Goal: Task Accomplishment & Management: Manage account settings

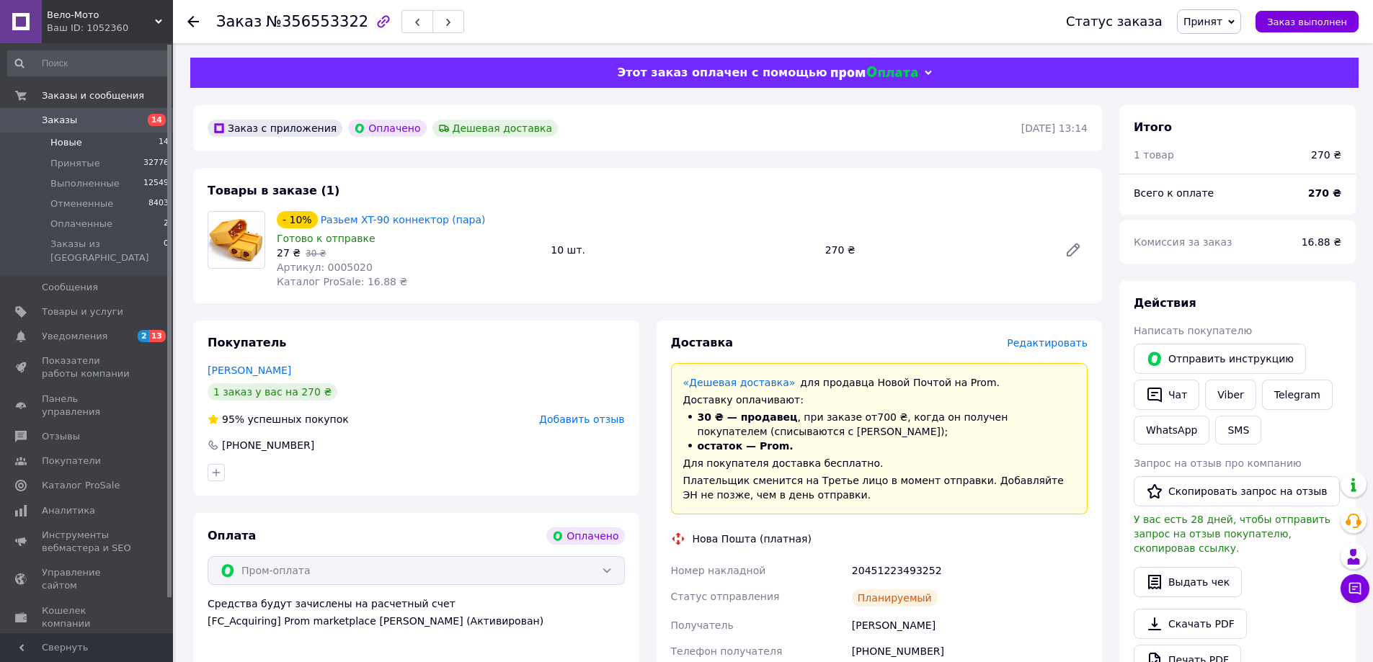
click at [71, 140] on span "Новые" at bounding box center [66, 142] width 32 height 13
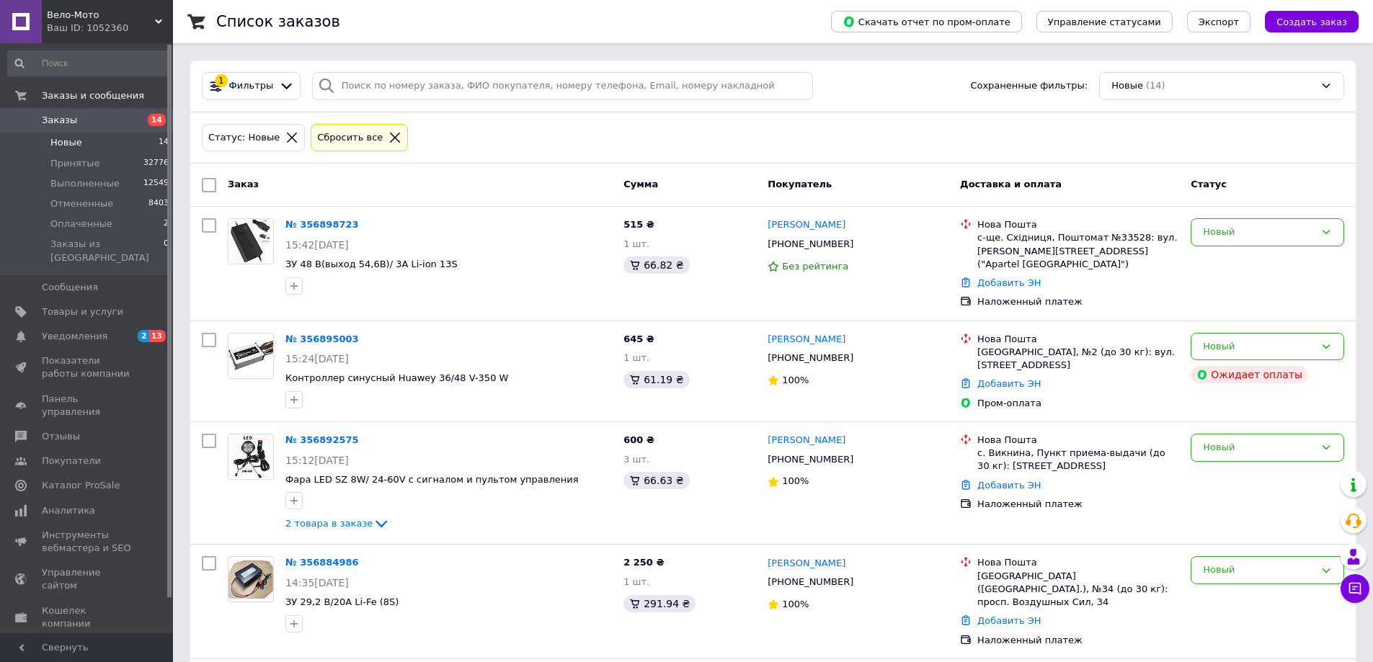
click at [89, 146] on li "Новые 14" at bounding box center [88, 143] width 177 height 20
click at [99, 222] on span "Оплаченные" at bounding box center [81, 224] width 62 height 13
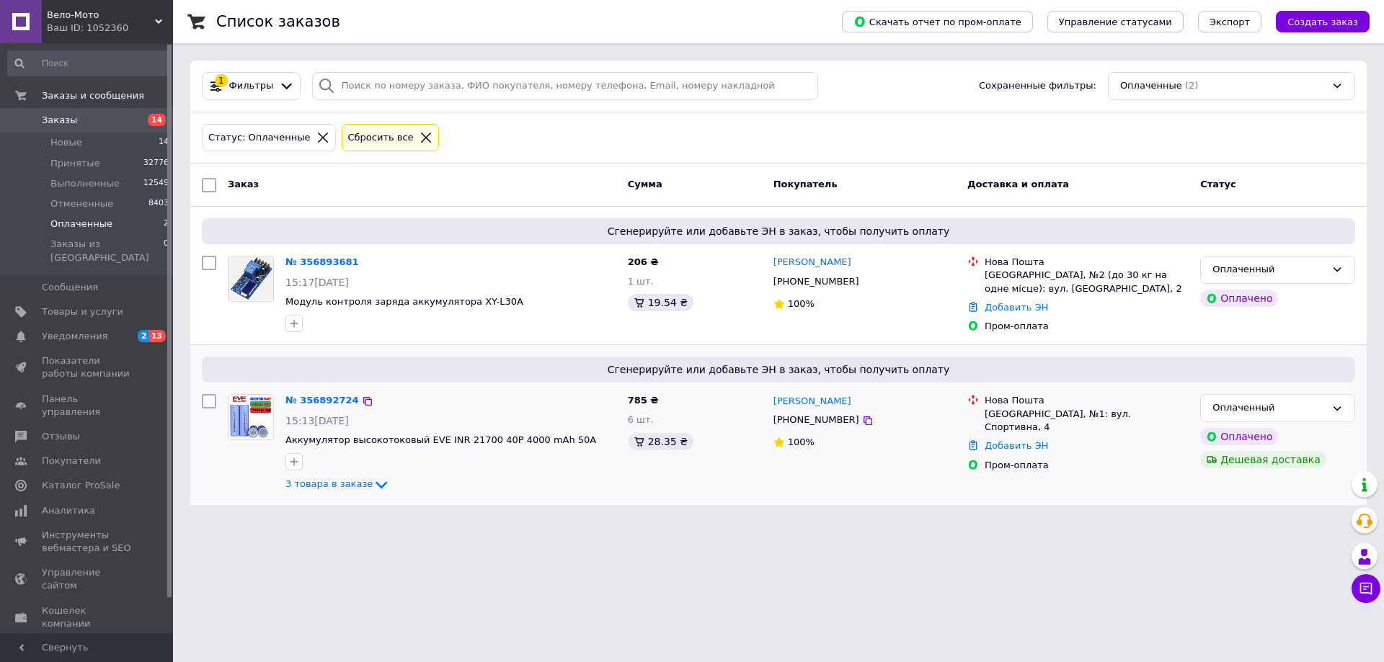
click at [340, 491] on div "3 товара в заказе" at bounding box center [450, 484] width 331 height 17
click at [343, 487] on span "3 товара в заказе" at bounding box center [328, 484] width 87 height 11
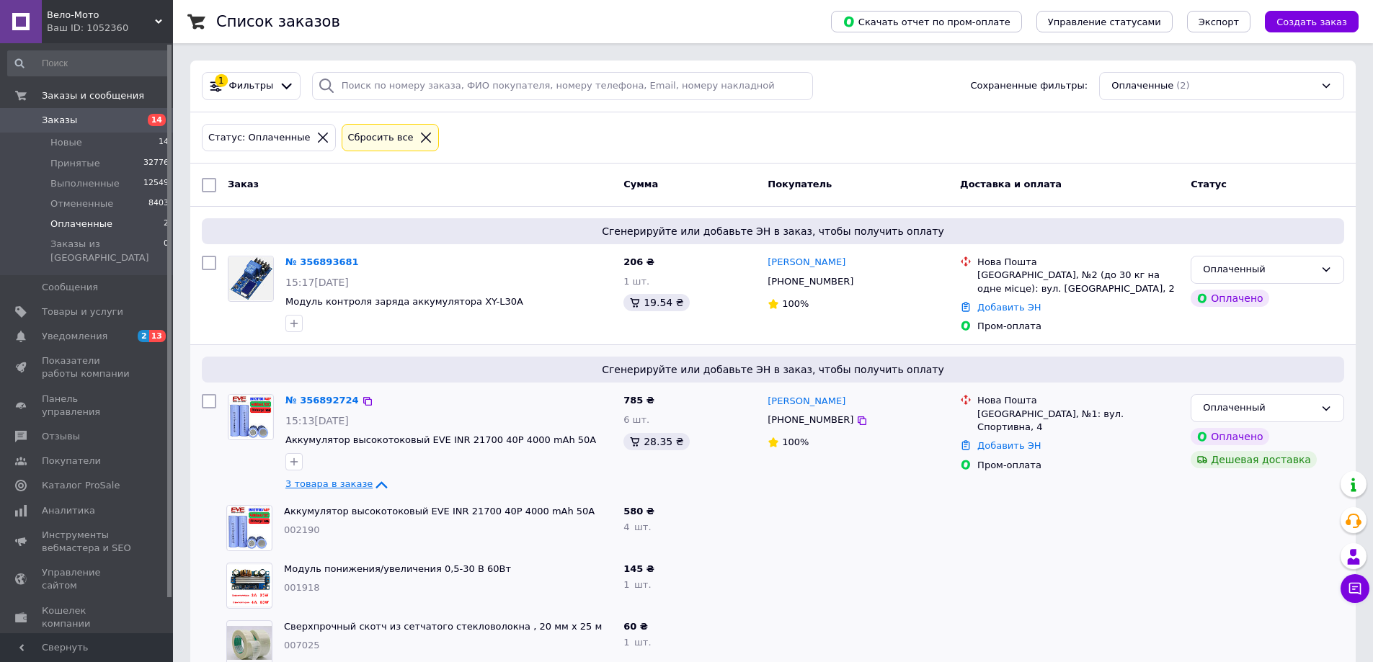
click at [344, 486] on span "3 товара в заказе" at bounding box center [328, 484] width 87 height 11
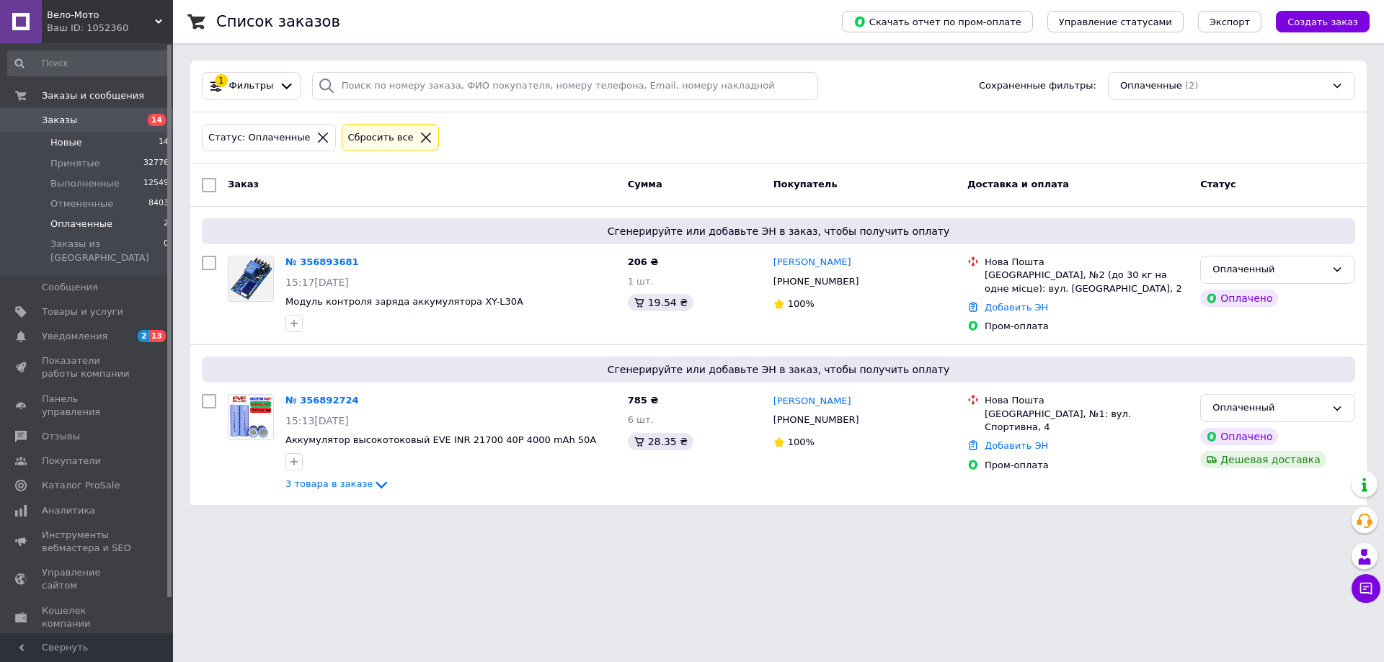
click at [61, 147] on span "Новые" at bounding box center [66, 142] width 32 height 13
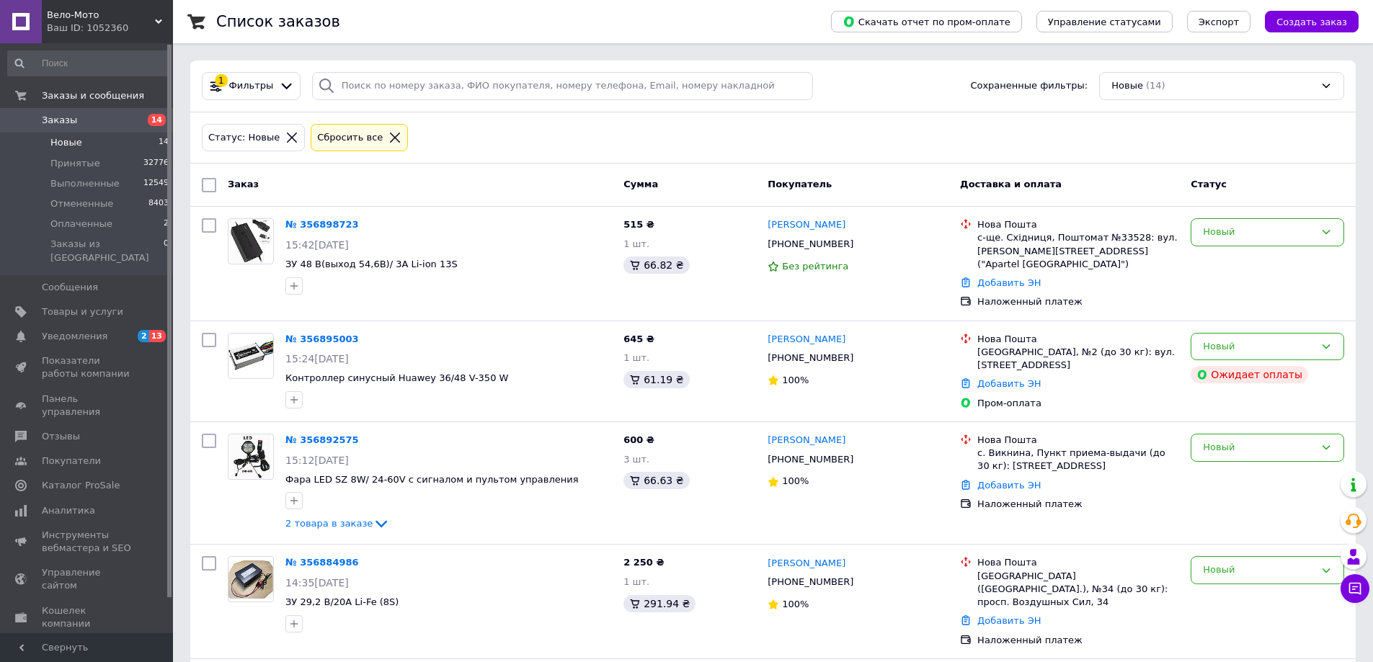
click at [594, 155] on div "Статус: Новые Сбросить все" at bounding box center [772, 138] width 1165 height 52
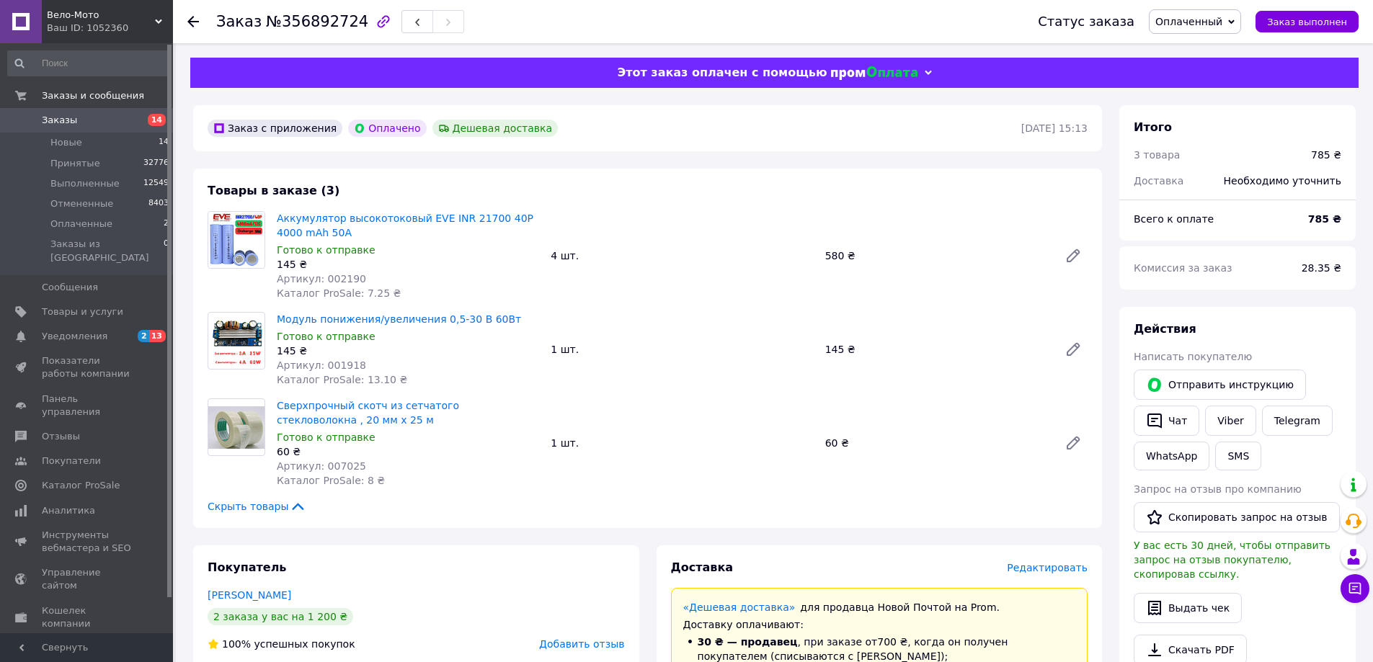
click at [1232, 29] on span "Оплаченный" at bounding box center [1195, 21] width 92 height 25
click at [1205, 52] on li "Принят" at bounding box center [1194, 51] width 91 height 22
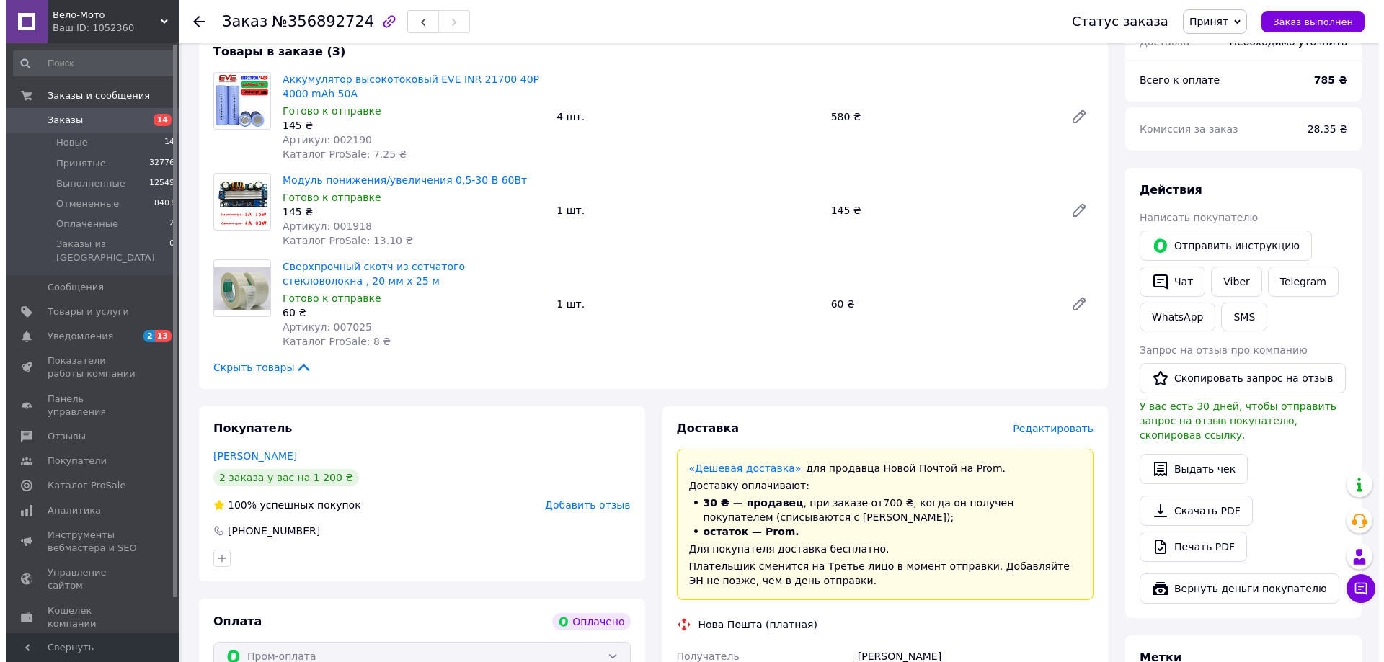
scroll to position [144, 0]
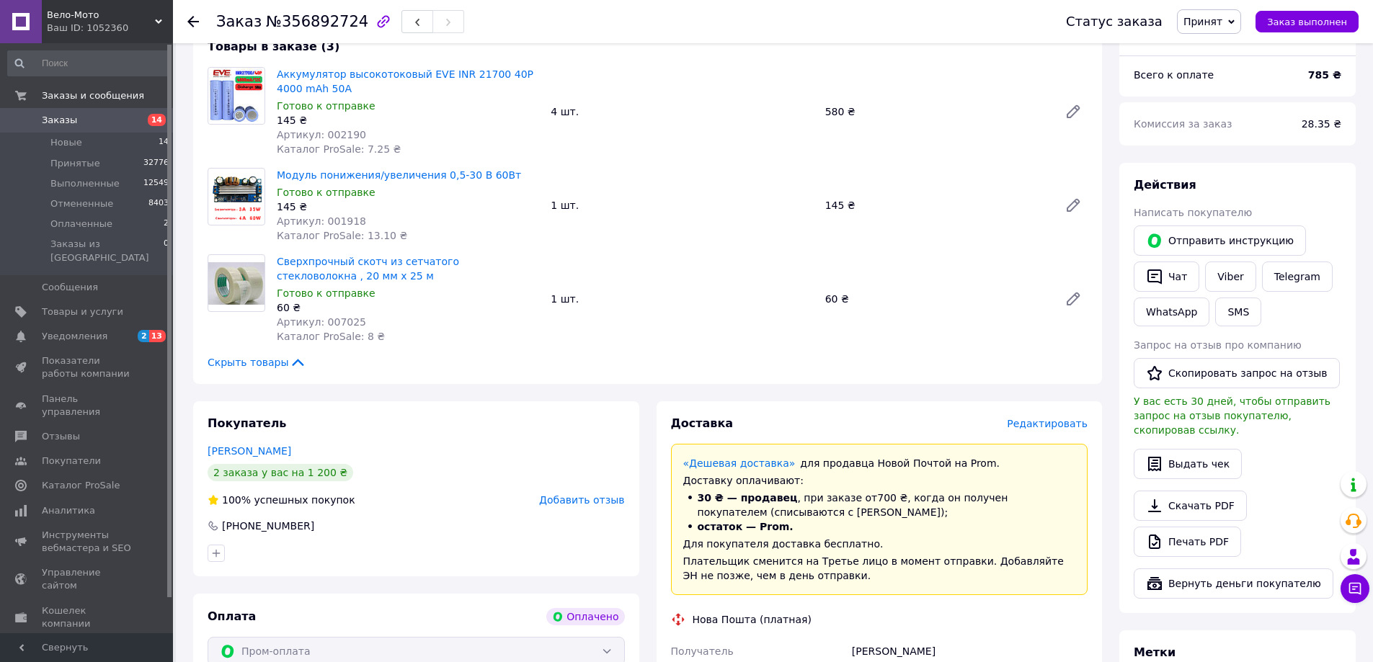
click at [1052, 423] on span "Редактировать" at bounding box center [1047, 424] width 81 height 12
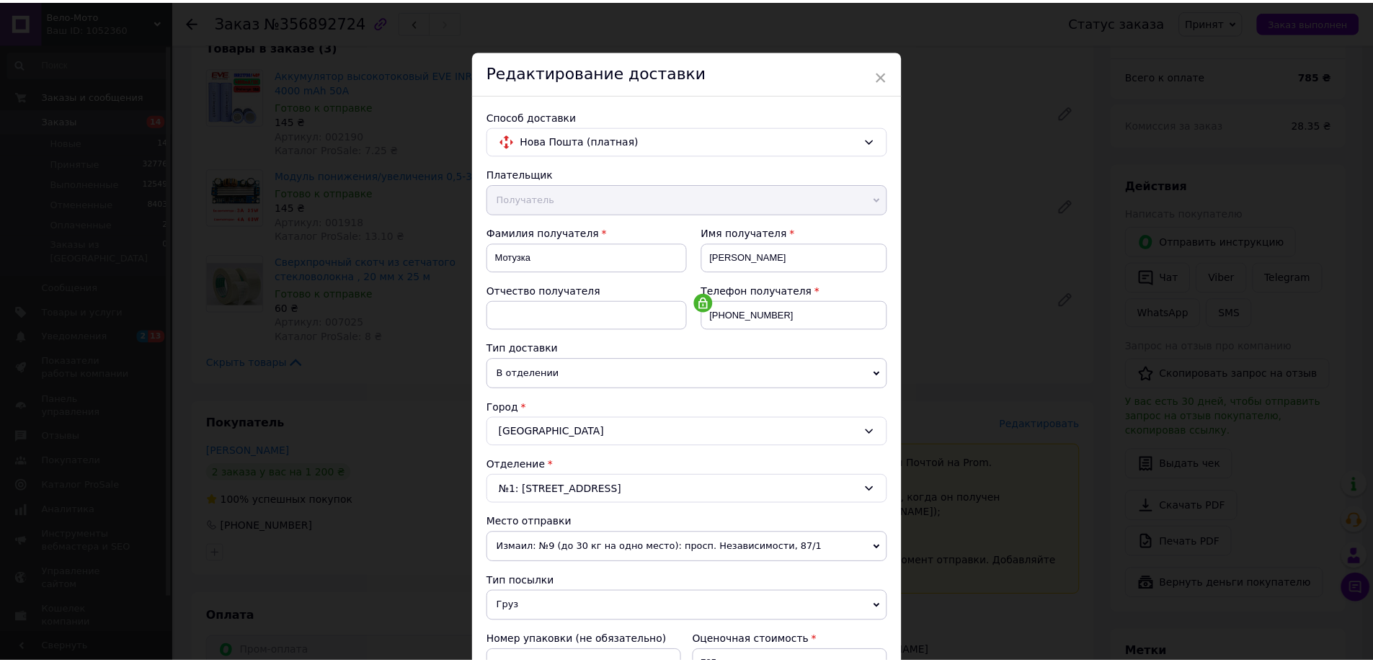
scroll to position [295, 0]
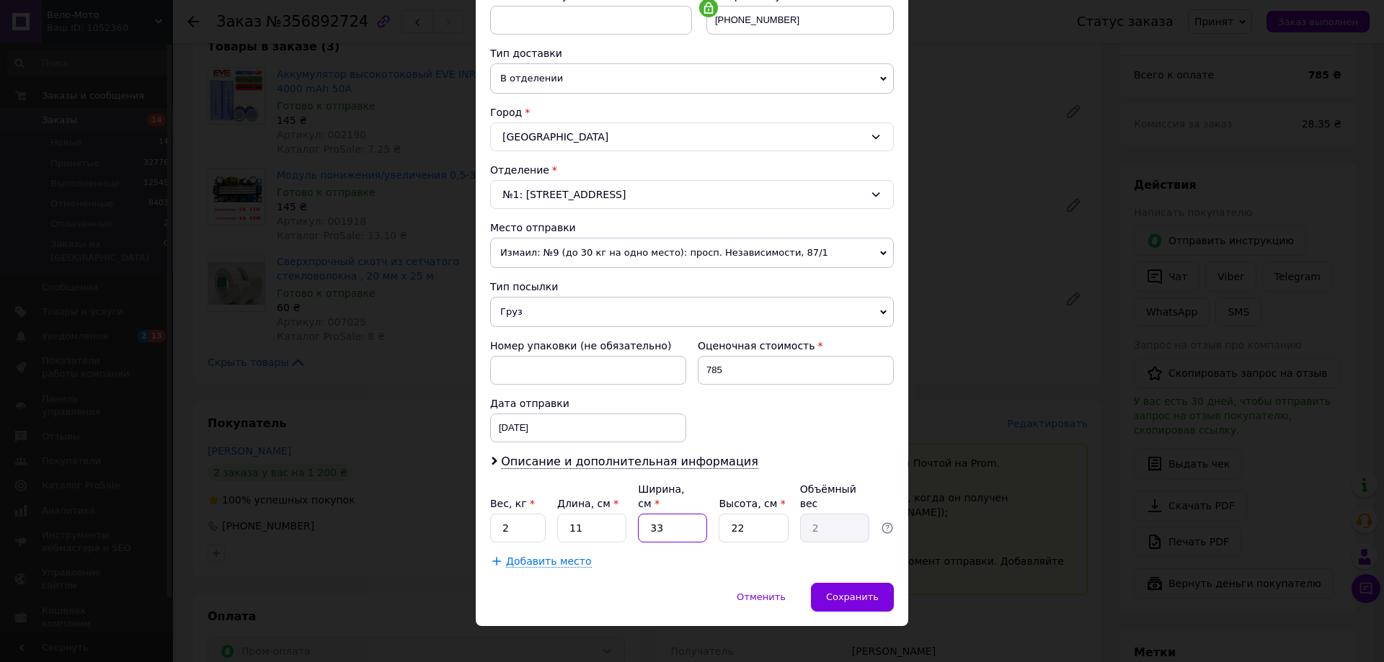
drag, startPoint x: 655, startPoint y: 513, endPoint x: 645, endPoint y: 516, distance: 10.5
click at [645, 516] on input "33" at bounding box center [672, 528] width 69 height 29
type input "23"
type input "1.39"
type input "23"
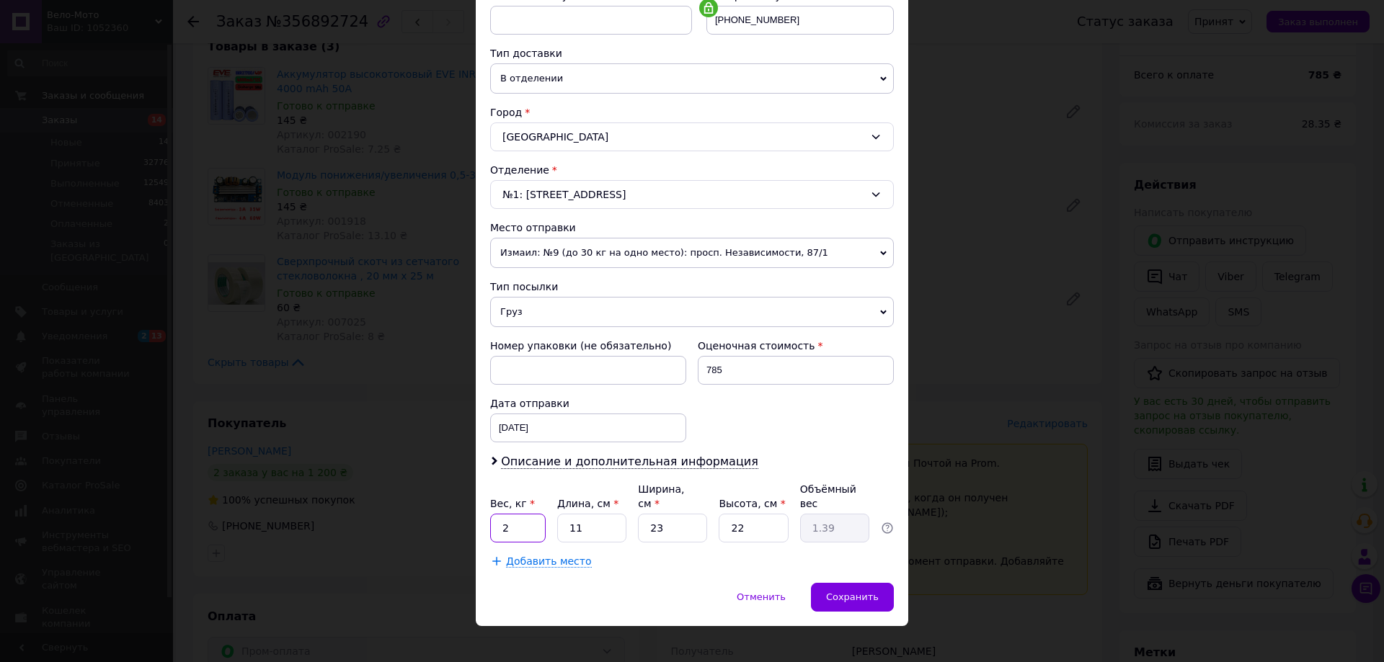
click at [501, 522] on input "2" at bounding box center [517, 528] width 55 height 29
type input "1"
click at [870, 592] on span "Сохранить" at bounding box center [852, 597] width 53 height 11
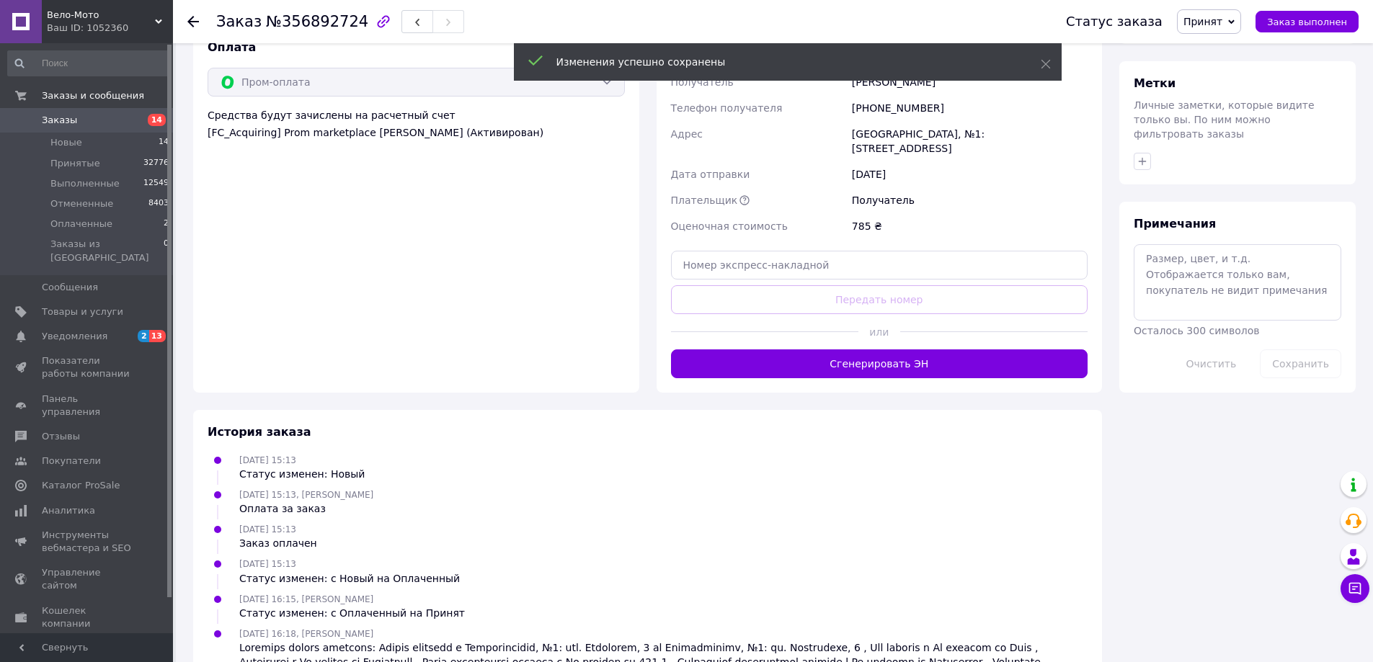
scroll to position [721, 0]
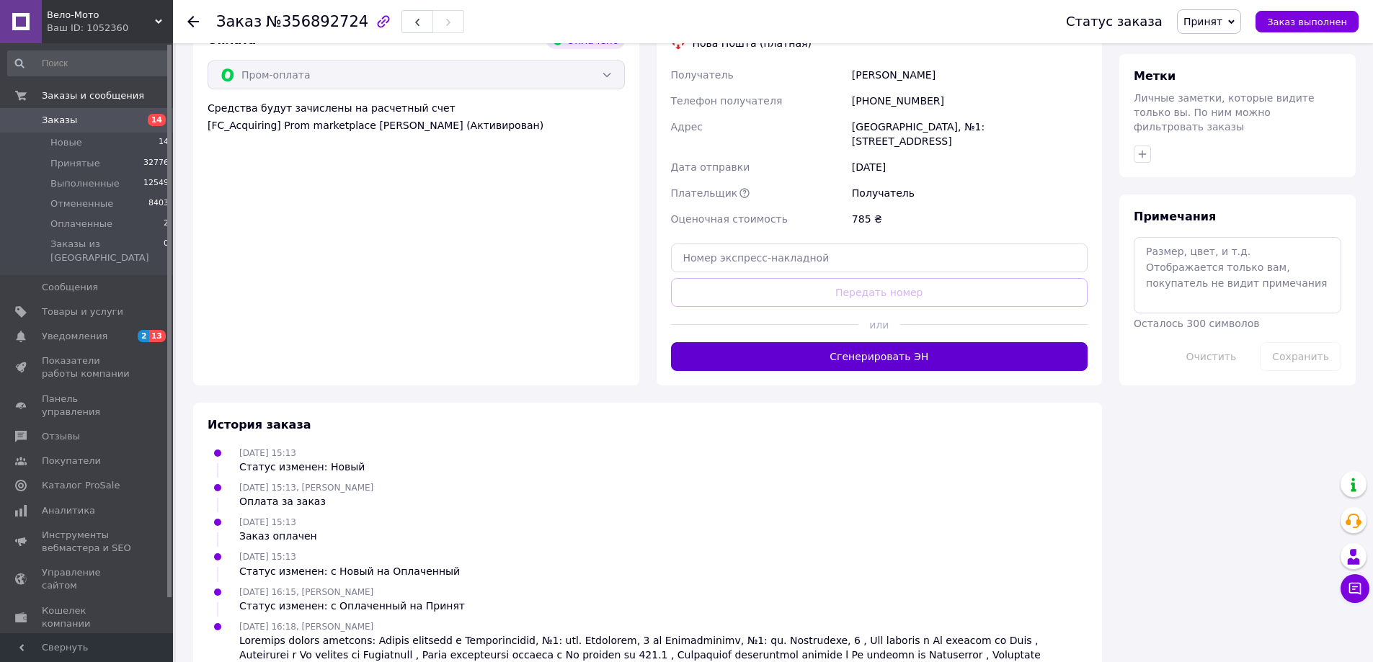
click at [893, 347] on button "Сгенерировать ЭН" at bounding box center [879, 356] width 417 height 29
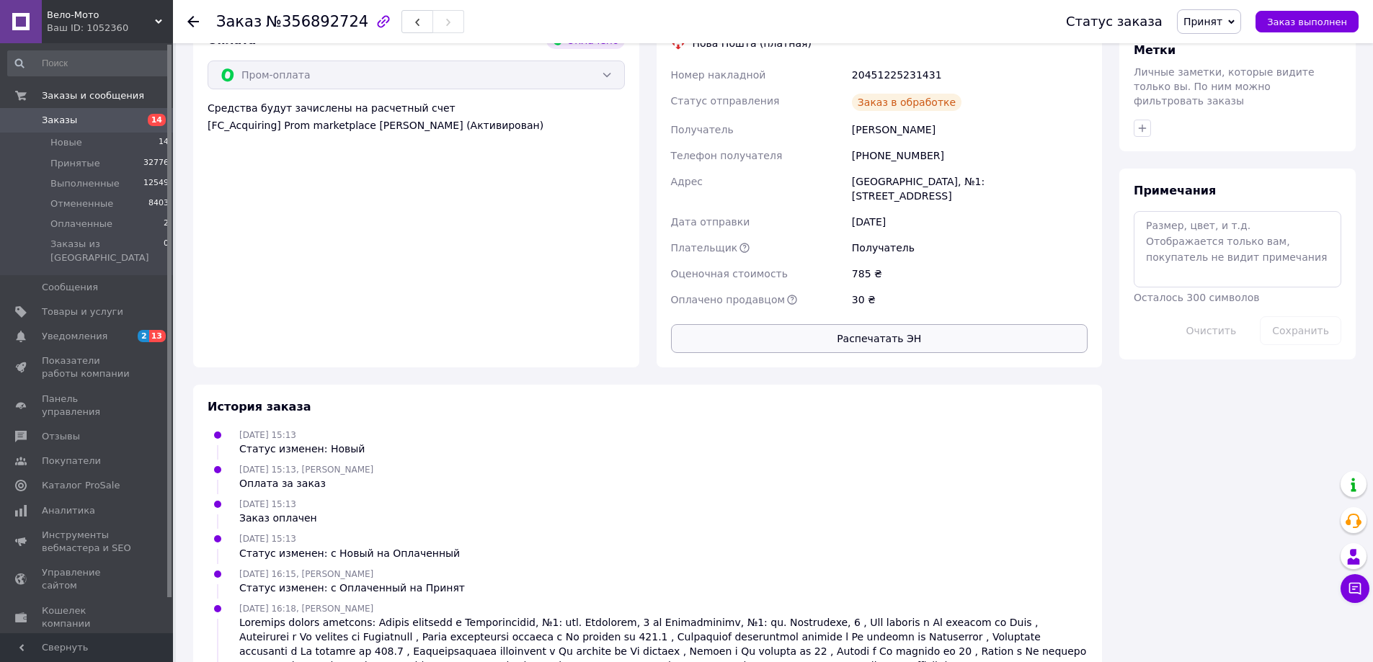
click at [888, 324] on button "Распечатать ЭН" at bounding box center [879, 338] width 417 height 29
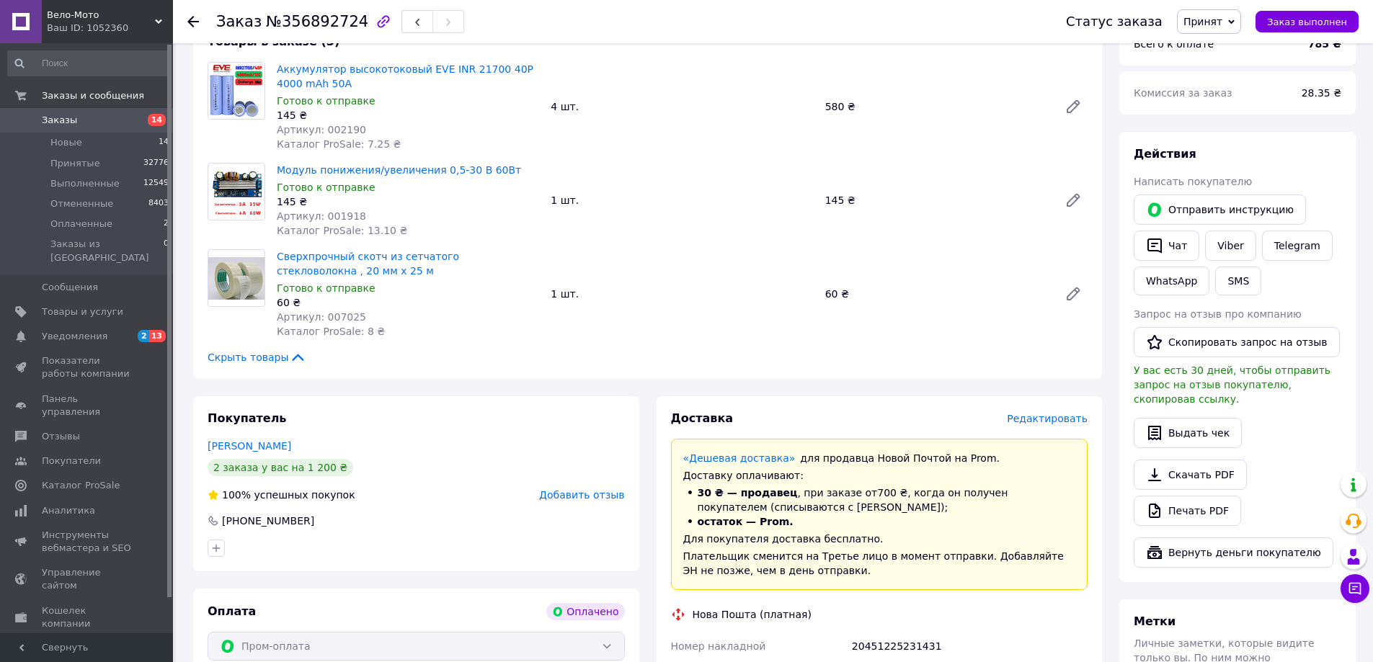
scroll to position [288, 0]
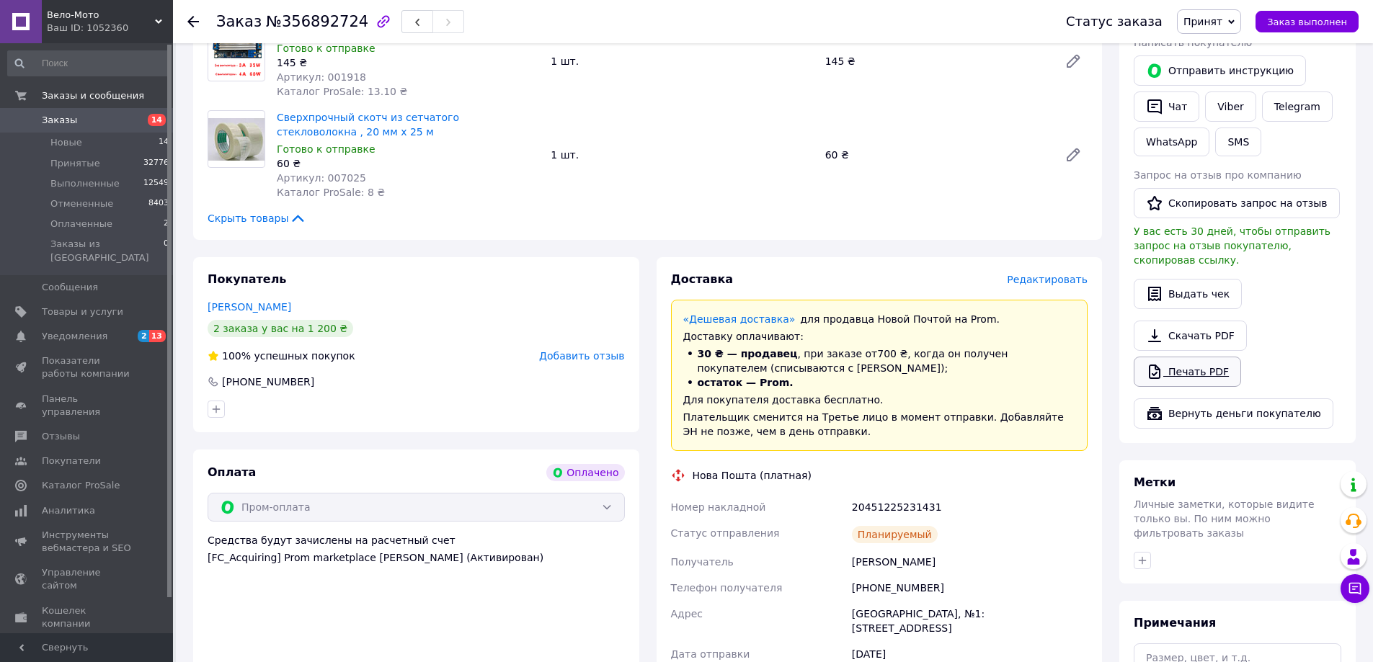
click at [1203, 362] on link "Печать PDF" at bounding box center [1187, 372] width 107 height 30
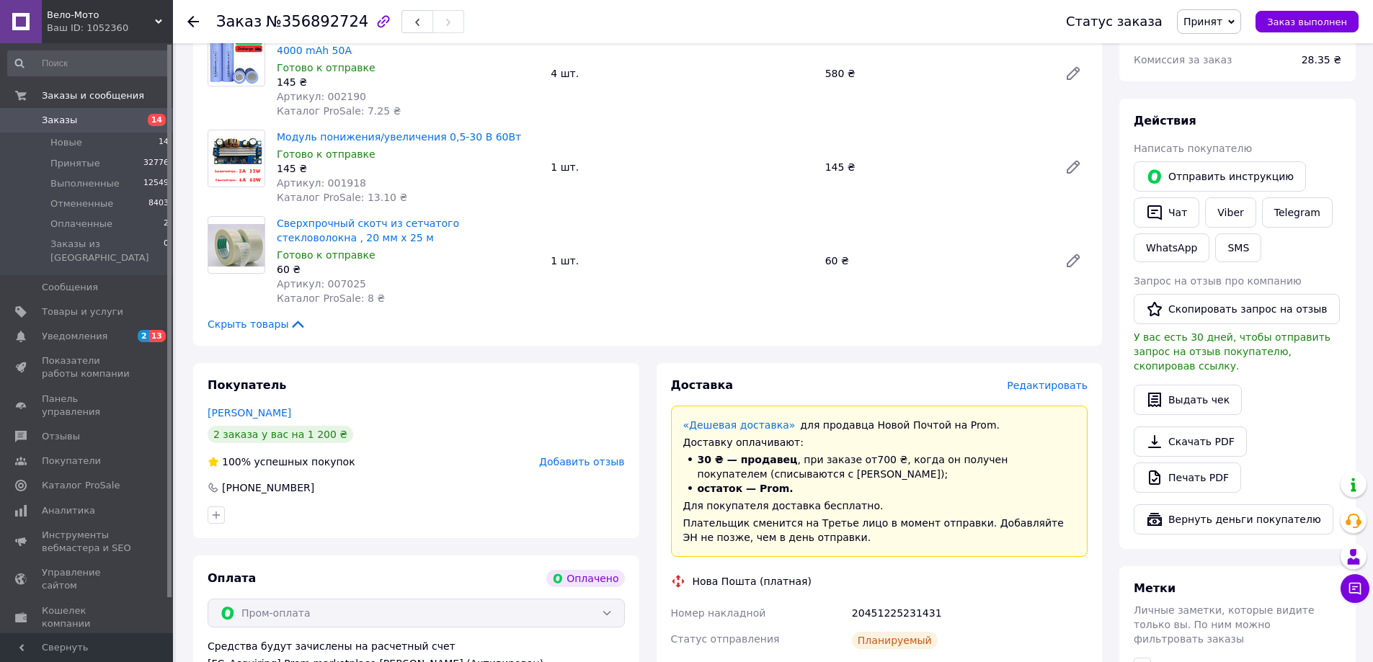
scroll to position [0, 0]
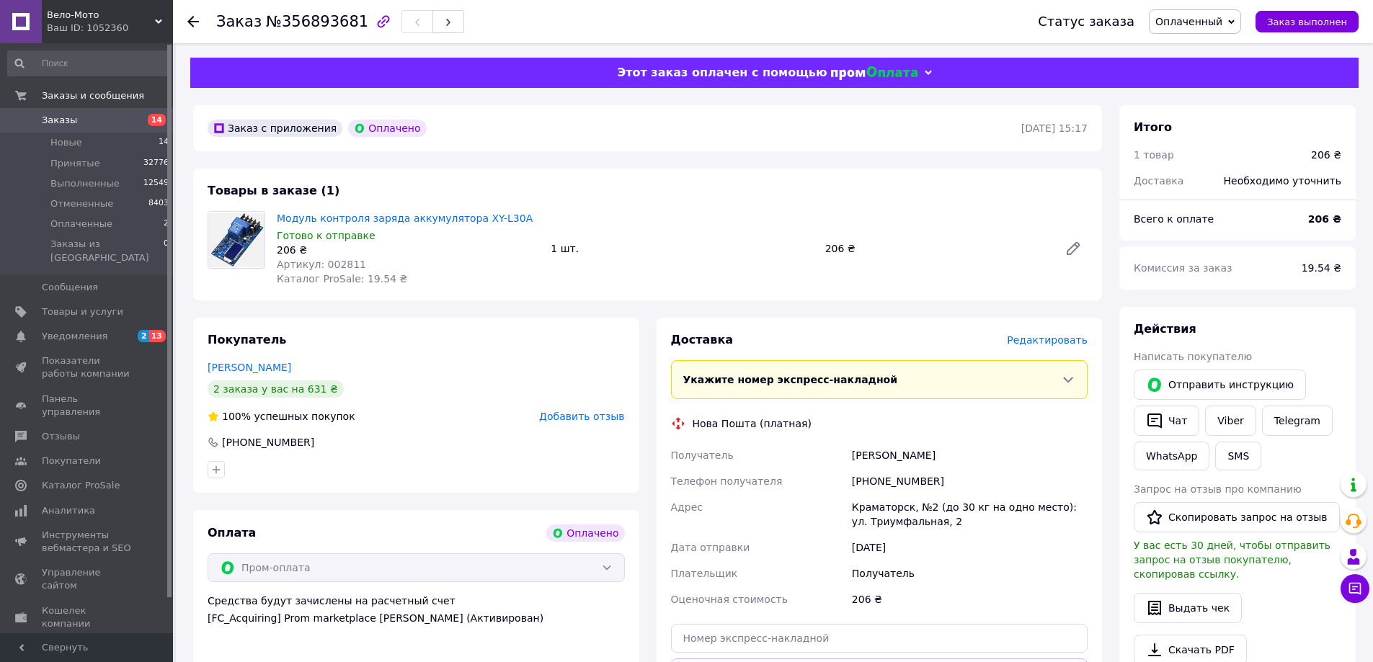
click at [1203, 33] on span "Оплаченный" at bounding box center [1195, 21] width 92 height 25
click at [1205, 52] on li "Принят" at bounding box center [1194, 51] width 91 height 22
click at [1056, 340] on span "Редактировать" at bounding box center [1047, 340] width 81 height 12
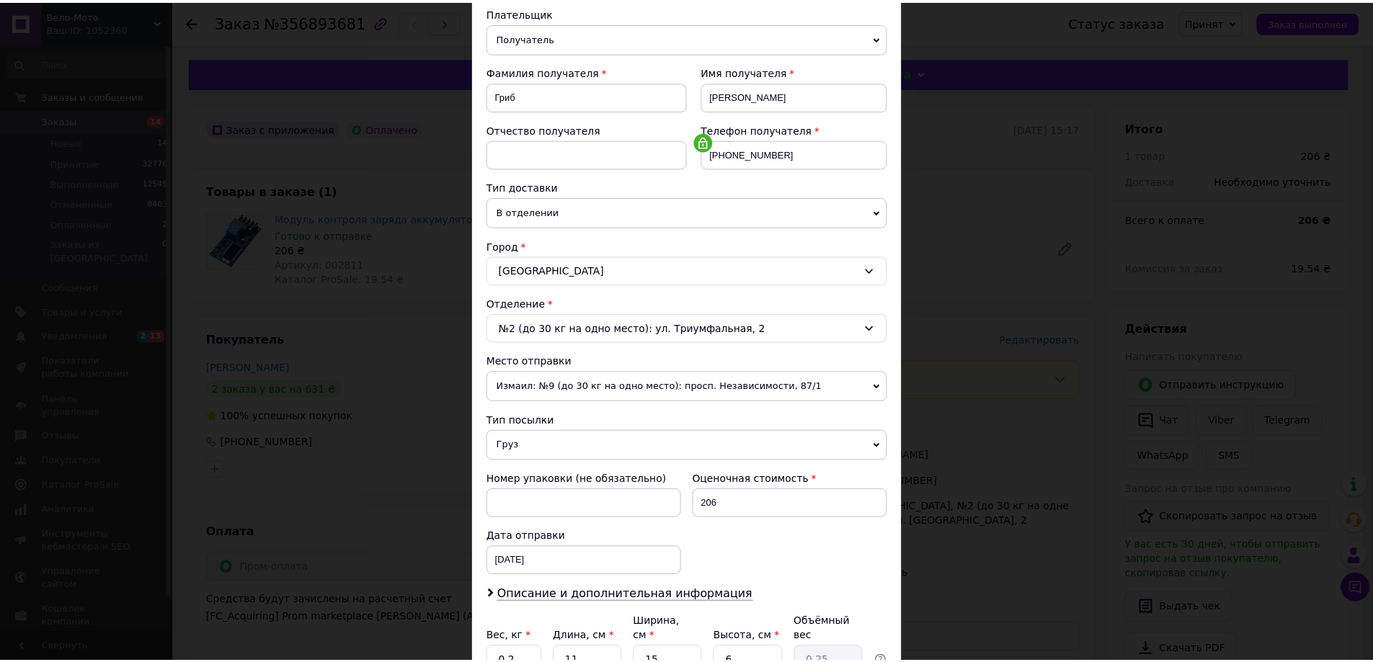
scroll to position [295, 0]
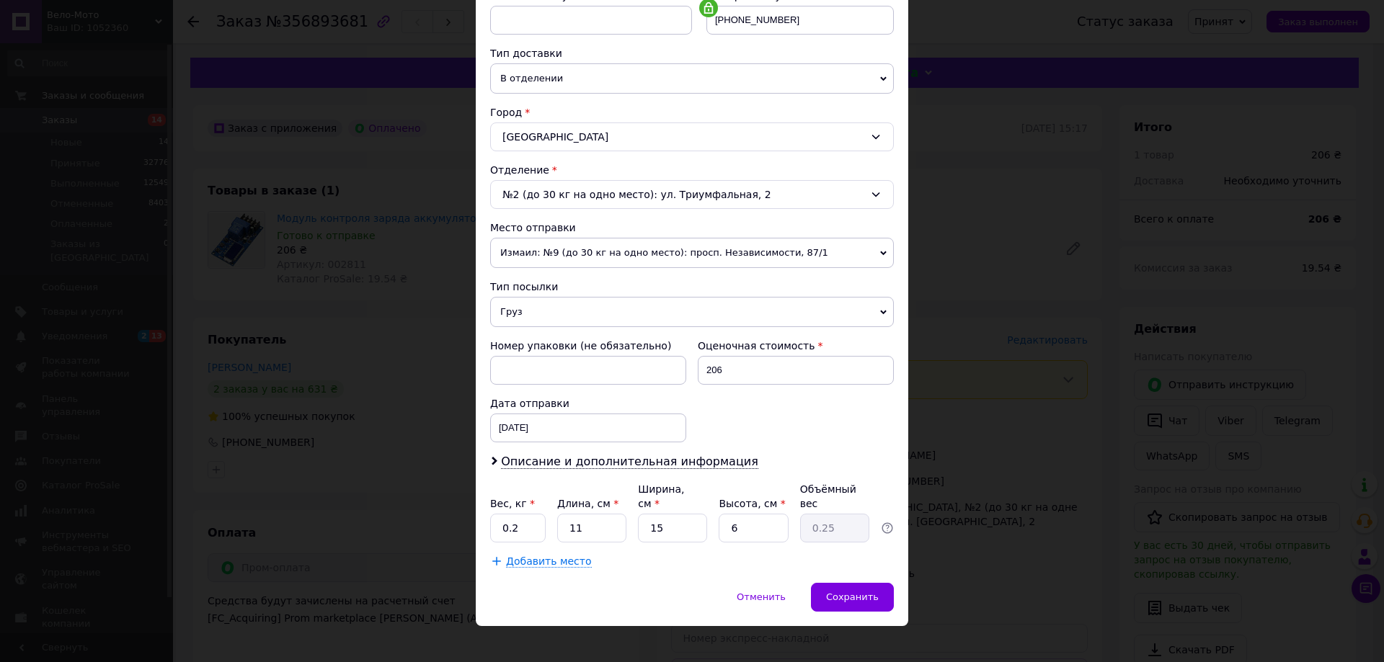
click at [970, 256] on div "× Редактирование доставки Способ доставки Нова Пошта (платная) Плательщик Получ…" at bounding box center [692, 331] width 1384 height 662
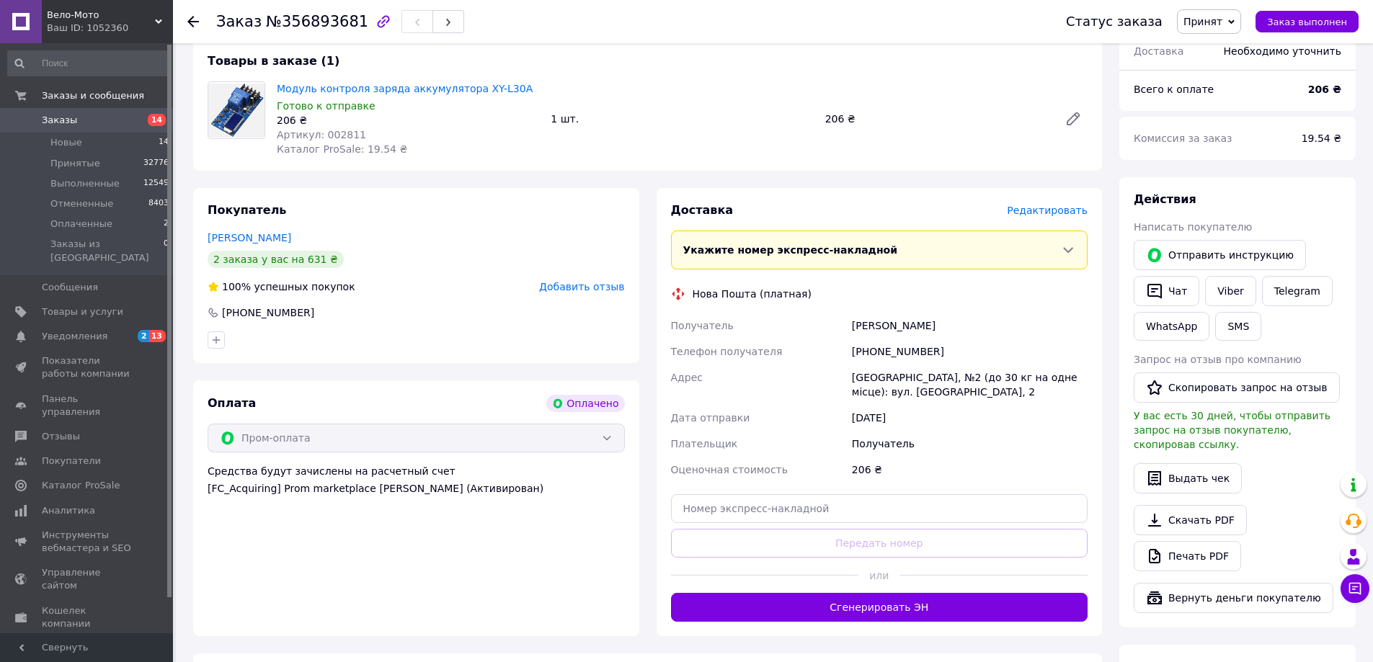
scroll to position [432, 0]
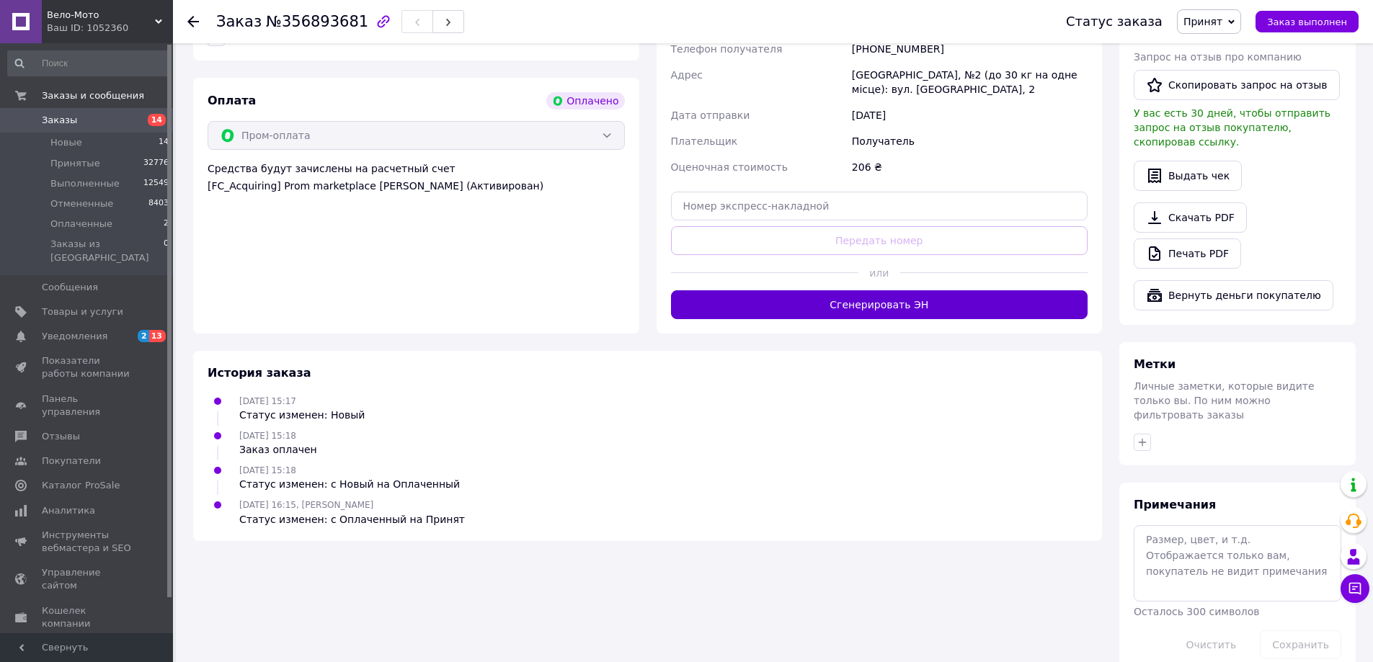
click at [883, 313] on button "Сгенерировать ЭН" at bounding box center [879, 304] width 417 height 29
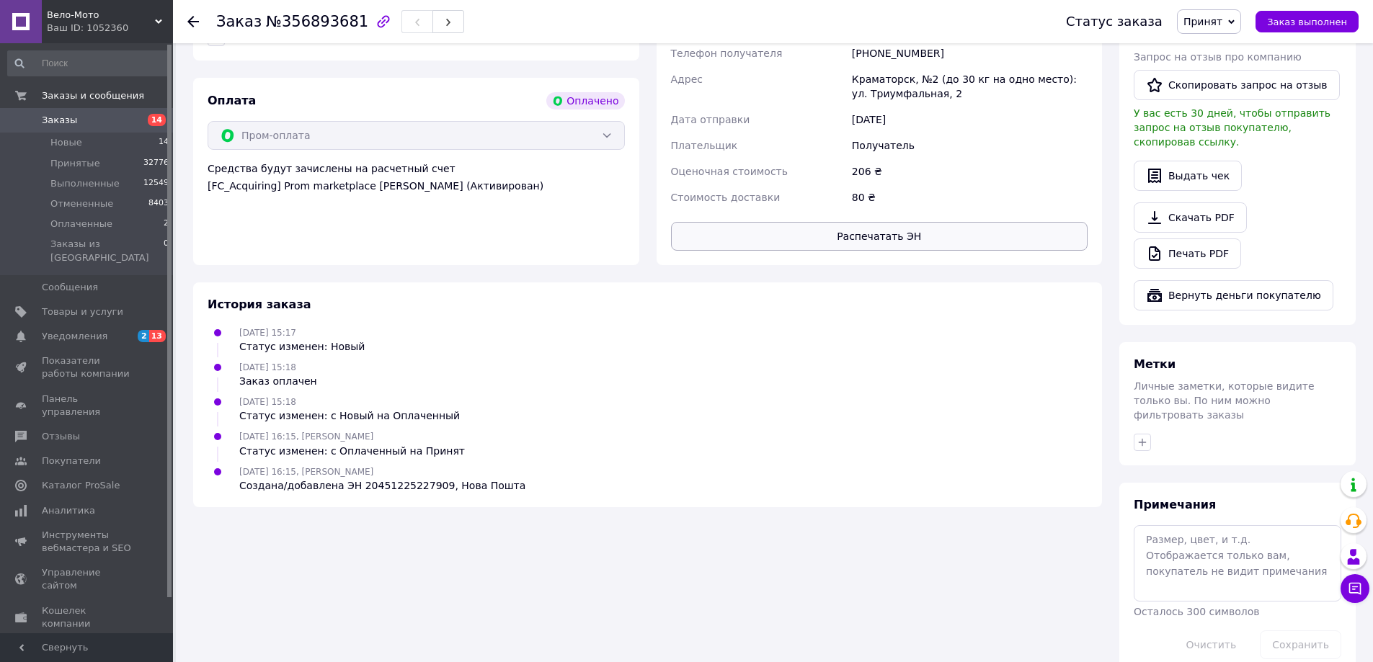
click at [894, 241] on button "Распечатать ЭН" at bounding box center [879, 236] width 417 height 29
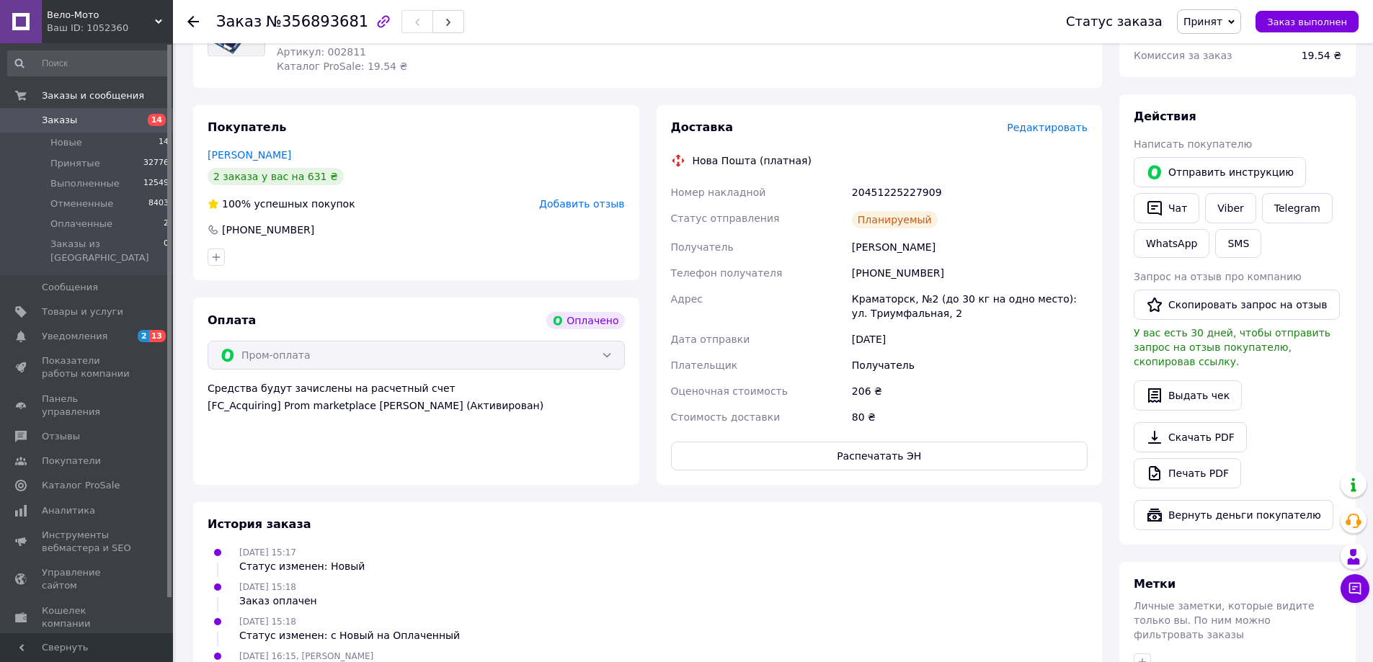
scroll to position [216, 0]
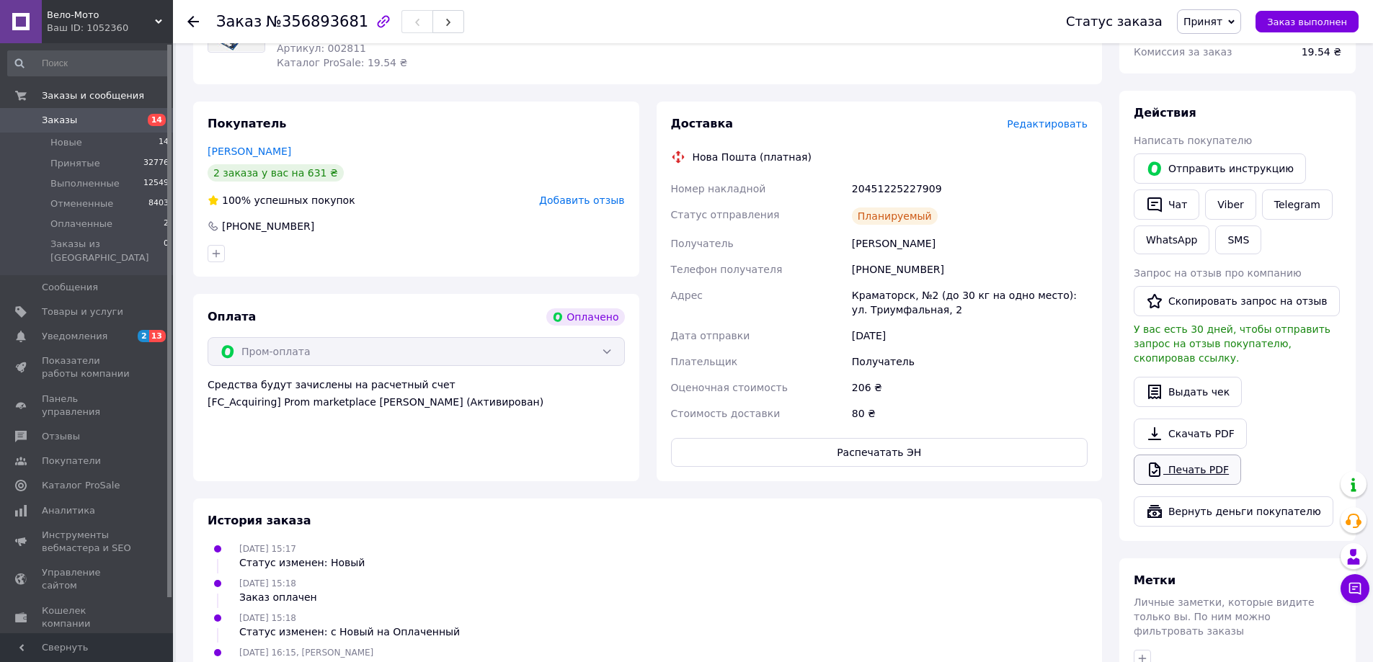
click at [1199, 455] on link "Печать PDF" at bounding box center [1187, 470] width 107 height 30
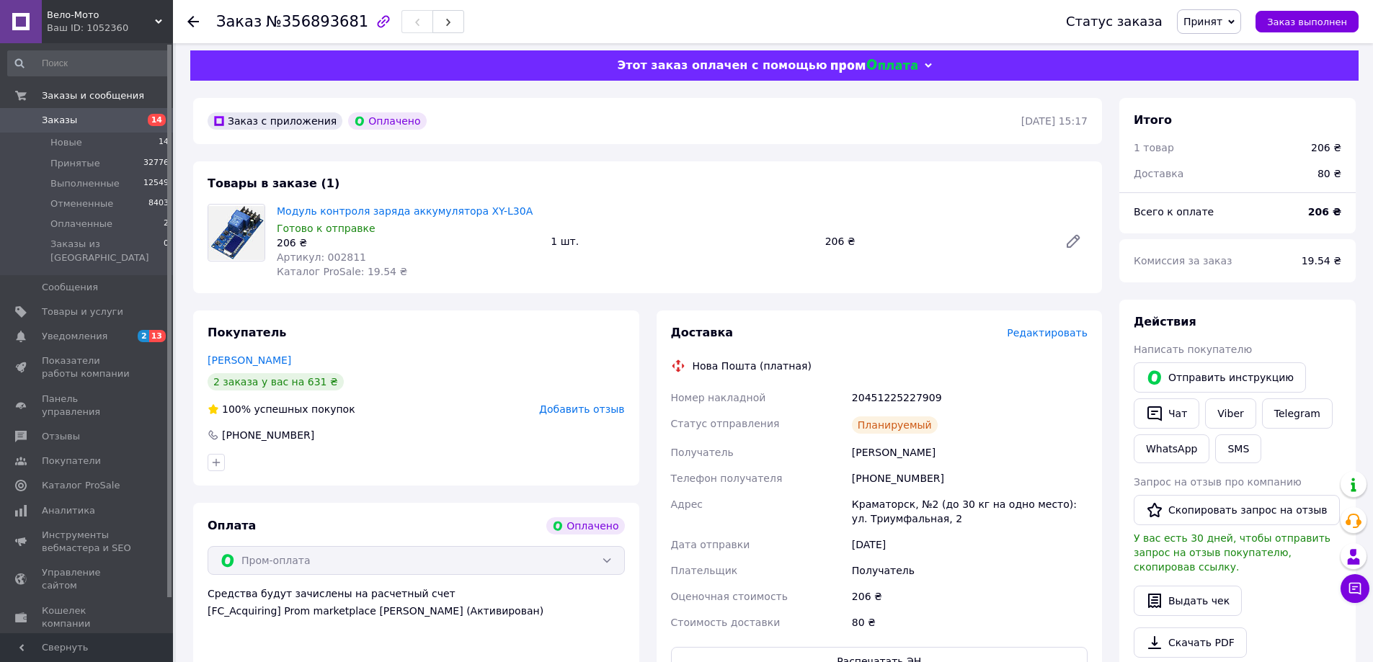
scroll to position [0, 0]
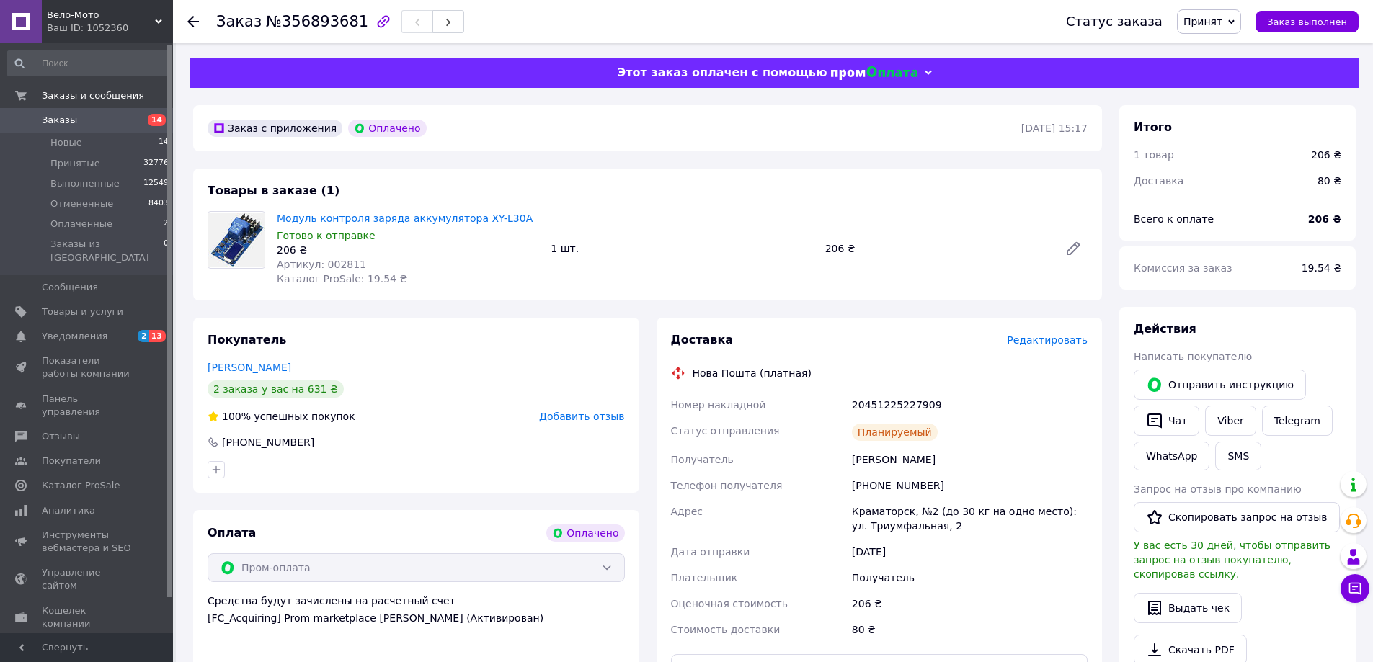
click at [901, 179] on div "Товары в заказе (1) Модуль контроля заряда аккумулятора XY-L30A Готово к отправ…" at bounding box center [647, 235] width 909 height 132
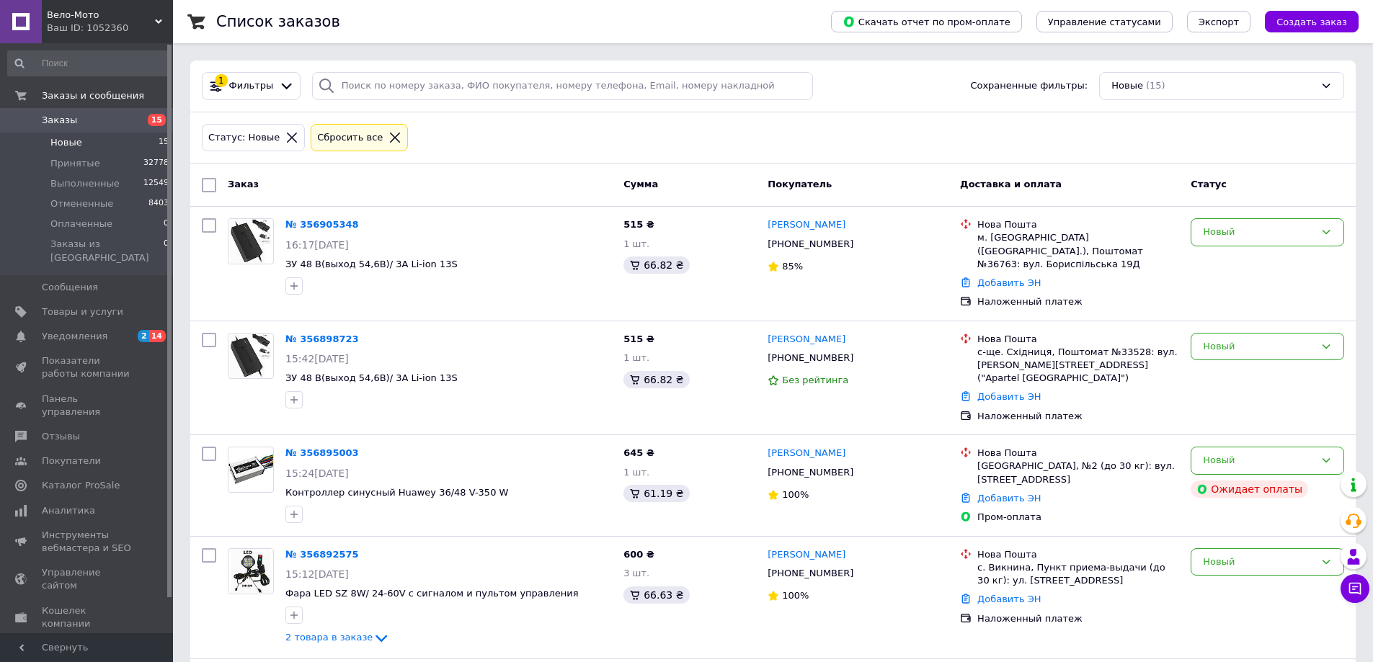
click at [513, 153] on div "Статус: Новые Сбросить все" at bounding box center [773, 138] width 1148 height 34
click at [61, 141] on span "Новые" at bounding box center [66, 142] width 32 height 13
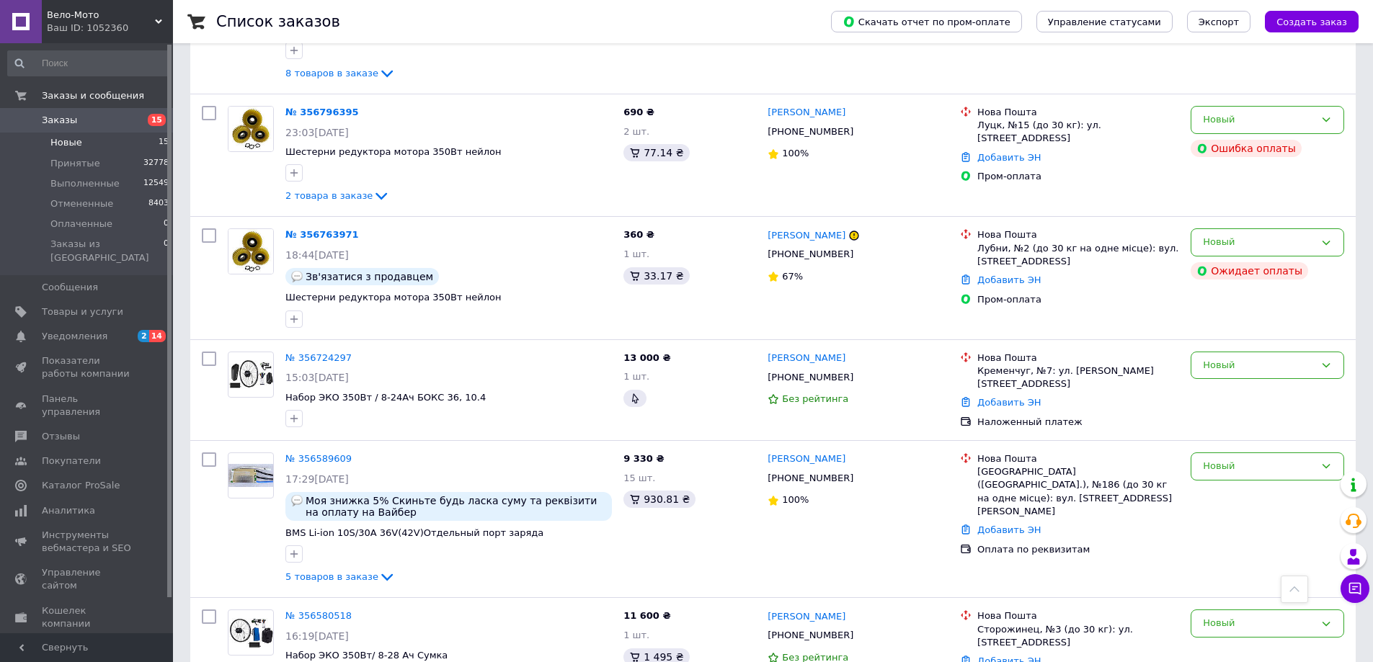
scroll to position [1308, 0]
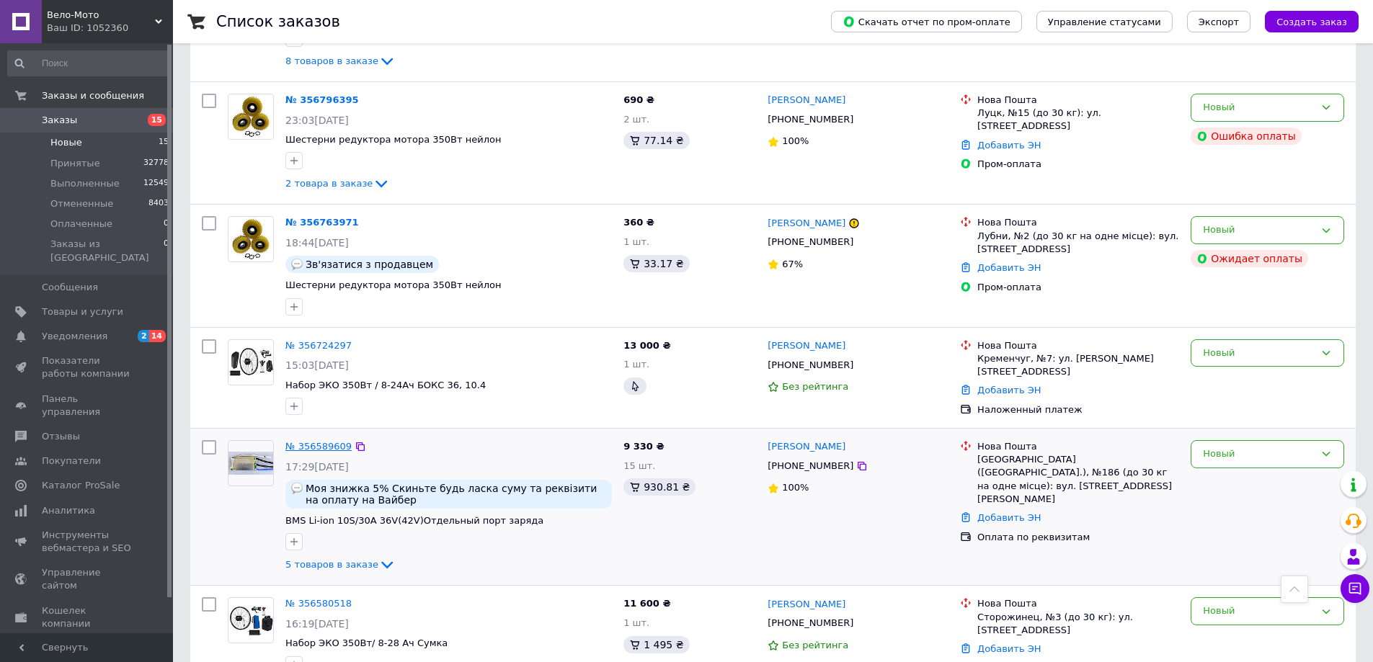
click at [324, 441] on link "№ 356589609" at bounding box center [318, 446] width 66 height 11
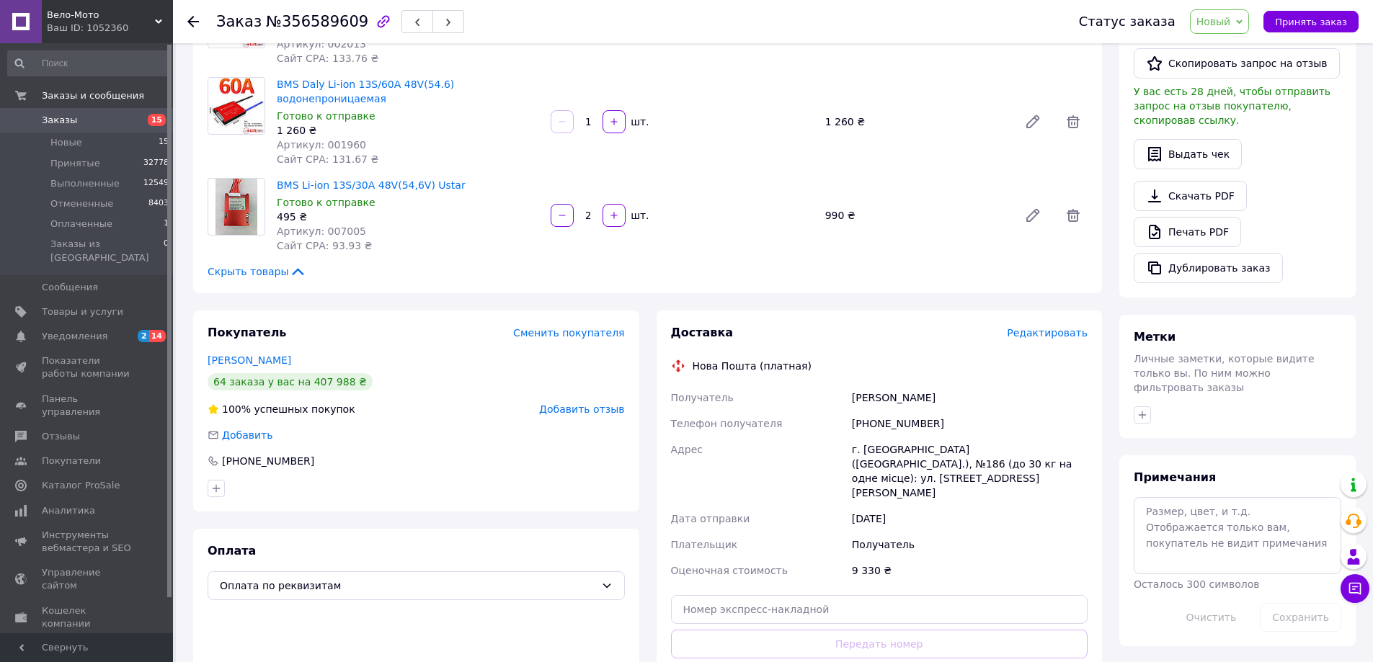
scroll to position [123, 0]
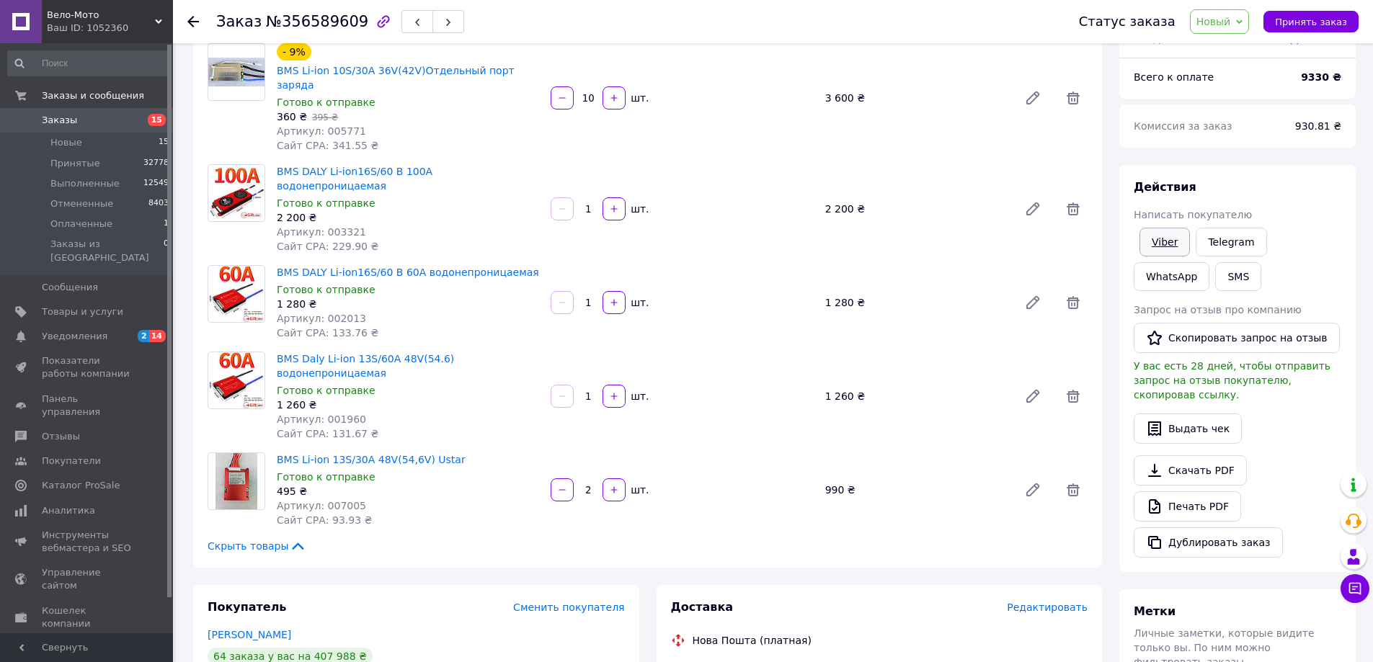
click at [1154, 244] on link "Viber" at bounding box center [1164, 242] width 50 height 29
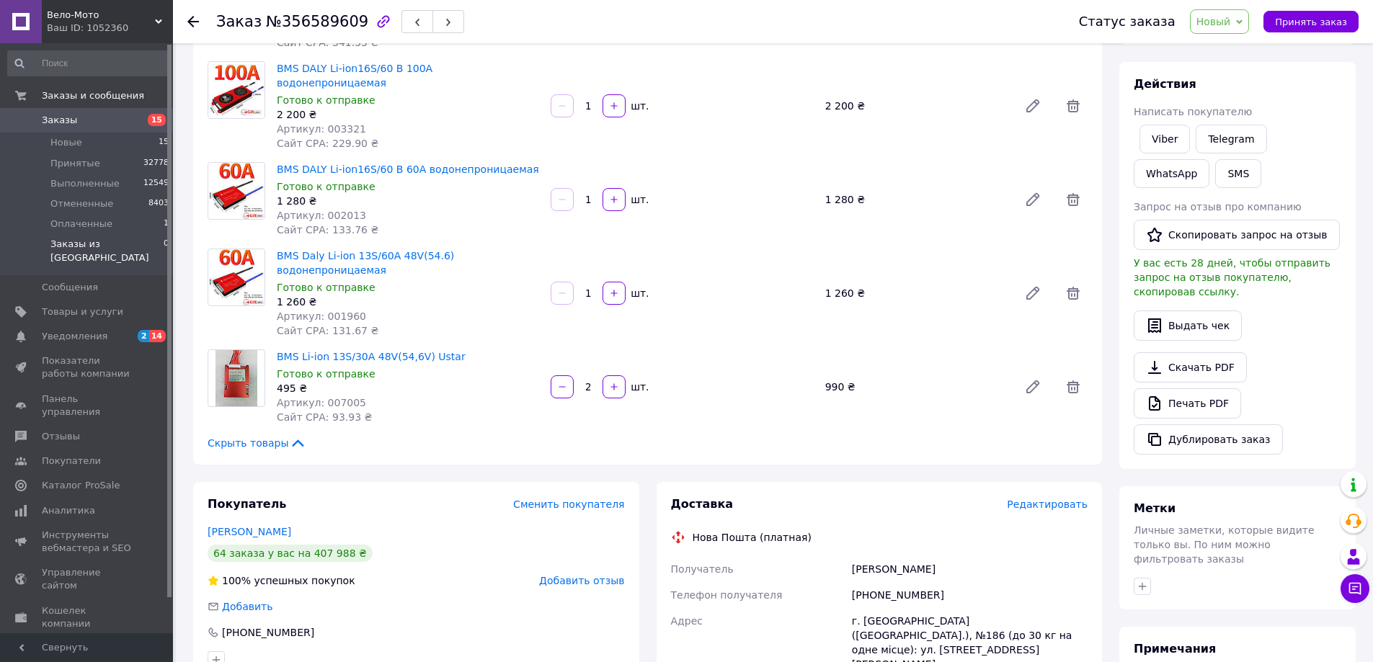
scroll to position [195, 0]
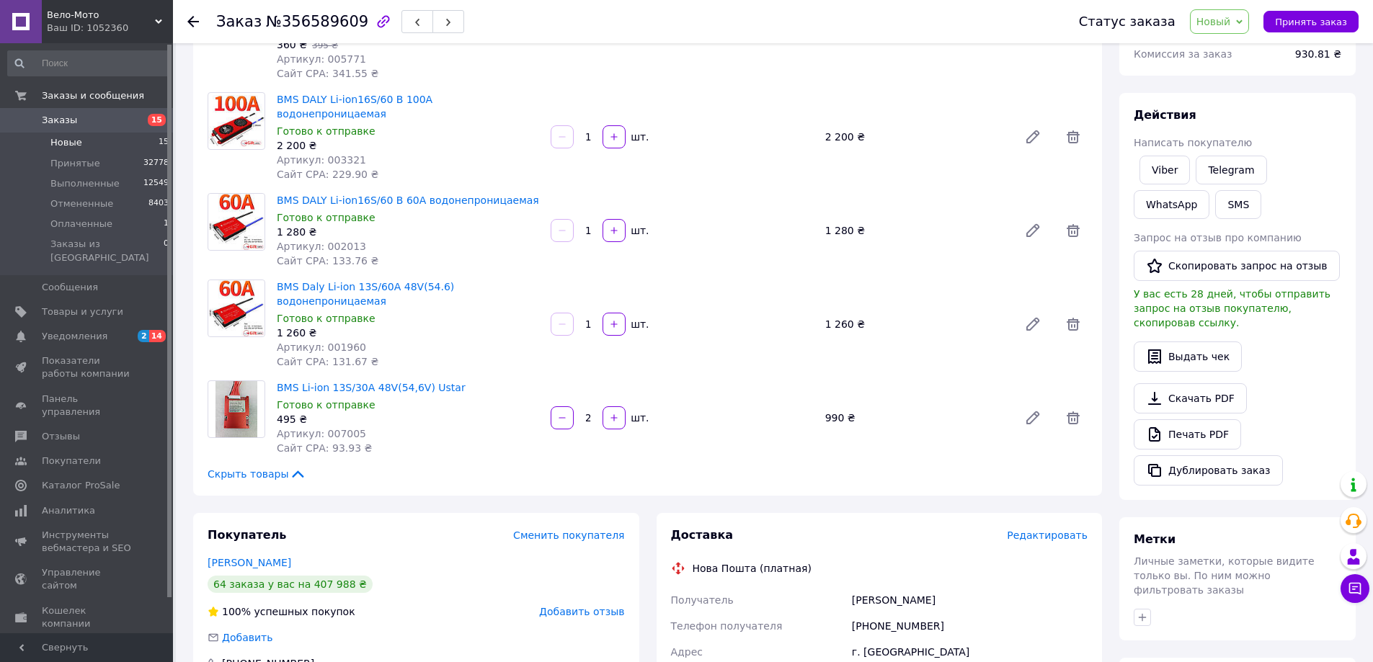
click at [65, 146] on span "Новые" at bounding box center [66, 142] width 32 height 13
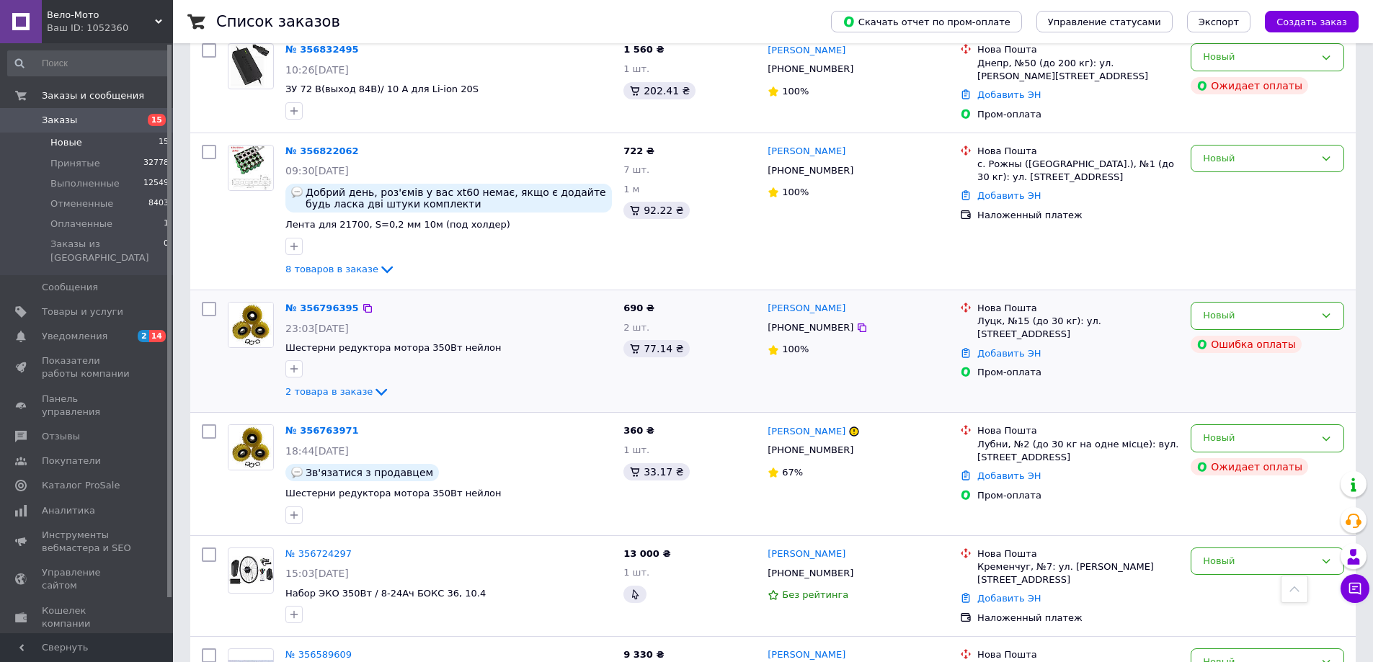
scroll to position [1092, 0]
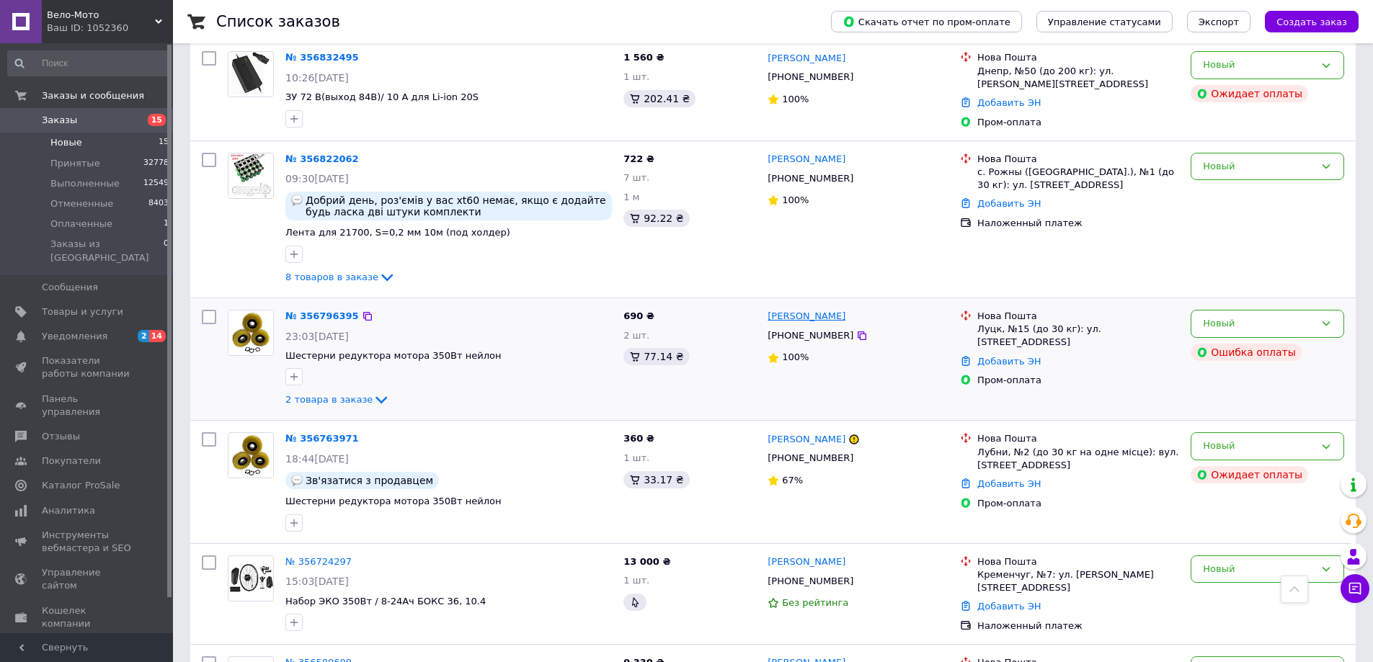
click at [809, 310] on link "Микола Веретенніков" at bounding box center [806, 317] width 78 height 14
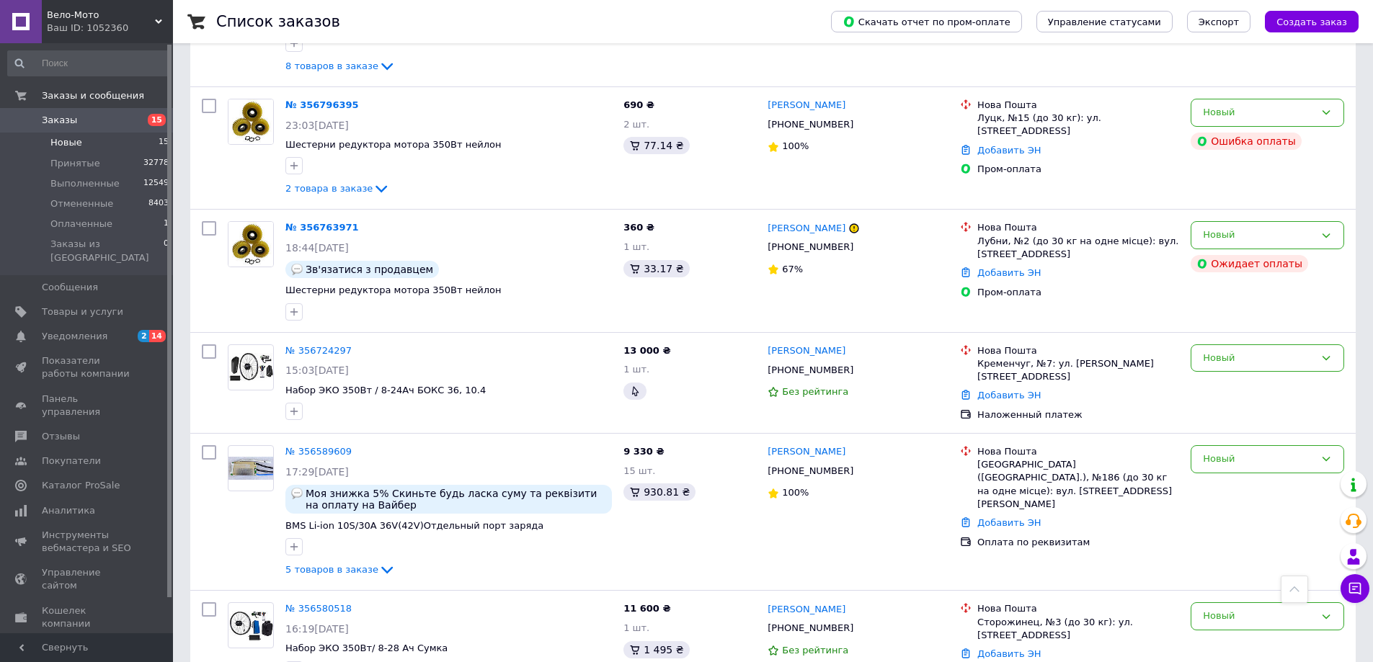
scroll to position [1308, 0]
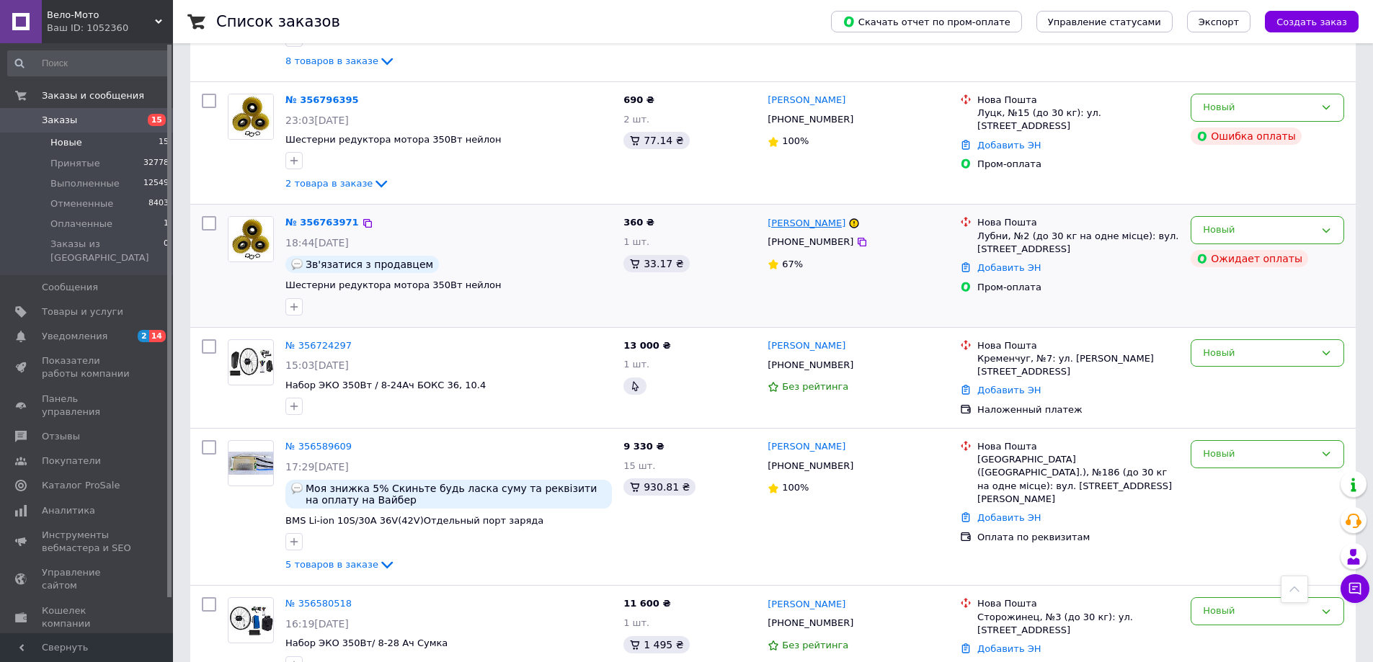
click at [845, 217] on link "Оликсандр Литвиненко" at bounding box center [806, 224] width 78 height 14
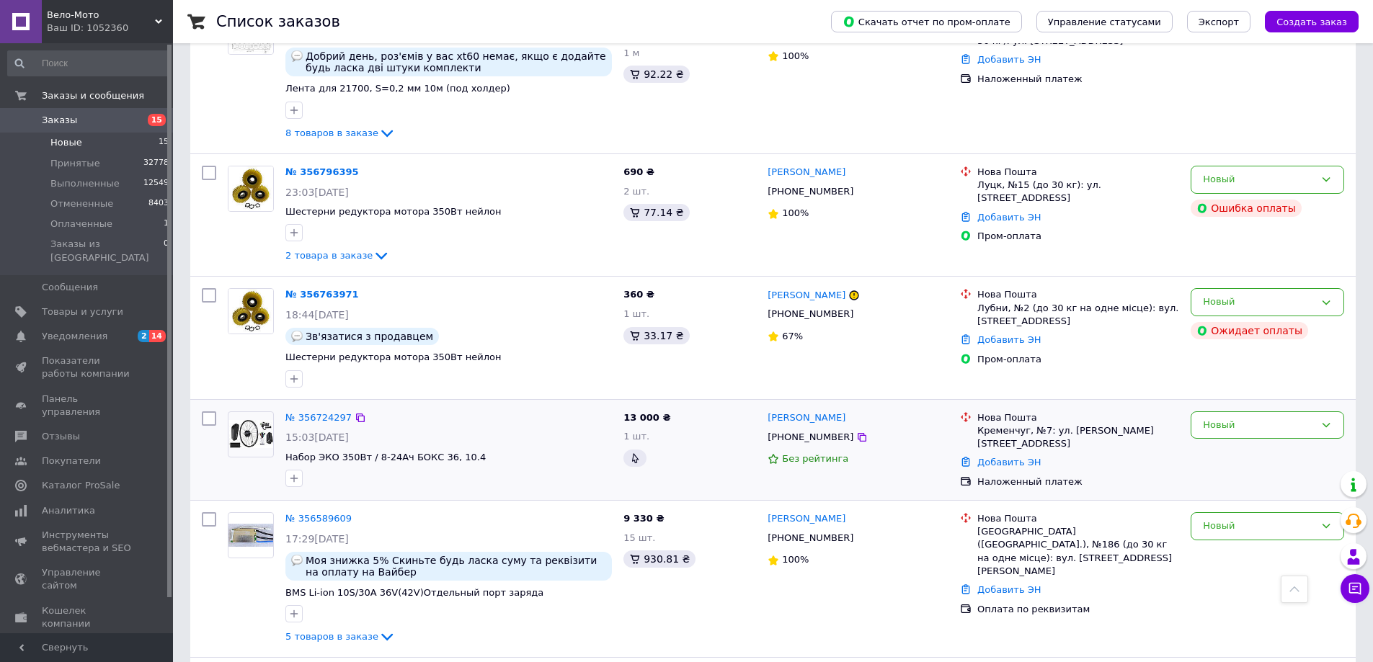
scroll to position [1297, 0]
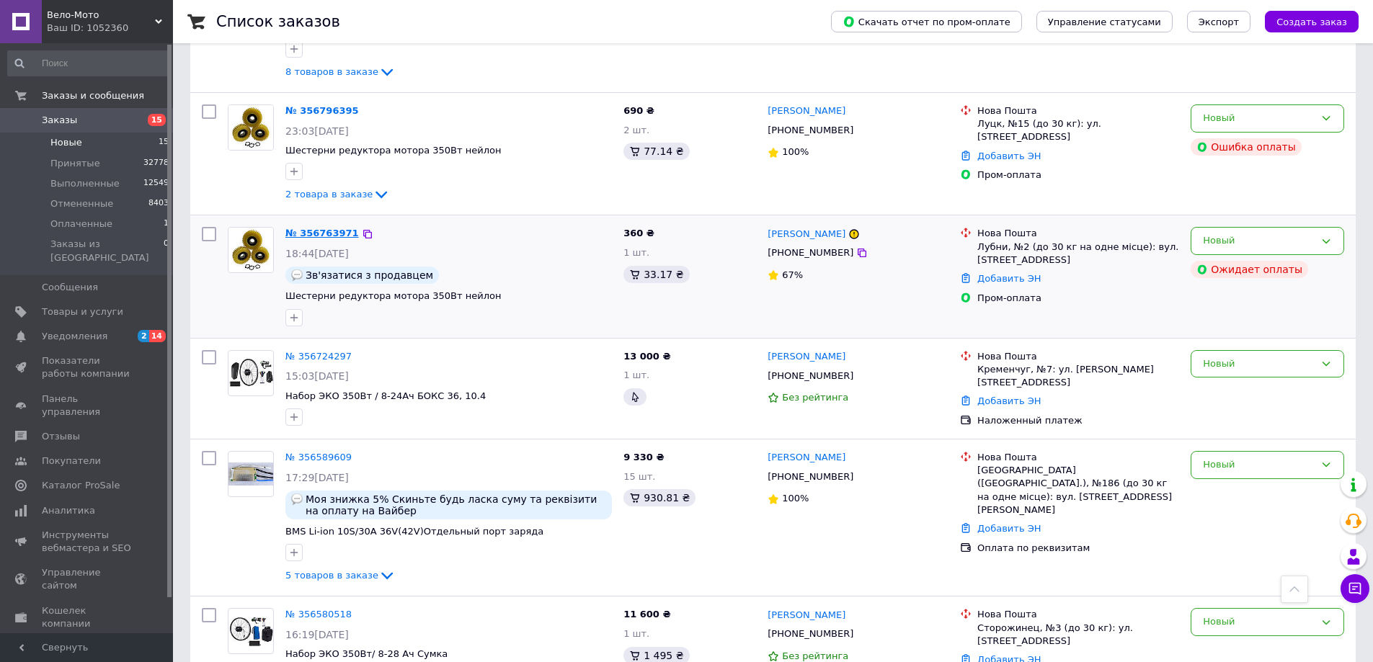
click at [331, 228] on link "№ 356763971" at bounding box center [322, 233] width 74 height 11
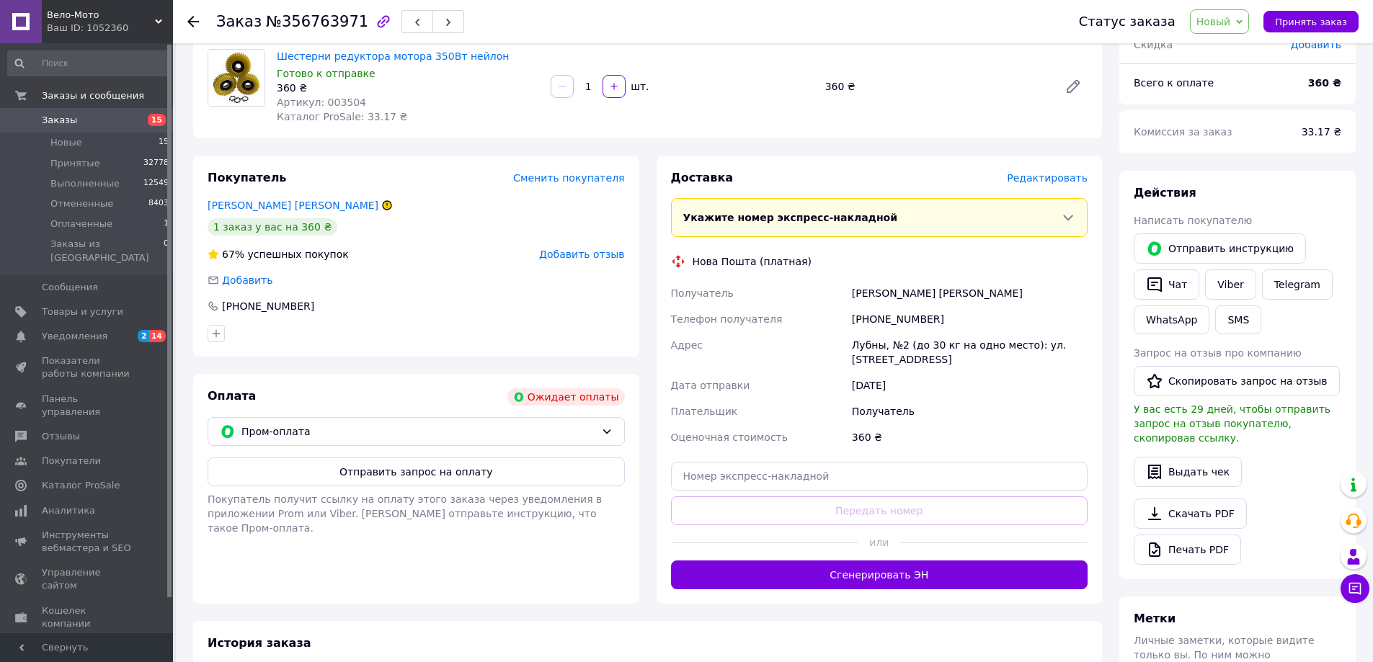
scroll to position [84, 0]
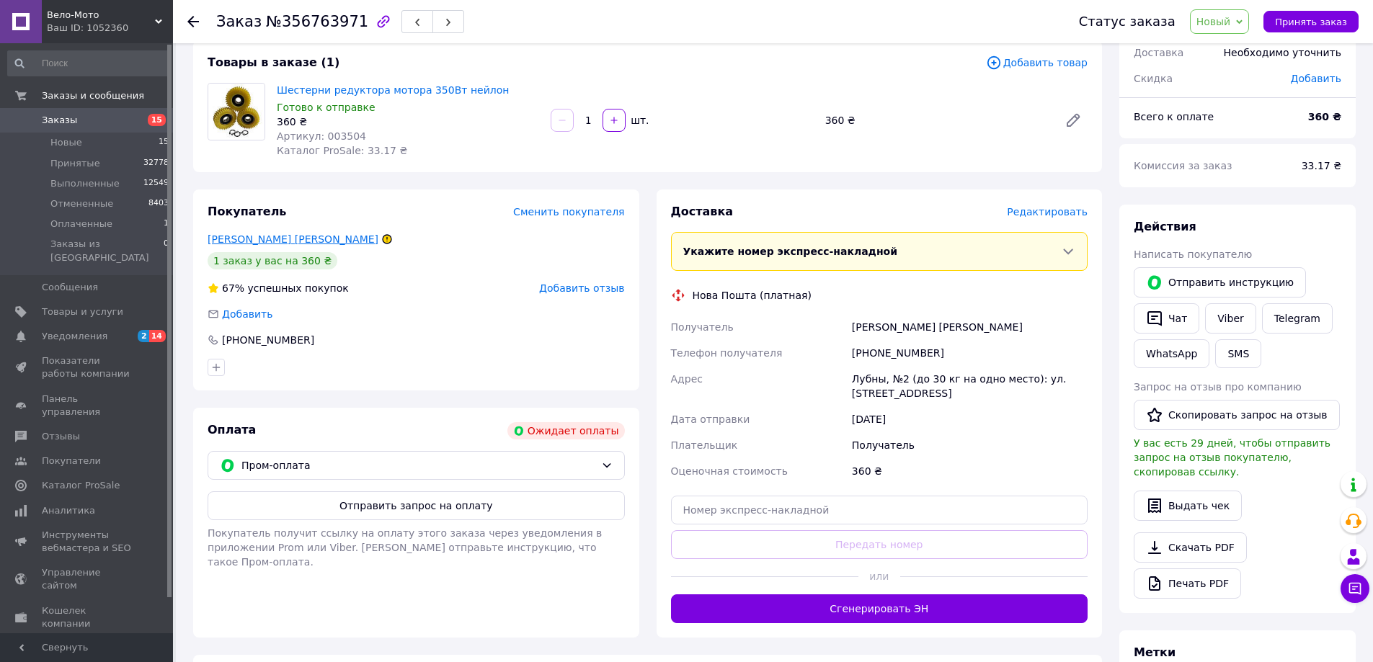
click at [298, 242] on link "Литвиненко Оликсандр" at bounding box center [293, 239] width 171 height 12
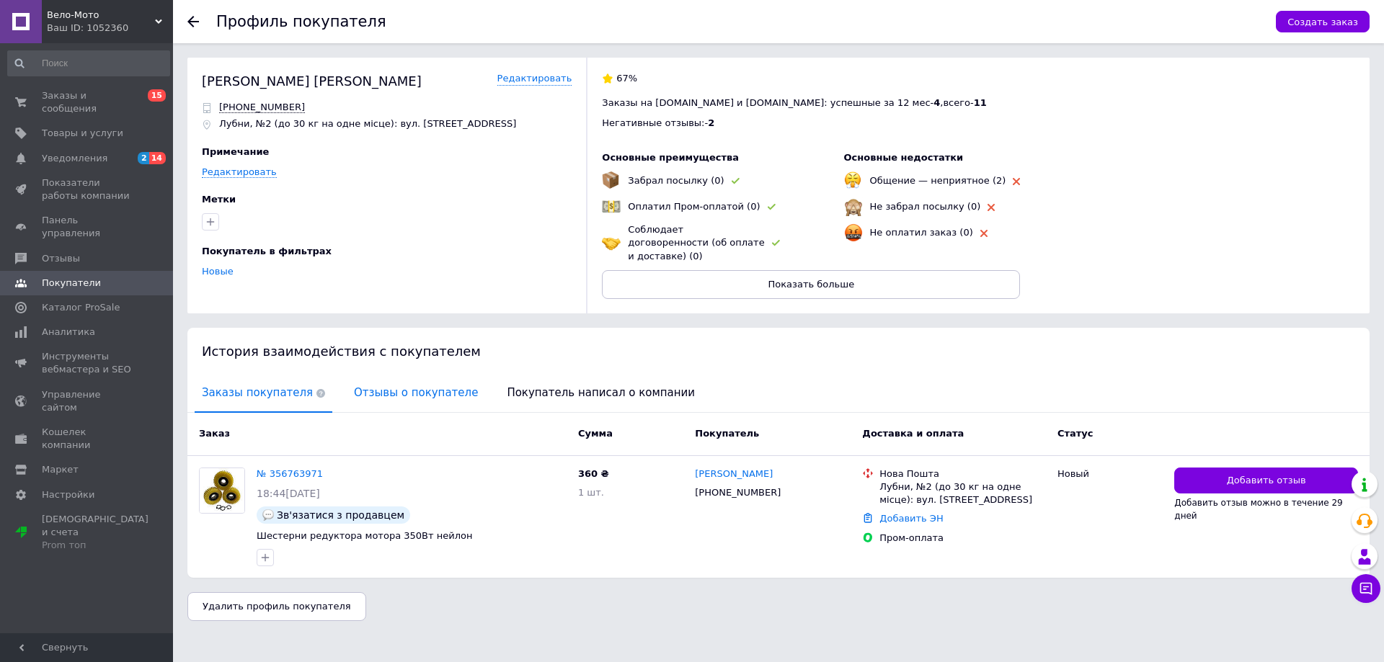
click at [378, 381] on span "Отзывы о покупателе" at bounding box center [416, 393] width 138 height 37
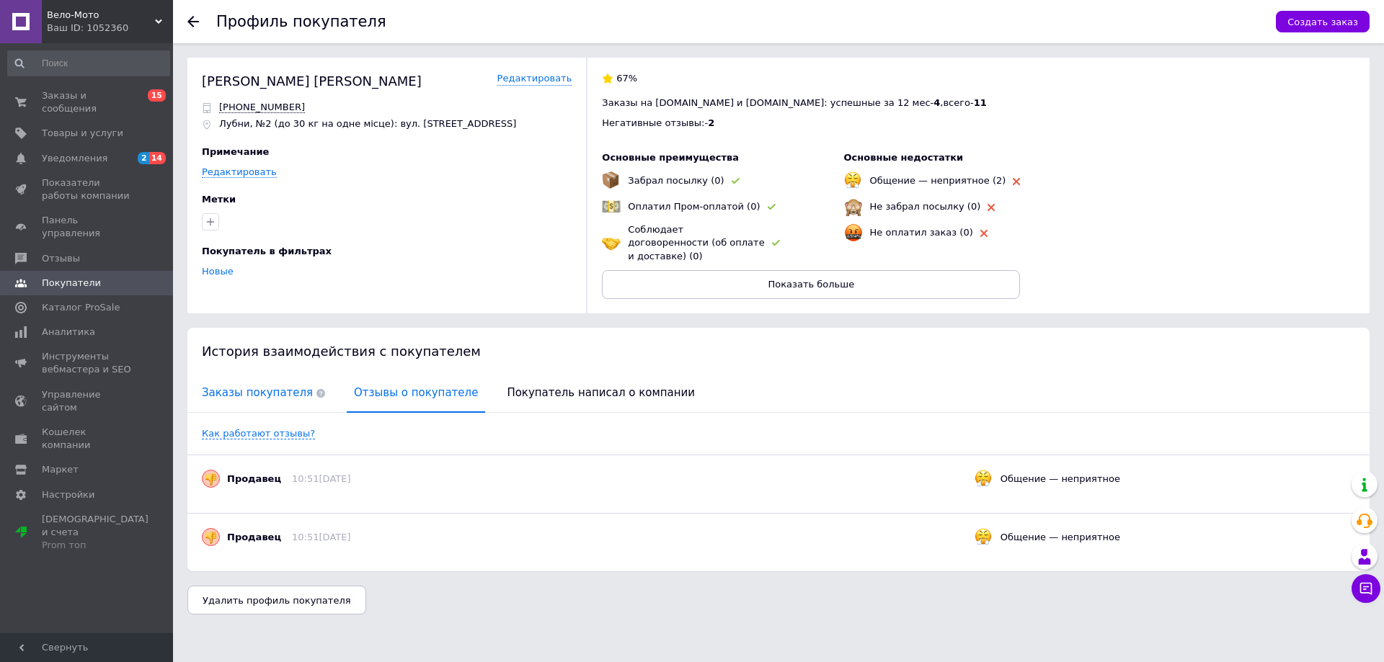
click at [264, 380] on span "Заказы покупателя" at bounding box center [264, 393] width 138 height 37
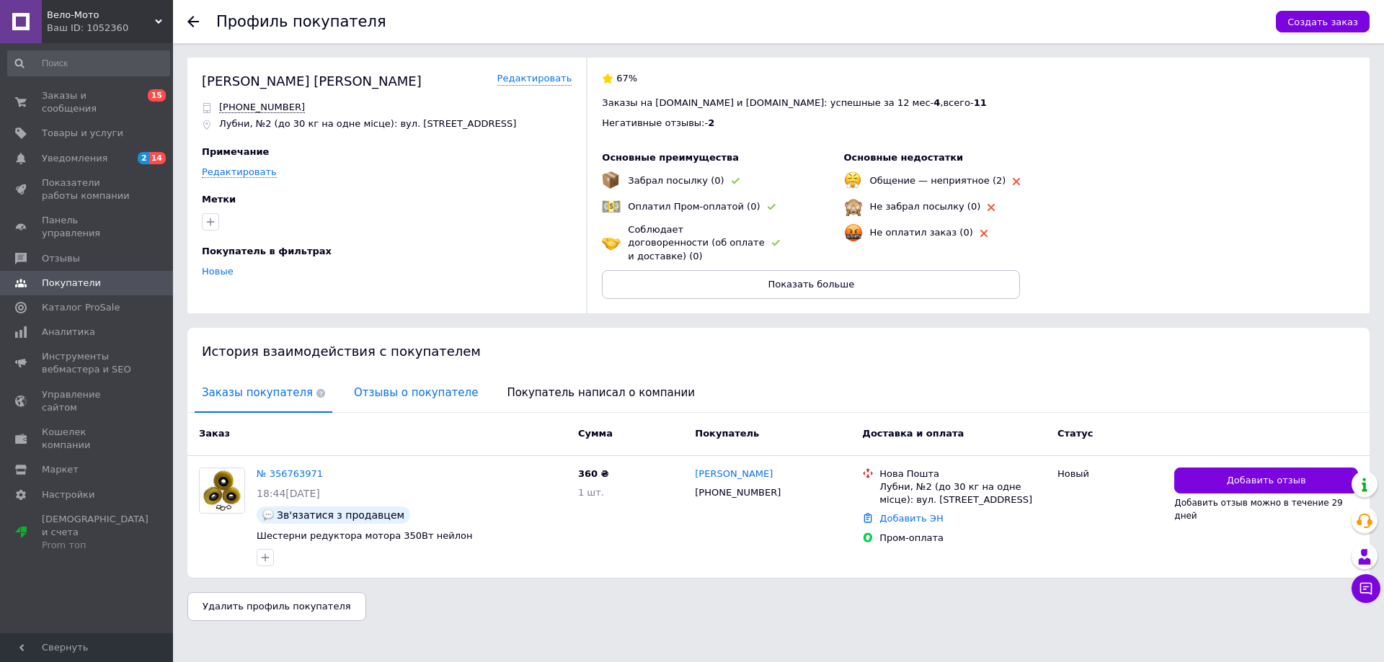
click at [347, 377] on span "Отзывы о покупателе" at bounding box center [416, 393] width 138 height 37
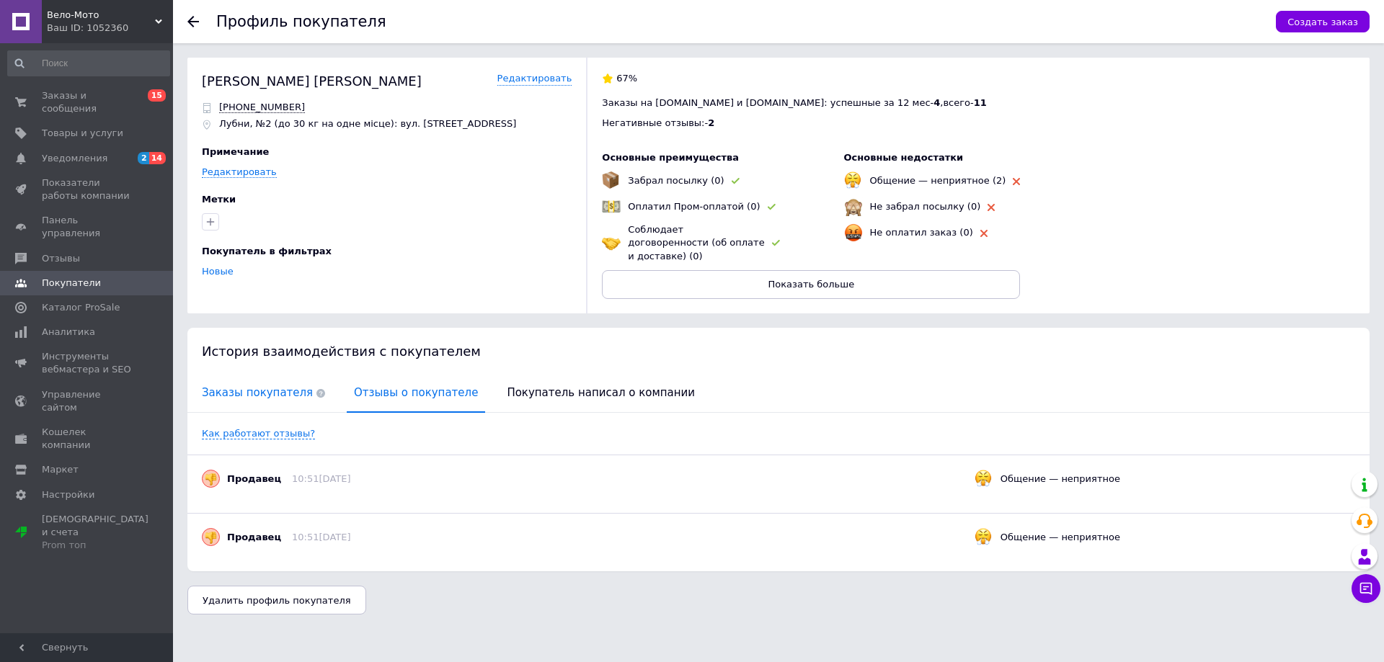
click at [257, 379] on span "Заказы покупателя" at bounding box center [264, 393] width 138 height 37
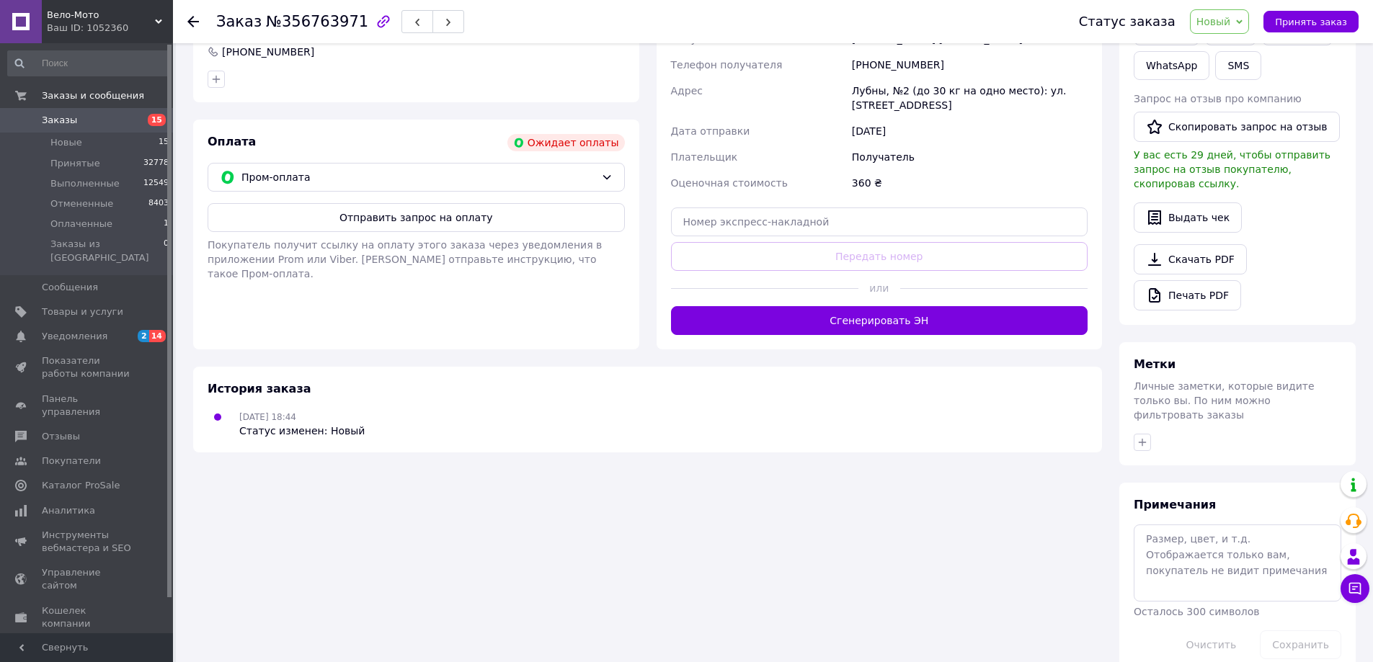
scroll to position [12, 0]
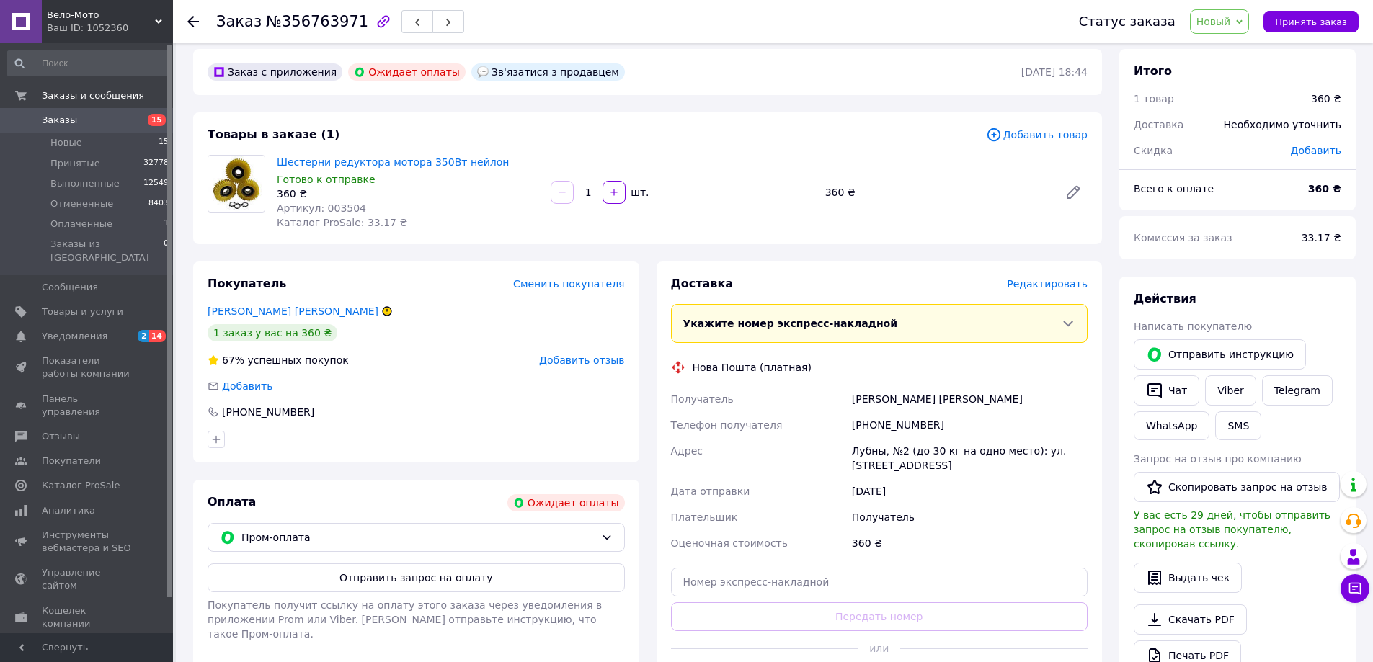
click at [1228, 20] on span "Новый" at bounding box center [1213, 22] width 35 height 12
click at [1231, 90] on li "Отменен" at bounding box center [1228, 94] width 76 height 22
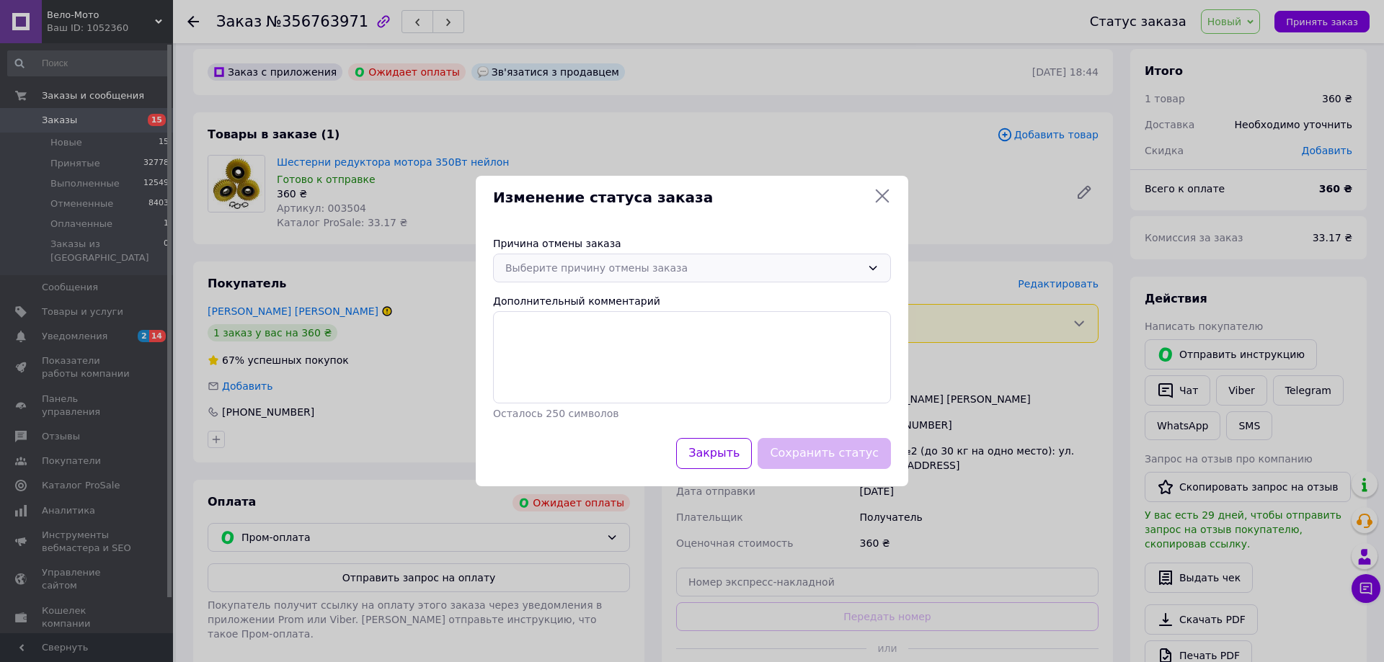
click at [652, 272] on div "Выберите причину отмены заказа" at bounding box center [683, 268] width 356 height 16
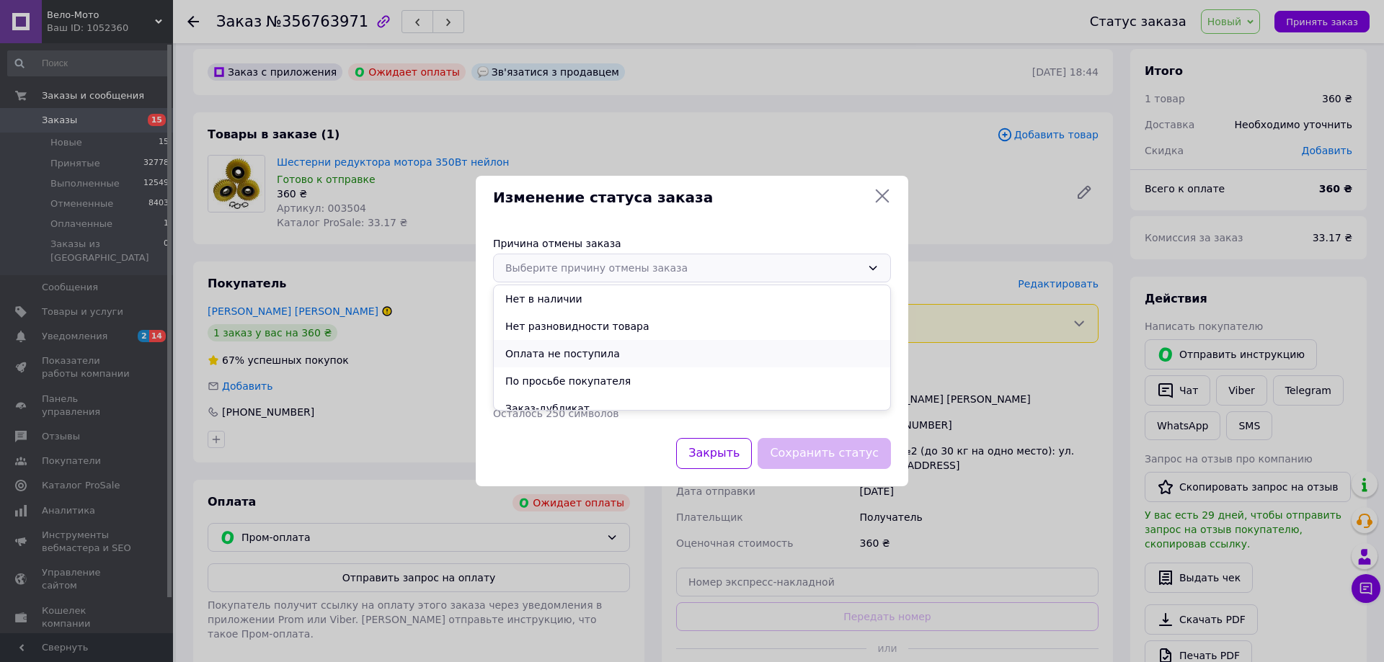
click at [581, 356] on li "Оплата не поступила" at bounding box center [692, 353] width 396 height 27
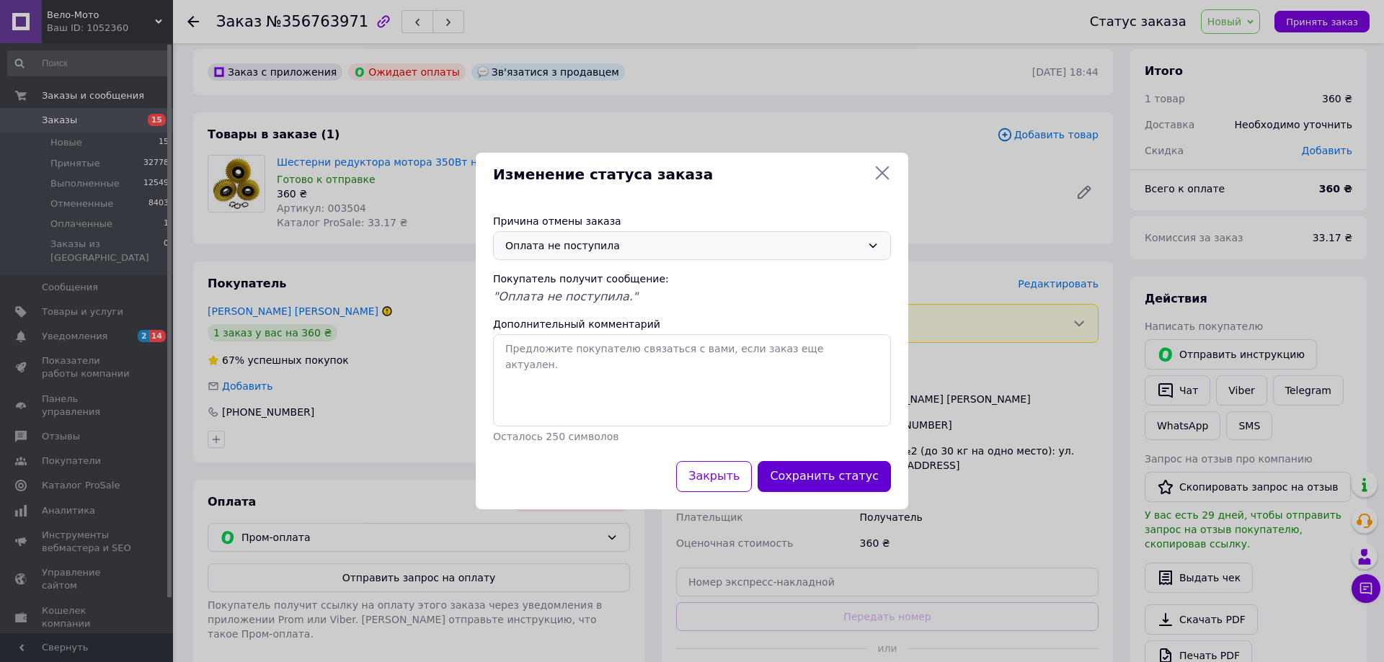
click at [854, 471] on button "Сохранить статус" at bounding box center [823, 476] width 133 height 31
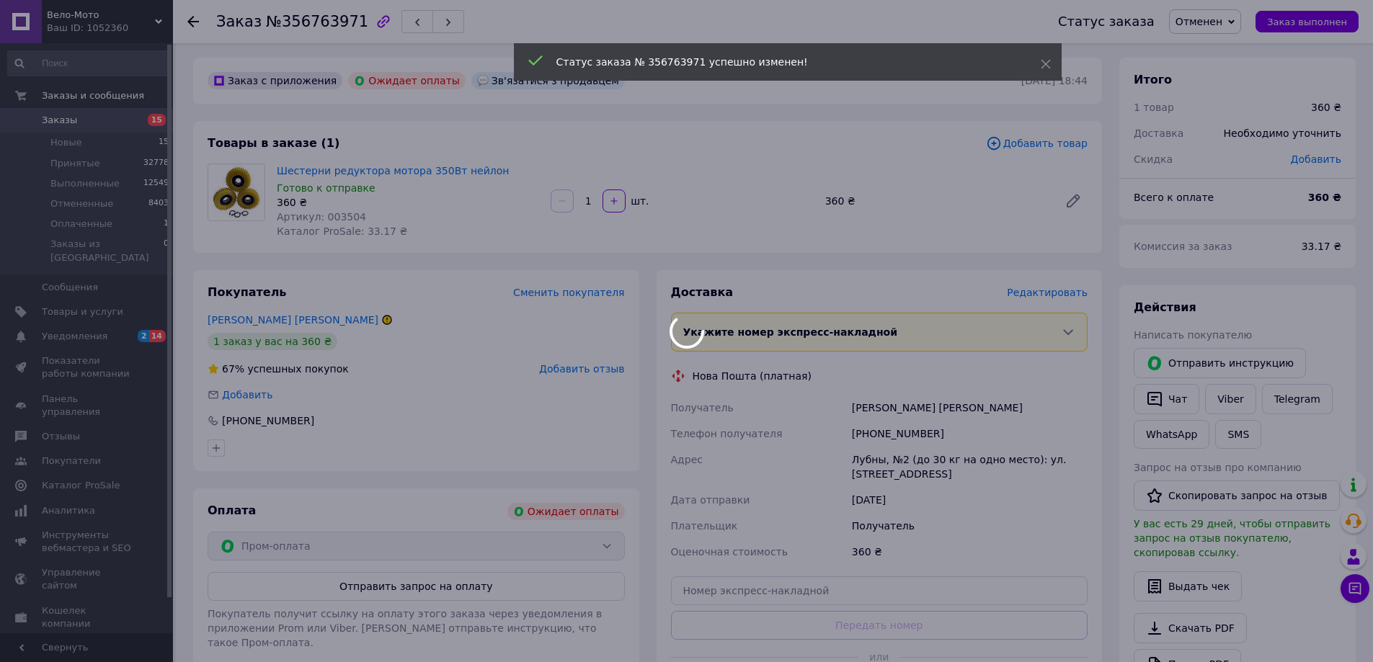
scroll to position [0, 0]
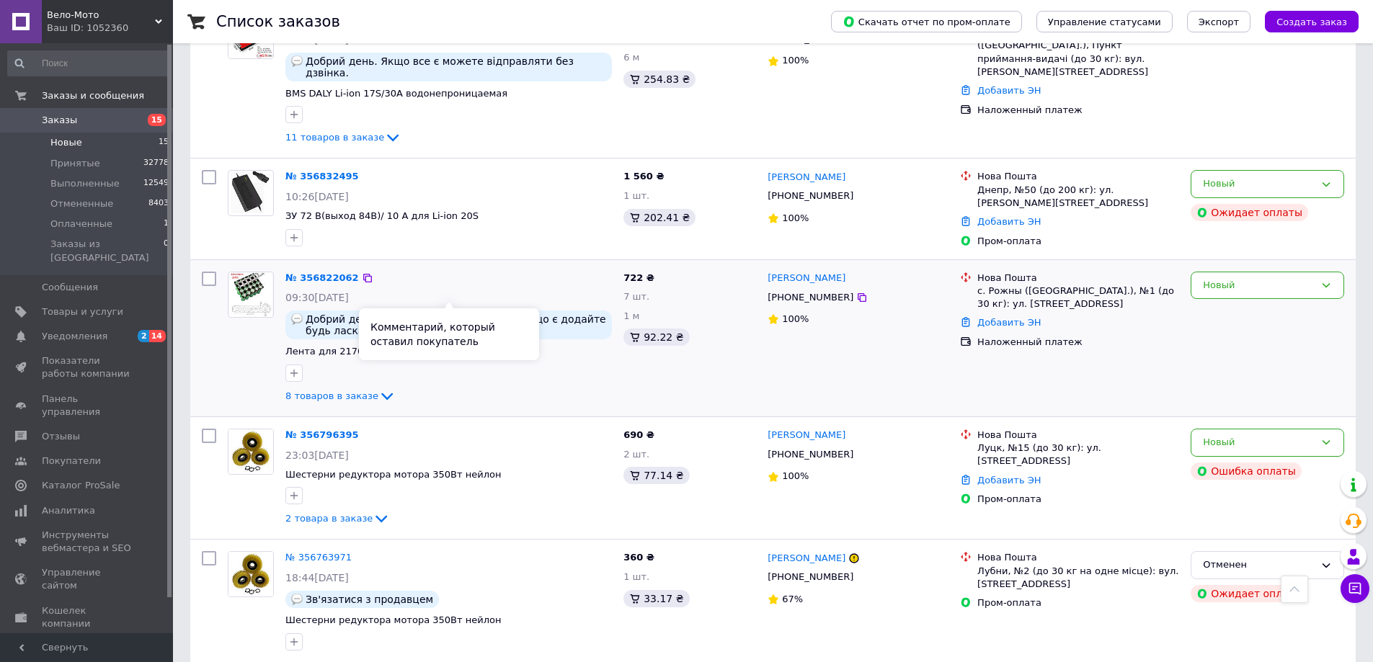
scroll to position [948, 0]
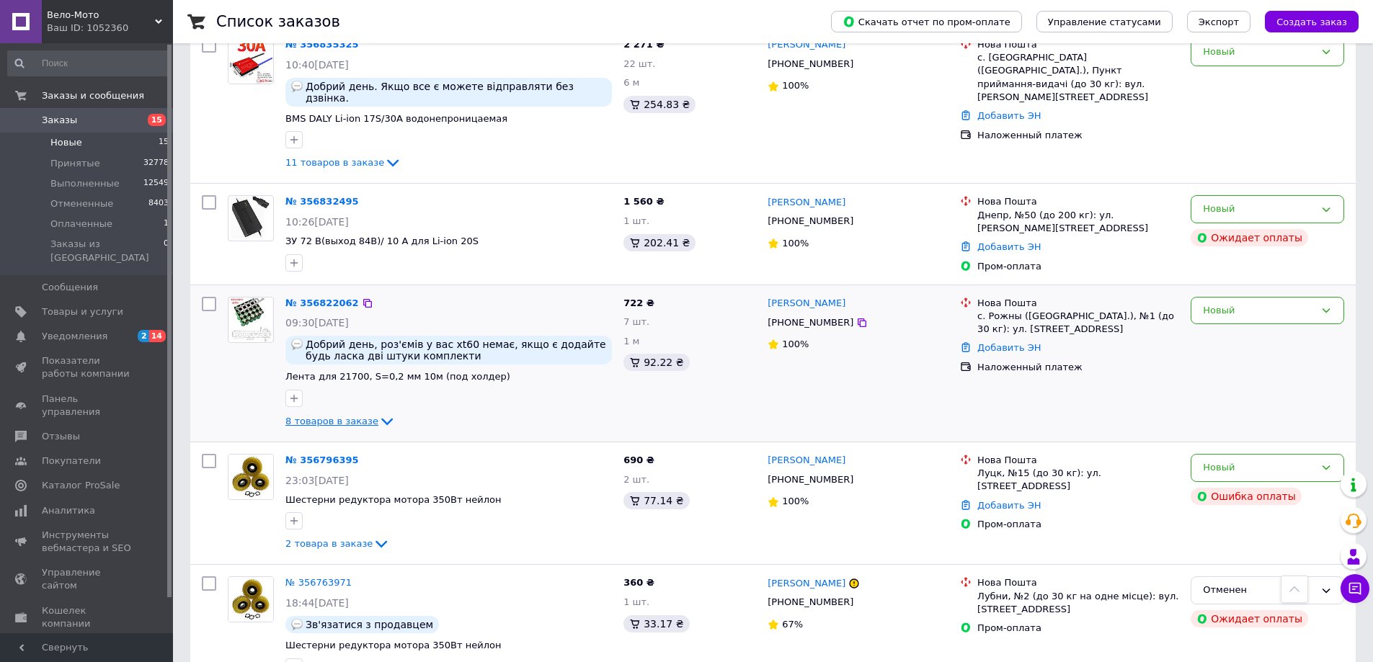
click at [355, 416] on span "8 товаров в заказе" at bounding box center [331, 421] width 93 height 11
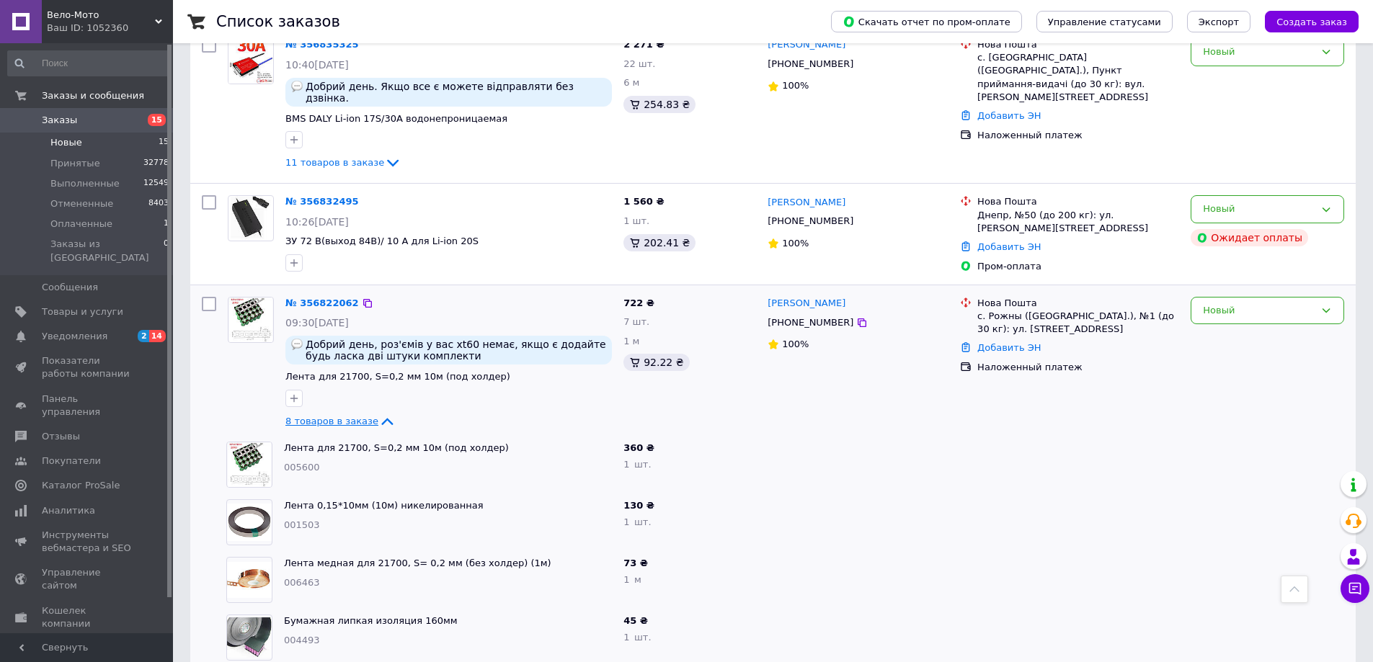
click at [355, 416] on span "8 товаров в заказе" at bounding box center [331, 421] width 93 height 11
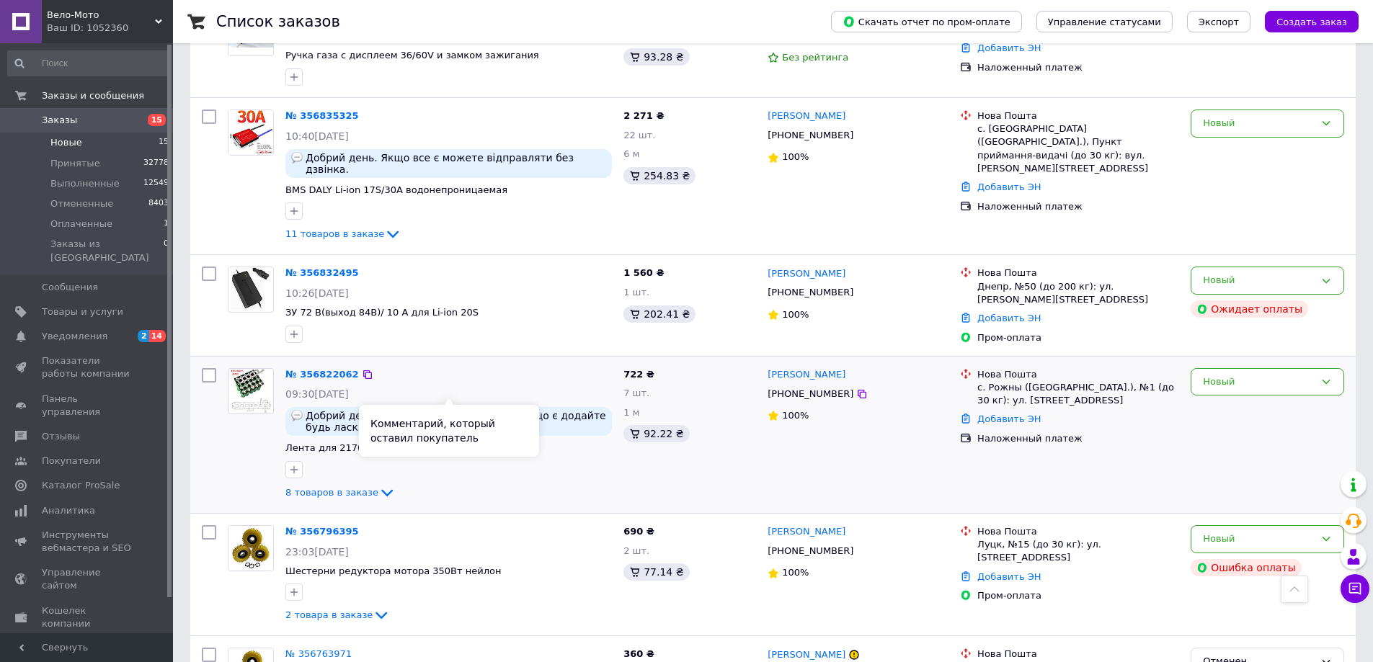
scroll to position [876, 0]
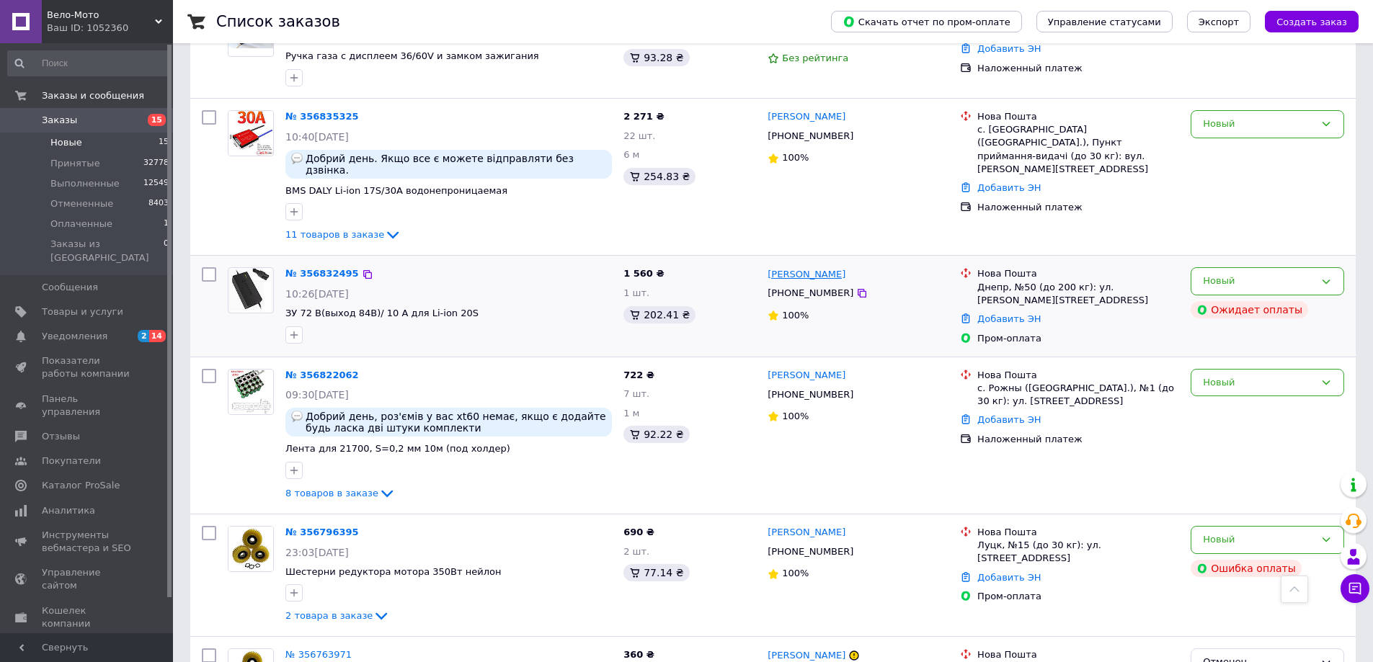
click at [842, 268] on link "Михаил Борисенко" at bounding box center [806, 275] width 78 height 14
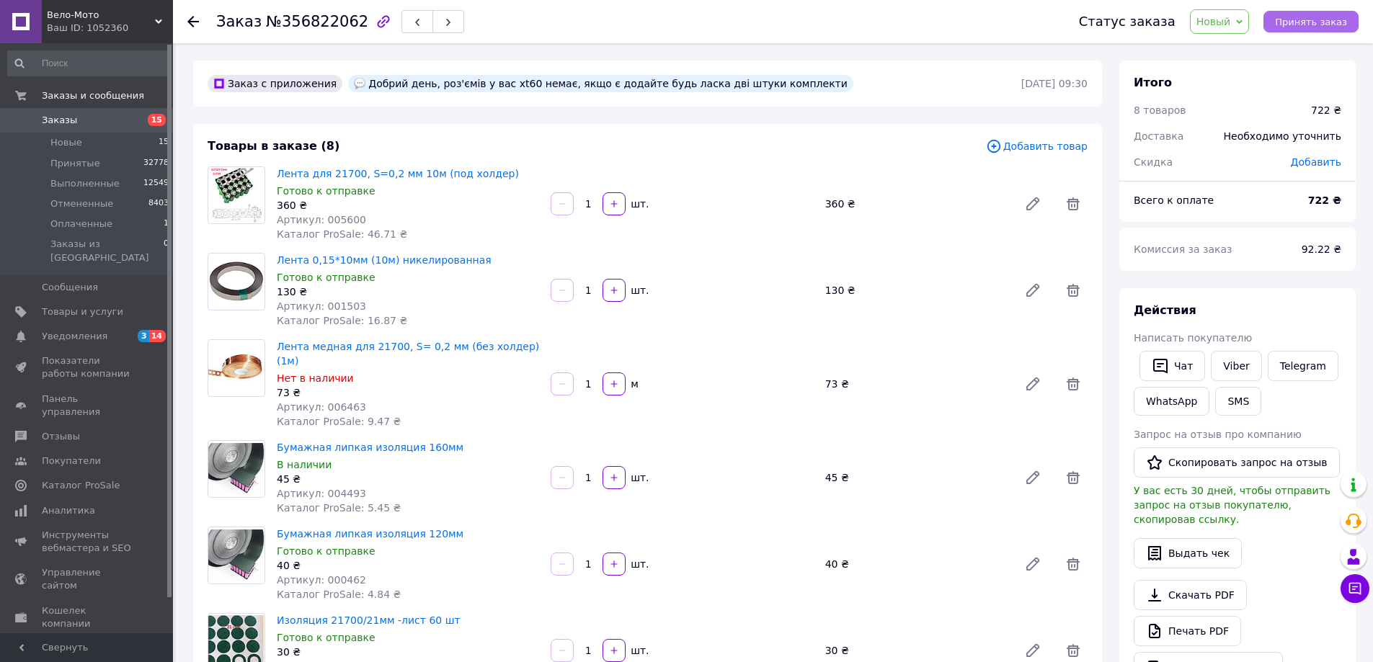
click at [1312, 17] on span "Принять заказ" at bounding box center [1311, 22] width 72 height 11
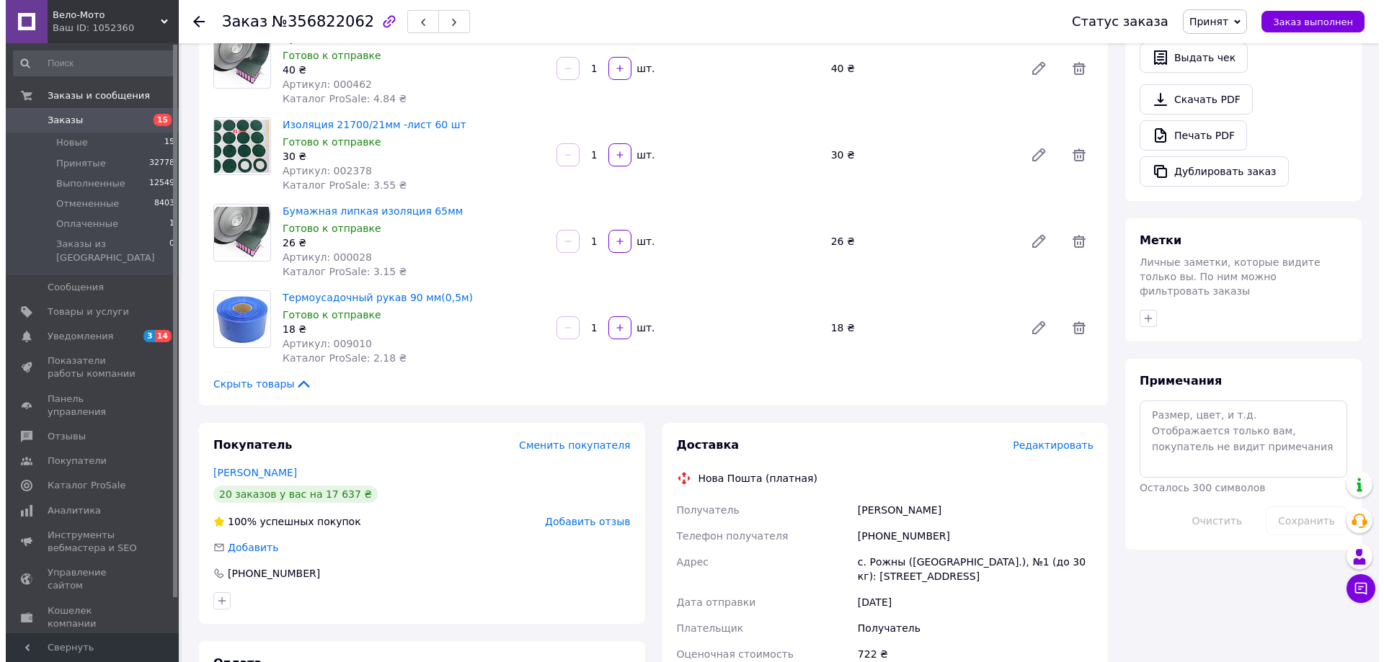
scroll to position [504, 0]
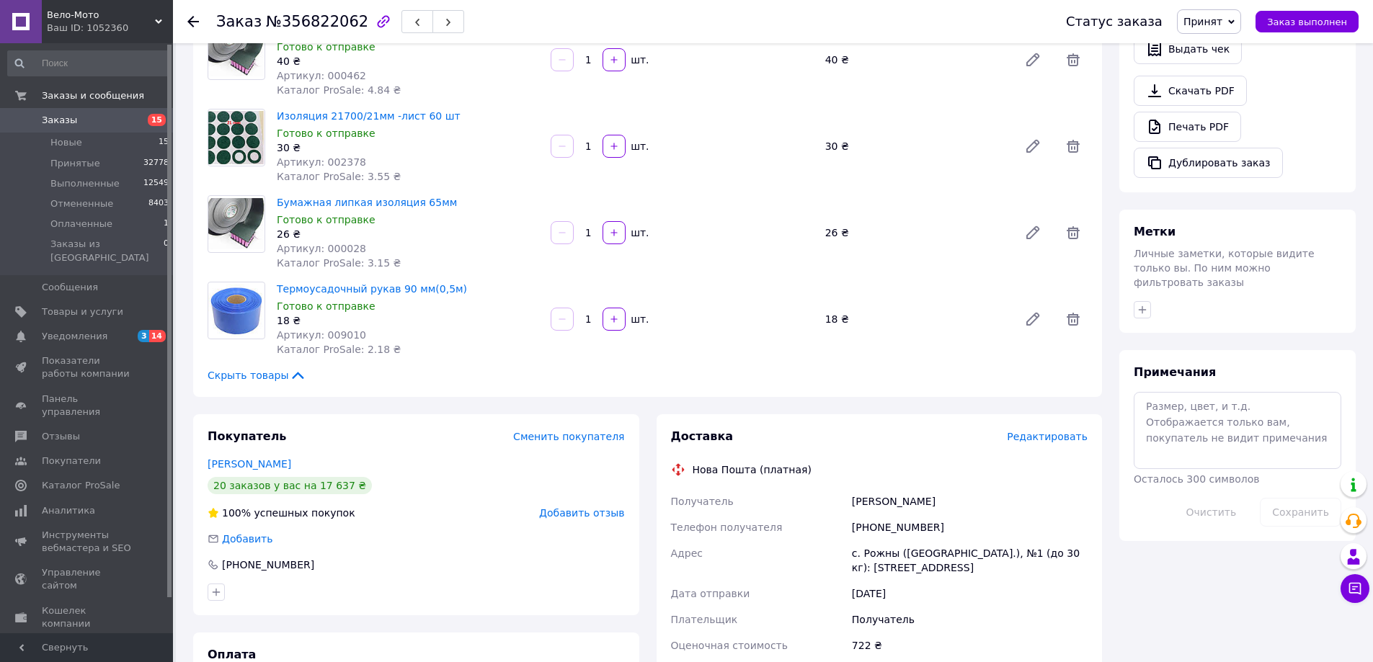
click at [1060, 431] on span "Редактировать" at bounding box center [1047, 437] width 81 height 12
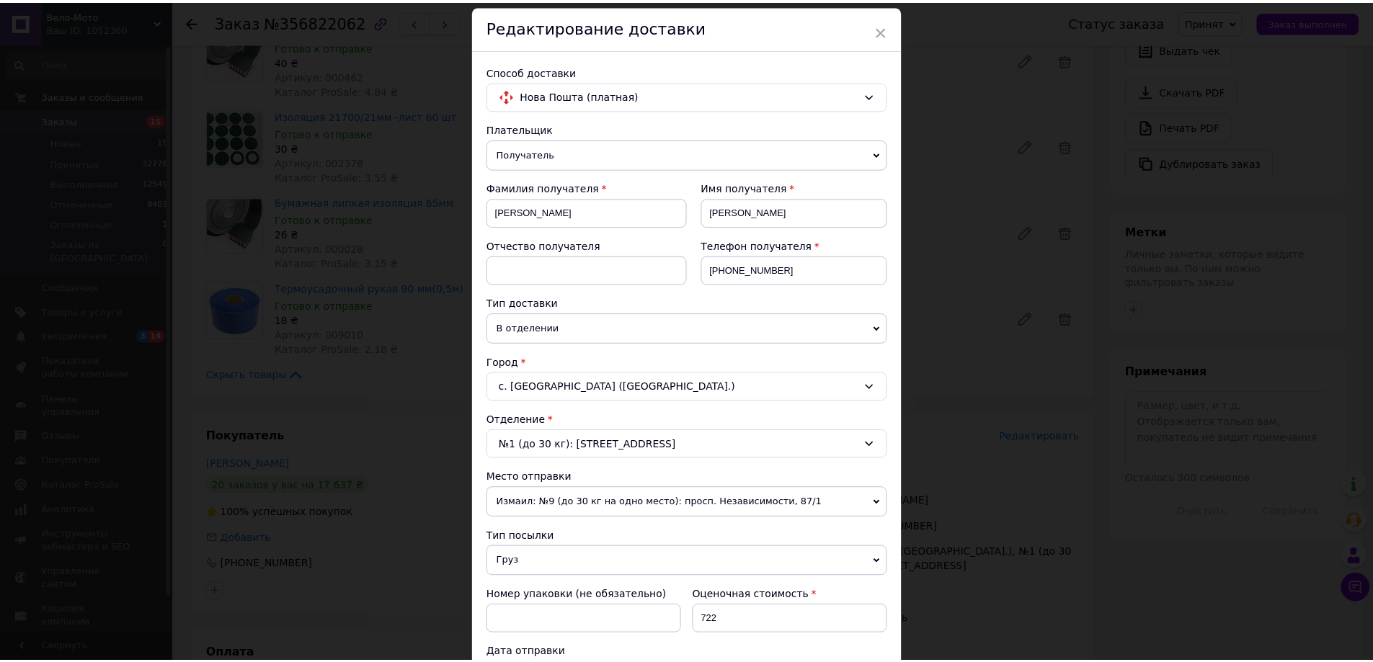
scroll to position [437, 0]
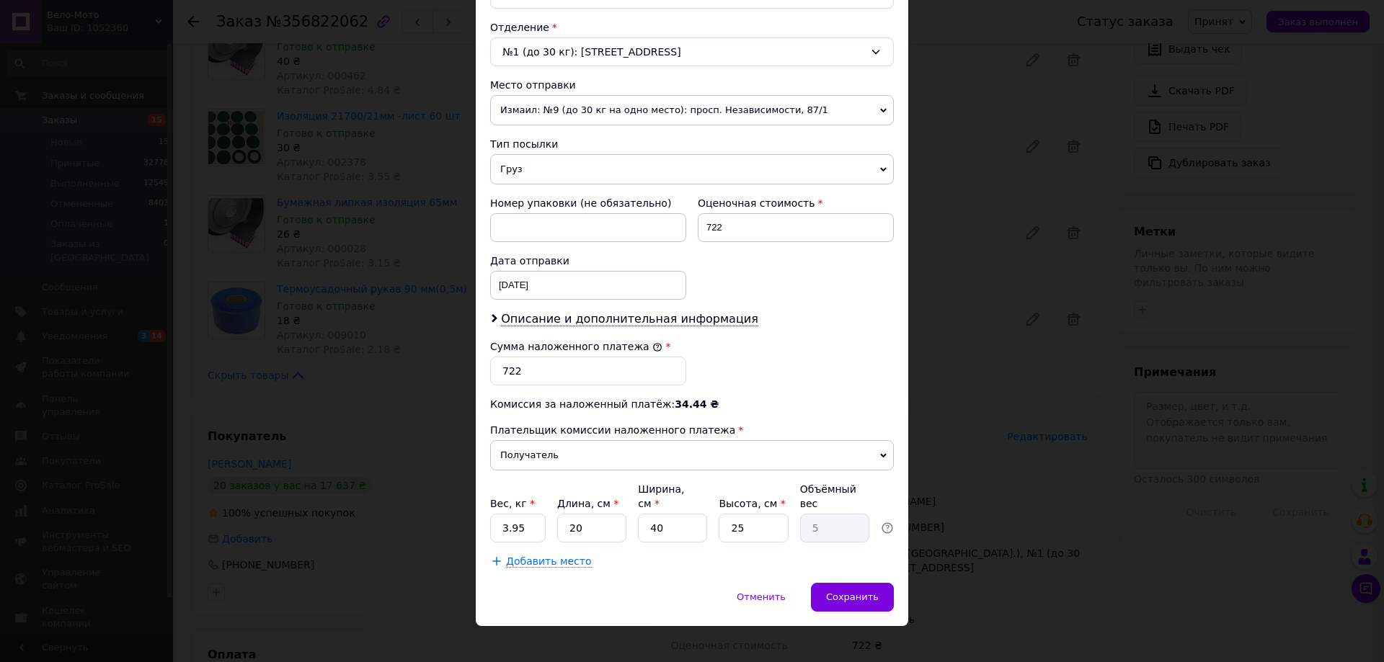
click at [1009, 260] on div "× Редактирование доставки Способ доставки Нова Пошта (платная) Плательщик Получ…" at bounding box center [692, 331] width 1384 height 662
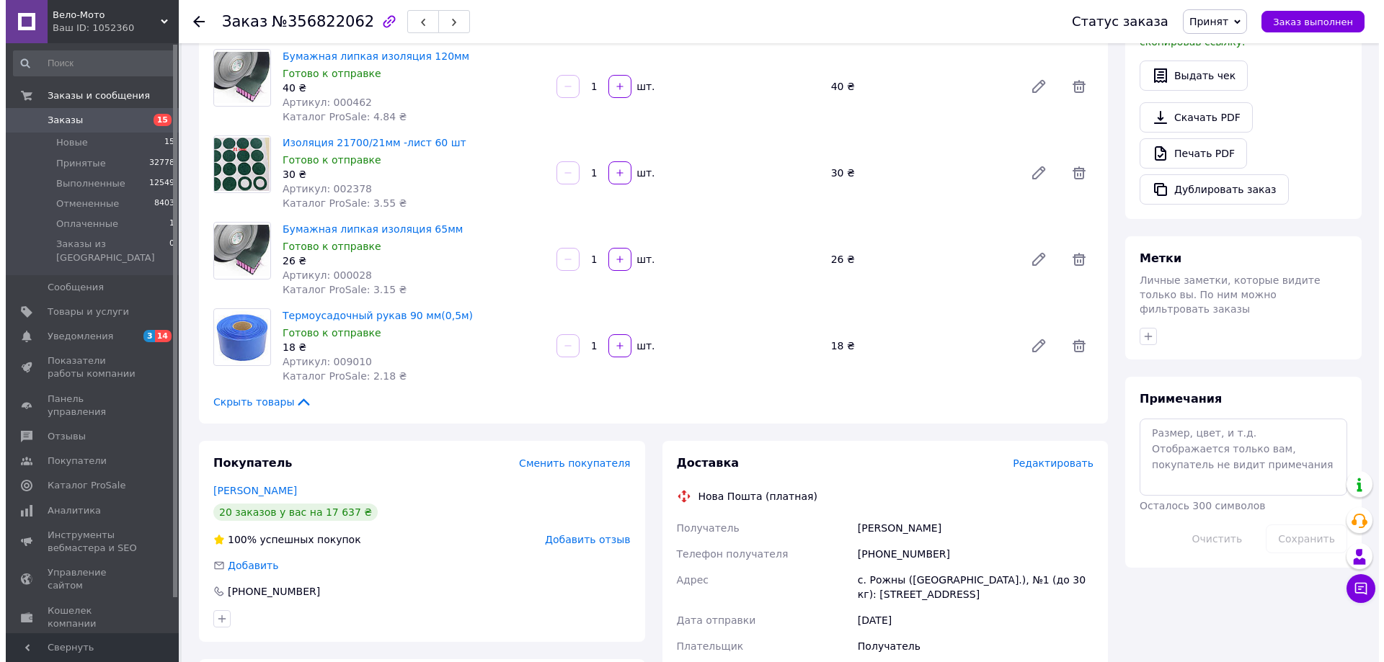
scroll to position [504, 0]
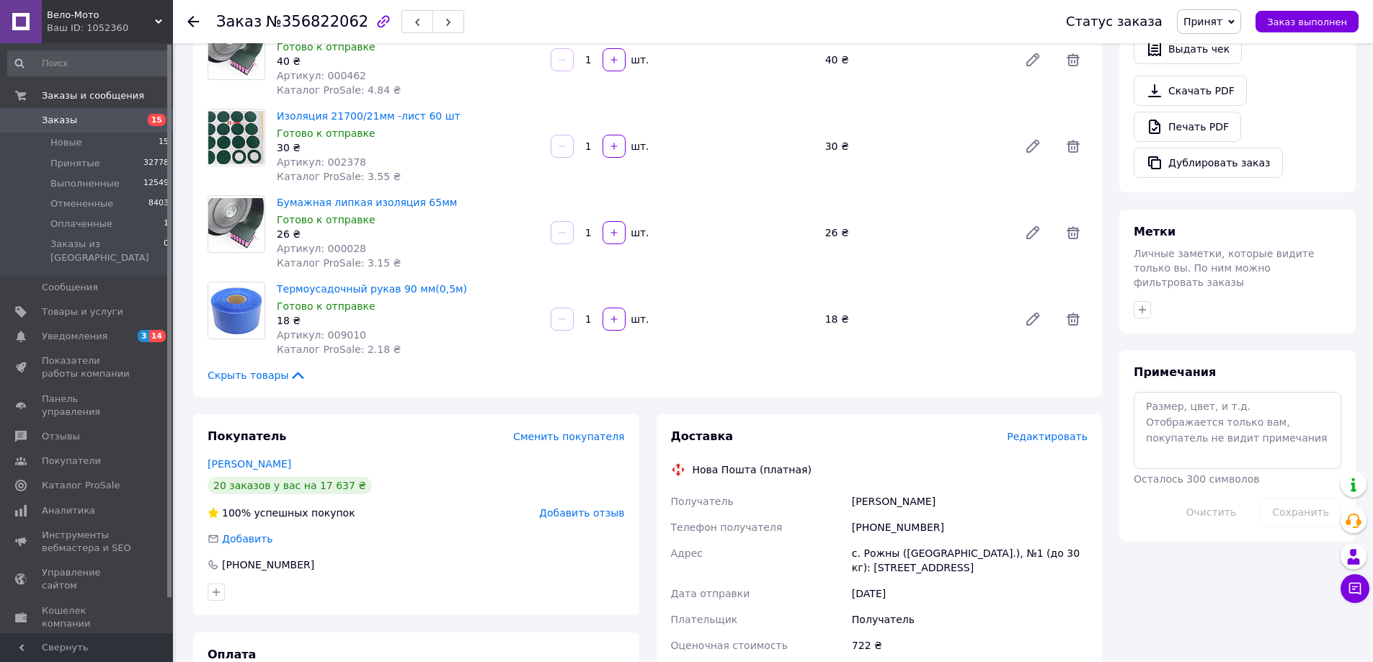
click at [1037, 431] on span "Редактировать" at bounding box center [1047, 437] width 81 height 12
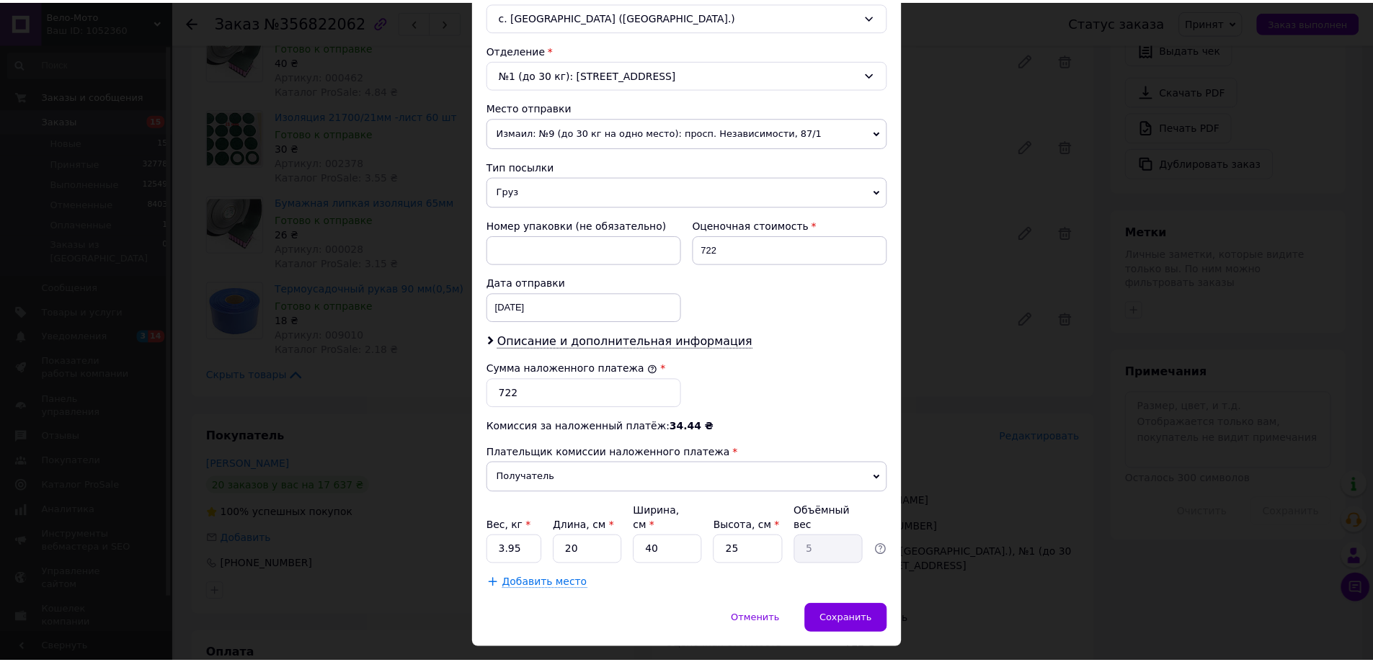
scroll to position [437, 0]
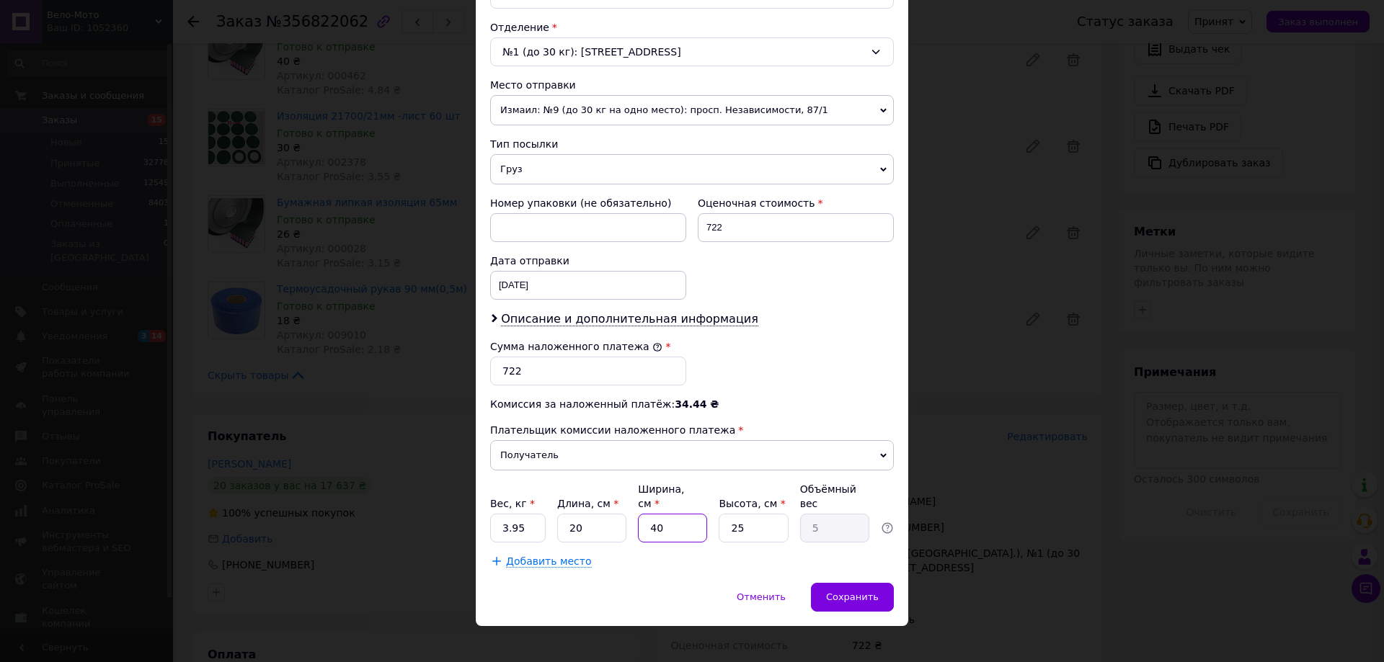
click at [651, 516] on input "40" at bounding box center [672, 528] width 69 height 29
type input "10"
type input "1.25"
type input "10"
drag, startPoint x: 520, startPoint y: 519, endPoint x: 500, endPoint y: 523, distance: 19.9
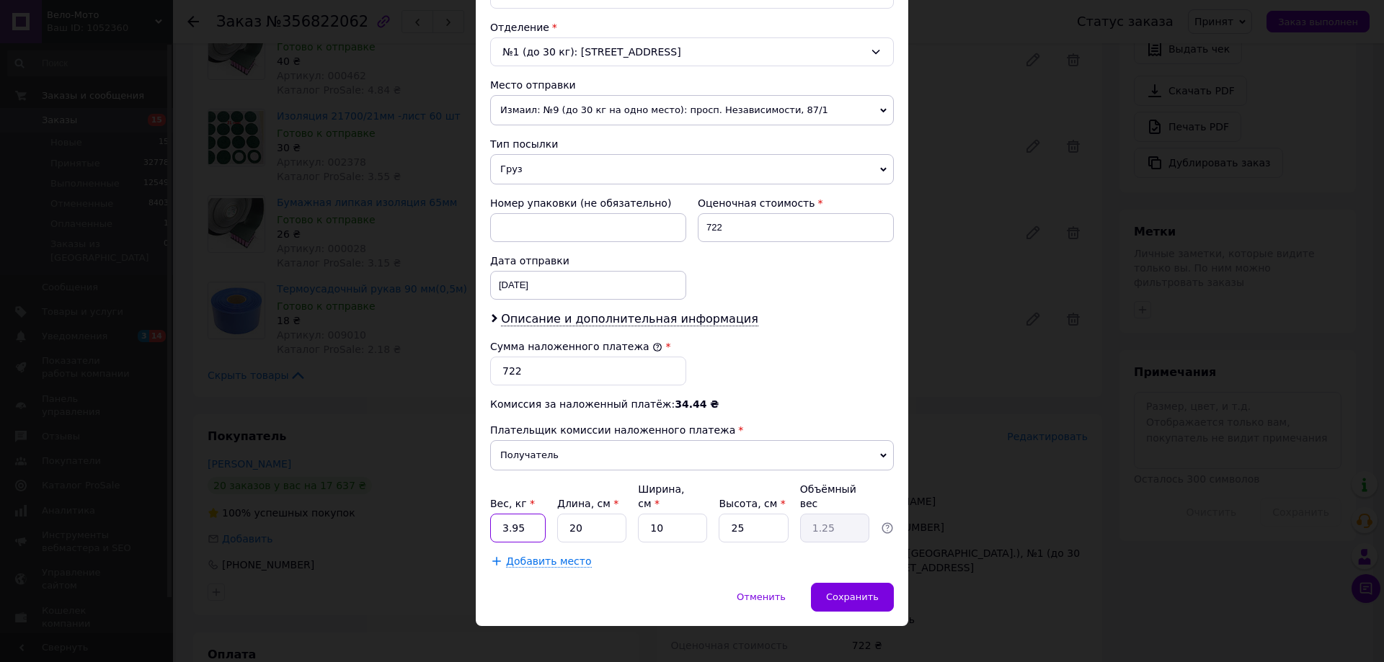
click at [500, 523] on input "3.95" at bounding box center [517, 528] width 55 height 29
type input "1"
click at [871, 592] on span "Сохранить" at bounding box center [852, 597] width 53 height 11
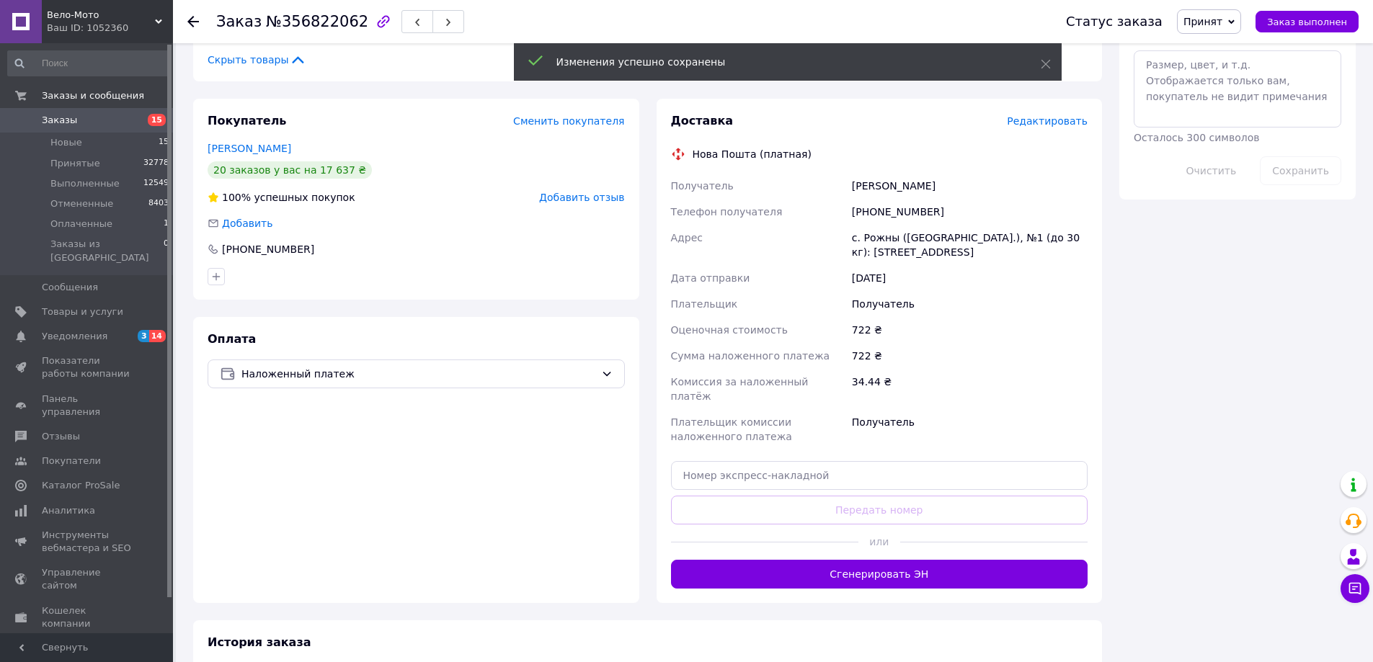
scroll to position [999, 0]
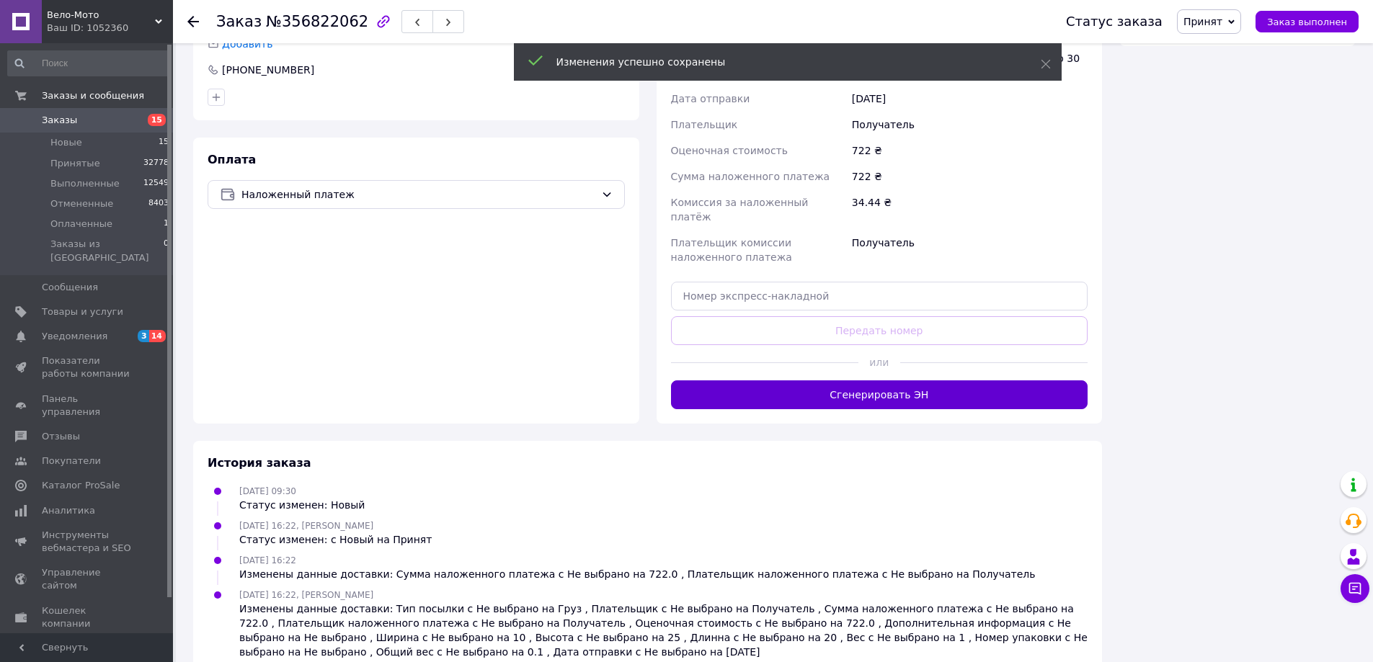
click at [909, 380] on button "Сгенерировать ЭН" at bounding box center [879, 394] width 417 height 29
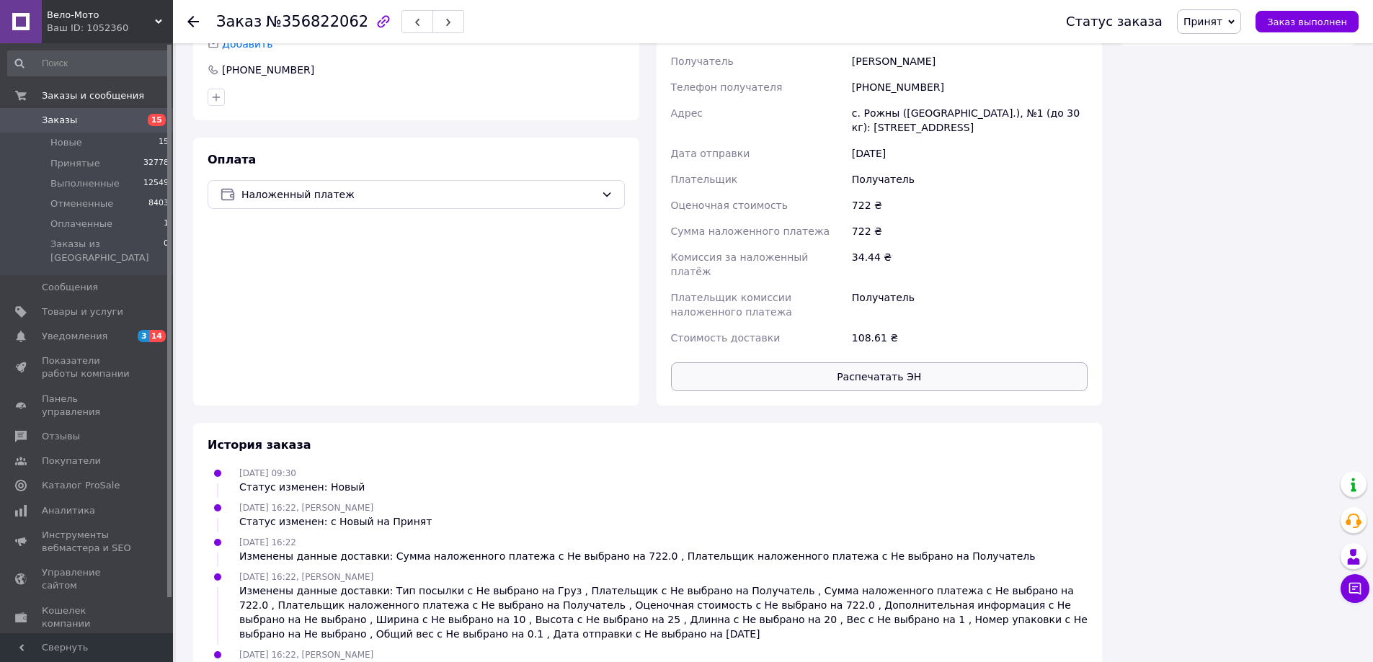
click at [880, 362] on button "Распечатать ЭН" at bounding box center [879, 376] width 417 height 29
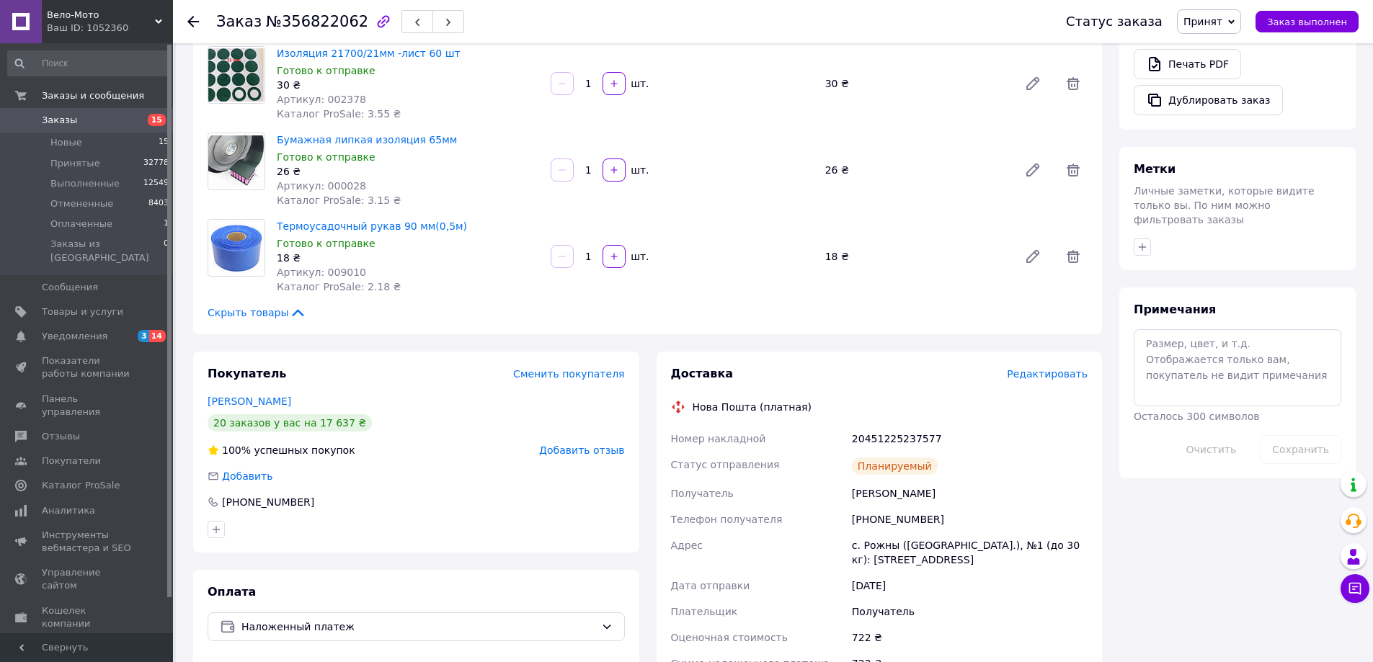
scroll to position [279, 0]
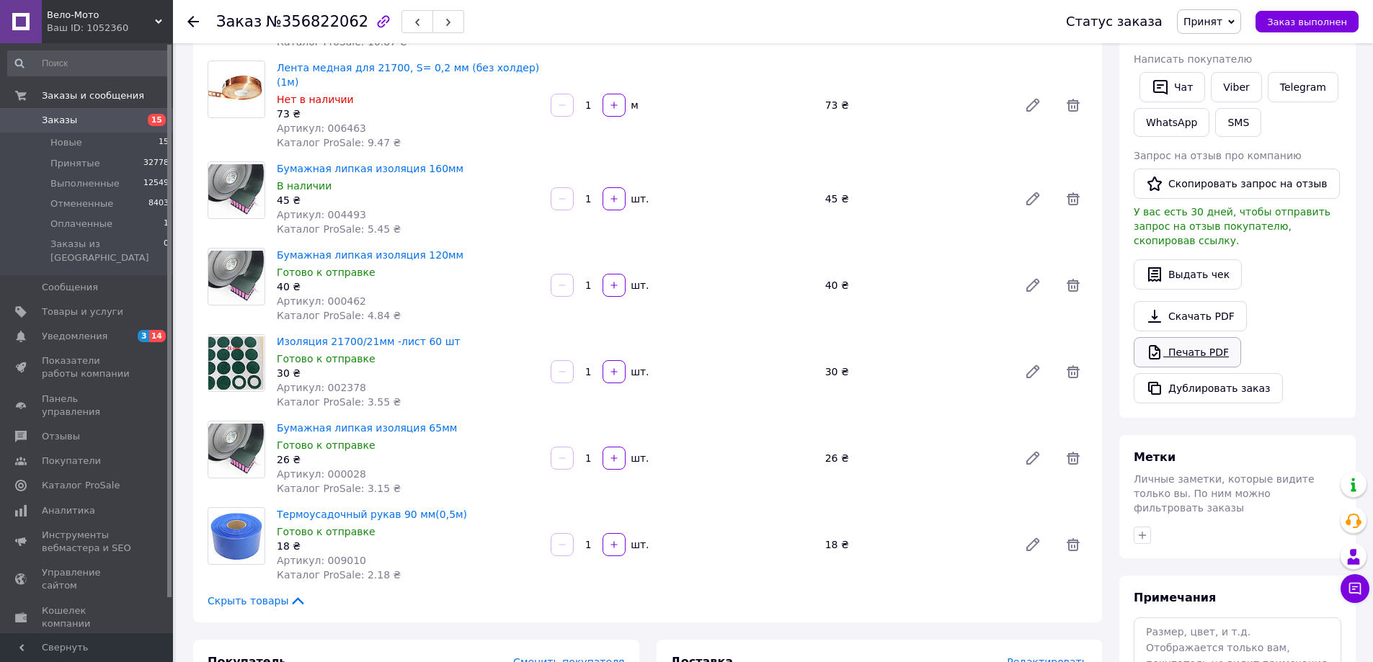
click at [1192, 340] on link "Печать PDF" at bounding box center [1187, 352] width 107 height 30
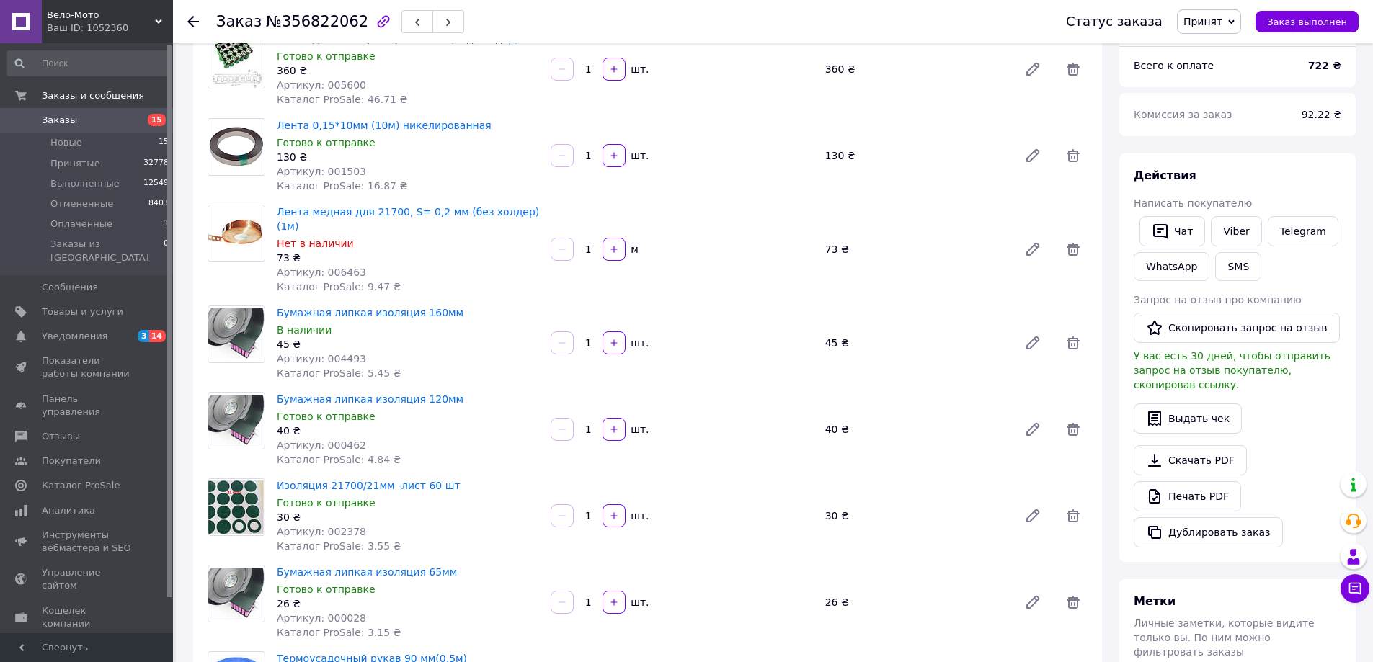
scroll to position [0, 0]
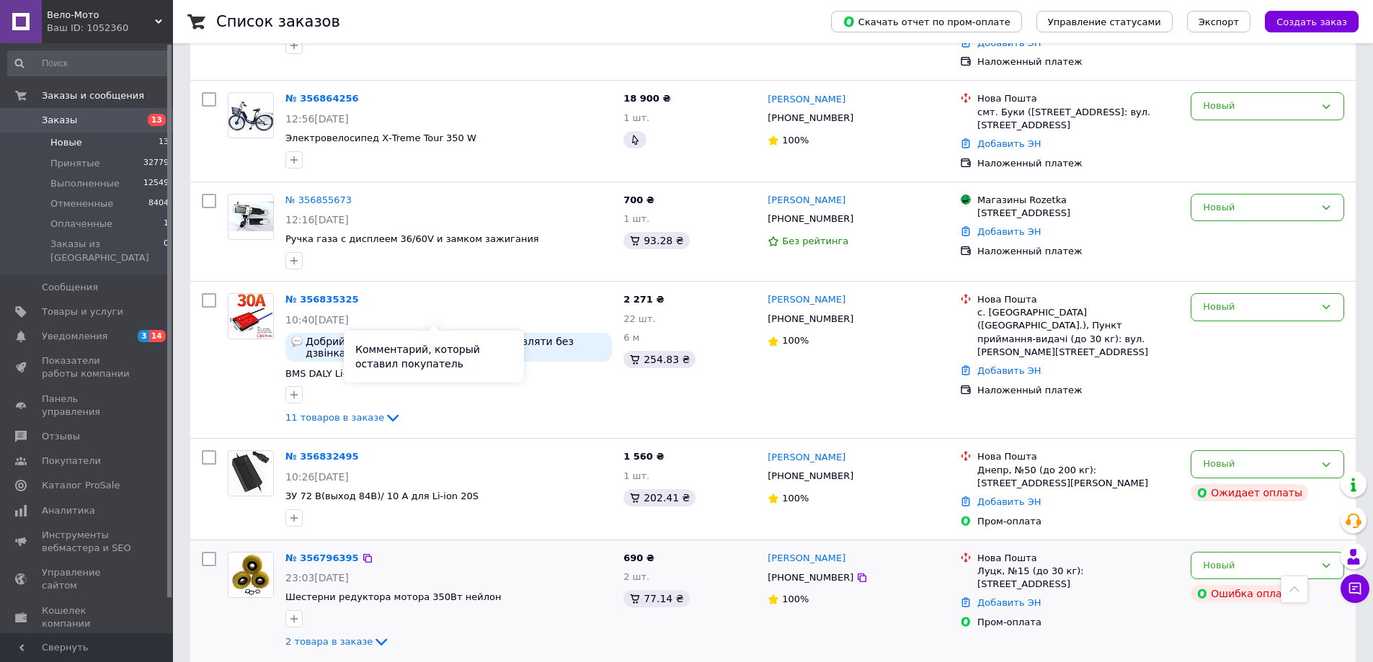
scroll to position [667, 0]
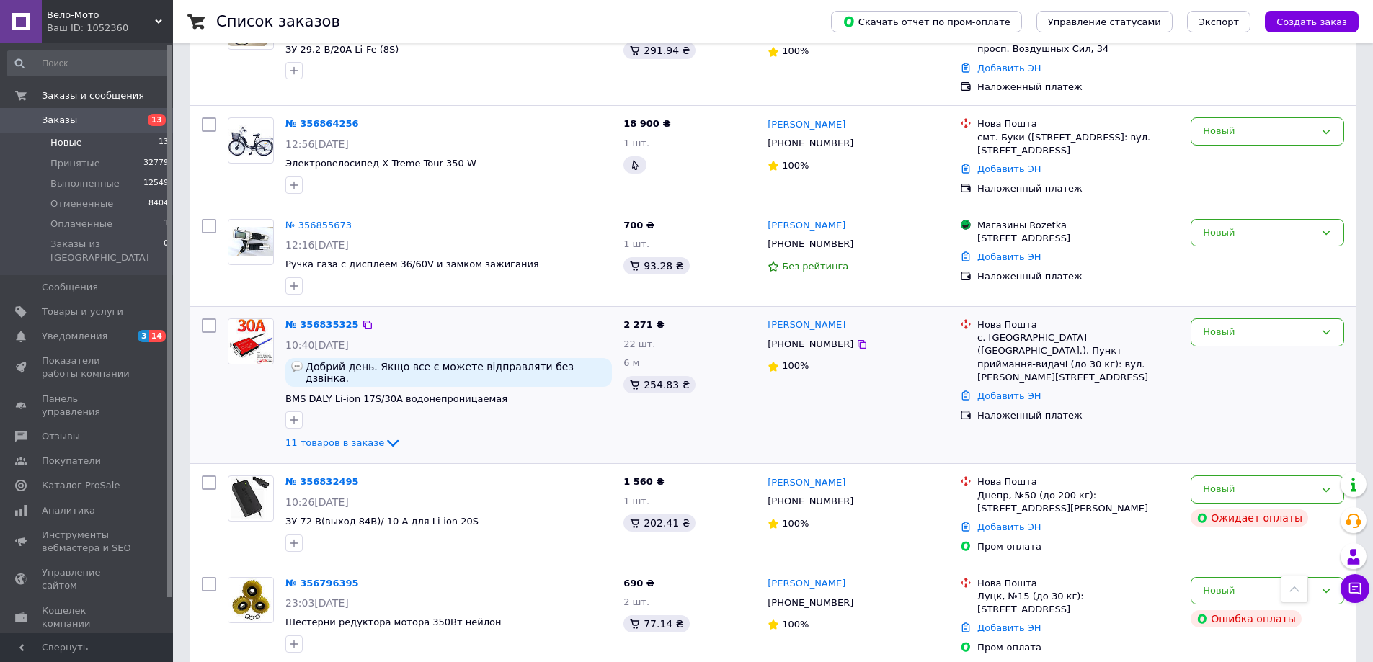
click at [344, 437] on span "11 товаров в заказе" at bounding box center [334, 442] width 99 height 11
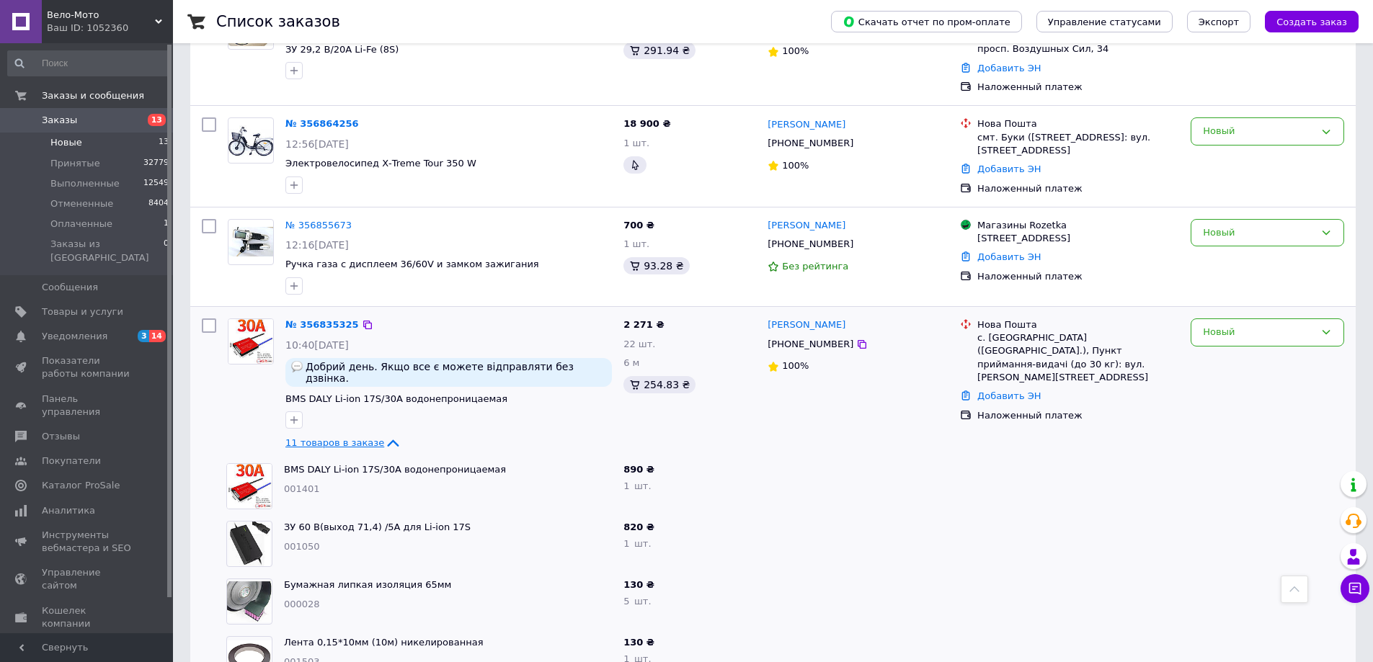
click at [344, 437] on span "11 товаров в заказе" at bounding box center [334, 442] width 99 height 11
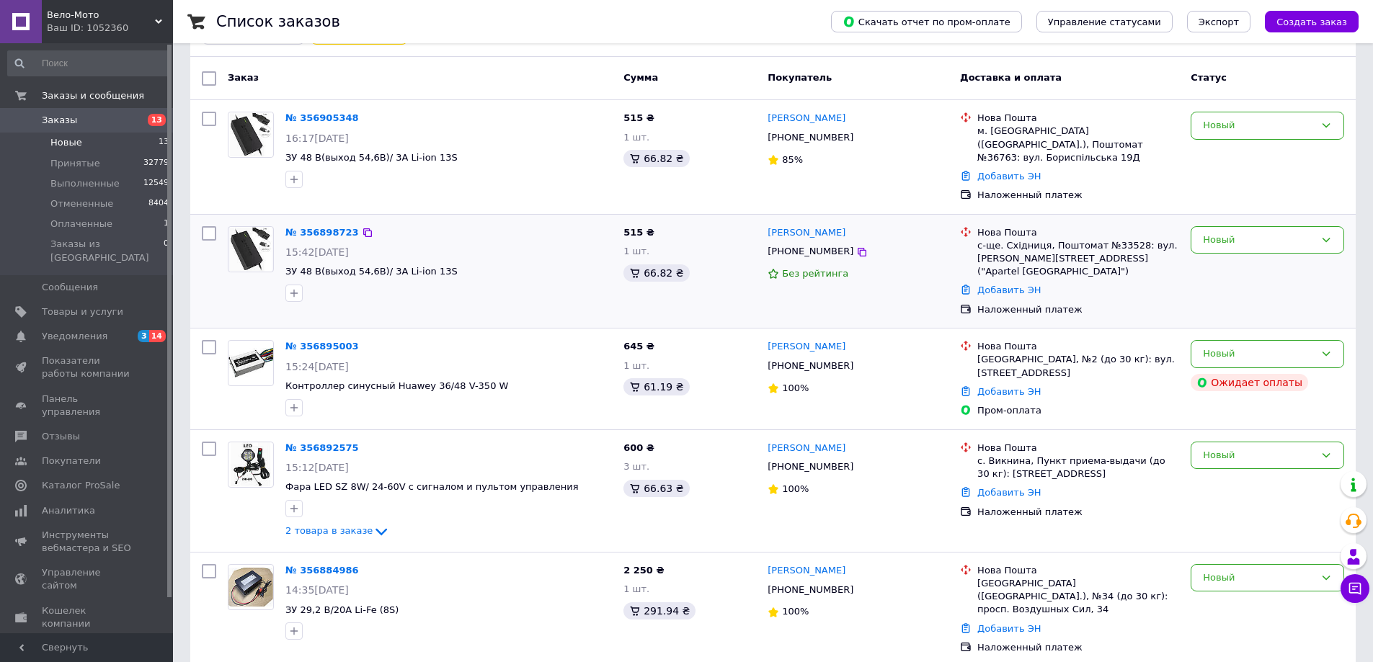
scroll to position [19, 0]
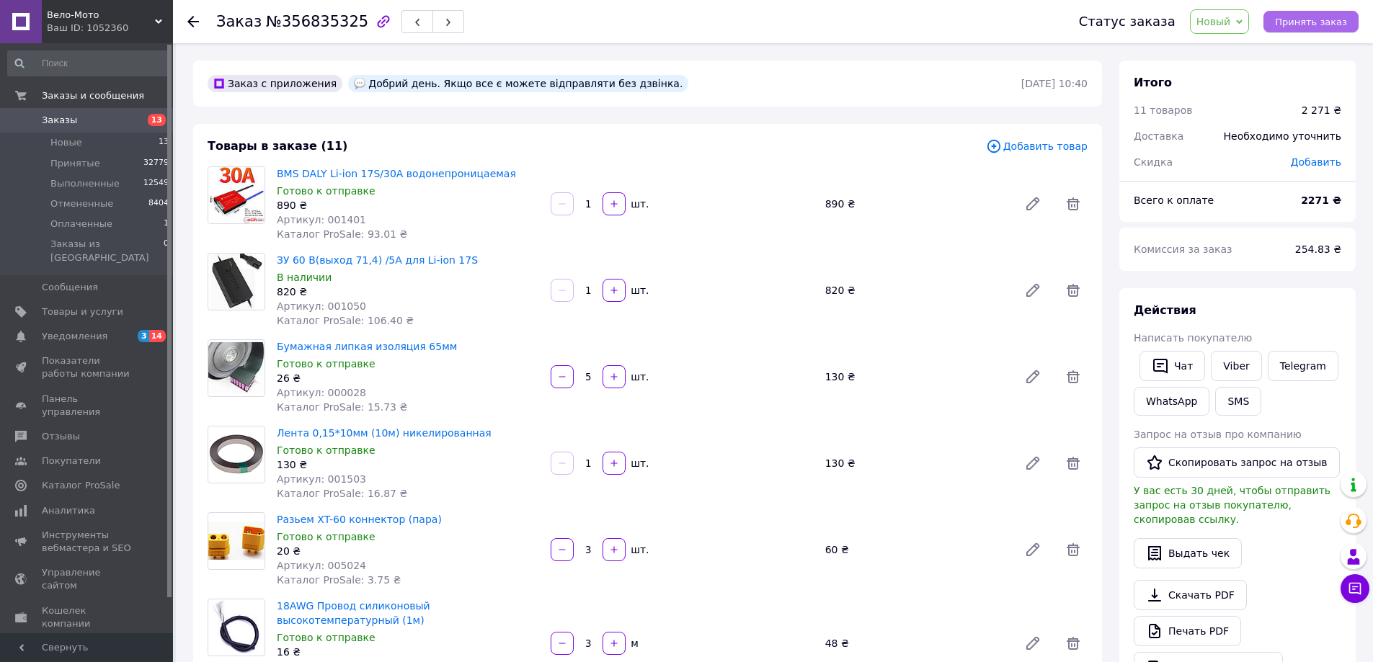
click at [1332, 22] on span "Принять заказ" at bounding box center [1311, 22] width 72 height 11
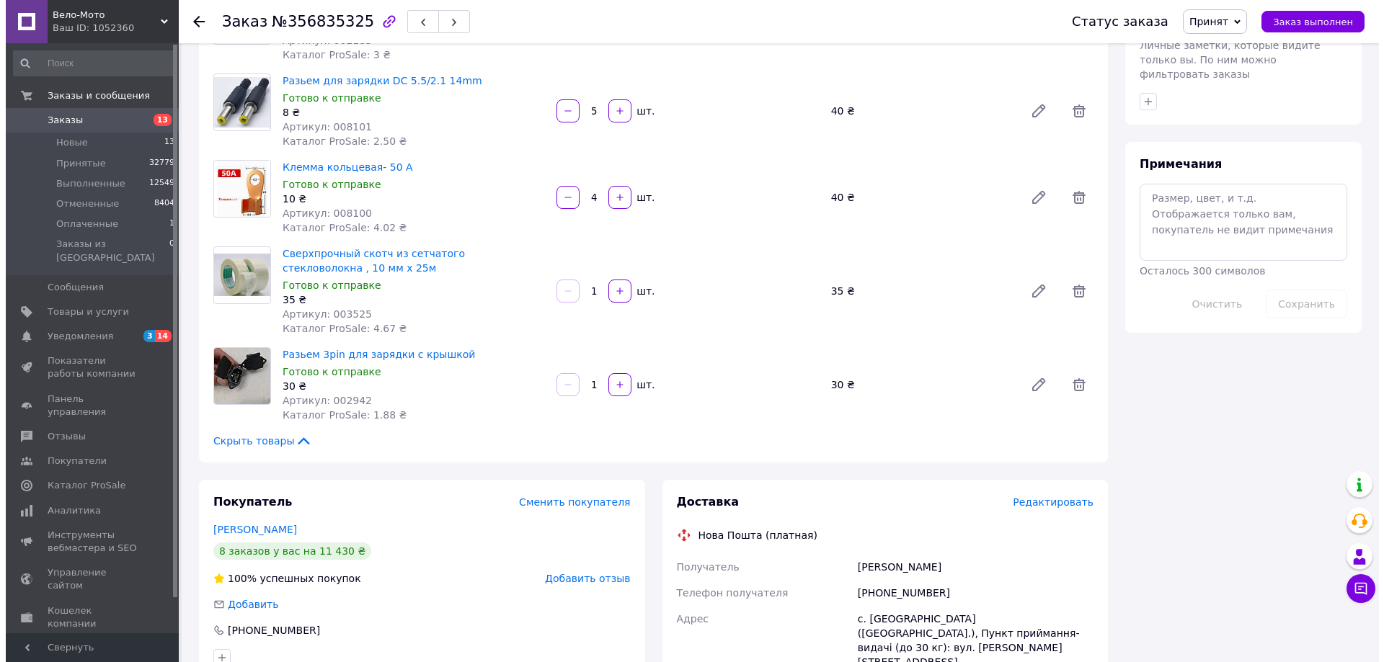
scroll to position [865, 0]
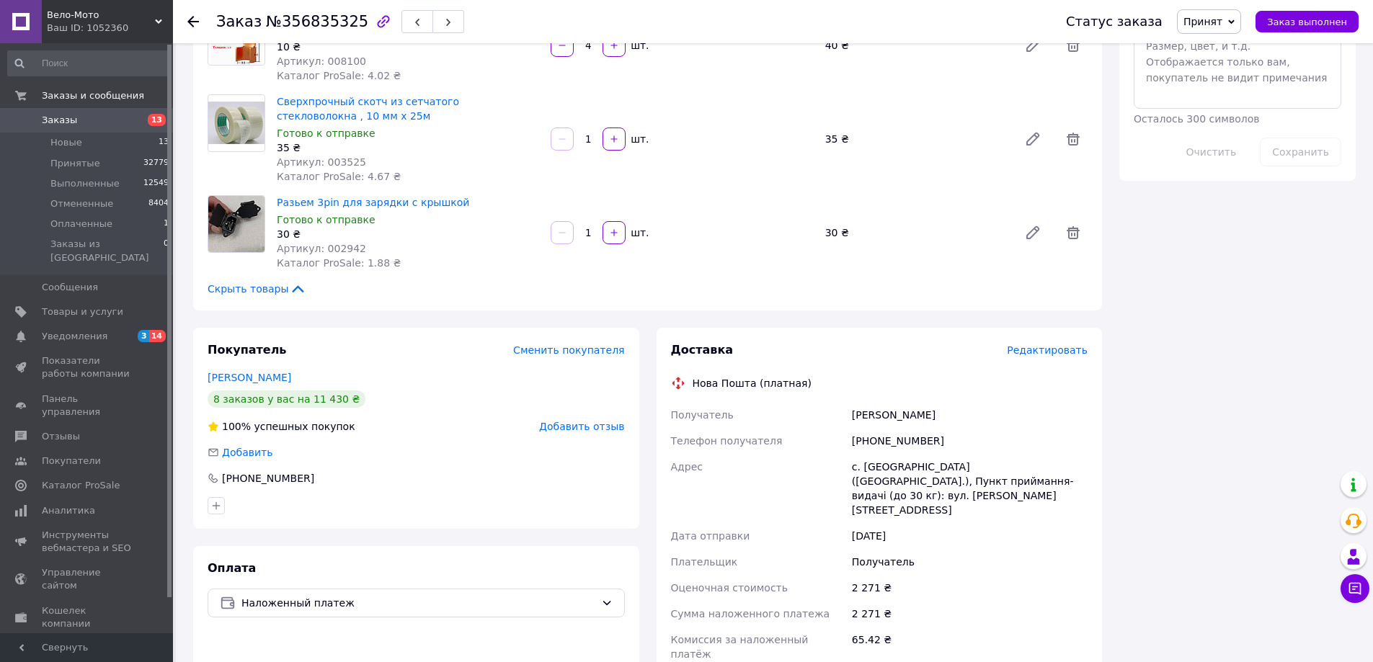
click at [1042, 339] on div "Доставка Редактировать Нова Пошта (платная) Получатель [PERSON_NAME] Телефон по…" at bounding box center [879, 594] width 446 height 533
click at [1042, 344] on span "Редактировать" at bounding box center [1047, 350] width 81 height 12
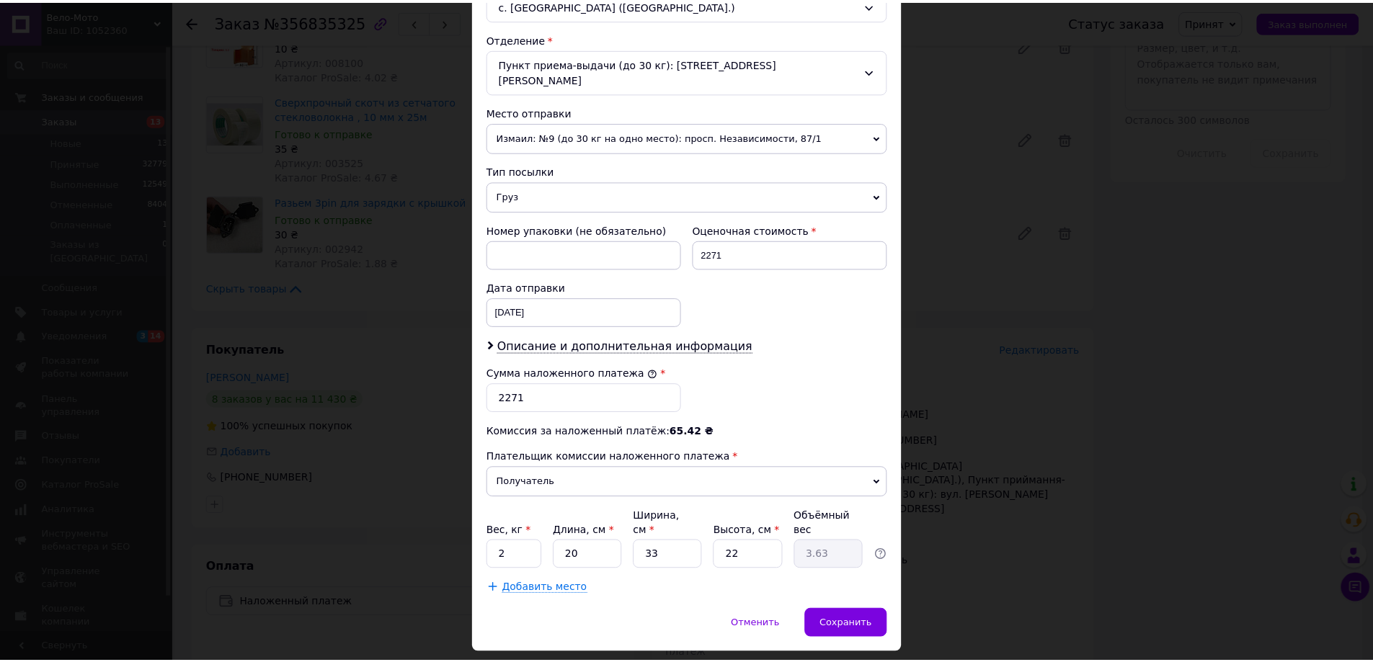
scroll to position [437, 0]
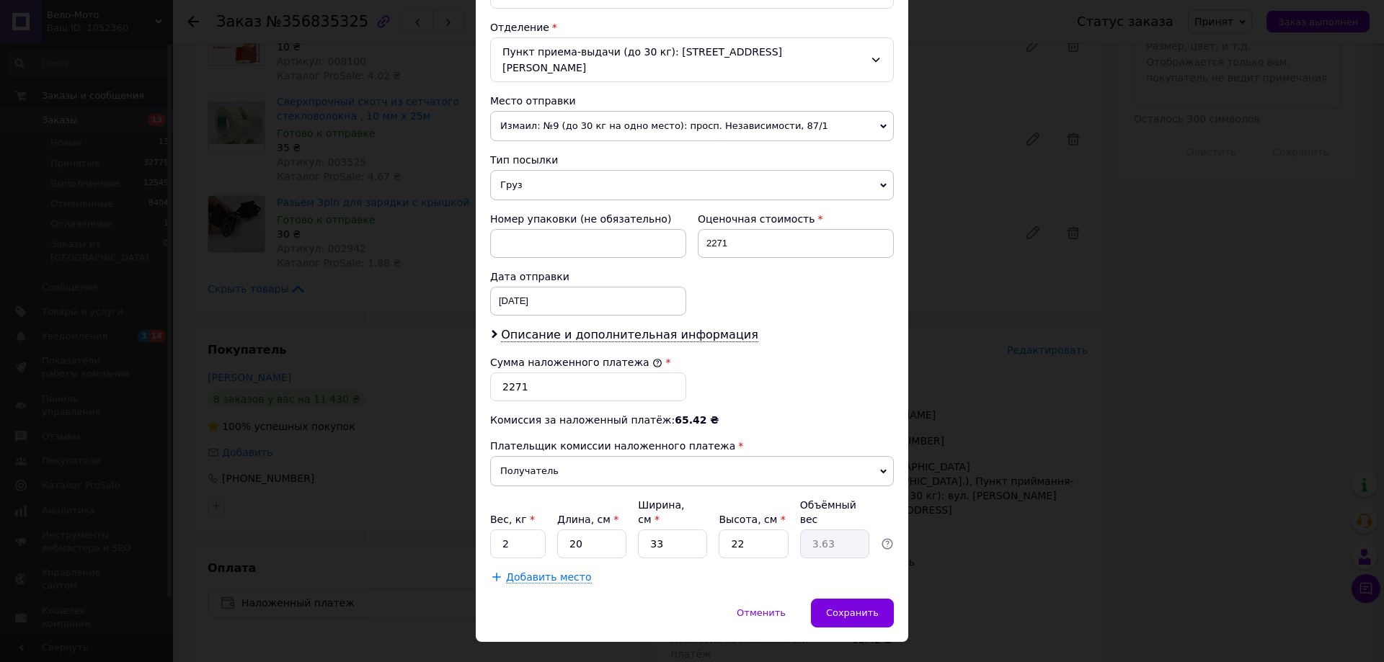
click at [1080, 385] on div "× Редактирование доставки Способ доставки Нова Пошта (платная) Плательщик Получ…" at bounding box center [692, 331] width 1384 height 662
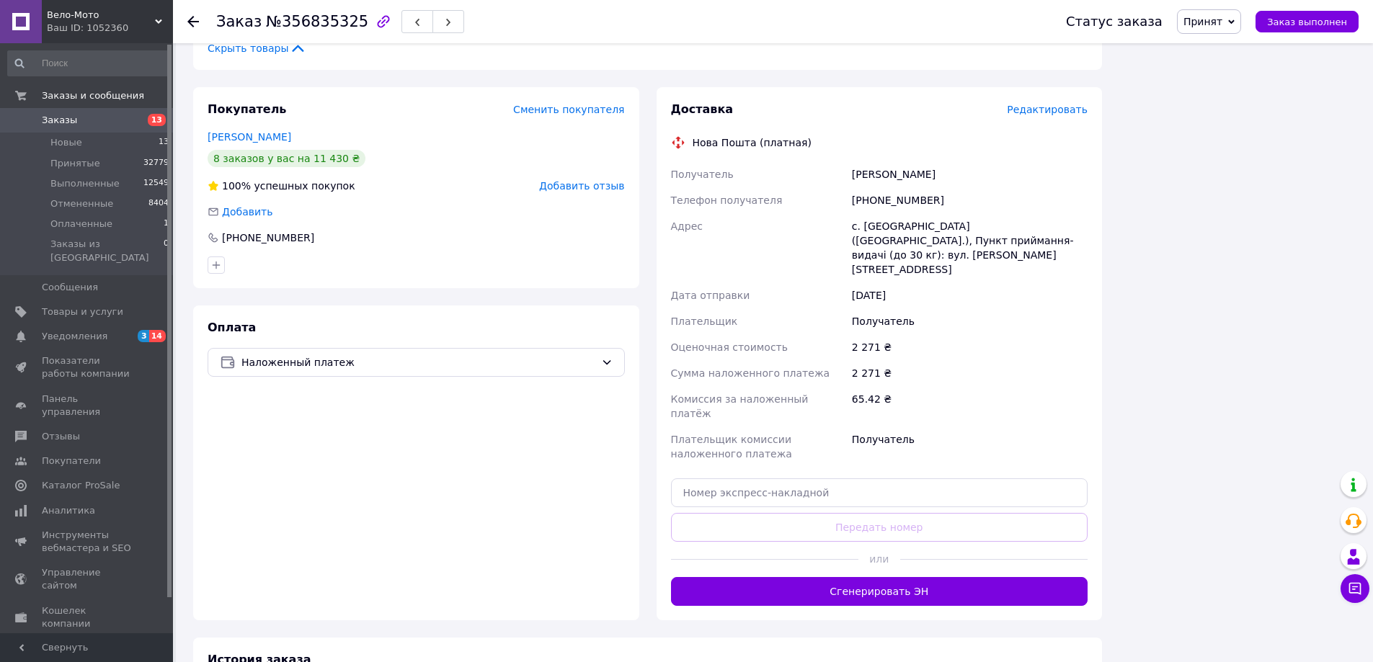
scroll to position [1175, 0]
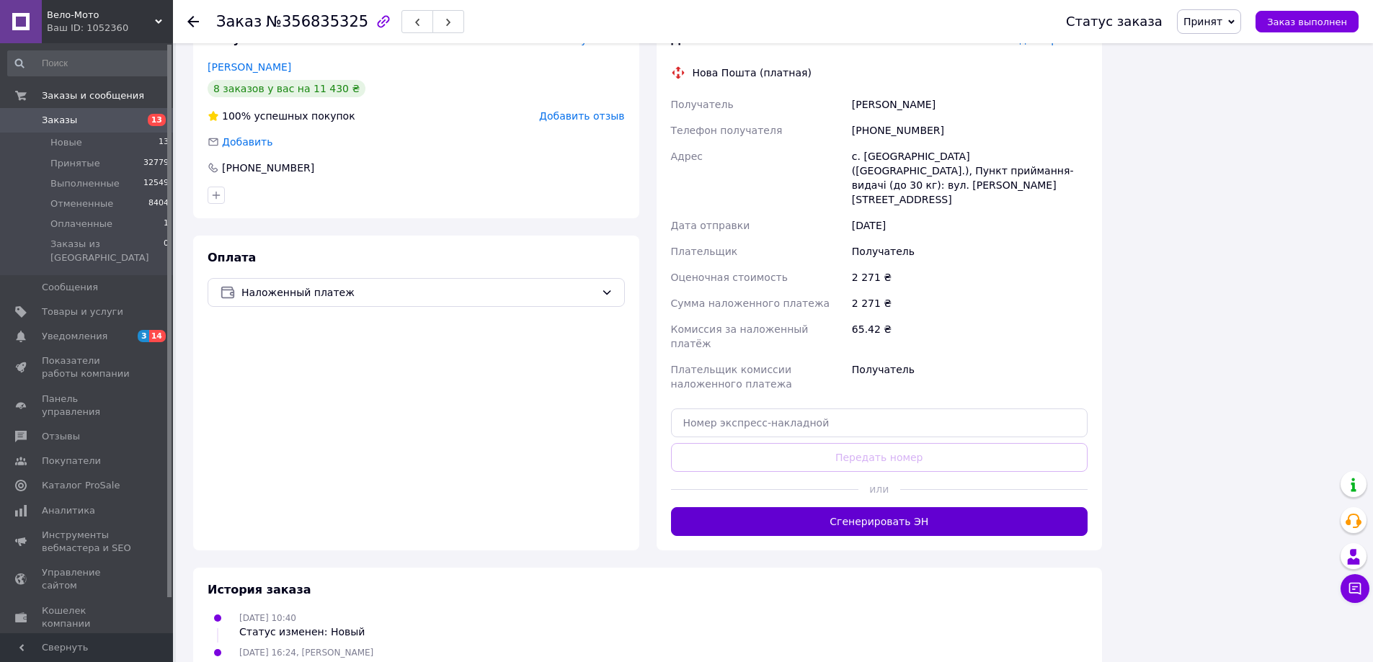
click at [910, 507] on button "Сгенерировать ЭН" at bounding box center [879, 521] width 417 height 29
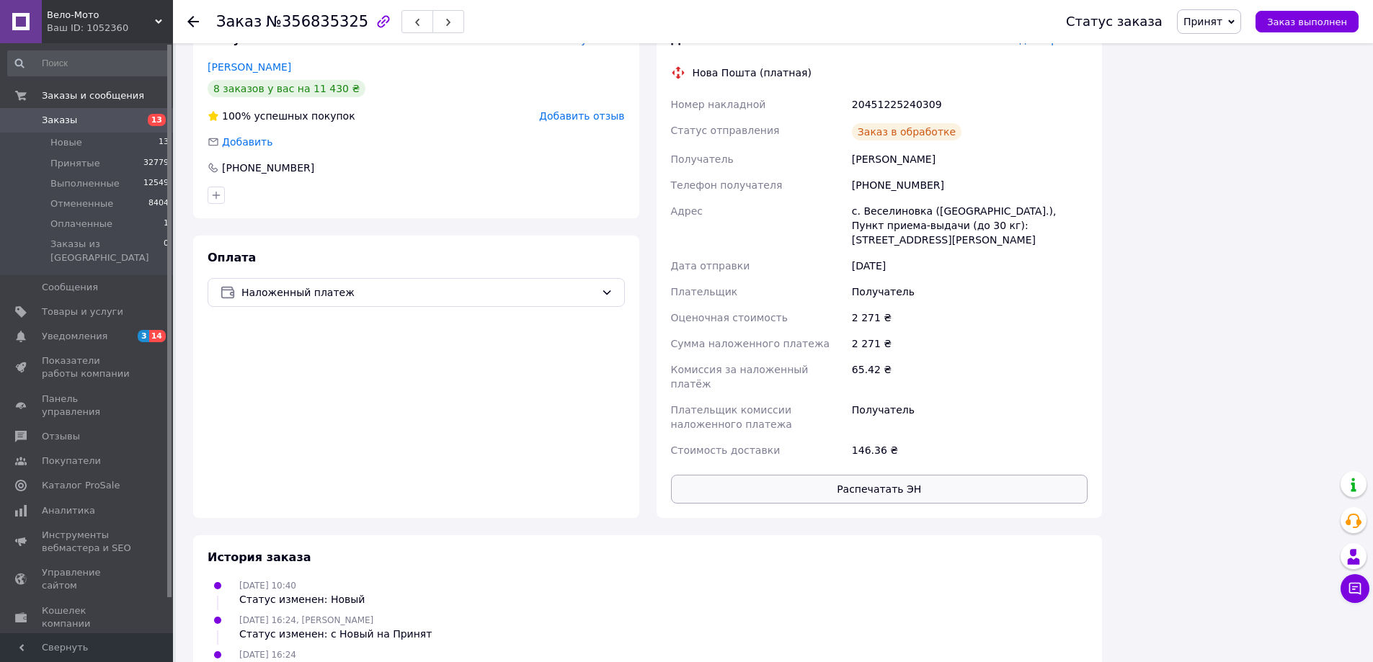
click at [884, 475] on button "Распечатать ЭН" at bounding box center [879, 489] width 417 height 29
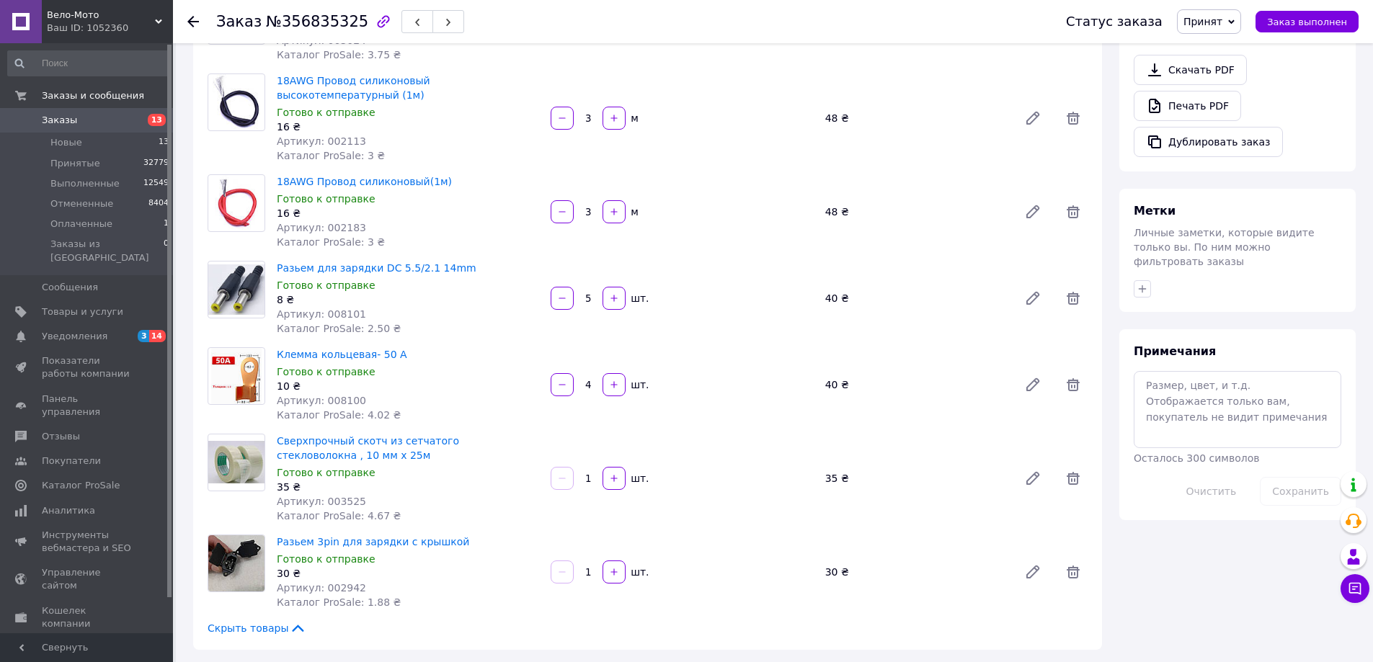
scroll to position [383, 0]
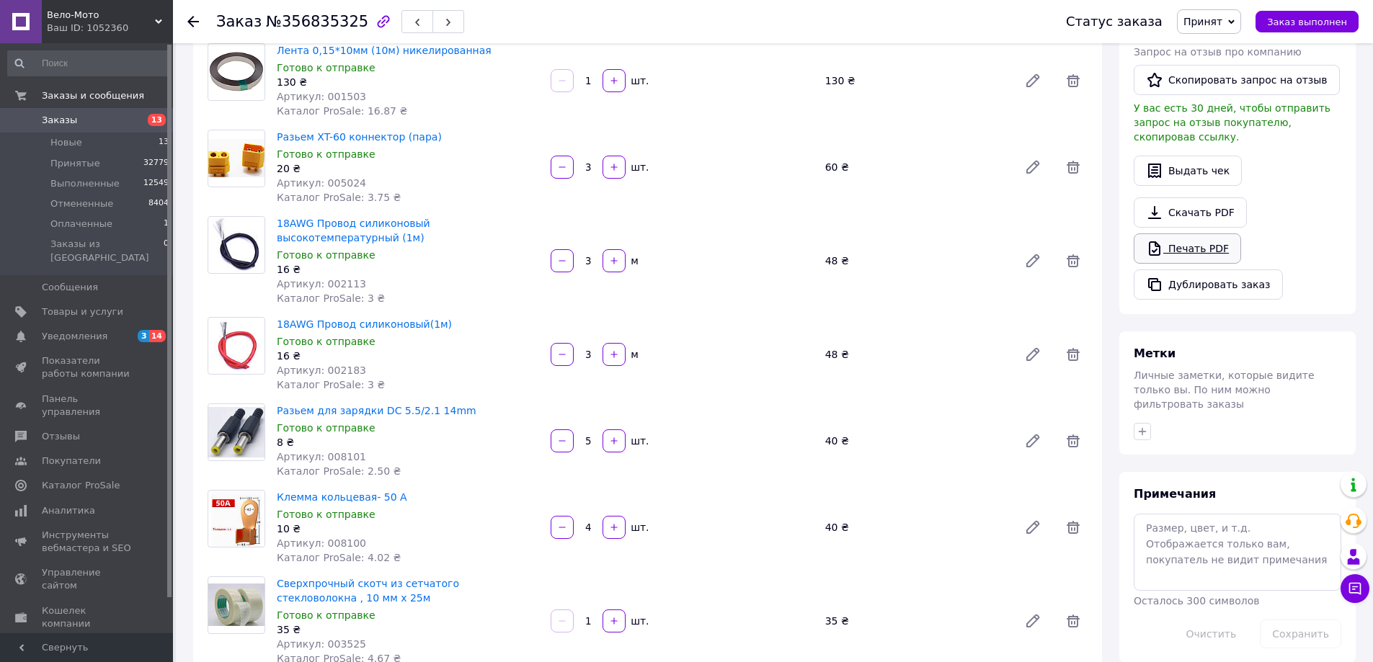
click at [1211, 239] on link "Печать PDF" at bounding box center [1187, 248] width 107 height 30
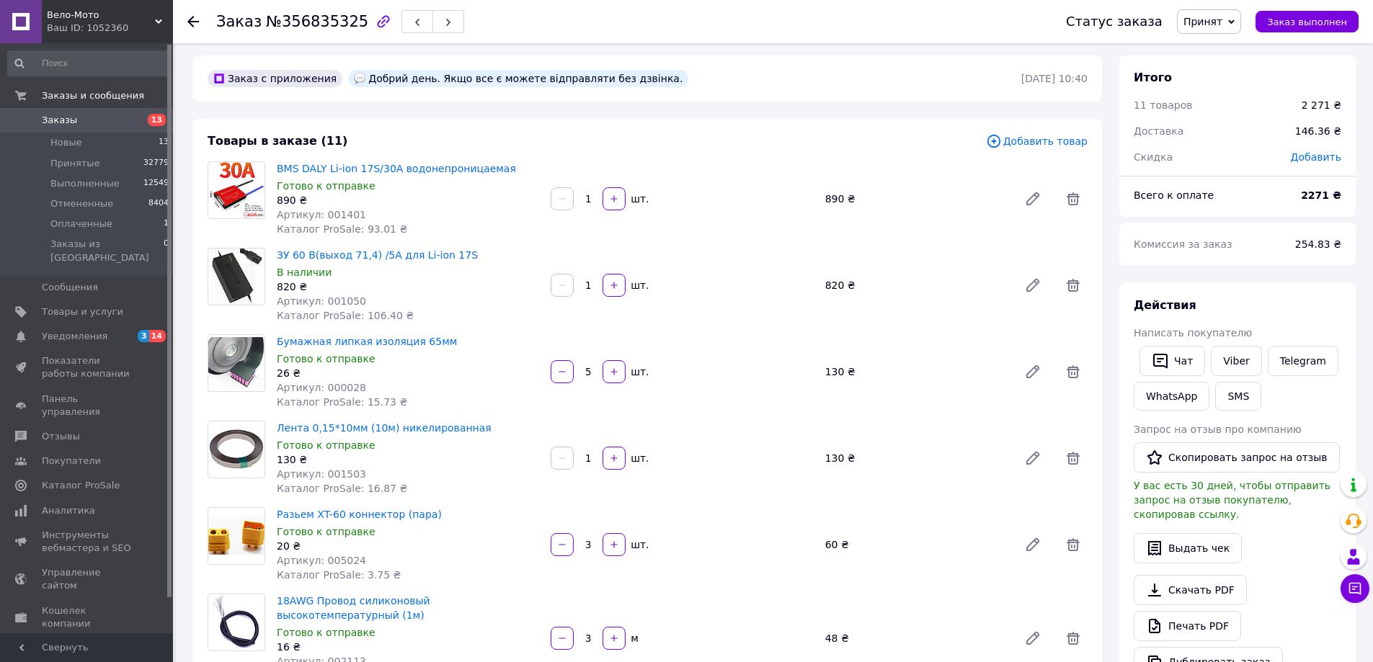
scroll to position [0, 0]
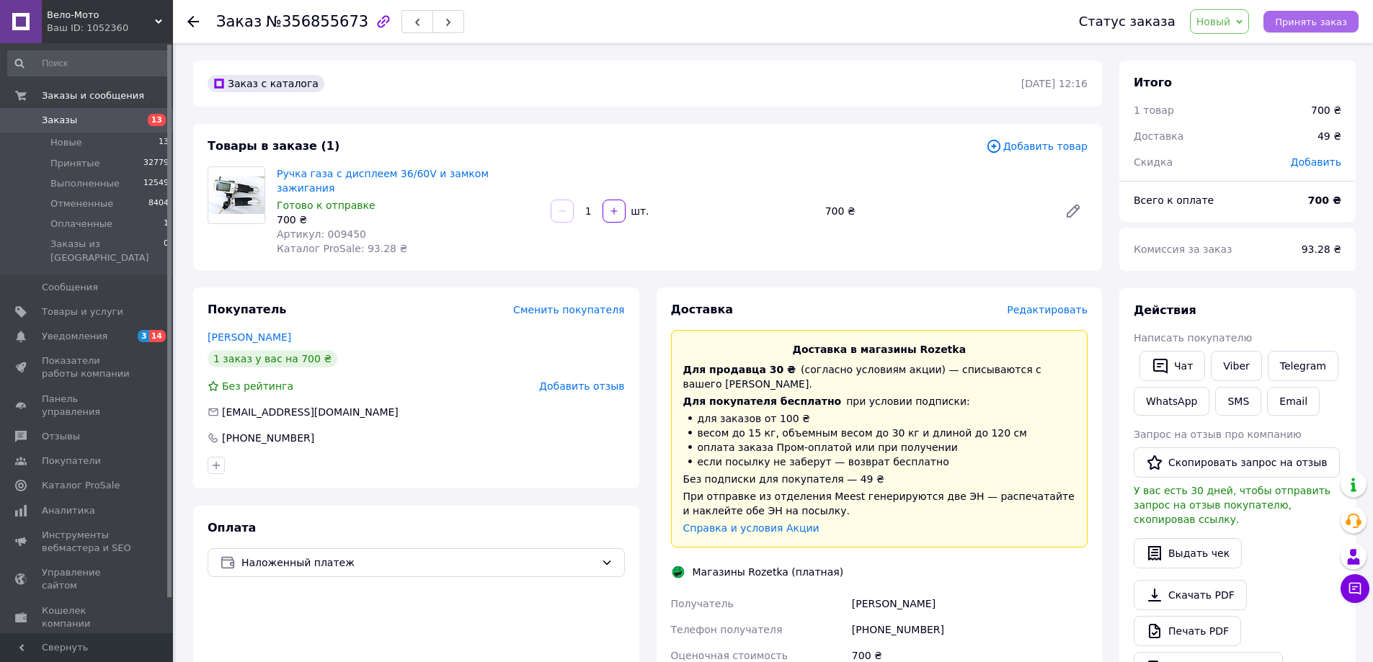
click at [1314, 23] on span "Принять заказ" at bounding box center [1311, 22] width 72 height 11
click at [1059, 304] on span "Редактировать" at bounding box center [1047, 310] width 81 height 12
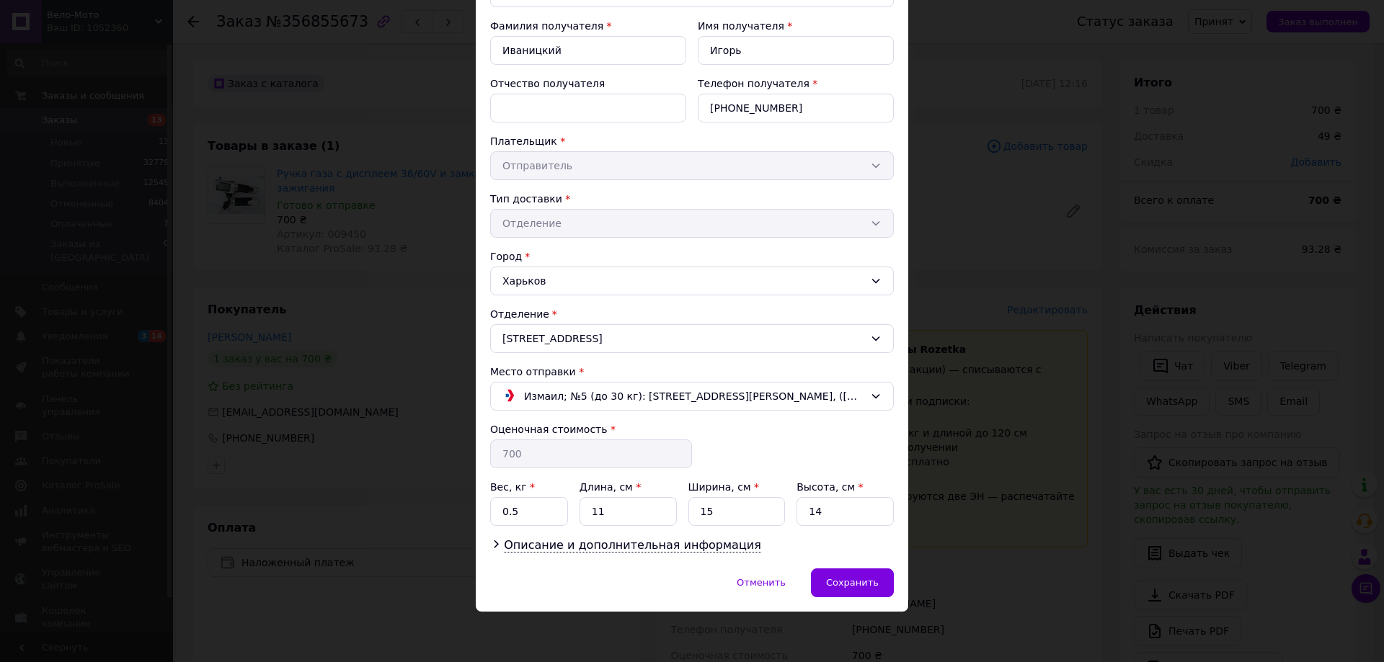
scroll to position [99, 0]
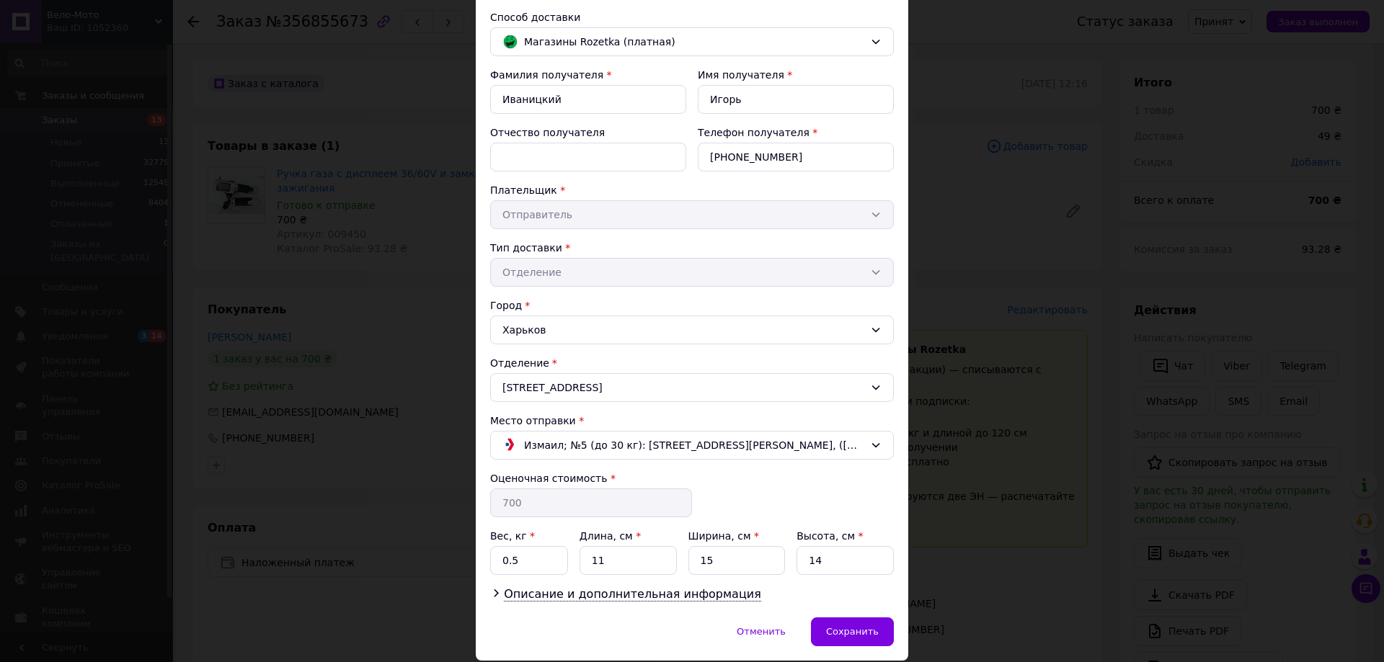
click at [1010, 250] on div "× Редактирование доставки Способ доставки Магазины Rozetka (платная) Фамилия по…" at bounding box center [692, 331] width 1384 height 662
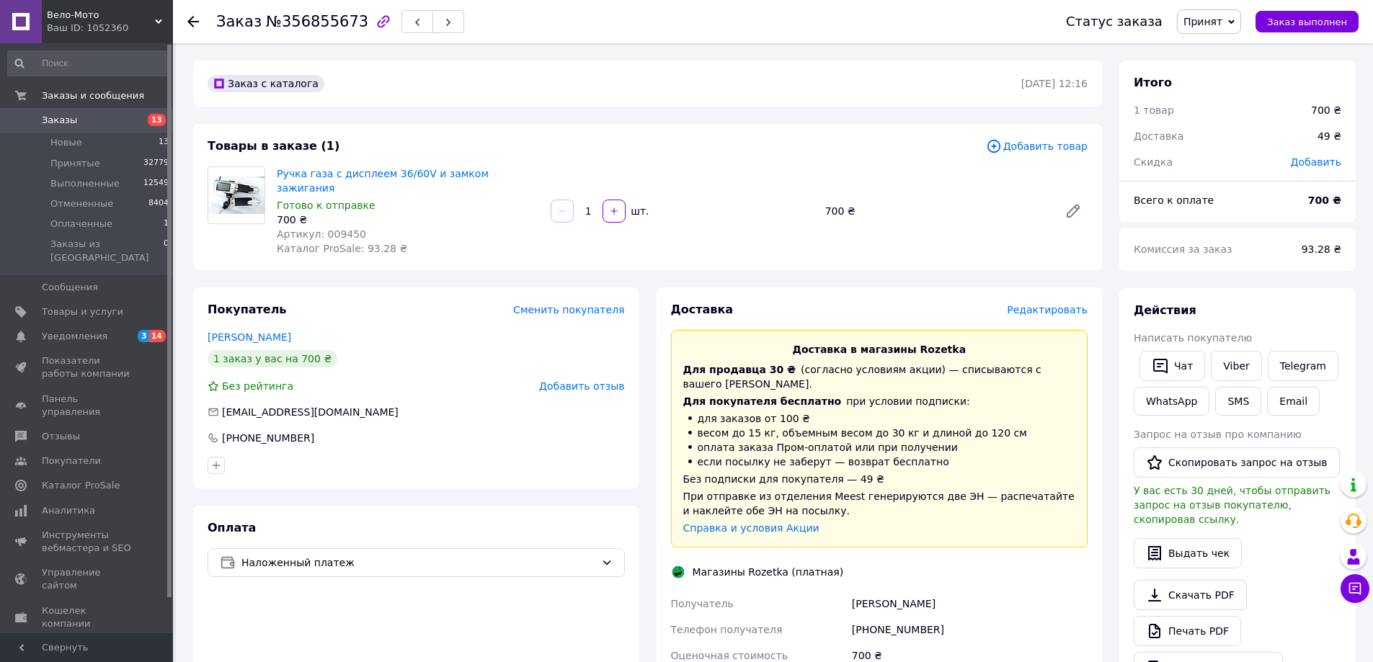
click at [1010, 250] on div "Товары в заказе (1) Добавить товар Ручка газа с дисплеем 36/60V и замком зажига…" at bounding box center [647, 197] width 909 height 146
drag, startPoint x: 1069, startPoint y: 296, endPoint x: 1043, endPoint y: 297, distance: 26.0
click at [1043, 304] on span "Редактировать" at bounding box center [1047, 310] width 81 height 12
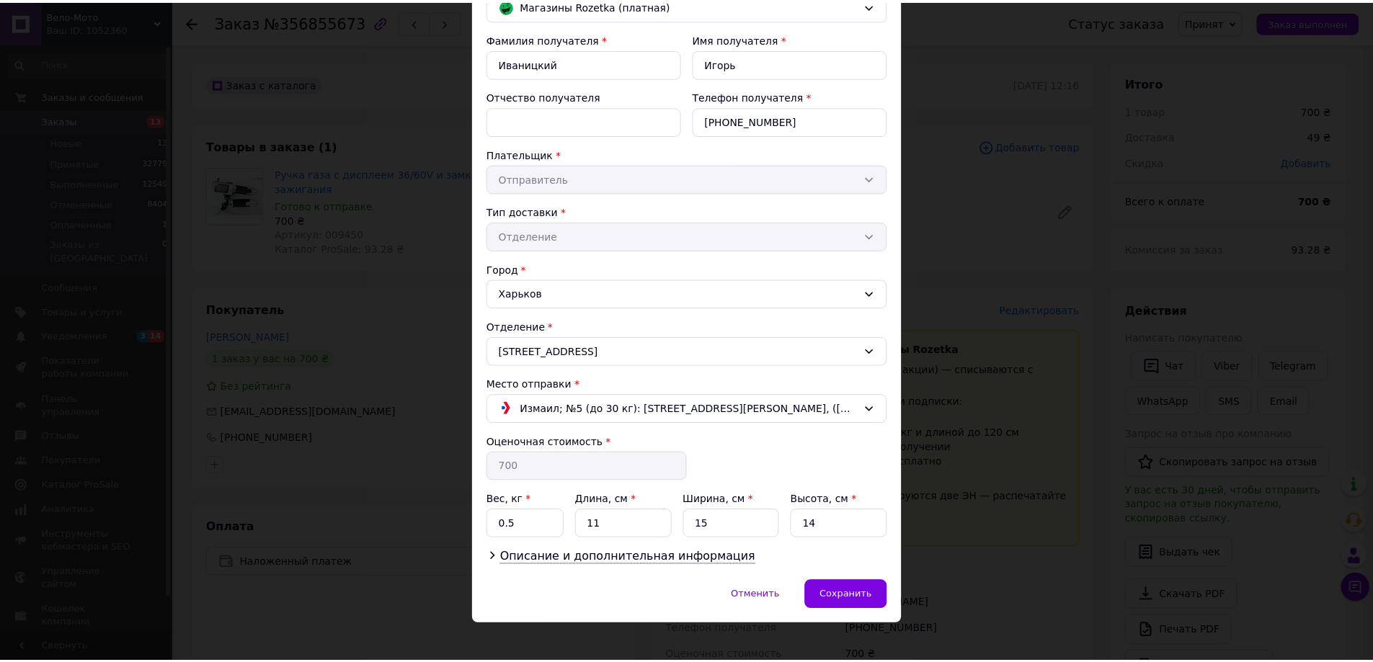
scroll to position [148, 0]
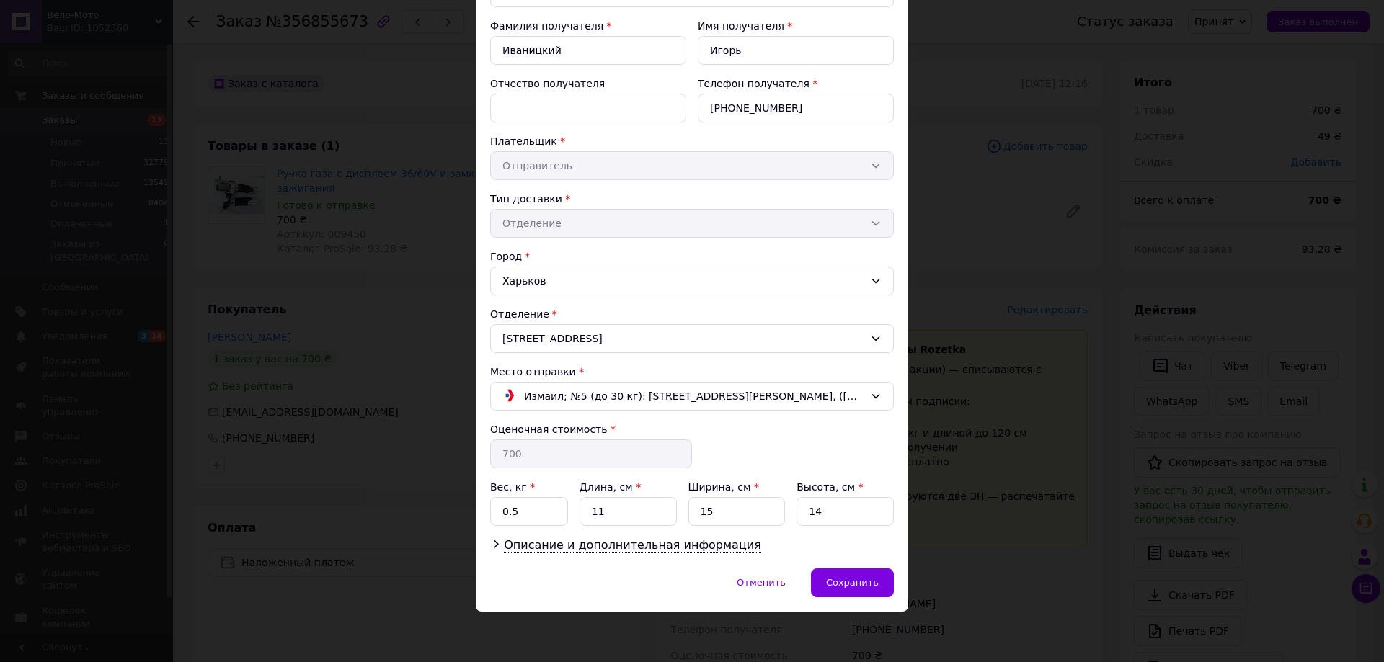
click at [994, 319] on div "× Редактирование доставки Способ доставки Магазины Rozetka (платная) Фамилия по…" at bounding box center [692, 331] width 1384 height 662
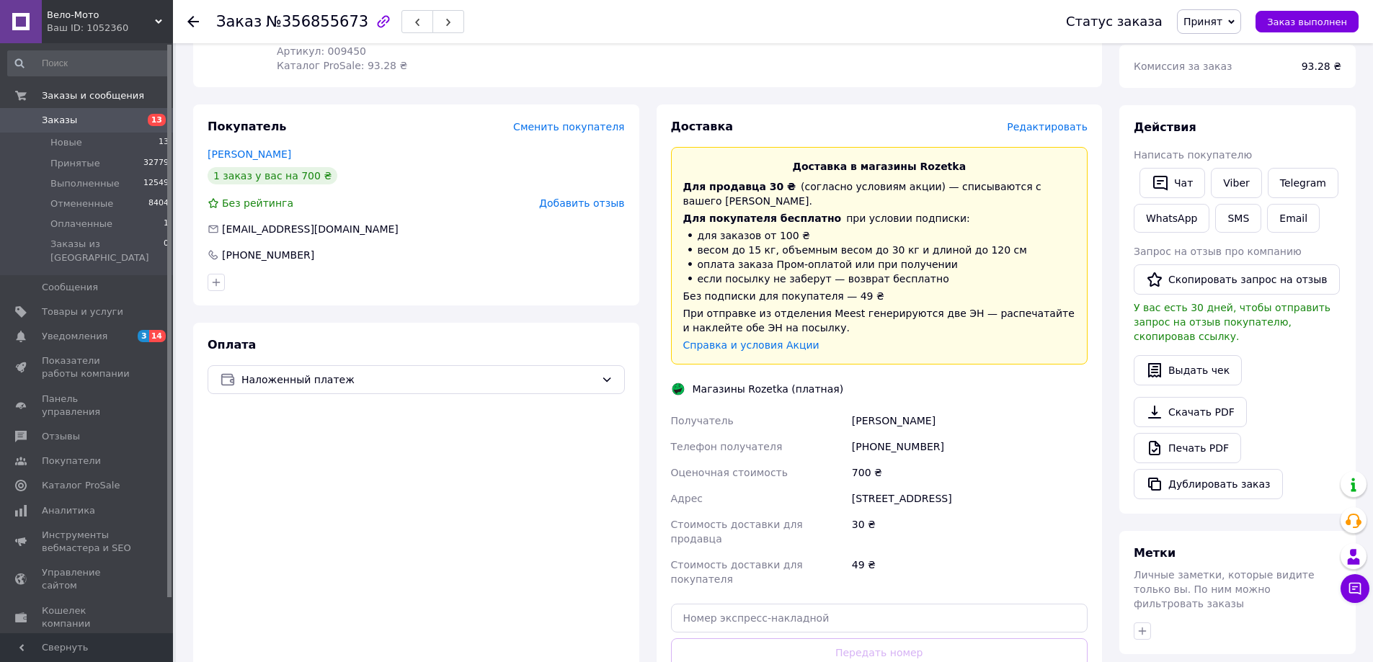
scroll to position [288, 0]
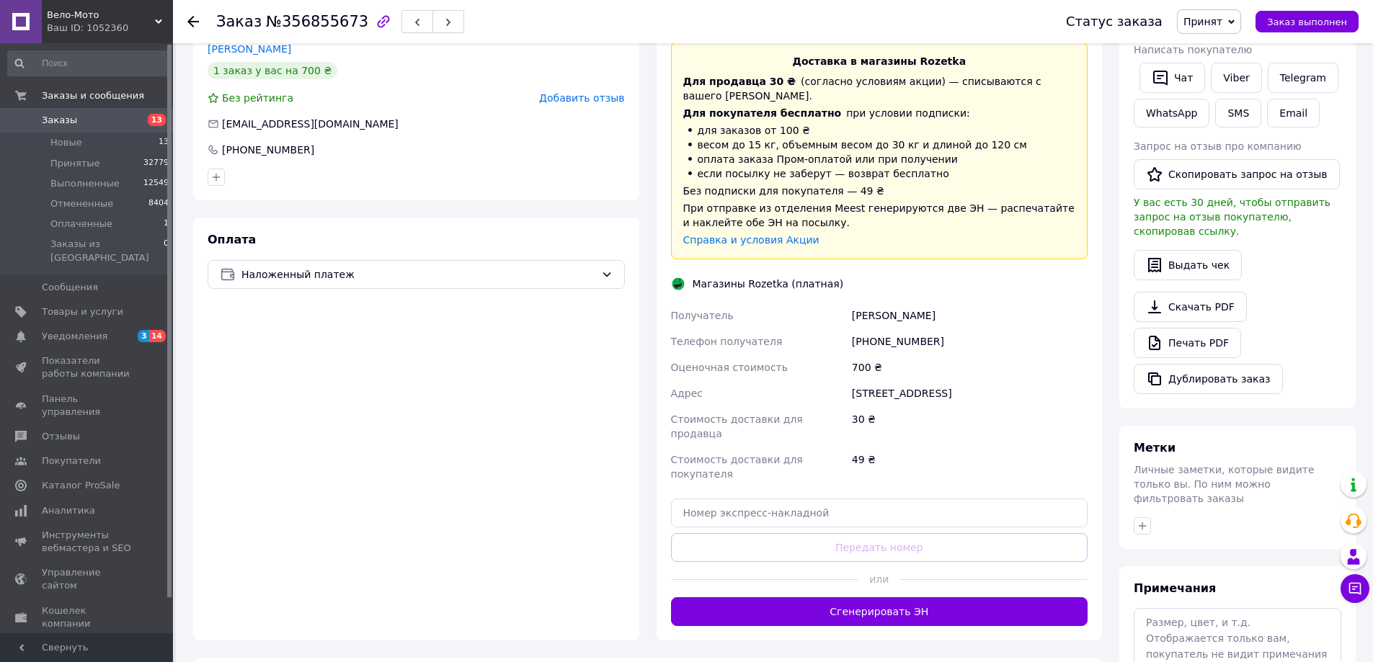
click at [900, 571] on div "Доставка Редактировать Доставка в магазины Rozetka Для продавца 30 ₴   (согласн…" at bounding box center [879, 319] width 446 height 641
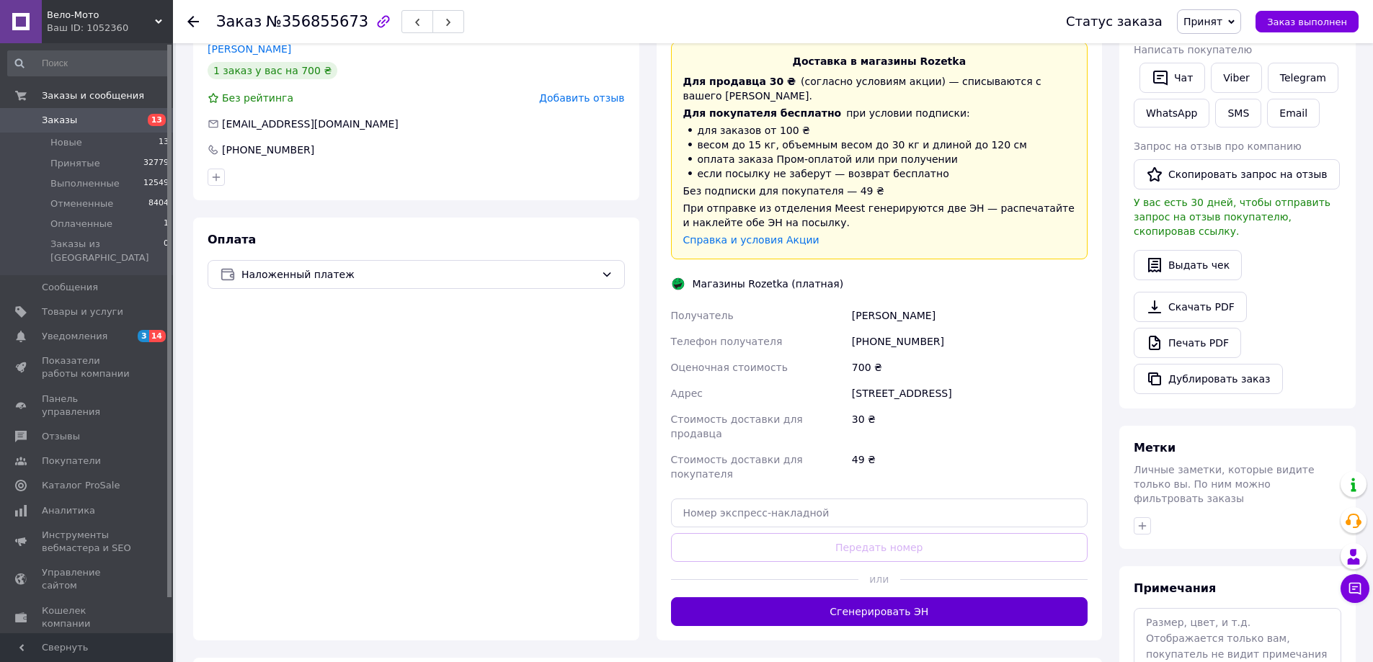
click at [907, 597] on button "Сгенерировать ЭН" at bounding box center [879, 611] width 417 height 29
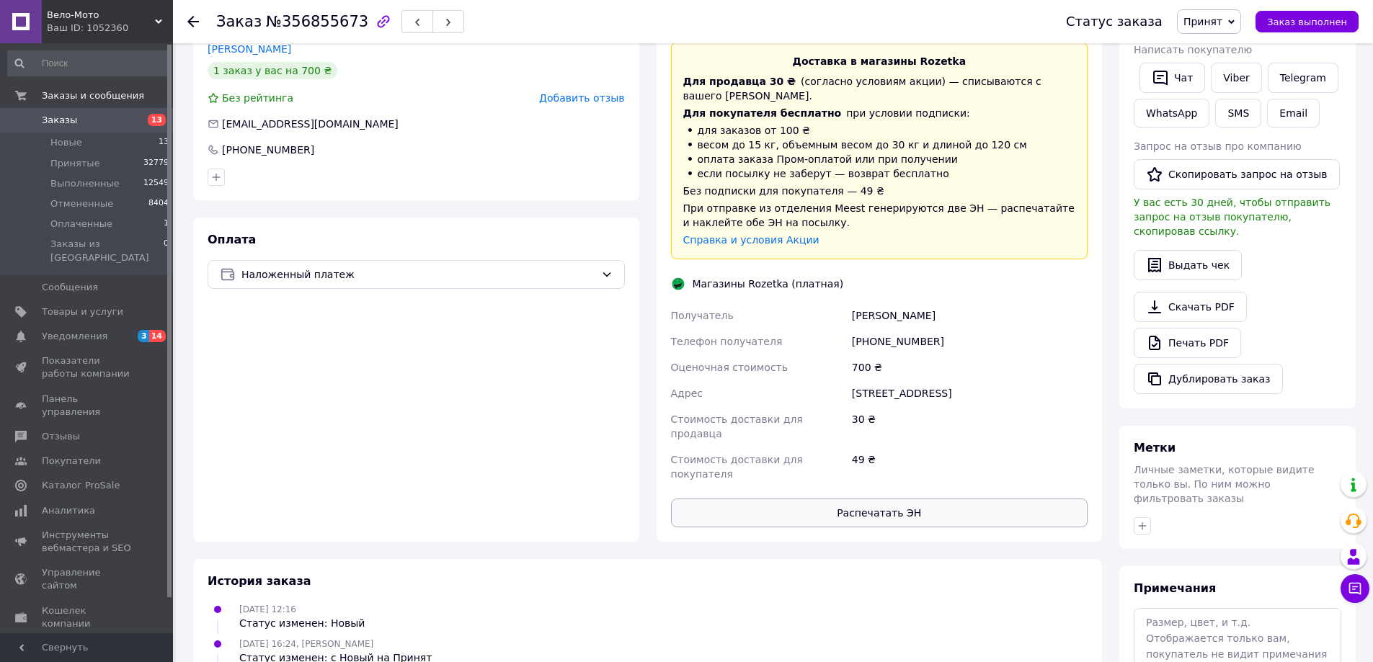
click at [888, 451] on div "Доставка Редактировать Доставка в магазины Rozetka Для продавца 30 ₴   (согласн…" at bounding box center [879, 271] width 417 height 514
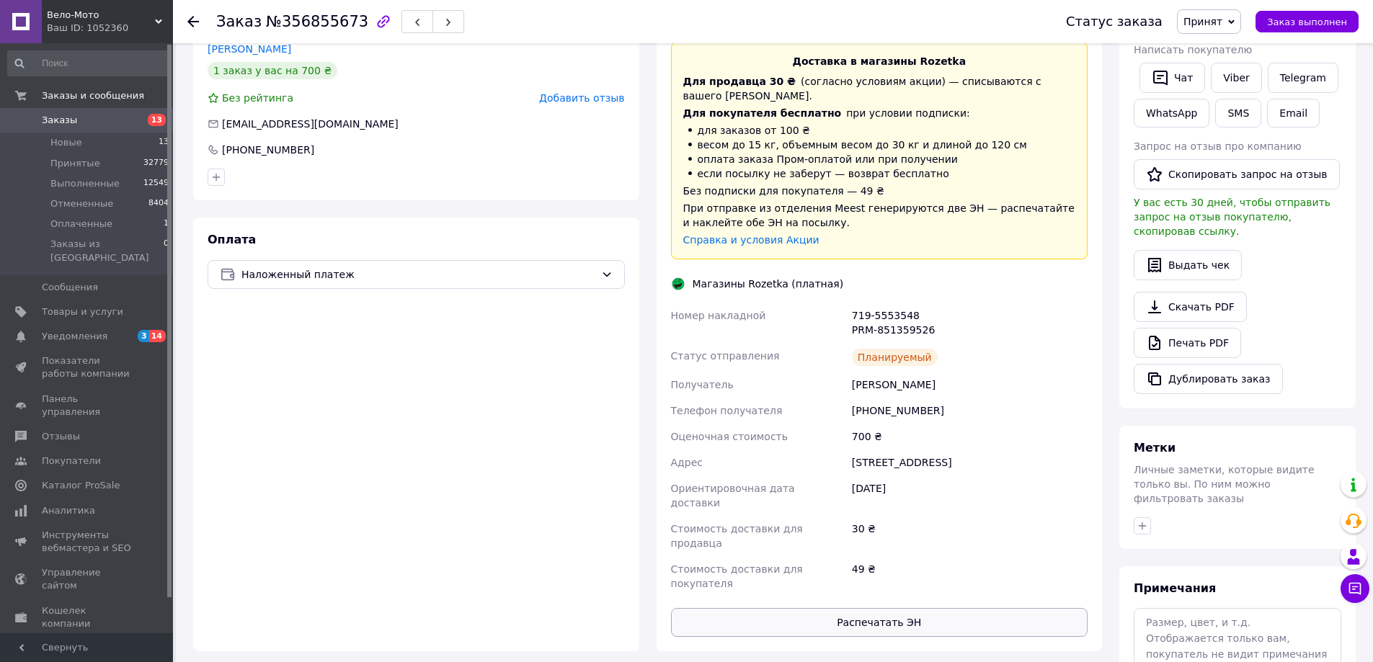
click at [879, 608] on button "Распечатать ЭН" at bounding box center [879, 622] width 417 height 29
click at [1187, 330] on link "Печать PDF" at bounding box center [1187, 343] width 107 height 30
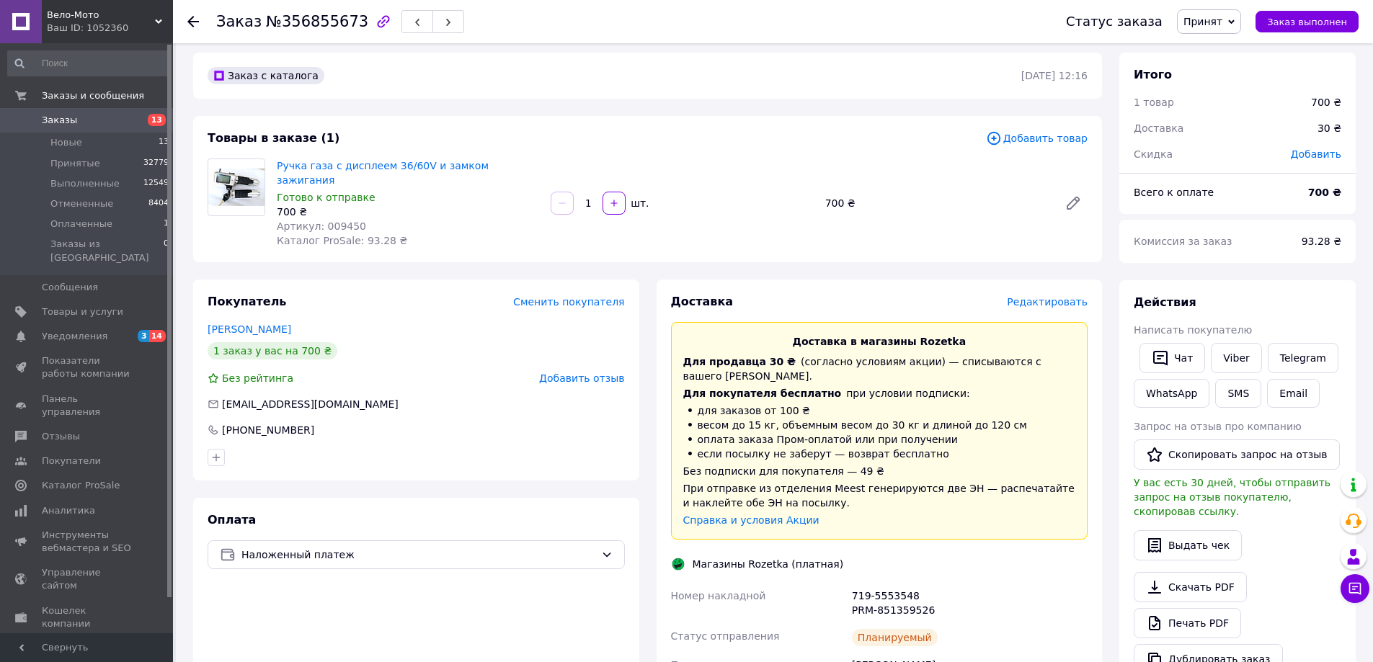
scroll to position [0, 0]
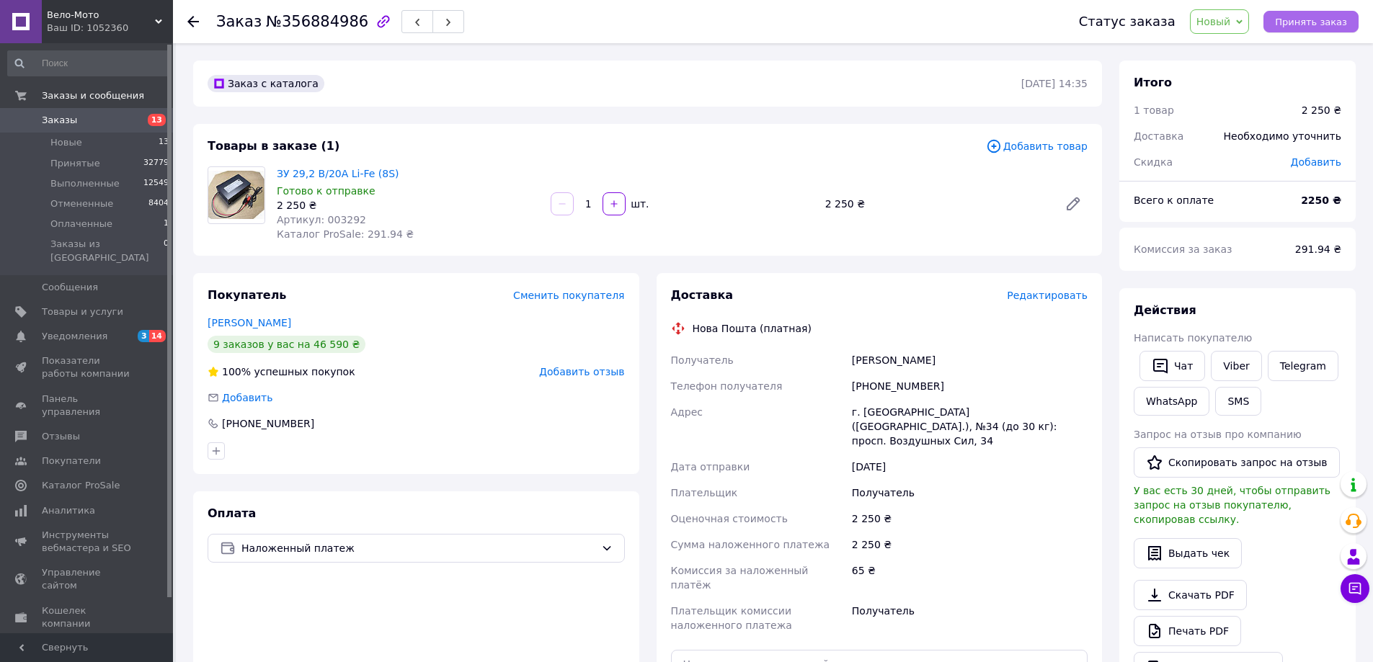
click at [1308, 20] on span "Принять заказ" at bounding box center [1311, 22] width 72 height 11
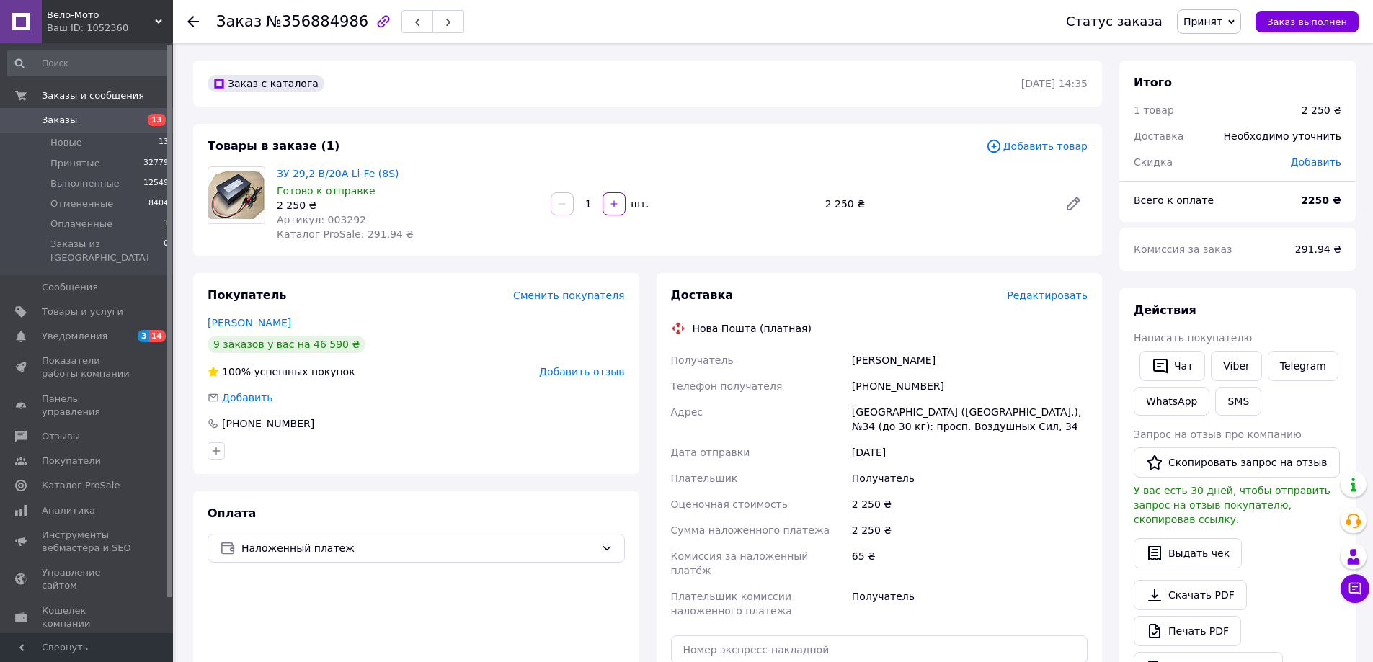
click at [1049, 301] on span "Редактировать" at bounding box center [1047, 296] width 81 height 12
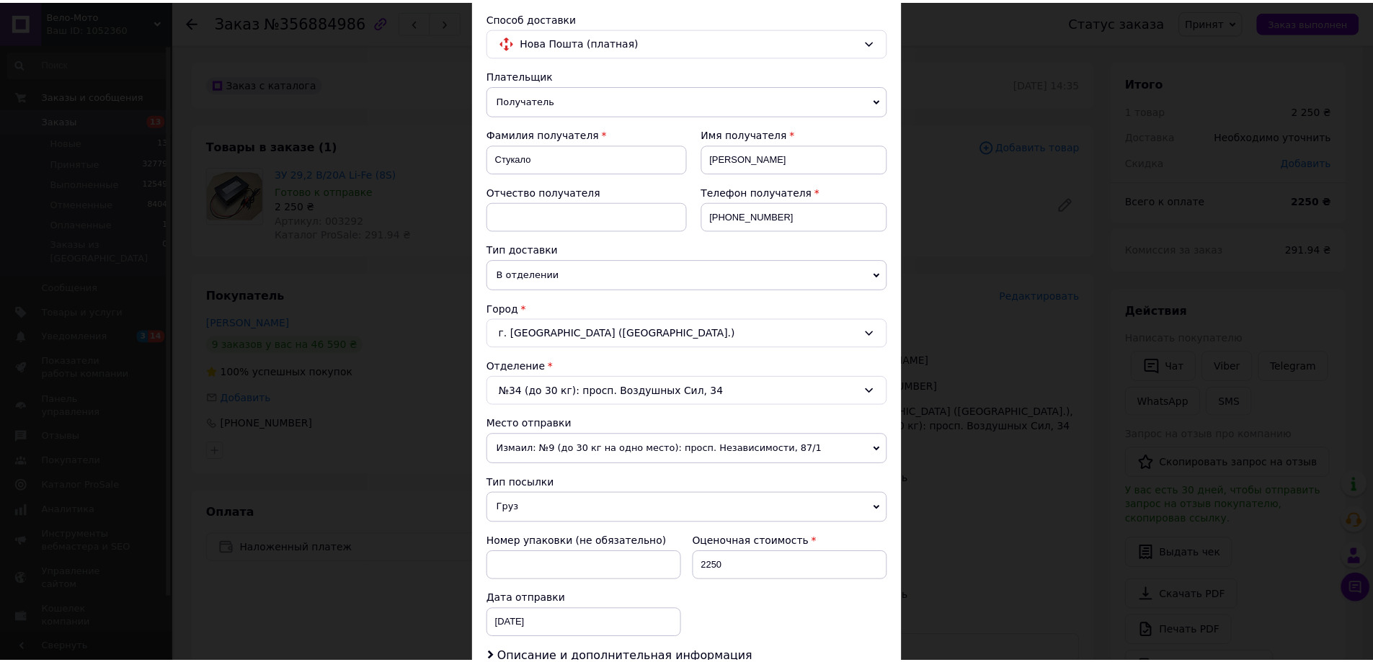
scroll to position [437, 0]
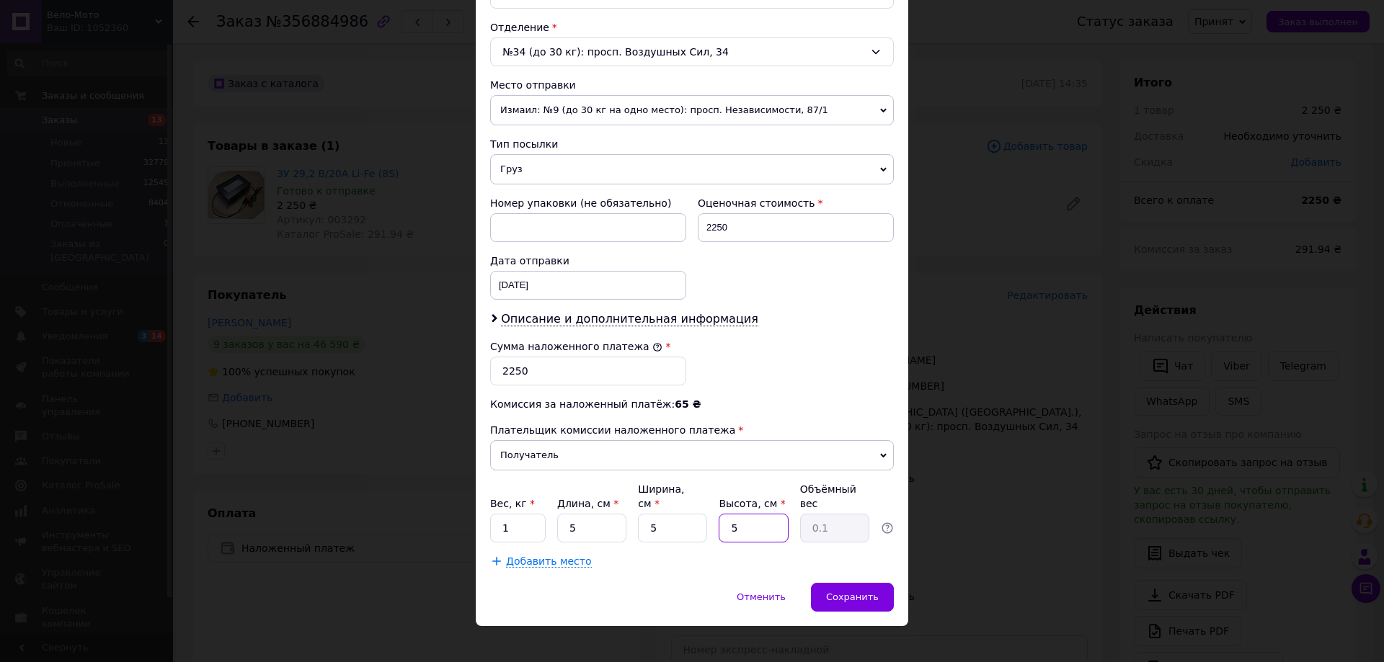
click at [728, 514] on input "5" at bounding box center [752, 528] width 69 height 29
type input "25"
type input "0.16"
type input "25"
click at [639, 514] on input "5" at bounding box center [672, 528] width 69 height 29
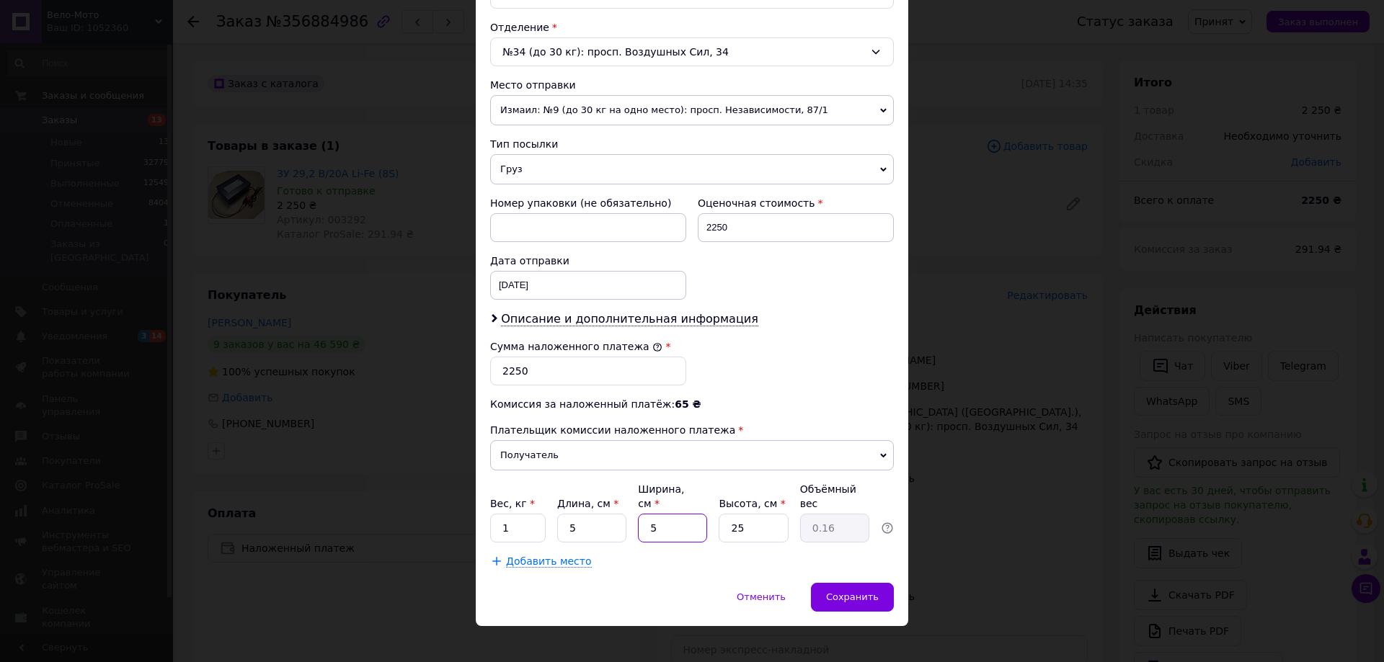
type input "15"
type input "0.47"
type input "15"
click at [875, 583] on div "Сохранить" at bounding box center [852, 597] width 83 height 29
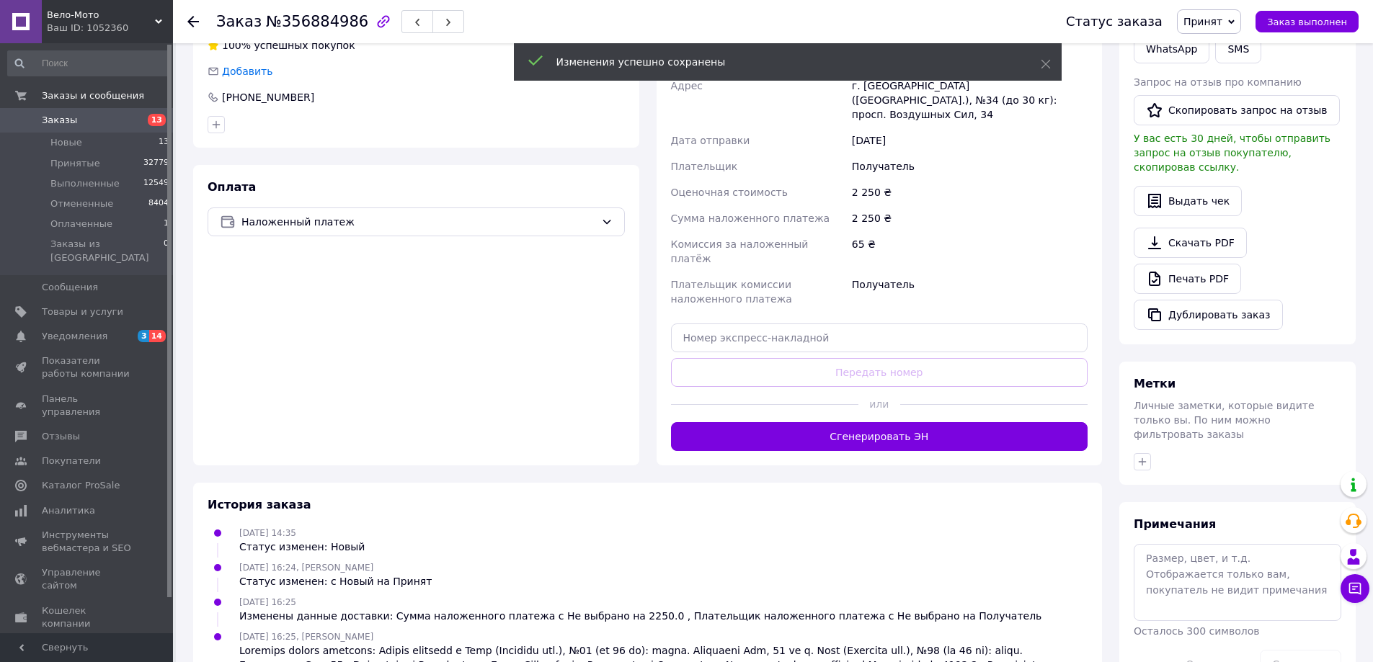
scroll to position [360, 0]
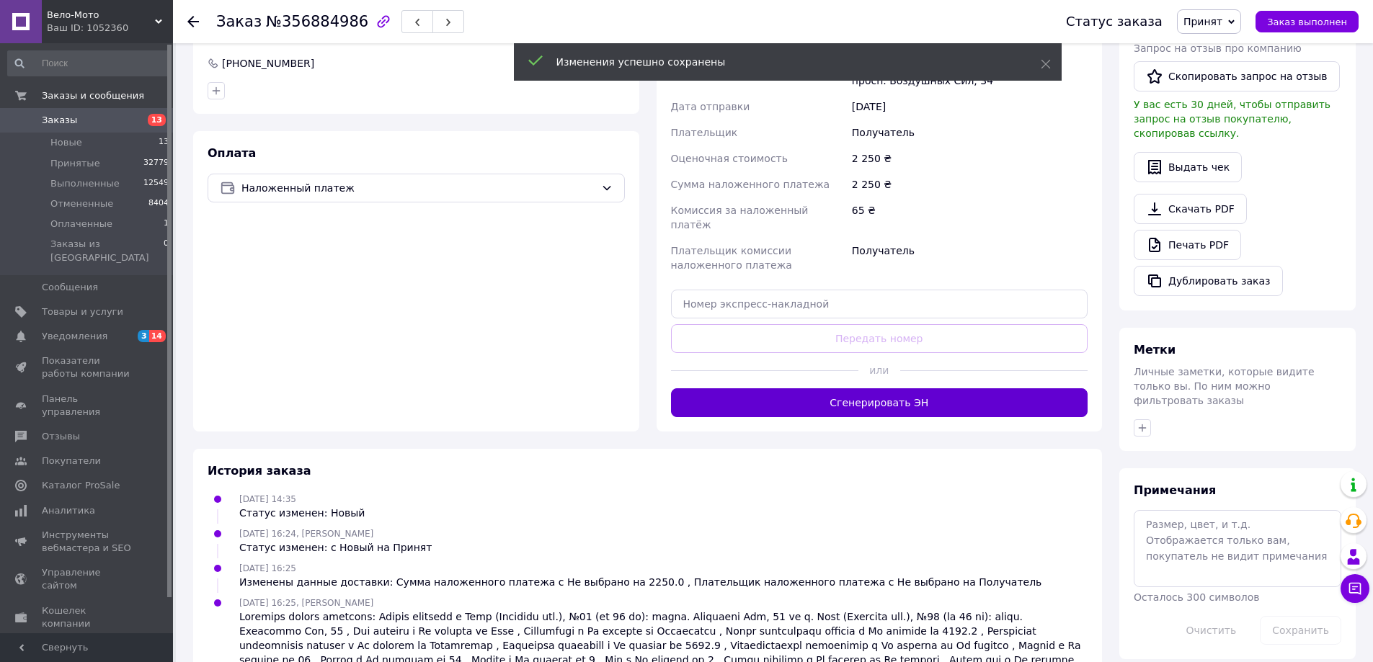
click at [907, 388] on button "Сгенерировать ЭН" at bounding box center [879, 402] width 417 height 29
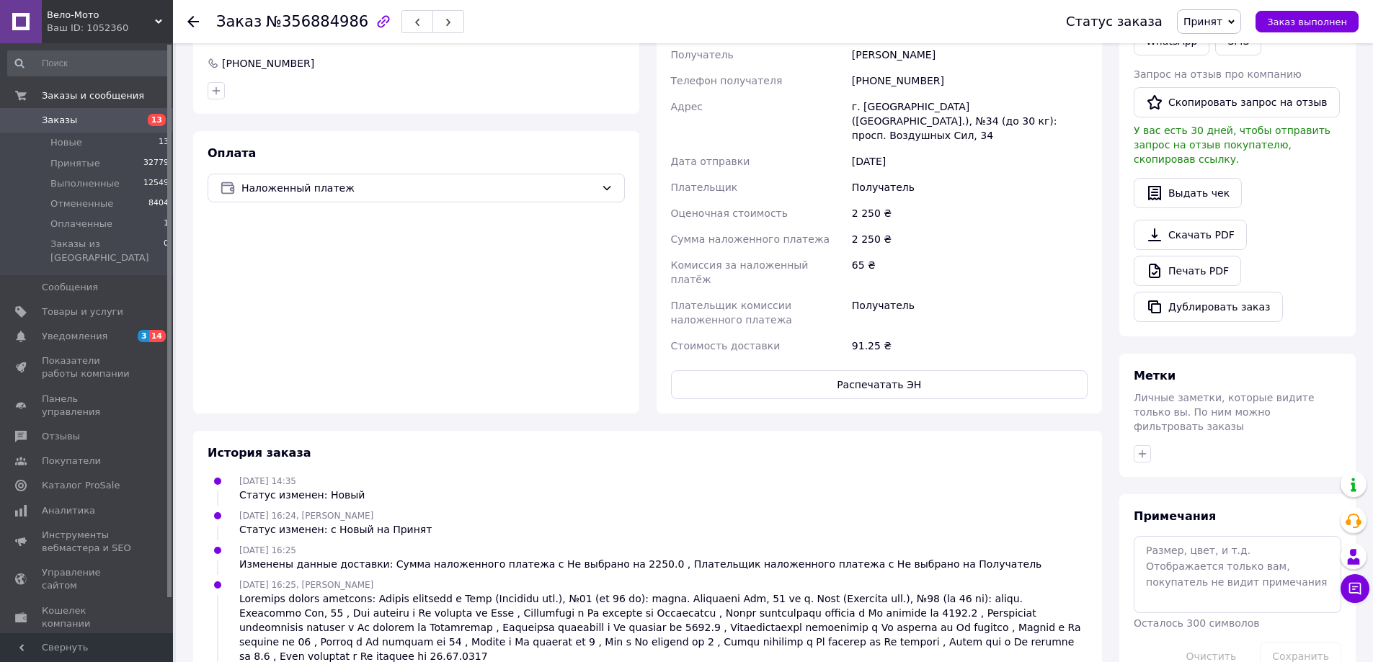
click at [893, 370] on button "Распечатать ЭН" at bounding box center [879, 384] width 417 height 29
click at [1229, 260] on link "Печать PDF" at bounding box center [1187, 271] width 107 height 30
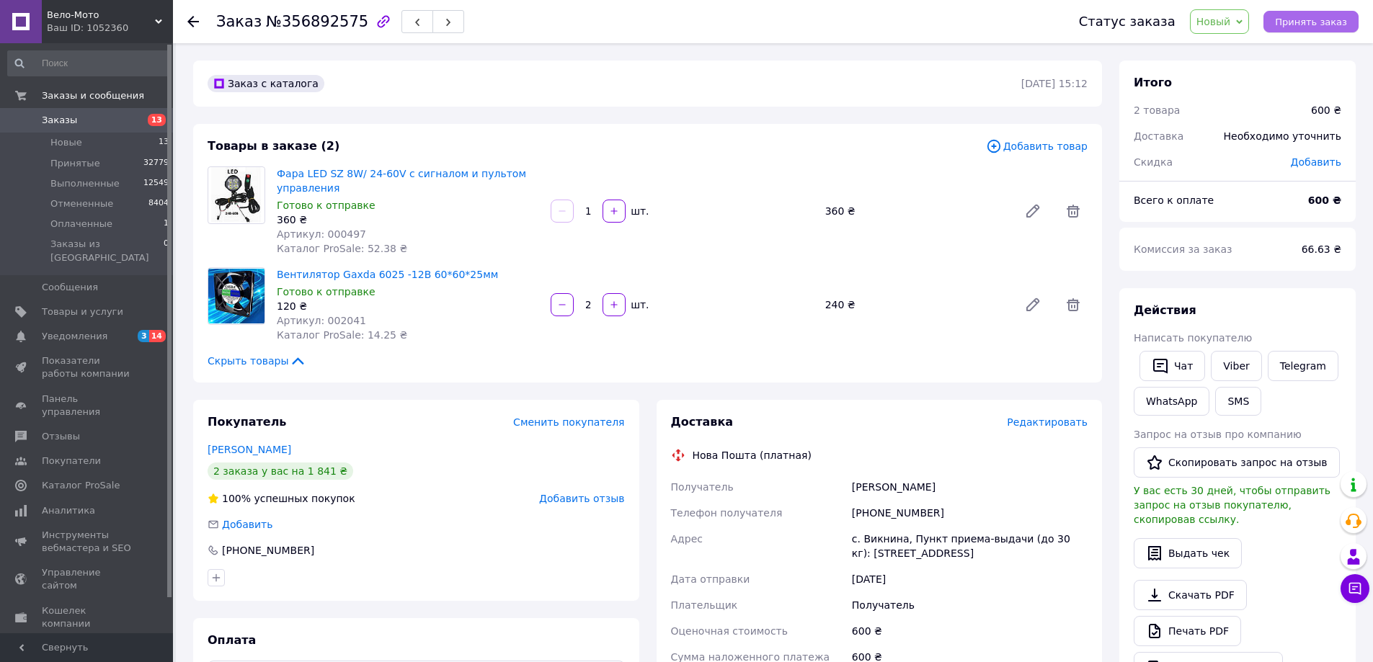
click at [1309, 24] on span "Принять заказ" at bounding box center [1311, 22] width 72 height 11
click at [1042, 423] on span "Редактировать" at bounding box center [1047, 423] width 81 height 12
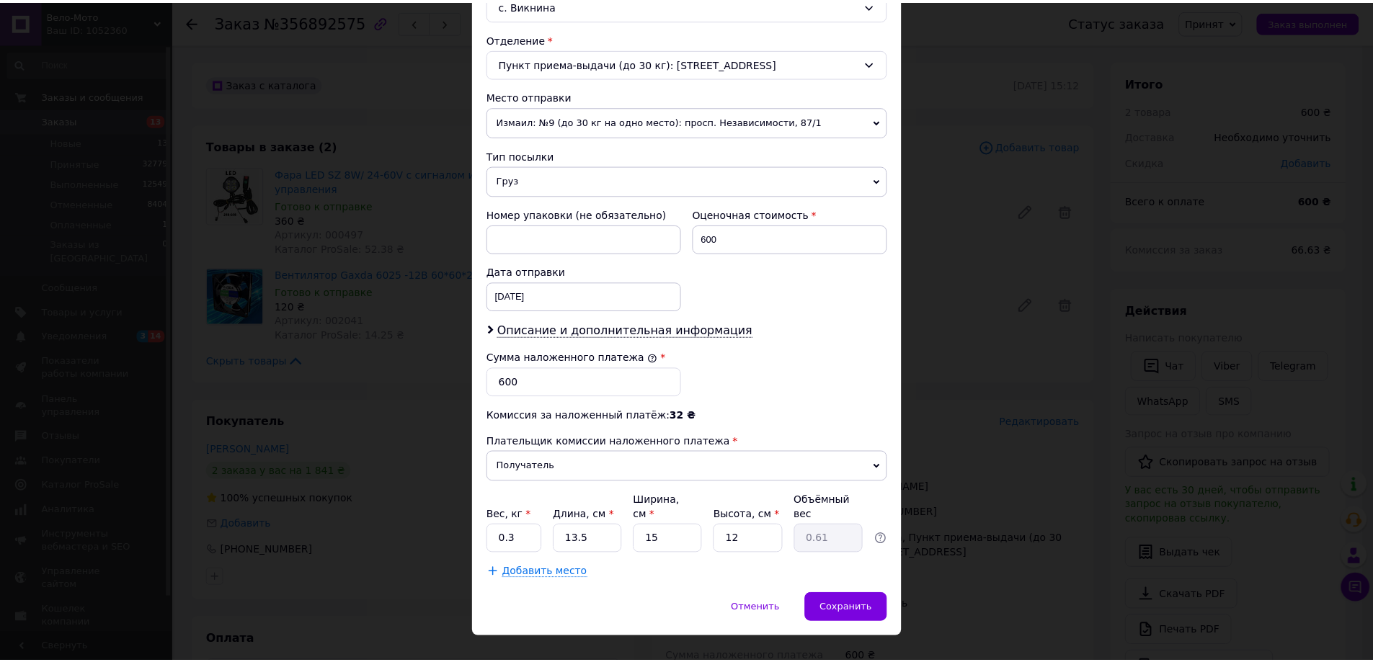
scroll to position [437, 0]
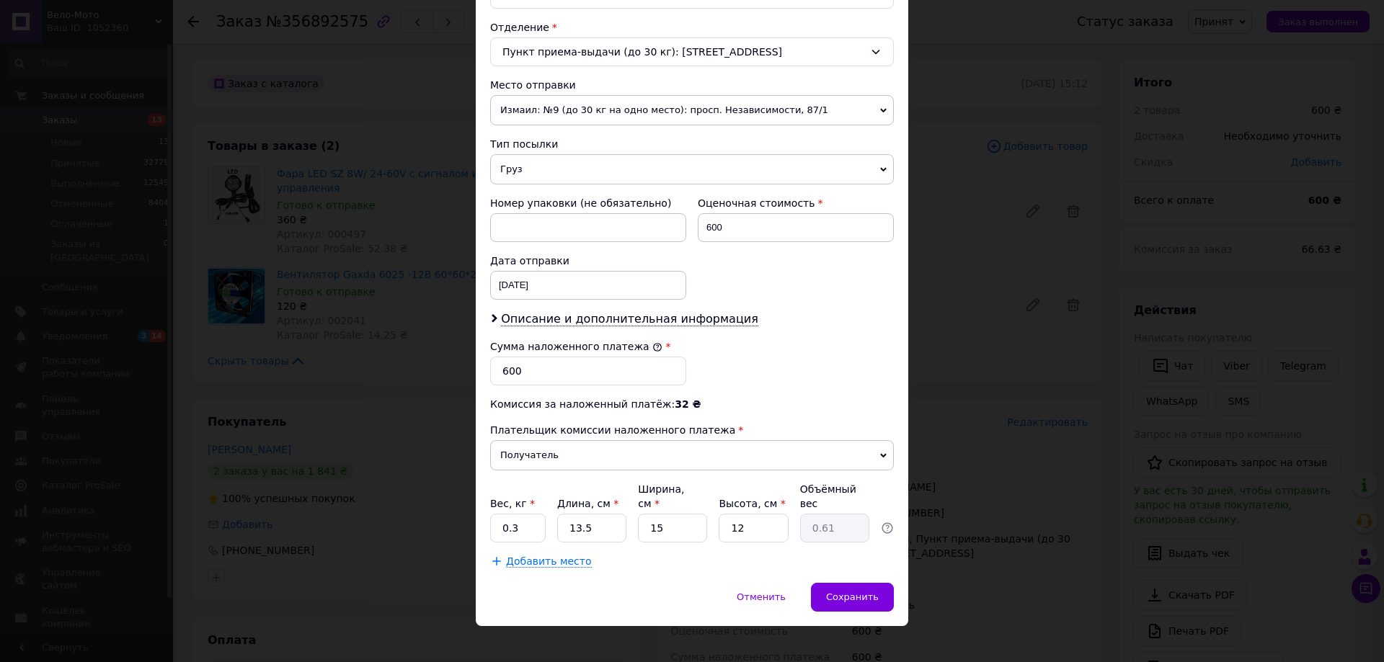
click at [1034, 294] on div "× Редактирование доставки Способ доставки Нова Пошта (платная) Плательщик Получ…" at bounding box center [692, 331] width 1384 height 662
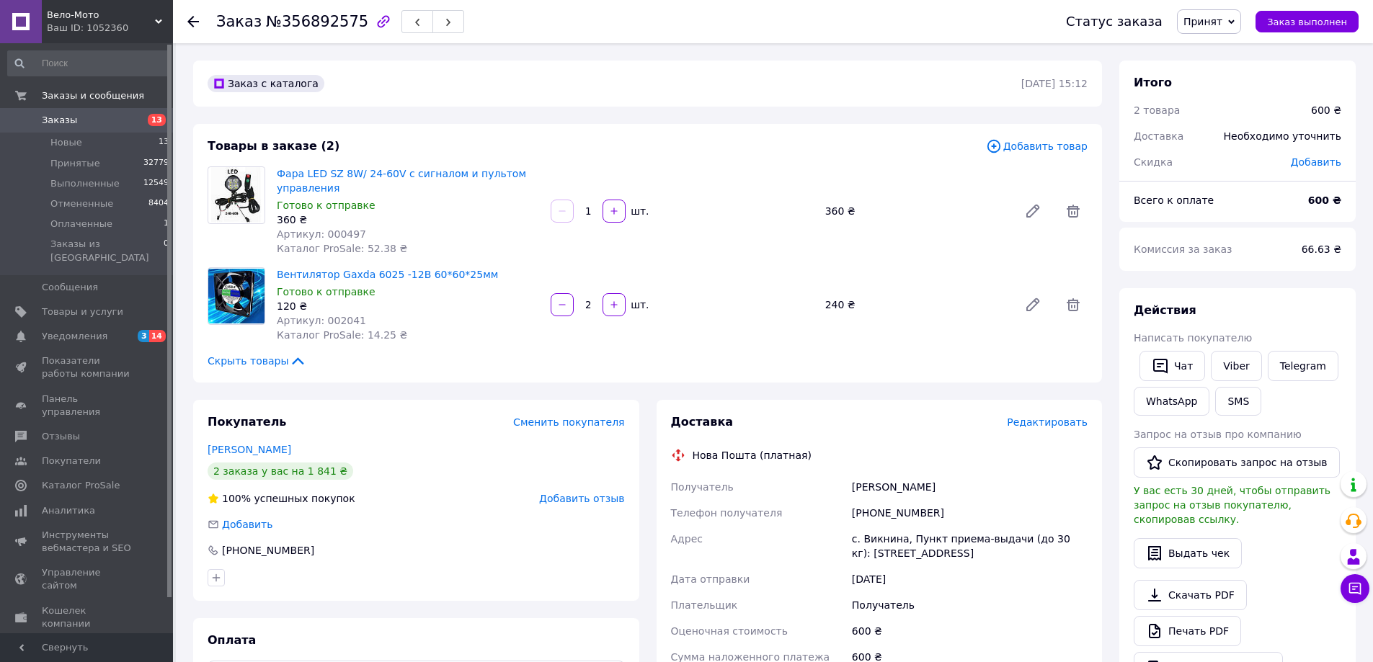
scroll to position [383, 0]
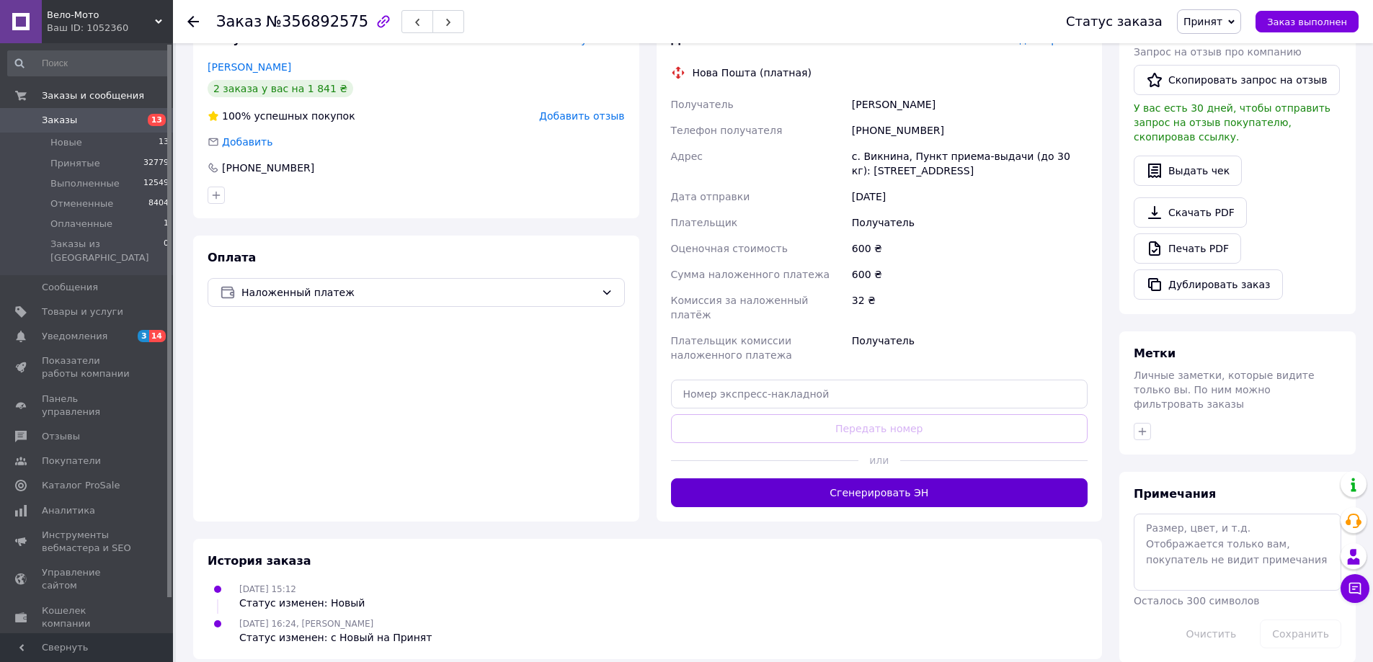
click at [889, 481] on button "Сгенерировать ЭН" at bounding box center [879, 492] width 417 height 29
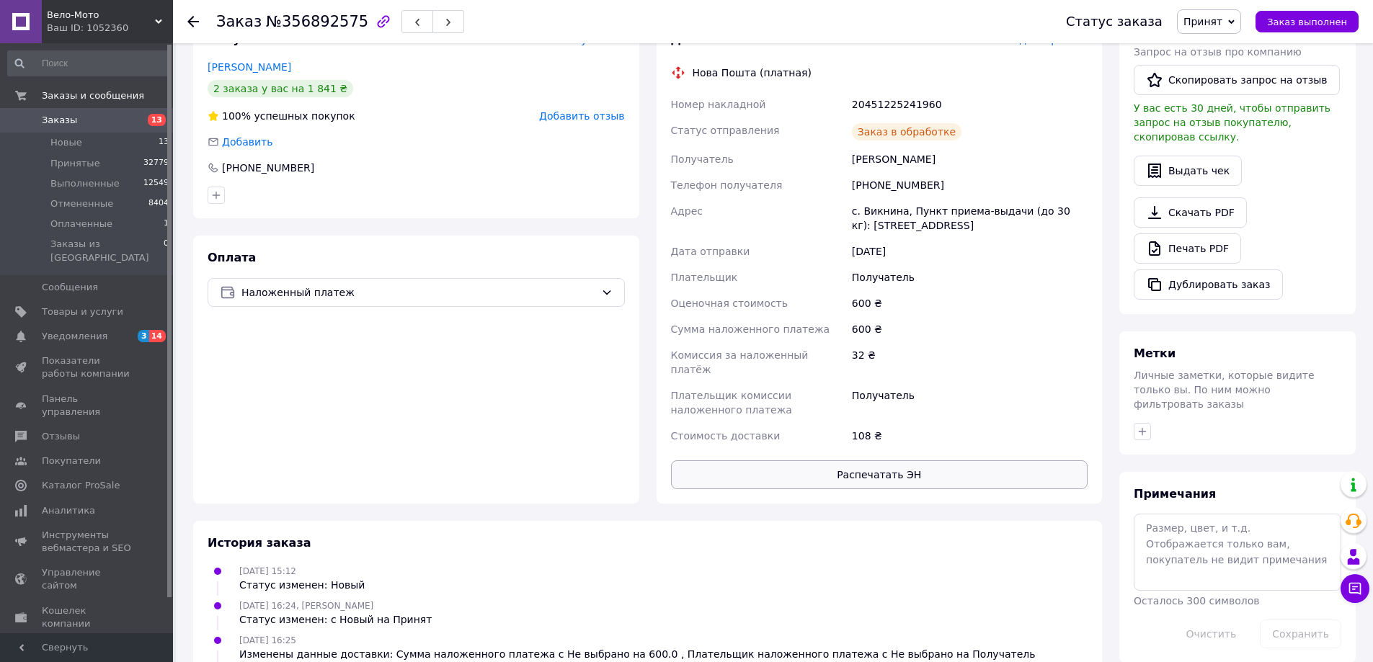
click at [877, 469] on button "Распечатать ЭН" at bounding box center [879, 474] width 417 height 29
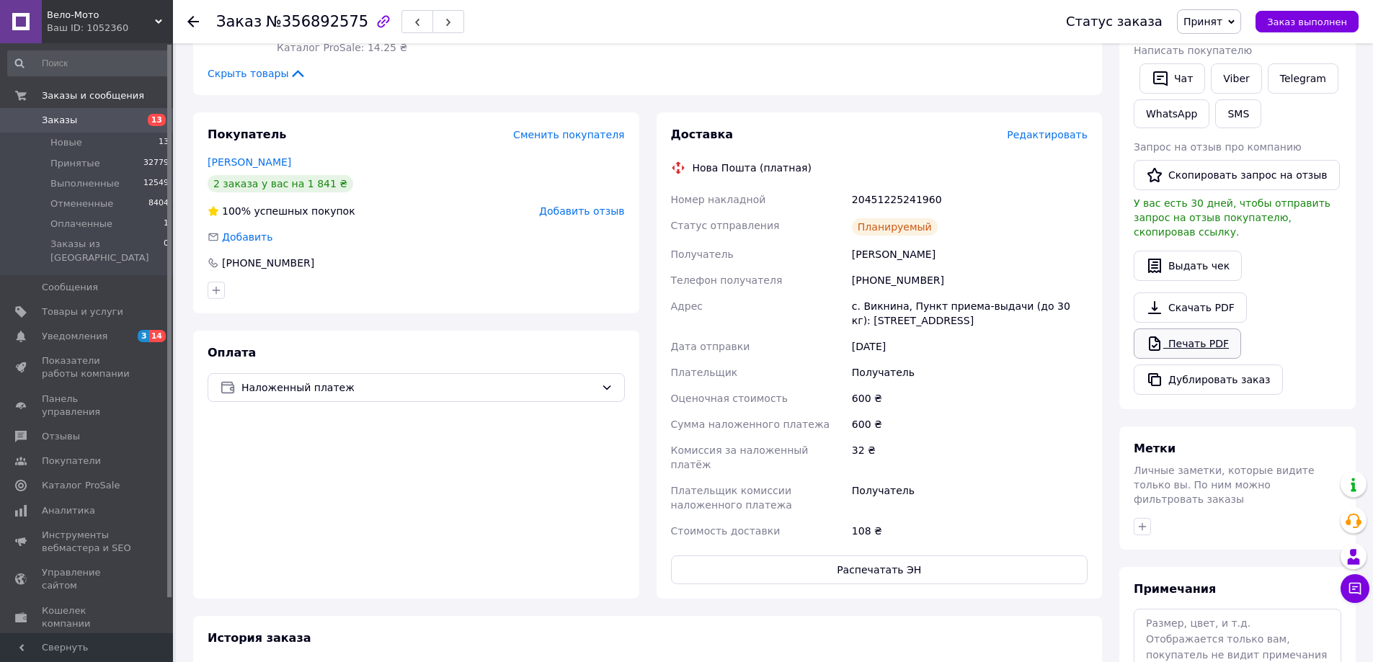
scroll to position [288, 0]
click at [1199, 345] on div "Скачать PDF   Печать PDF   Дублировать заказ" at bounding box center [1238, 343] width 208 height 102
click at [1200, 328] on link "Печать PDF" at bounding box center [1187, 343] width 107 height 30
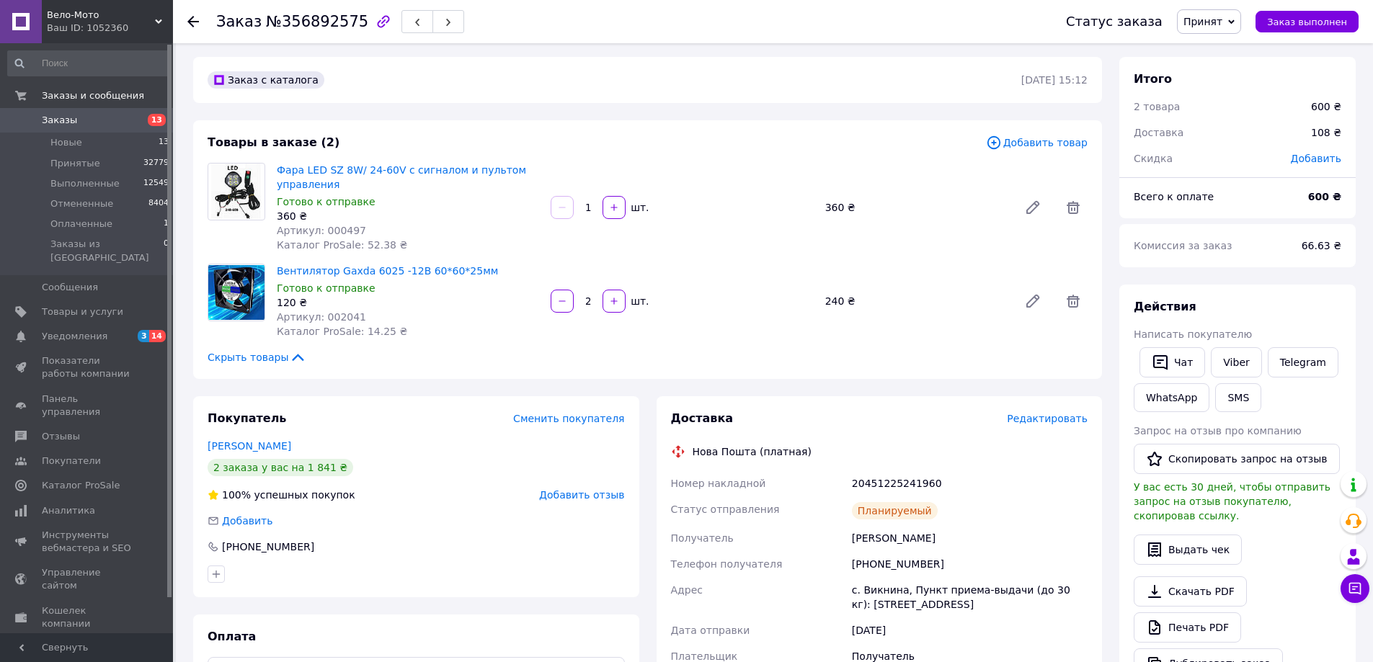
scroll to position [0, 0]
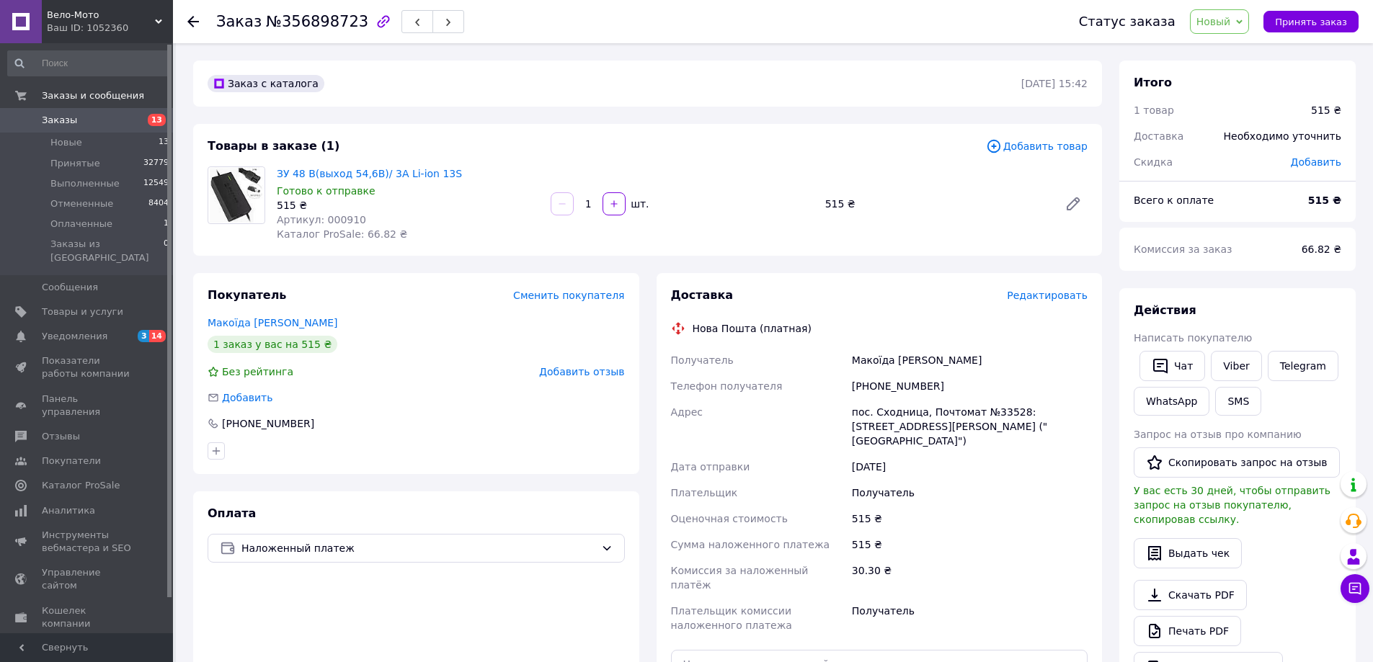
click at [1302, 38] on div "Статус заказа Новый Принят Выполнен Отменен Оплаченный Принять заказ" at bounding box center [1204, 21] width 308 height 43
click at [1300, 25] on span "Принять заказ" at bounding box center [1311, 22] width 72 height 11
click at [1036, 291] on span "Редактировать" at bounding box center [1047, 296] width 81 height 12
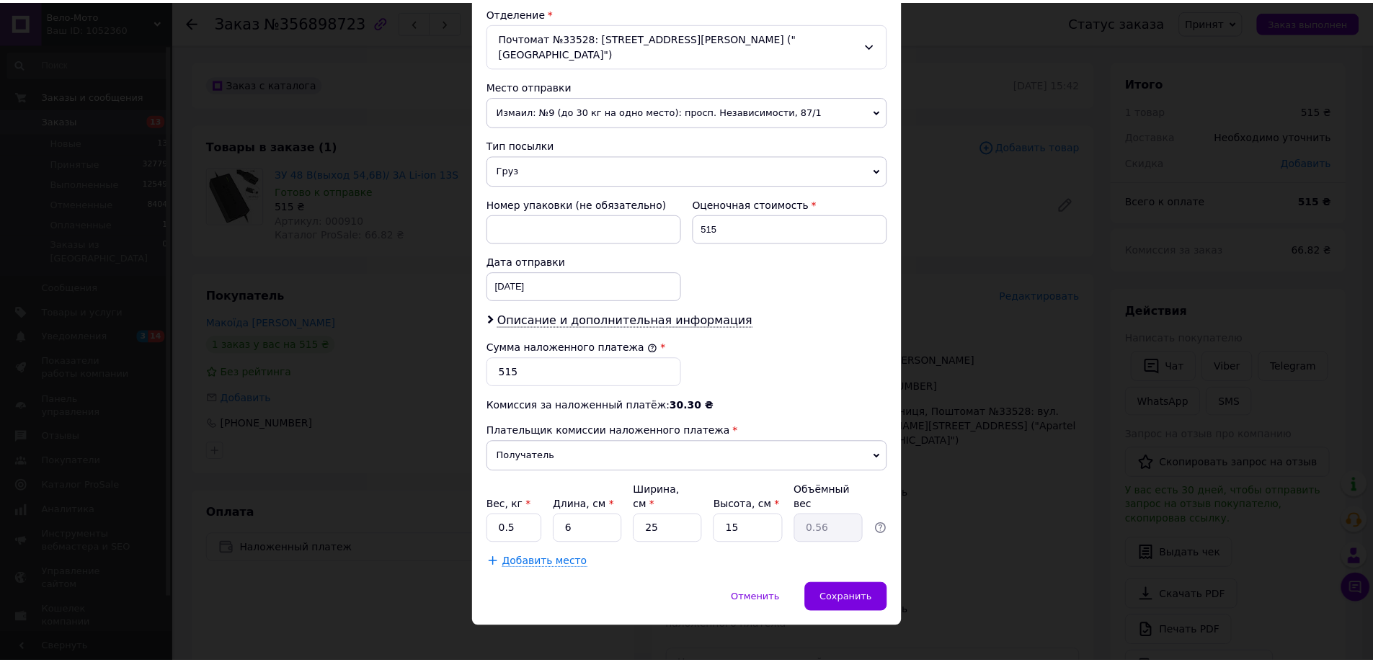
scroll to position [453, 0]
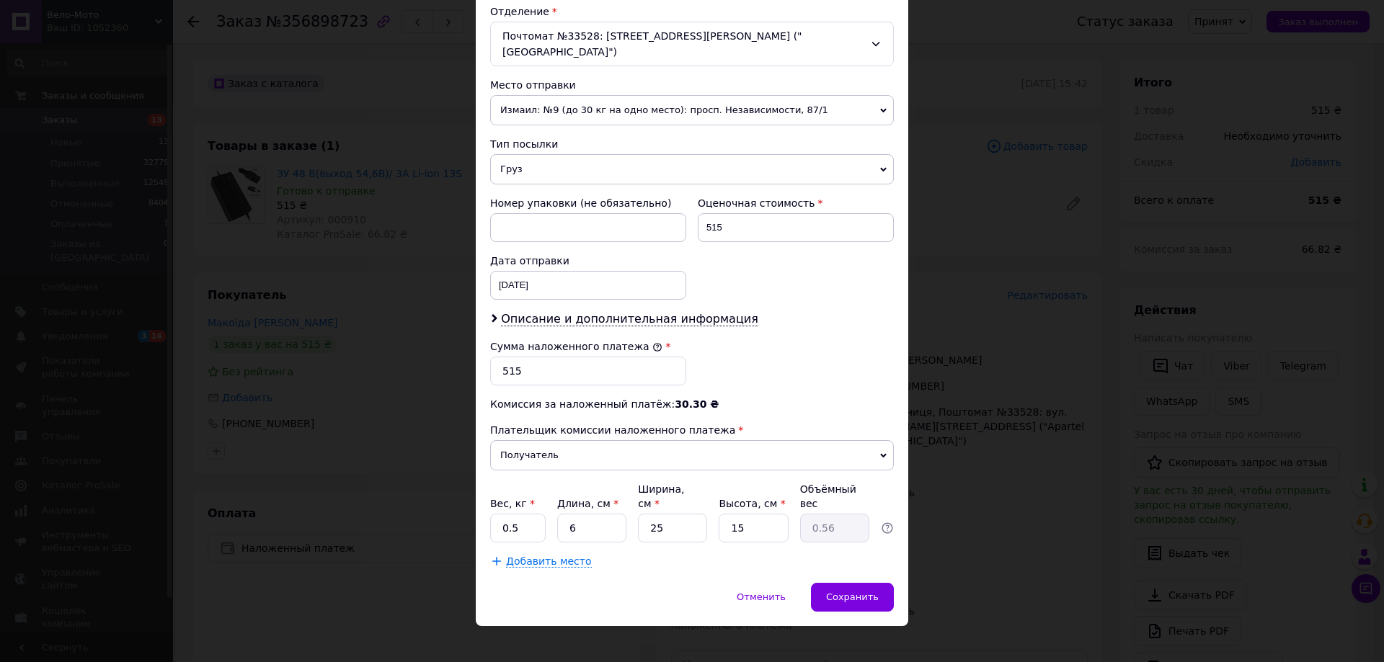
click at [1041, 254] on div "× Редактирование доставки Способ доставки Нова Пошта (платная) Плательщик Получ…" at bounding box center [692, 331] width 1384 height 662
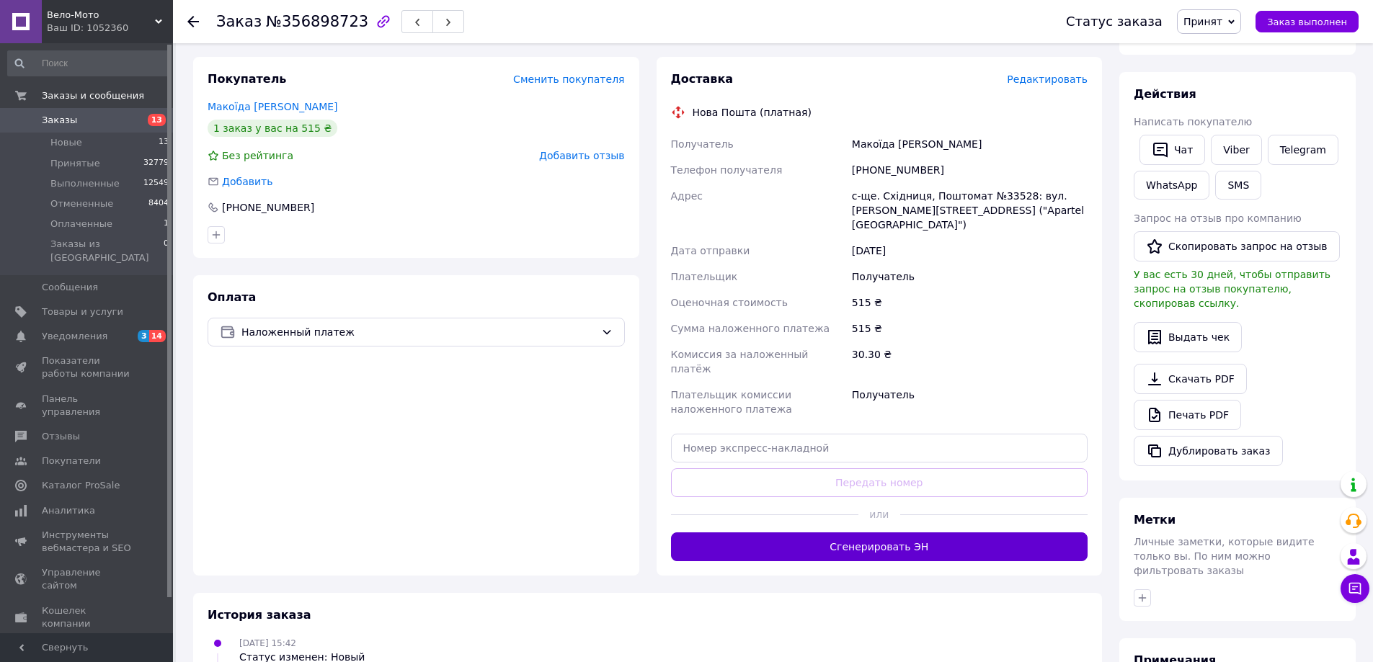
scroll to position [372, 0]
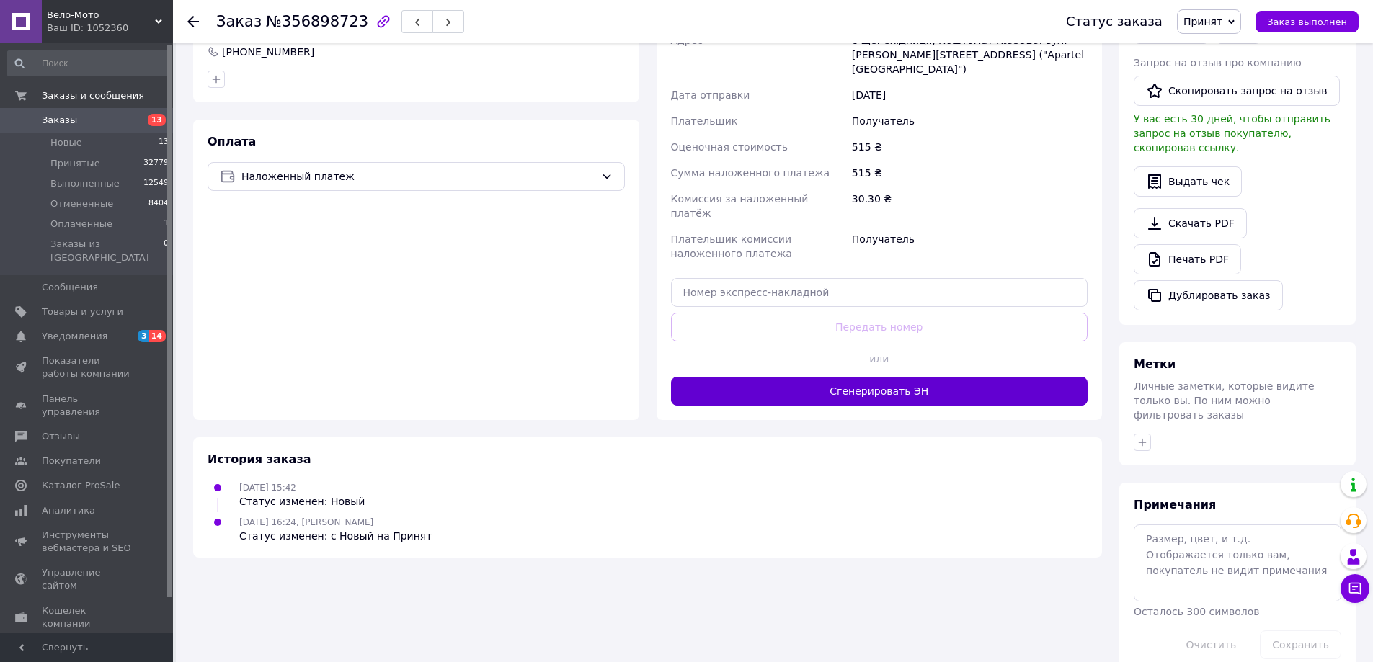
click at [840, 380] on button "Сгенерировать ЭН" at bounding box center [879, 391] width 417 height 29
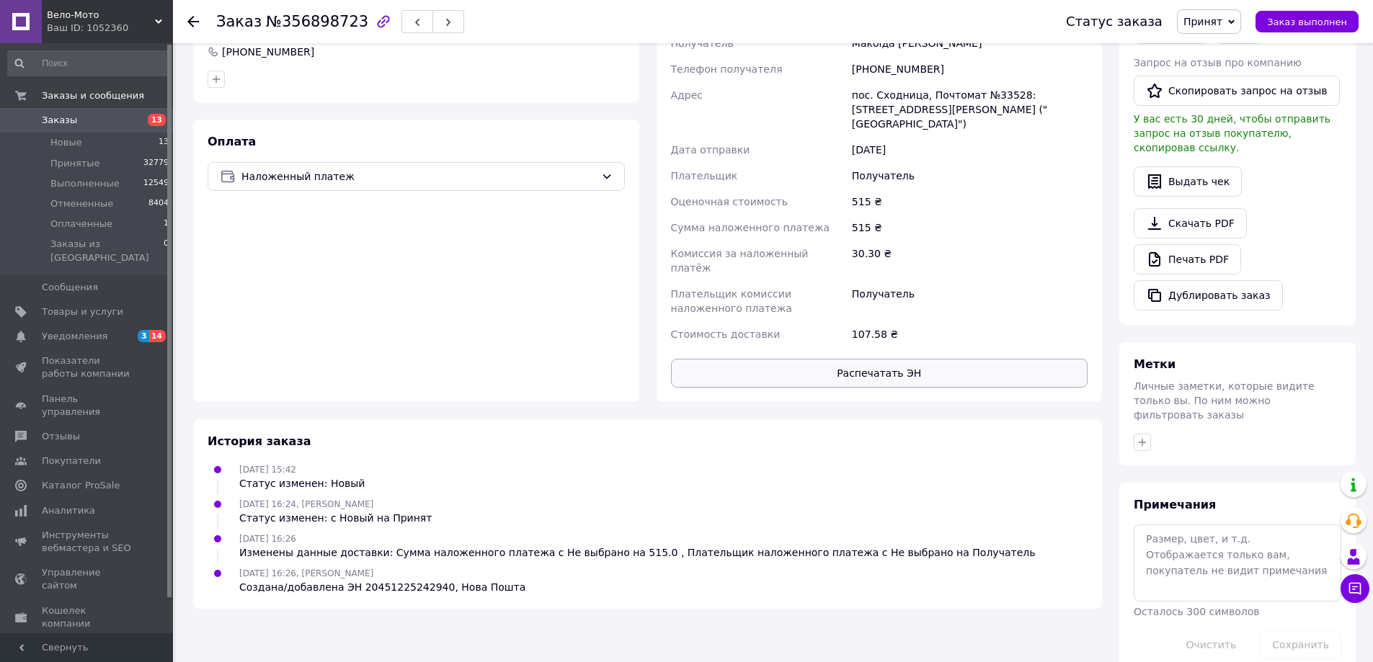
click at [876, 359] on button "Распечатать ЭН" at bounding box center [879, 373] width 417 height 29
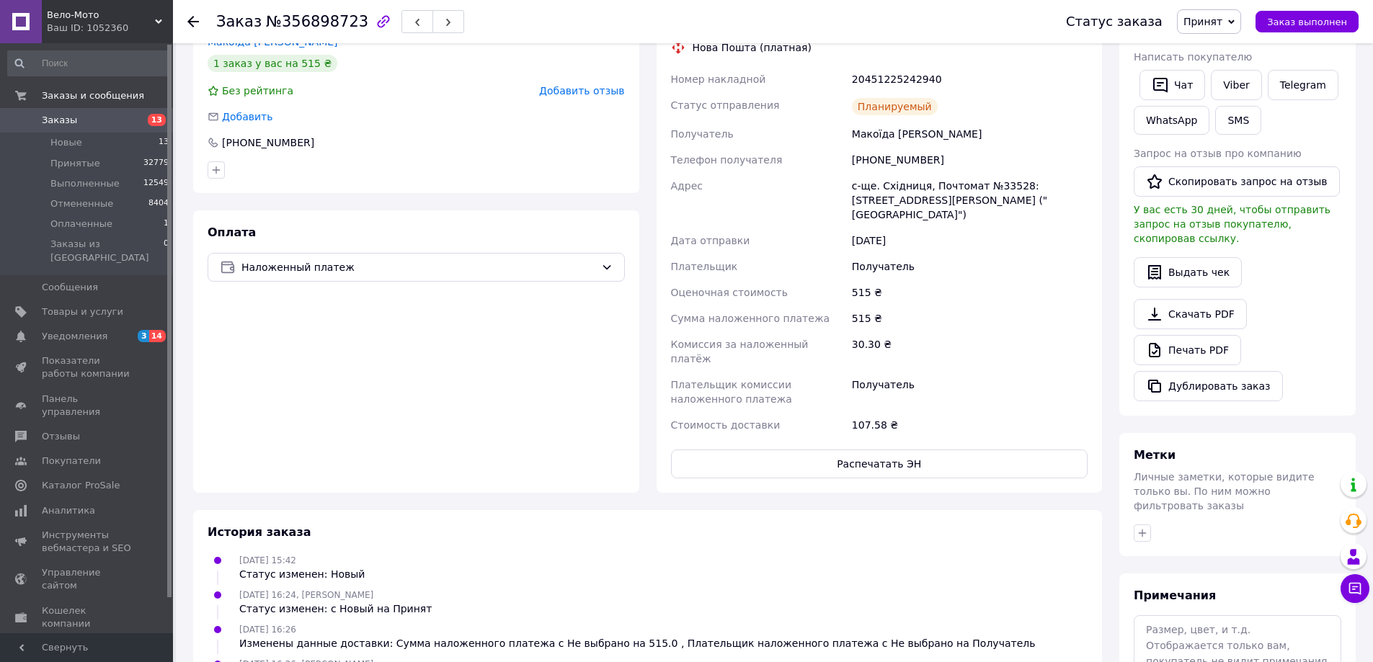
scroll to position [288, 0]
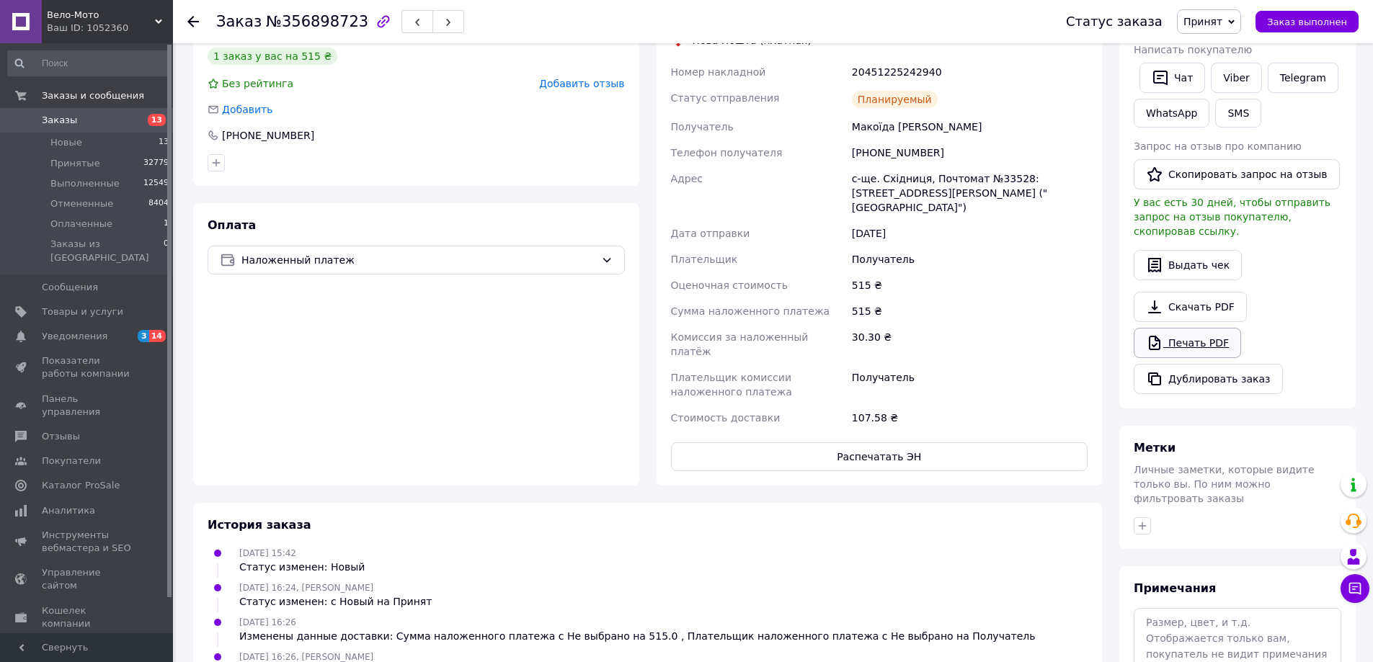
click at [1203, 328] on link "Печать PDF" at bounding box center [1187, 343] width 107 height 30
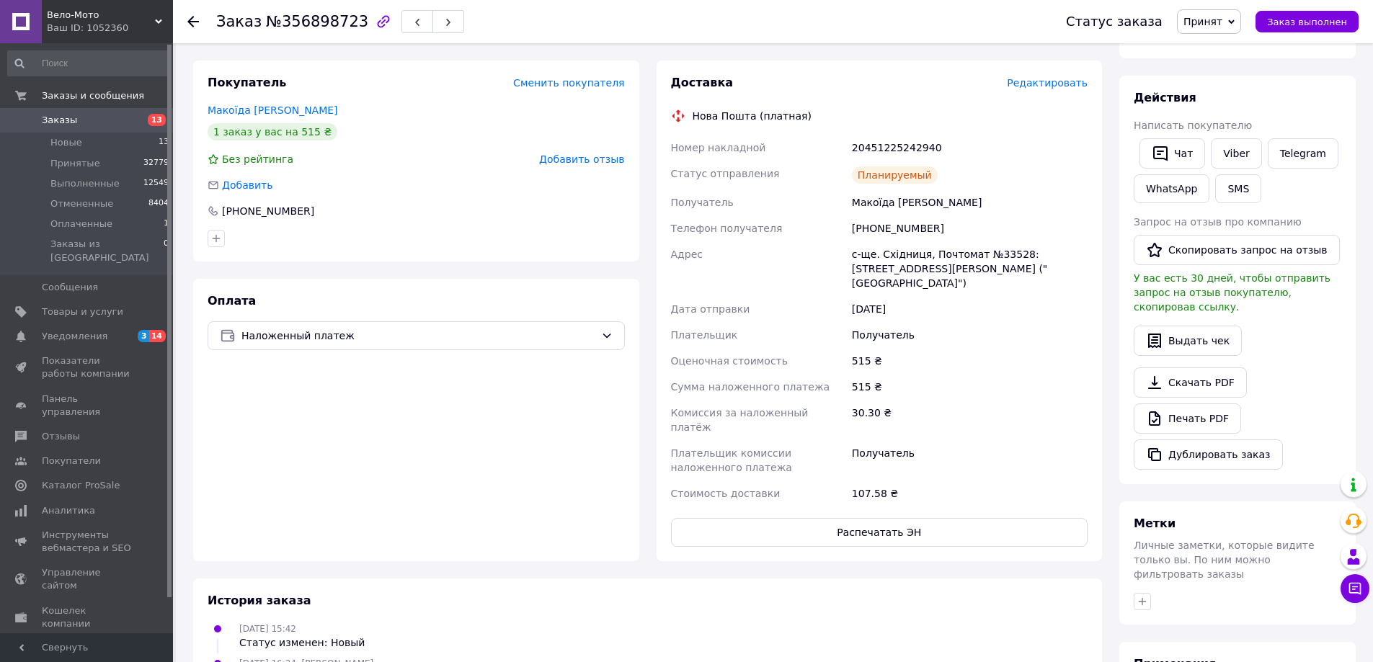
scroll to position [0, 0]
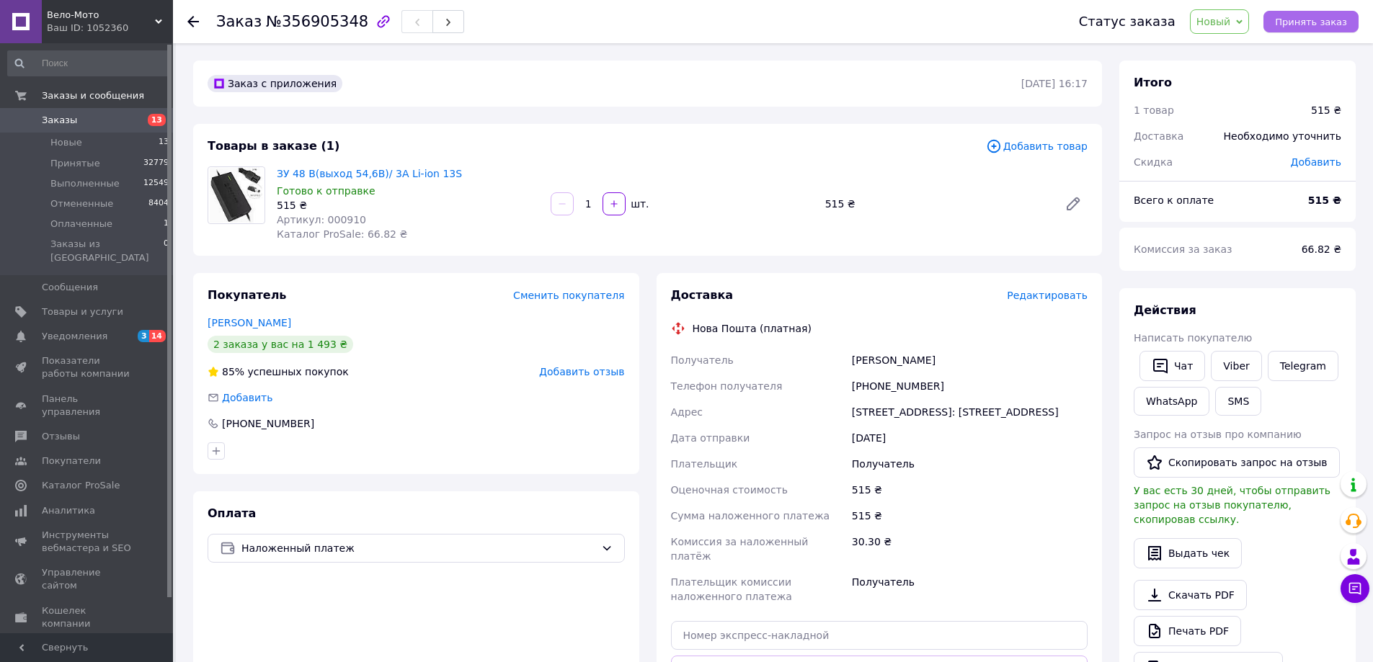
click at [1305, 22] on span "Принять заказ" at bounding box center [1311, 22] width 72 height 11
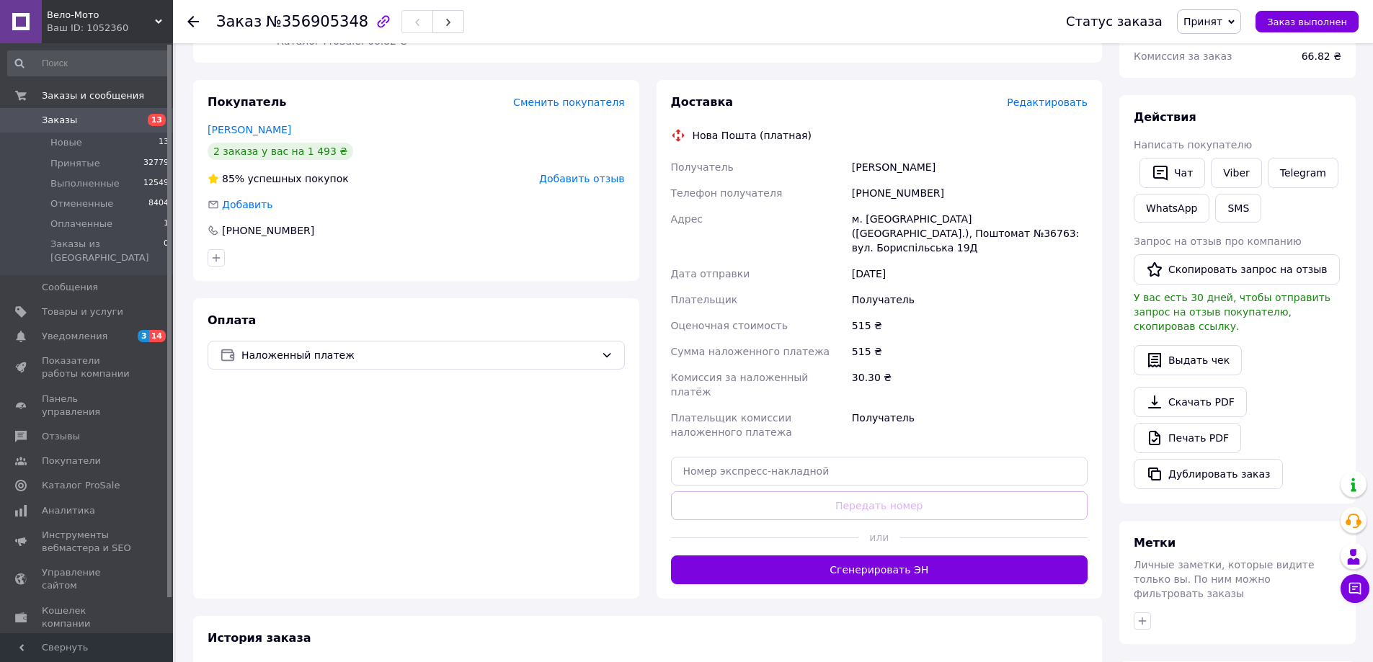
scroll to position [12, 0]
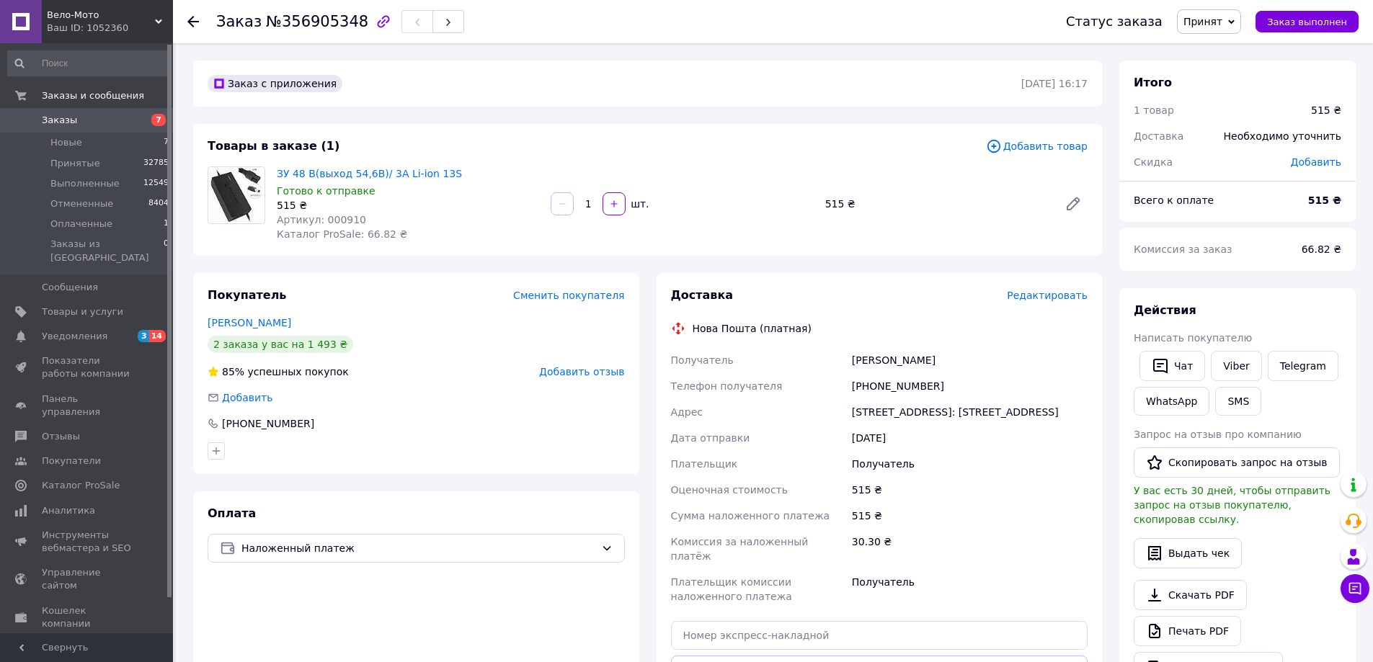
click at [1048, 295] on span "Редактировать" at bounding box center [1047, 296] width 81 height 12
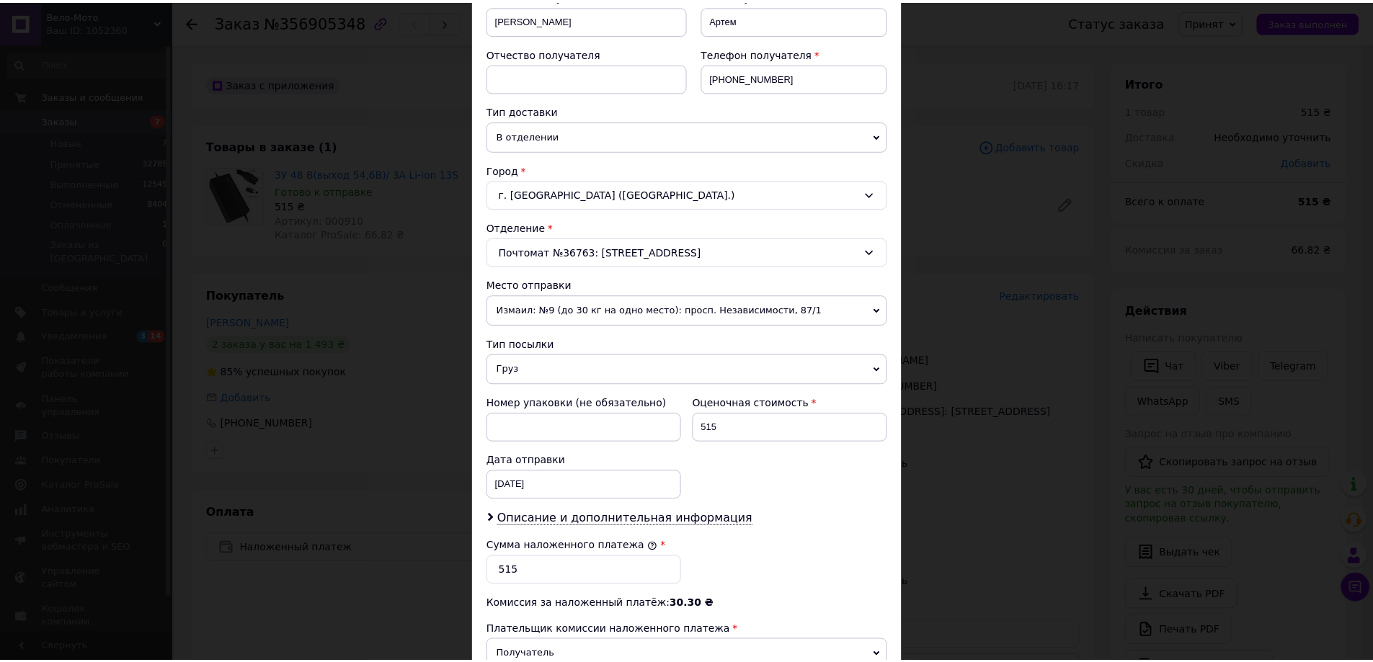
scroll to position [437, 0]
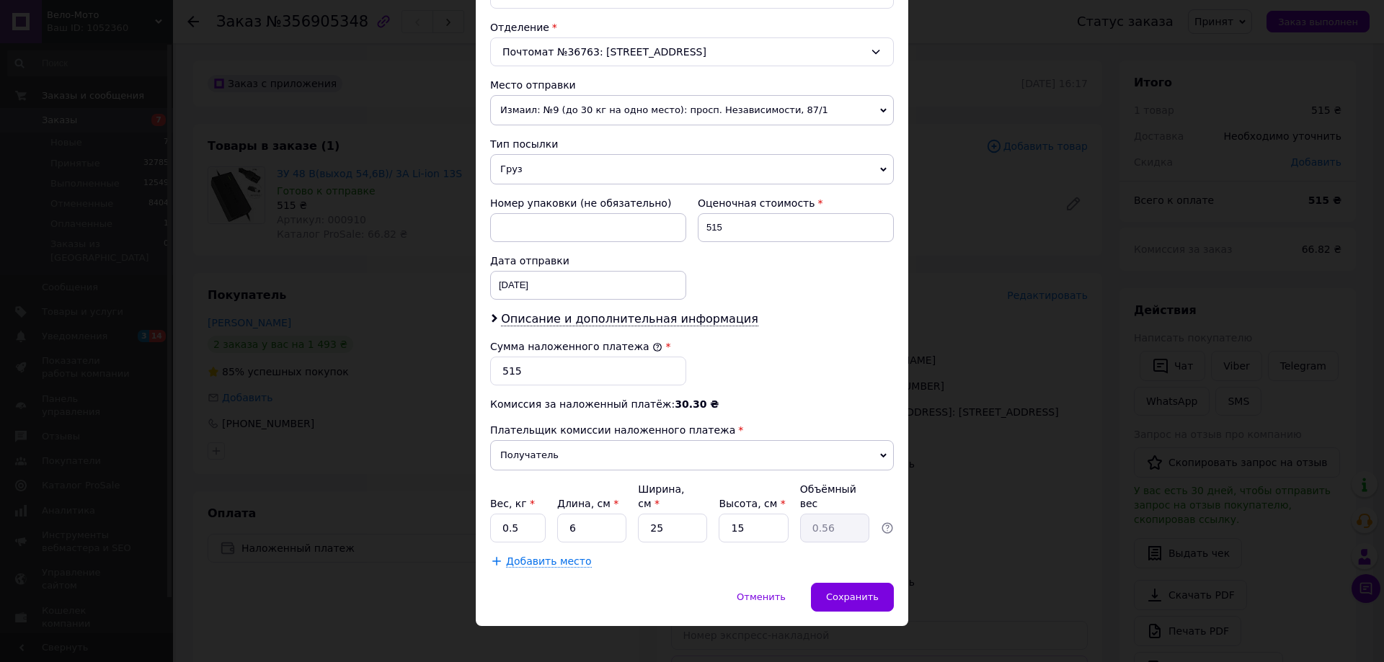
click at [1037, 219] on div "× Редактирование доставки Способ доставки Нова Пошта (платная) Плательщик Получ…" at bounding box center [692, 331] width 1384 height 662
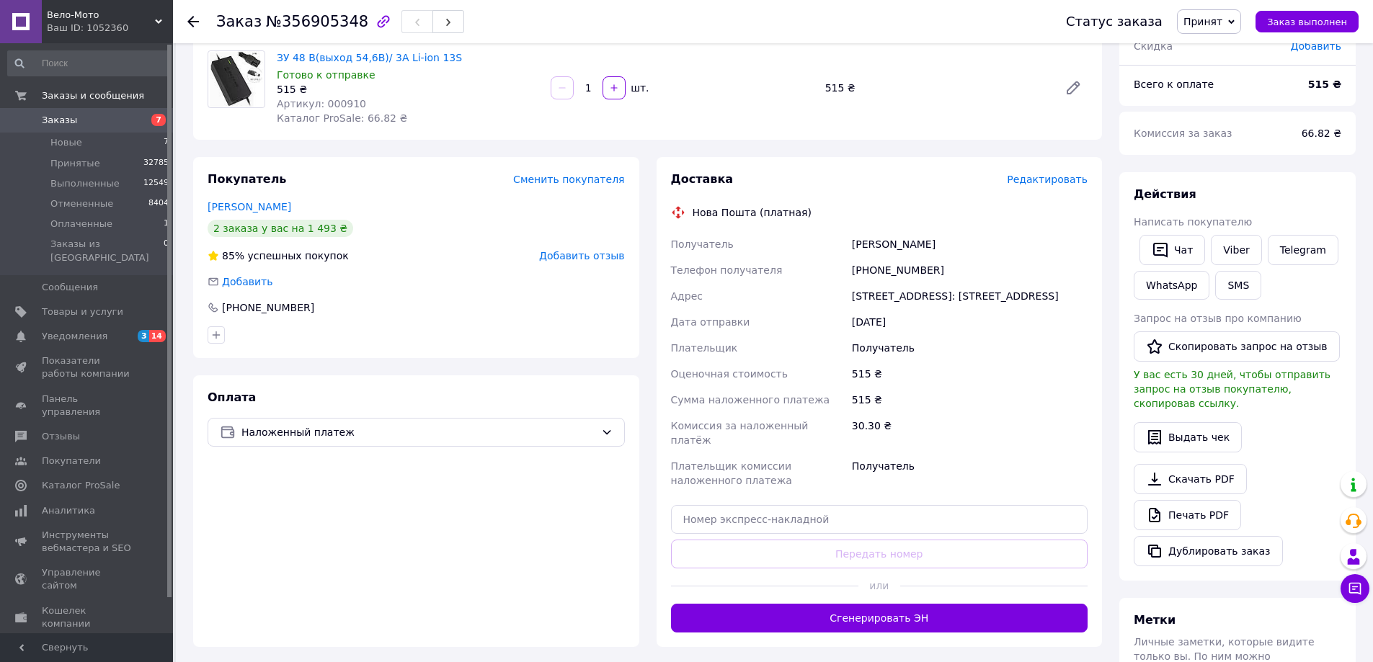
scroll to position [372, 0]
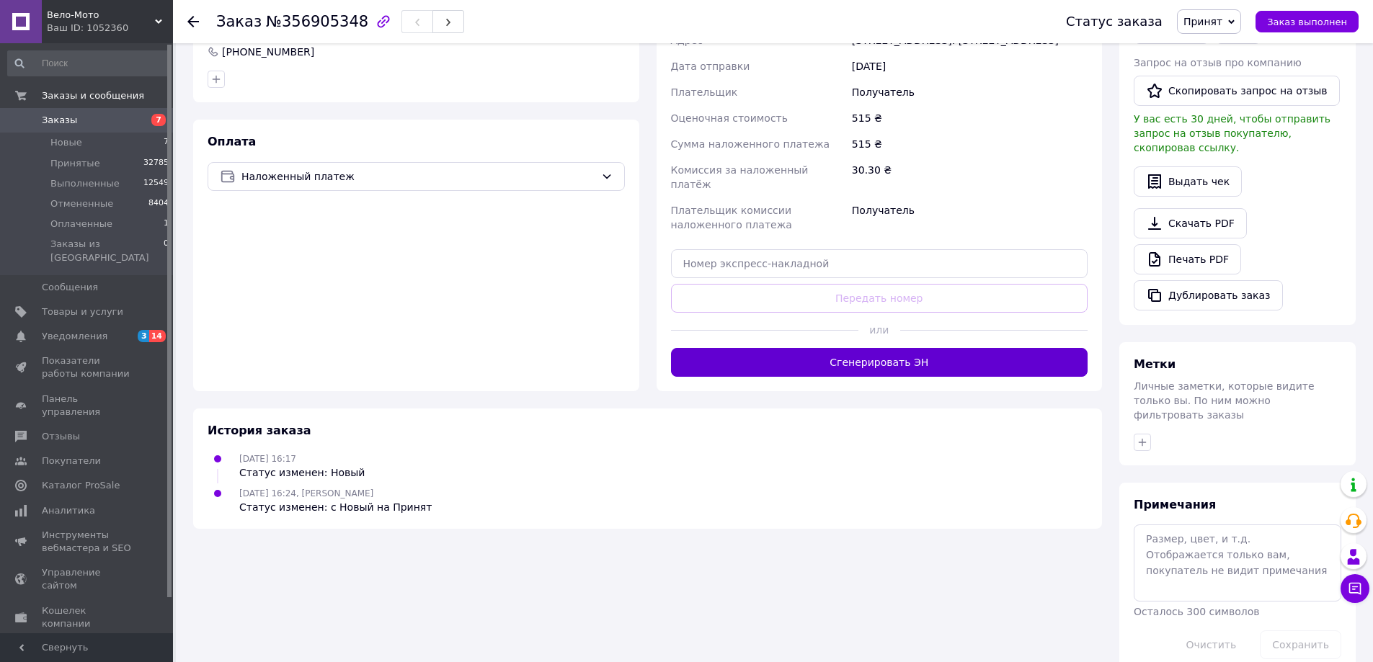
click at [904, 365] on button "Сгенерировать ЭН" at bounding box center [879, 362] width 417 height 29
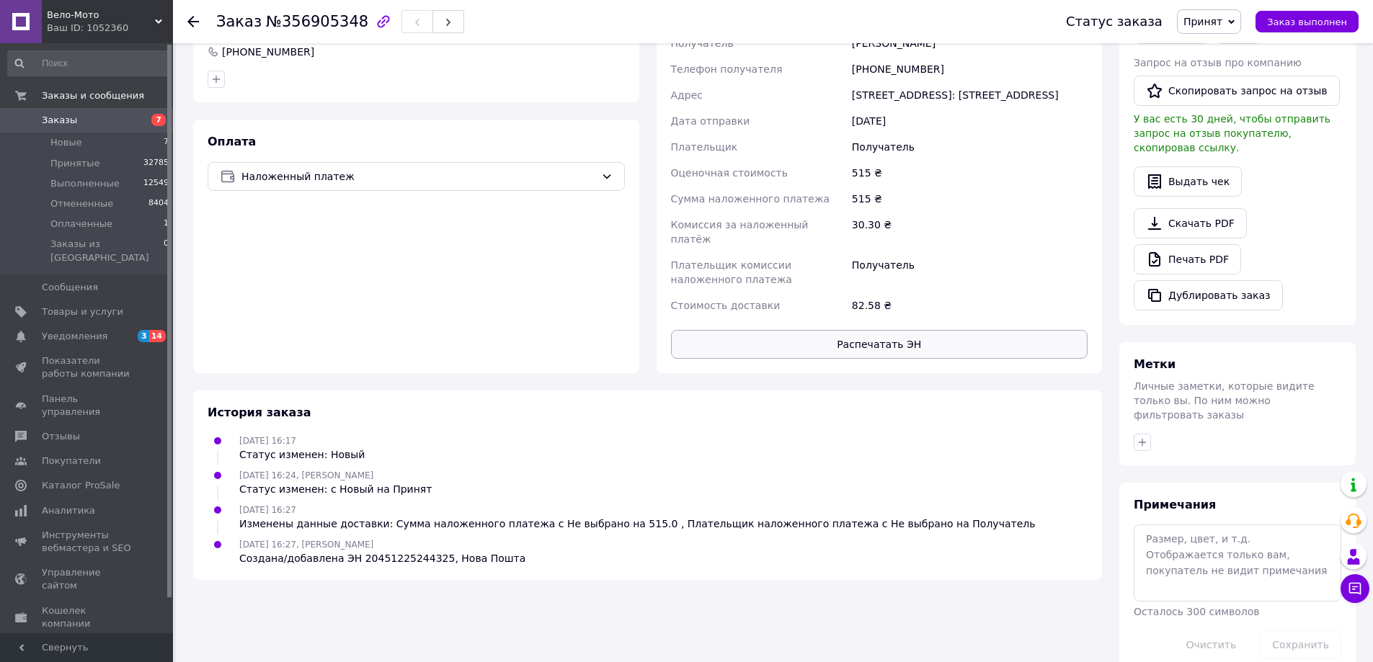
click at [894, 345] on button "Распечатать ЭН" at bounding box center [879, 344] width 417 height 29
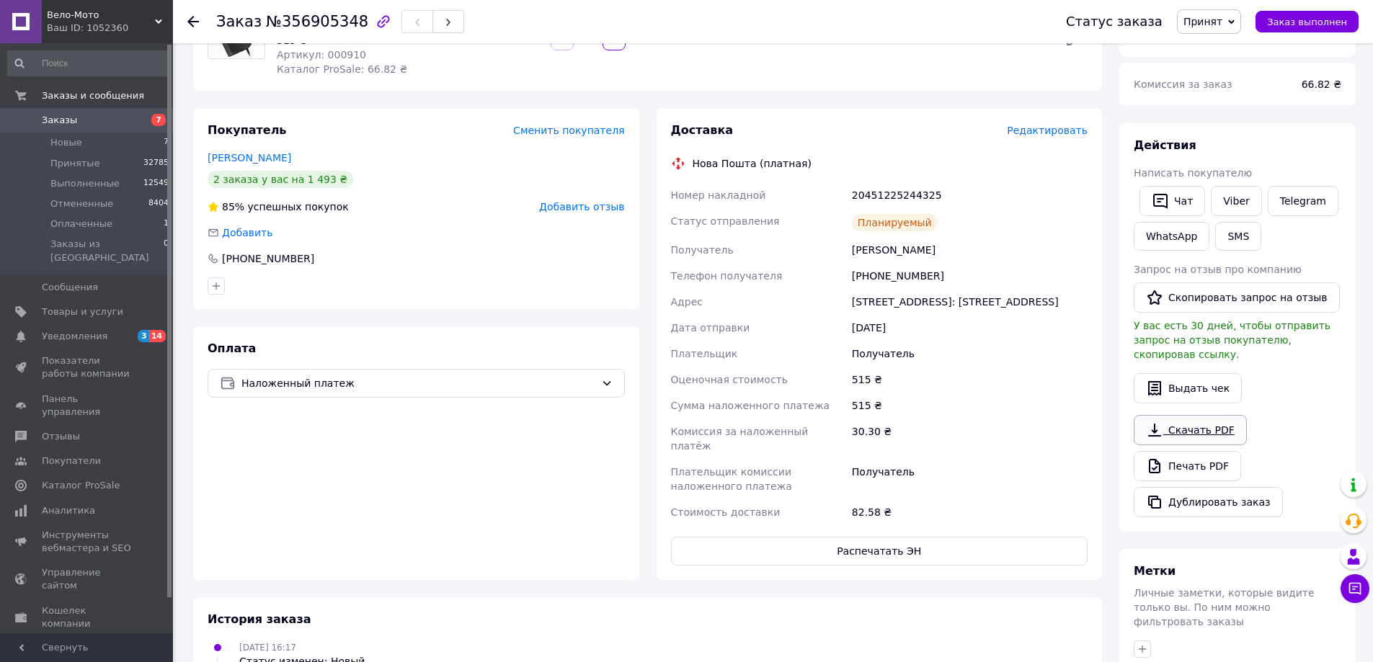
scroll to position [360, 0]
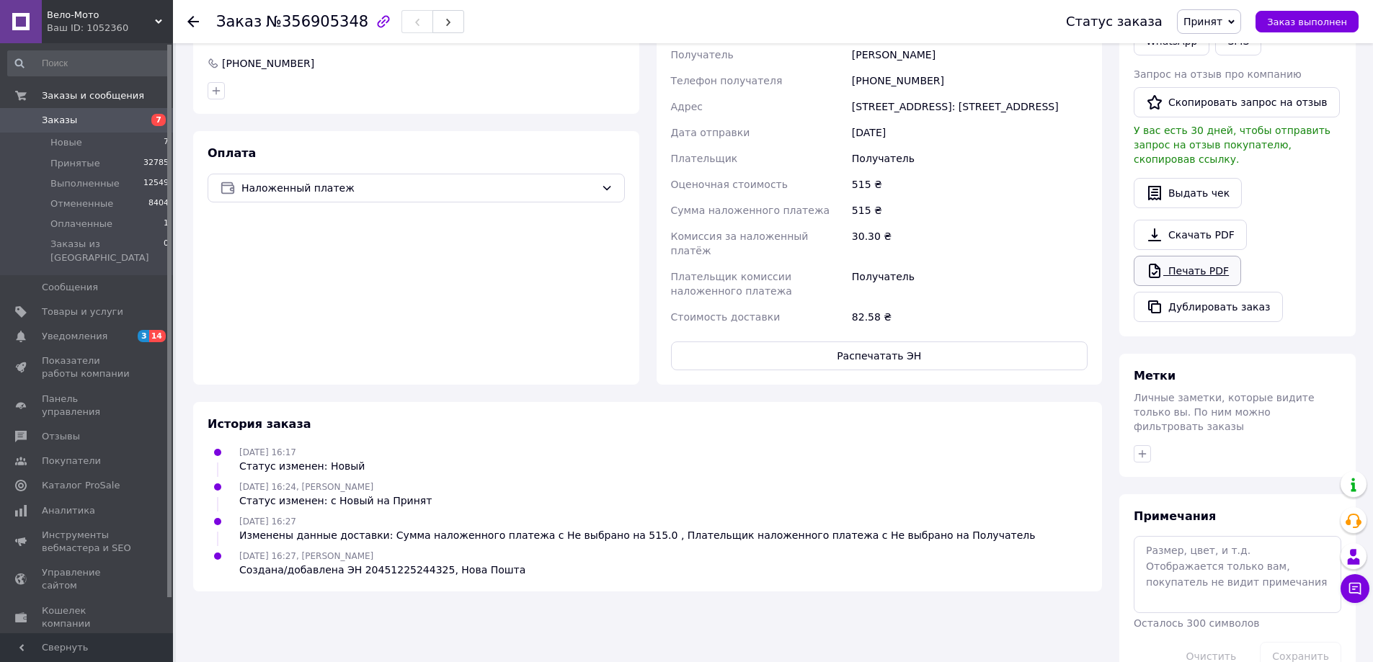
click at [1207, 259] on link "Печать PDF" at bounding box center [1187, 271] width 107 height 30
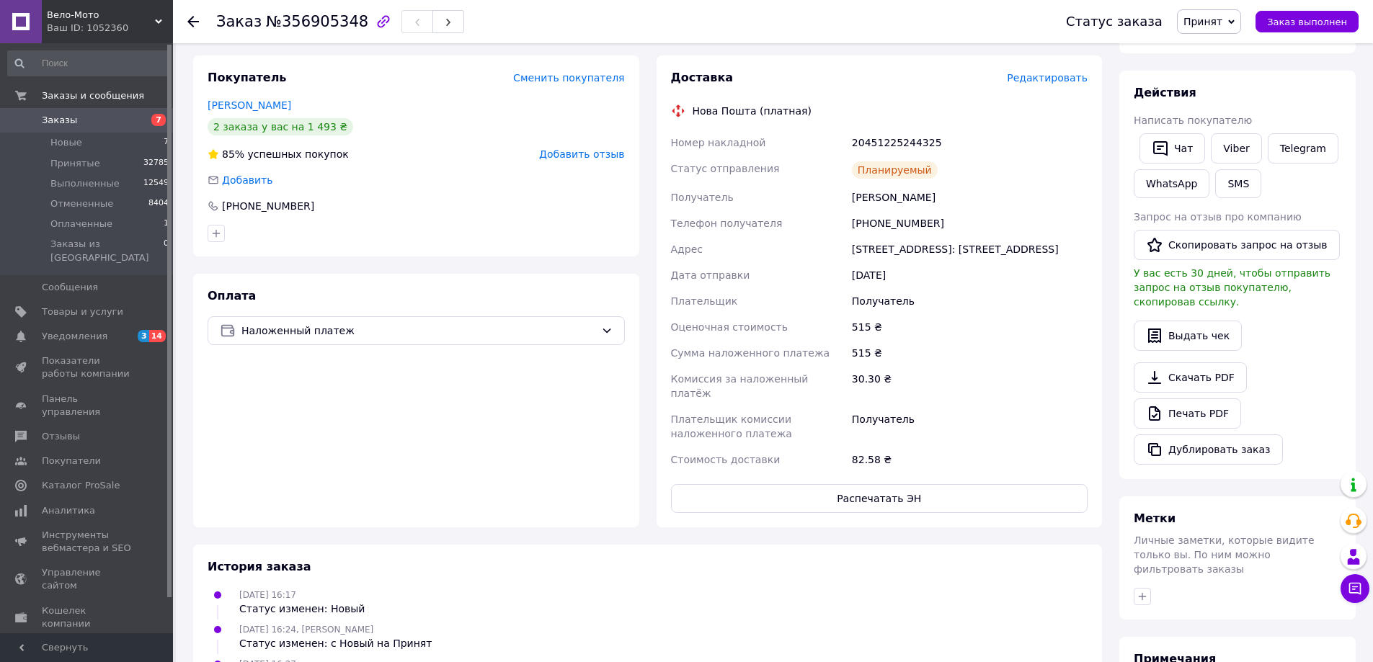
scroll to position [0, 0]
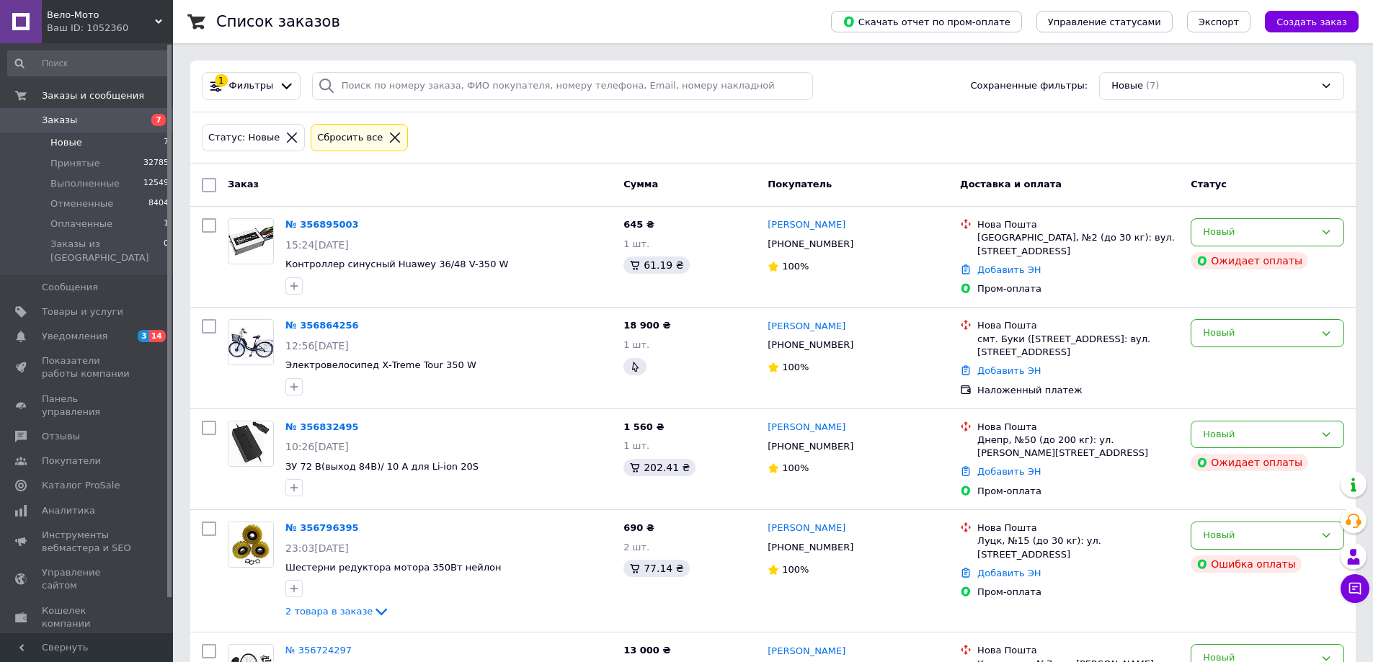
click at [549, 180] on div "Заказ" at bounding box center [420, 185] width 396 height 26
click at [94, 225] on span "Оплаченные" at bounding box center [81, 224] width 62 height 13
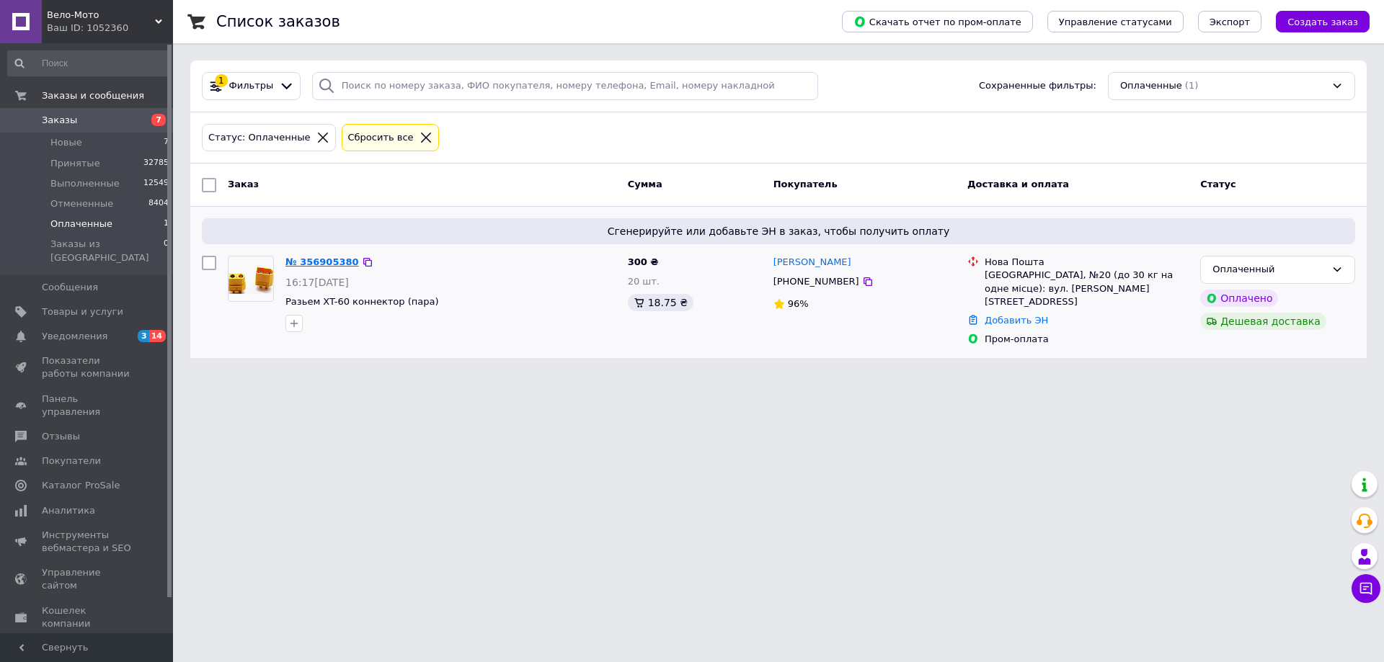
click at [313, 262] on link "№ 356905380" at bounding box center [322, 262] width 74 height 11
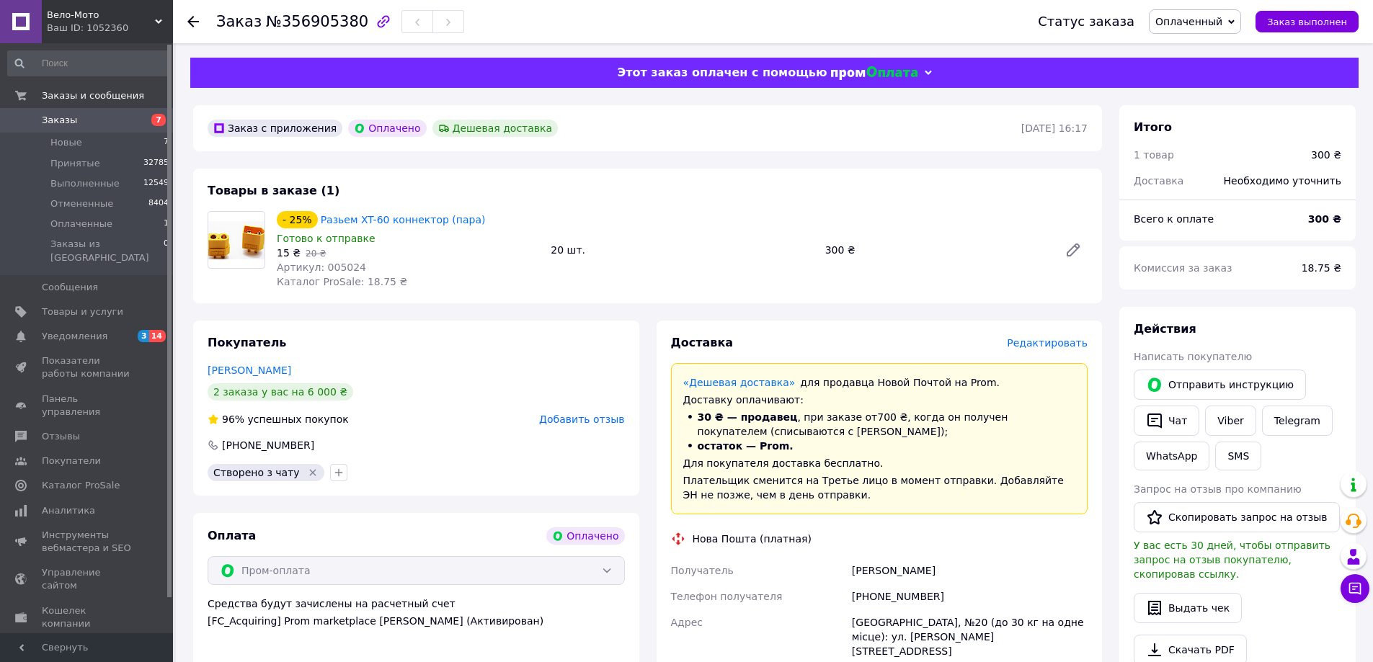
drag, startPoint x: 1216, startPoint y: 16, endPoint x: 1215, endPoint y: 35, distance: 18.7
click at [1216, 17] on span "Оплаченный" at bounding box center [1188, 22] width 67 height 12
click at [1215, 45] on li "Принят" at bounding box center [1194, 51] width 91 height 22
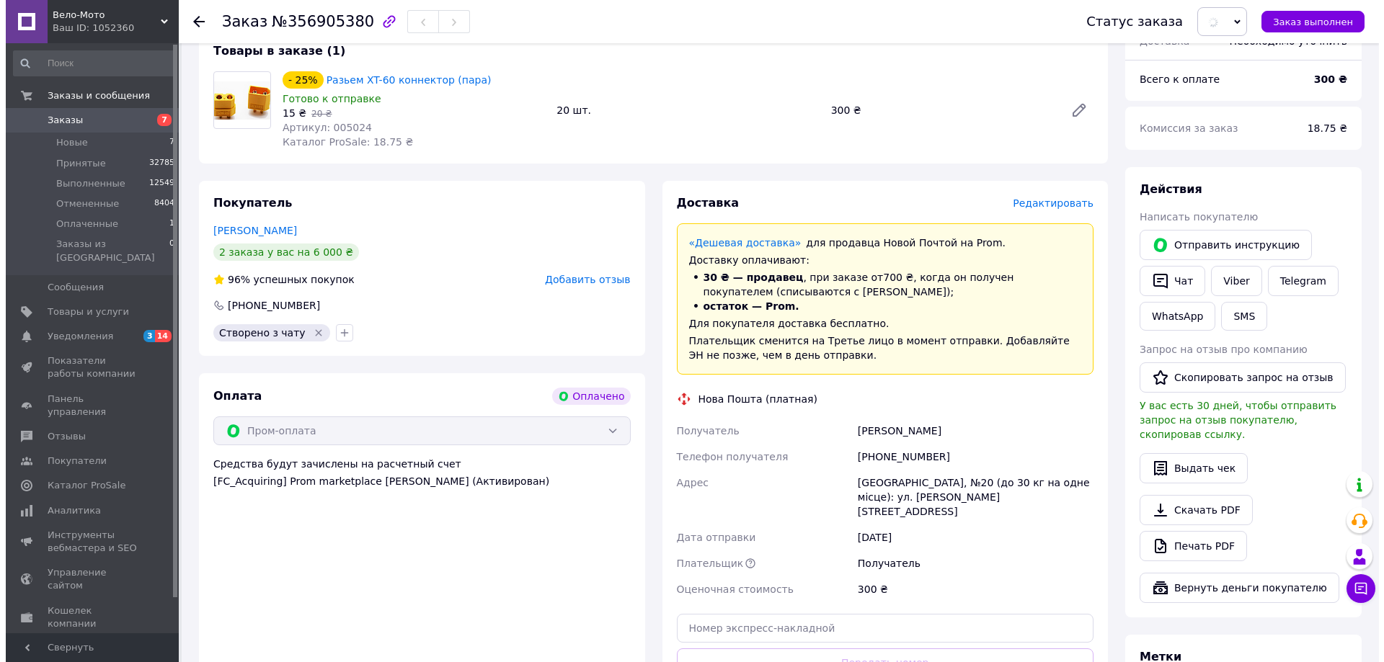
scroll to position [216, 0]
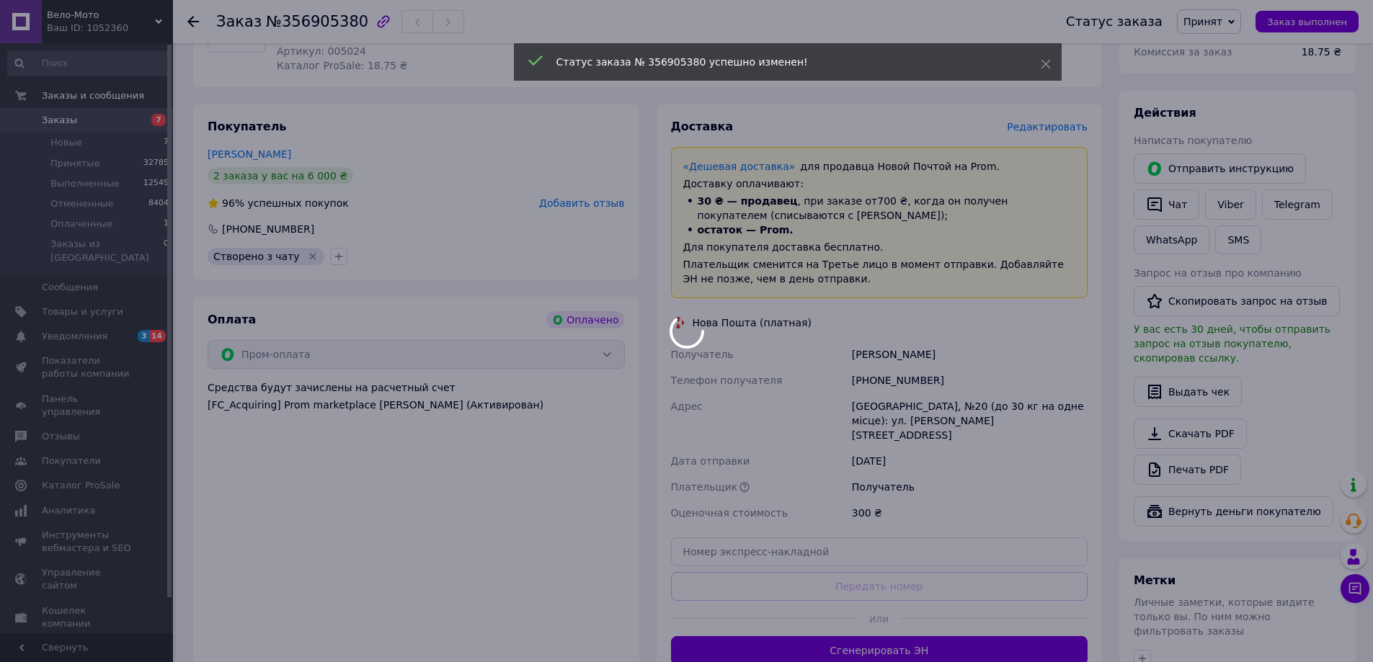
click at [1055, 130] on body "Вело-Мото Ваш ID: 1052360 Сайт Вело-Мото Кабинет покупателя Проверить состояние…" at bounding box center [686, 345] width 1373 height 1123
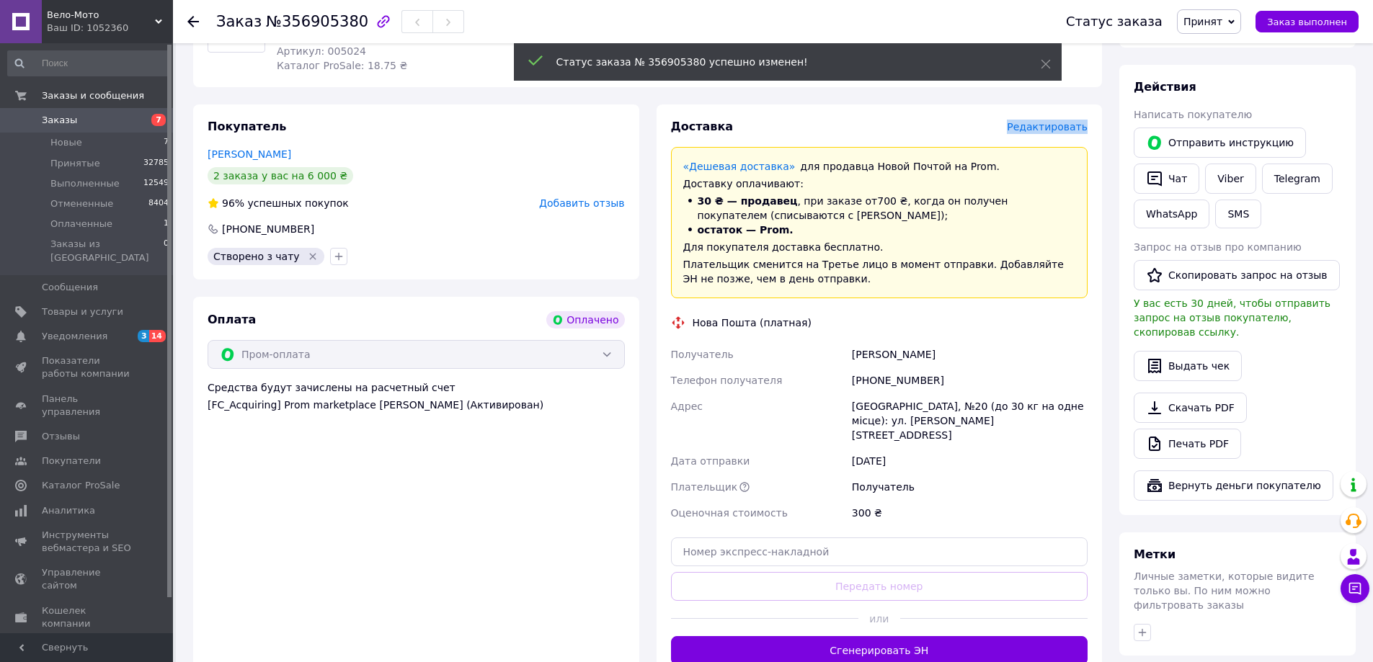
click at [1055, 130] on span "Редактировать" at bounding box center [1047, 127] width 81 height 12
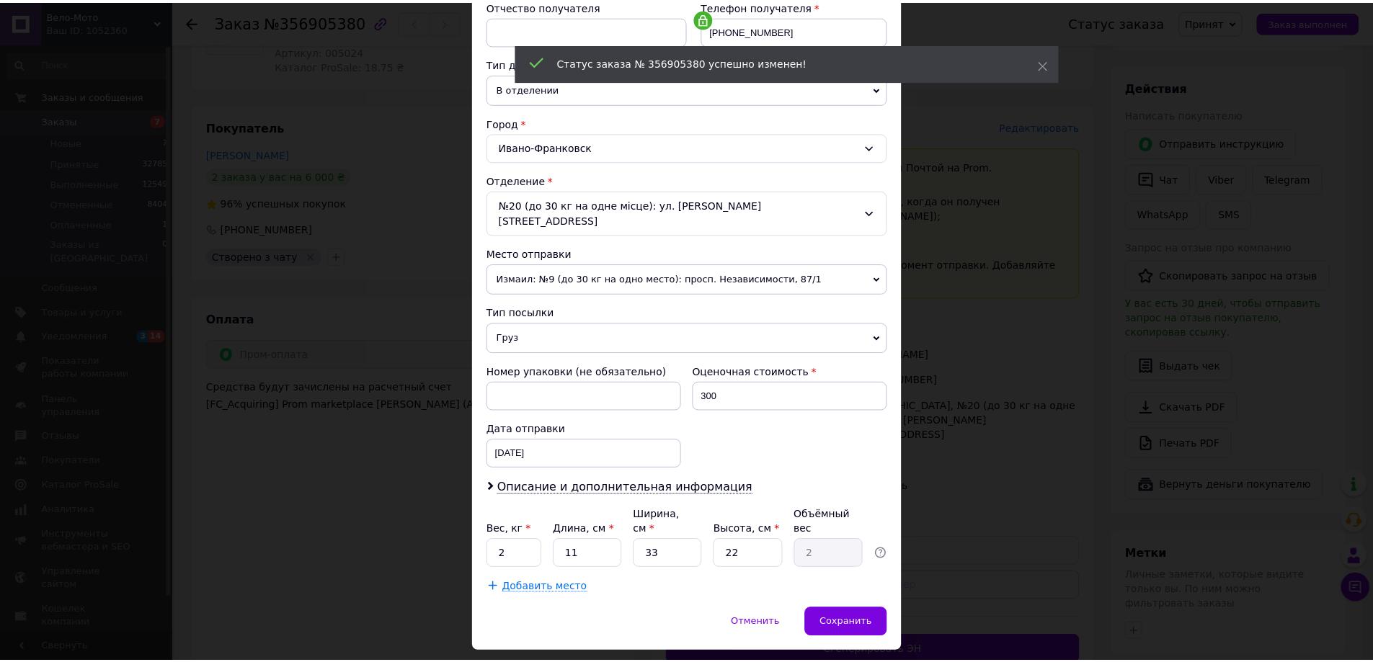
scroll to position [295, 0]
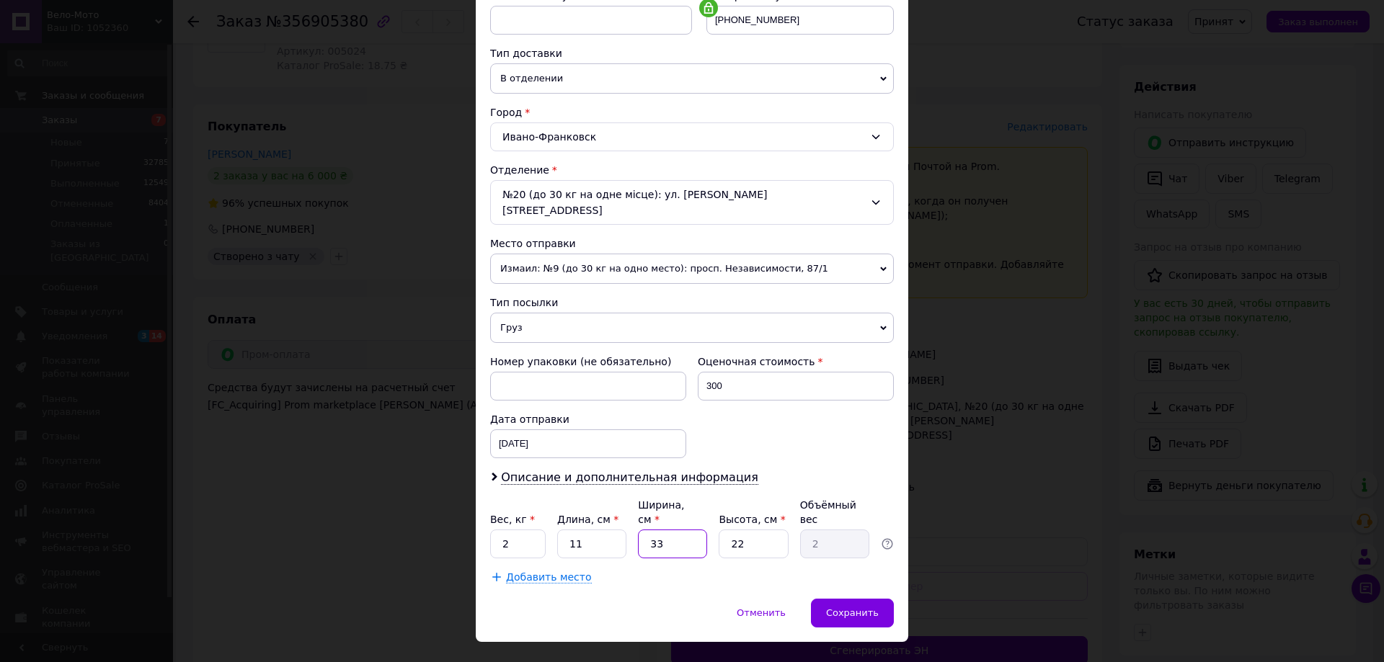
drag, startPoint x: 652, startPoint y: 520, endPoint x: 640, endPoint y: 522, distance: 12.4
click at [640, 530] on input "33" at bounding box center [672, 544] width 69 height 29
type input "1"
type input "0.1"
type input "10"
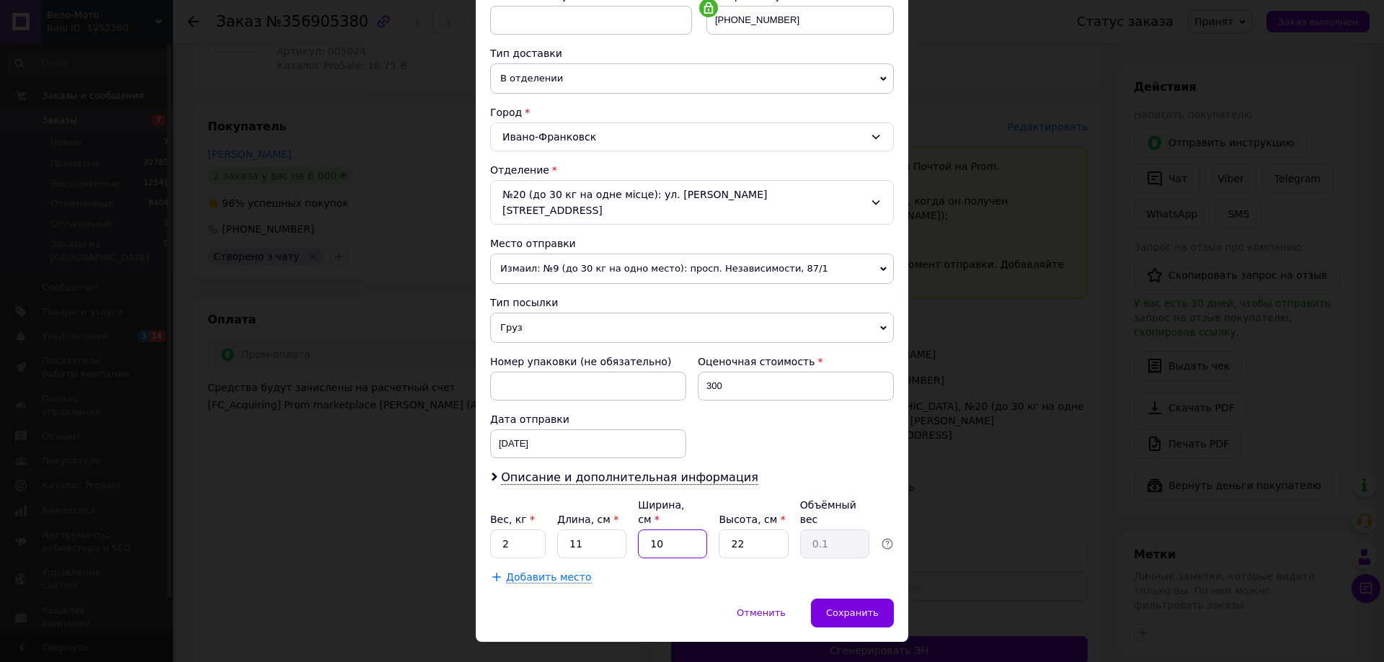
type input "0.61"
type input "10"
click at [501, 530] on input "2" at bounding box center [517, 544] width 55 height 29
type input "0.6"
click at [858, 607] on span "Сохранить" at bounding box center [852, 612] width 53 height 11
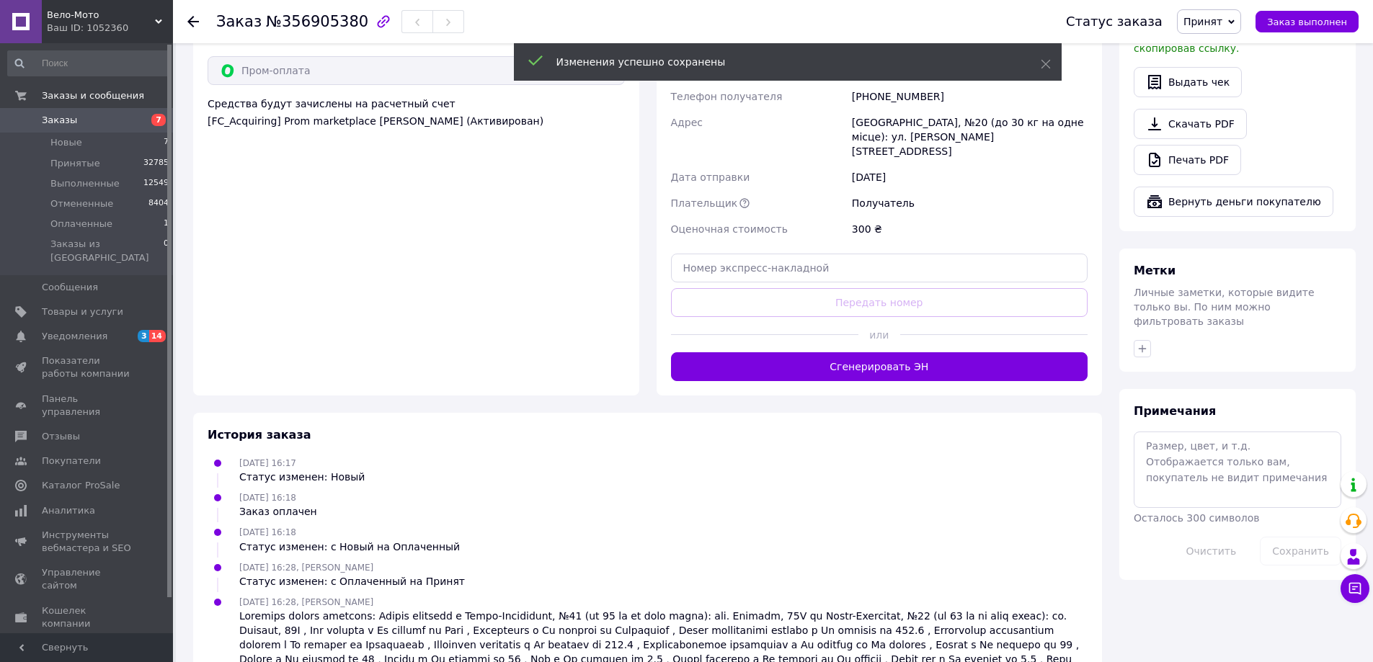
scroll to position [504, 0]
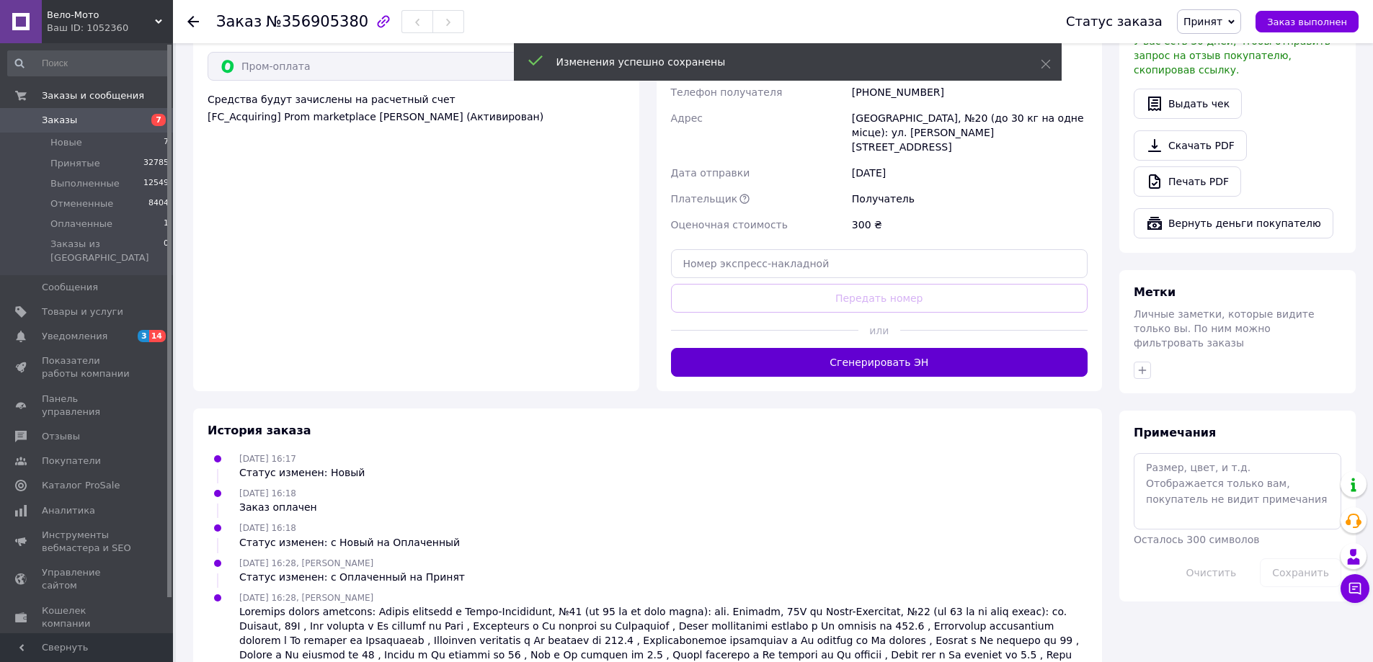
click at [904, 348] on button "Сгенерировать ЭН" at bounding box center [879, 362] width 417 height 29
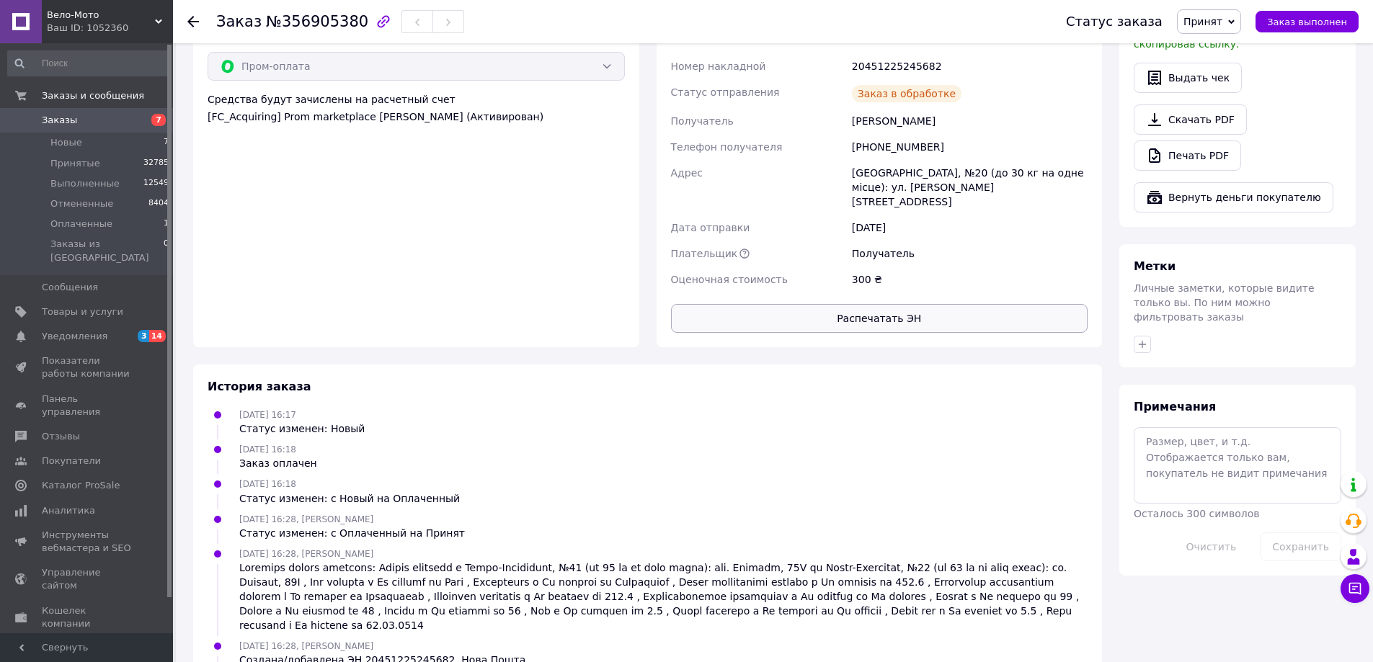
click at [885, 313] on button "Распечатать ЭН" at bounding box center [879, 318] width 417 height 29
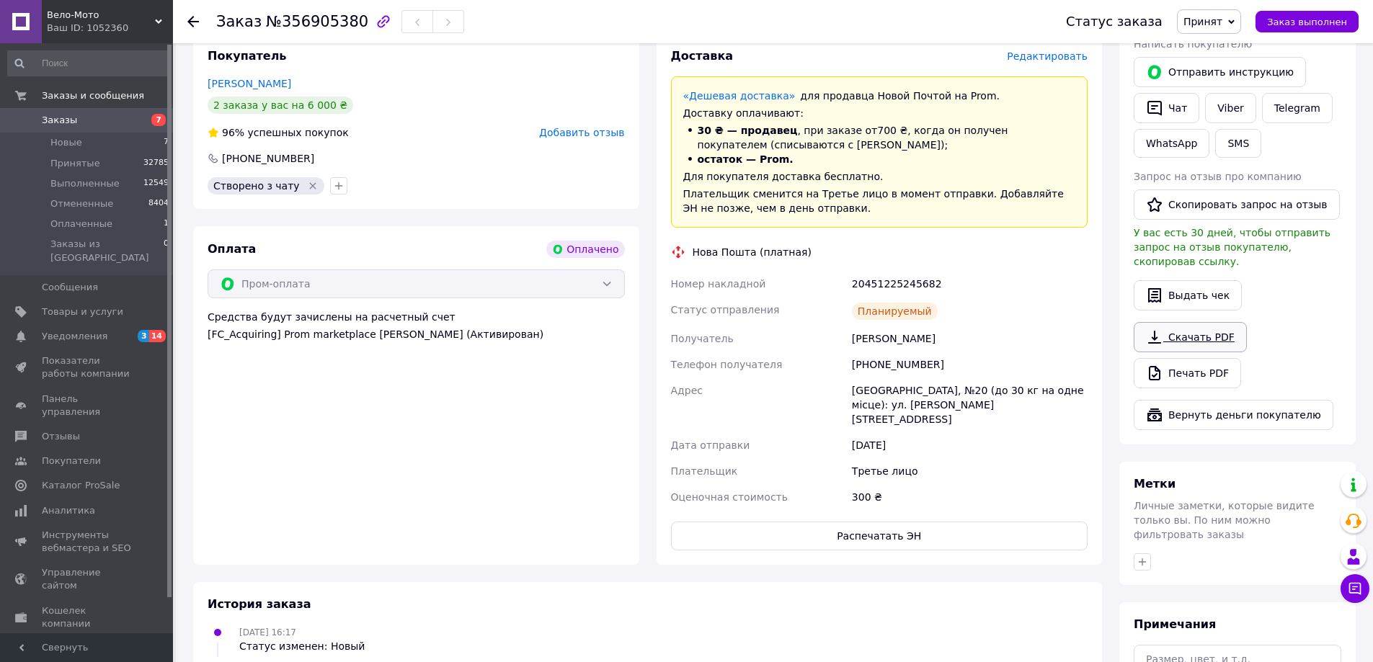
scroll to position [288, 0]
click at [1204, 357] on link "Печать PDF" at bounding box center [1187, 372] width 107 height 30
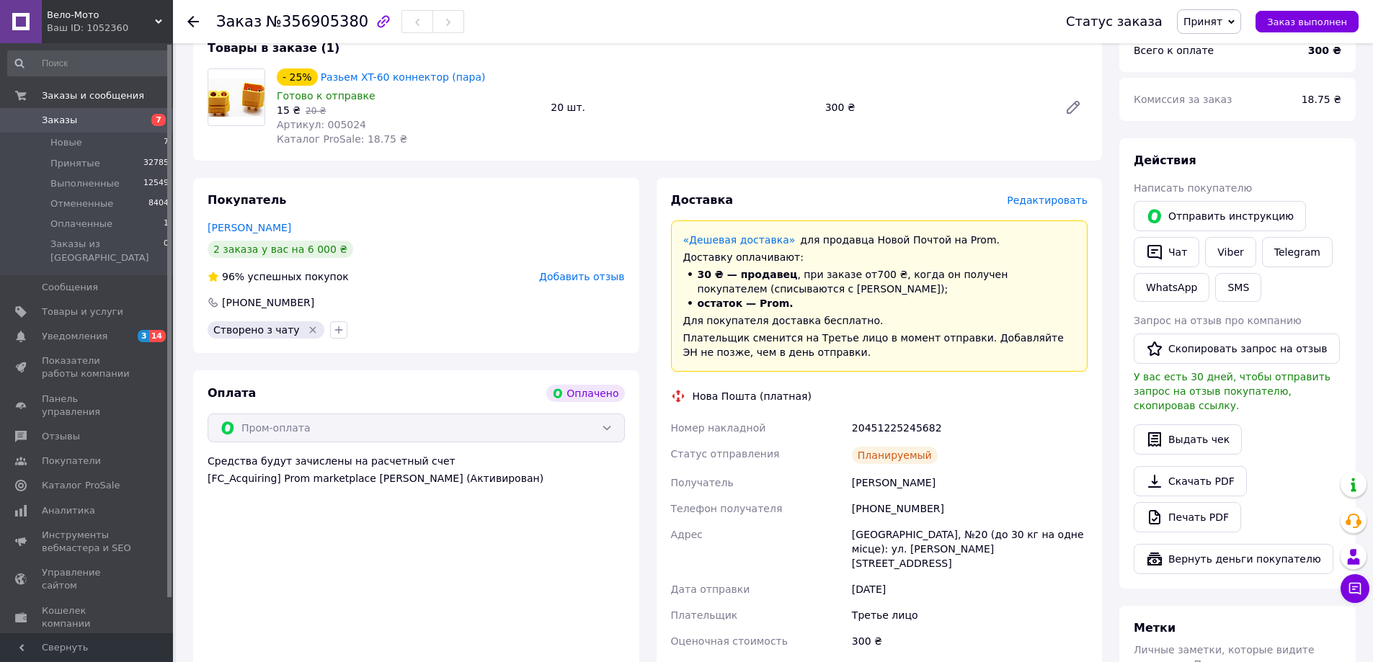
scroll to position [0, 0]
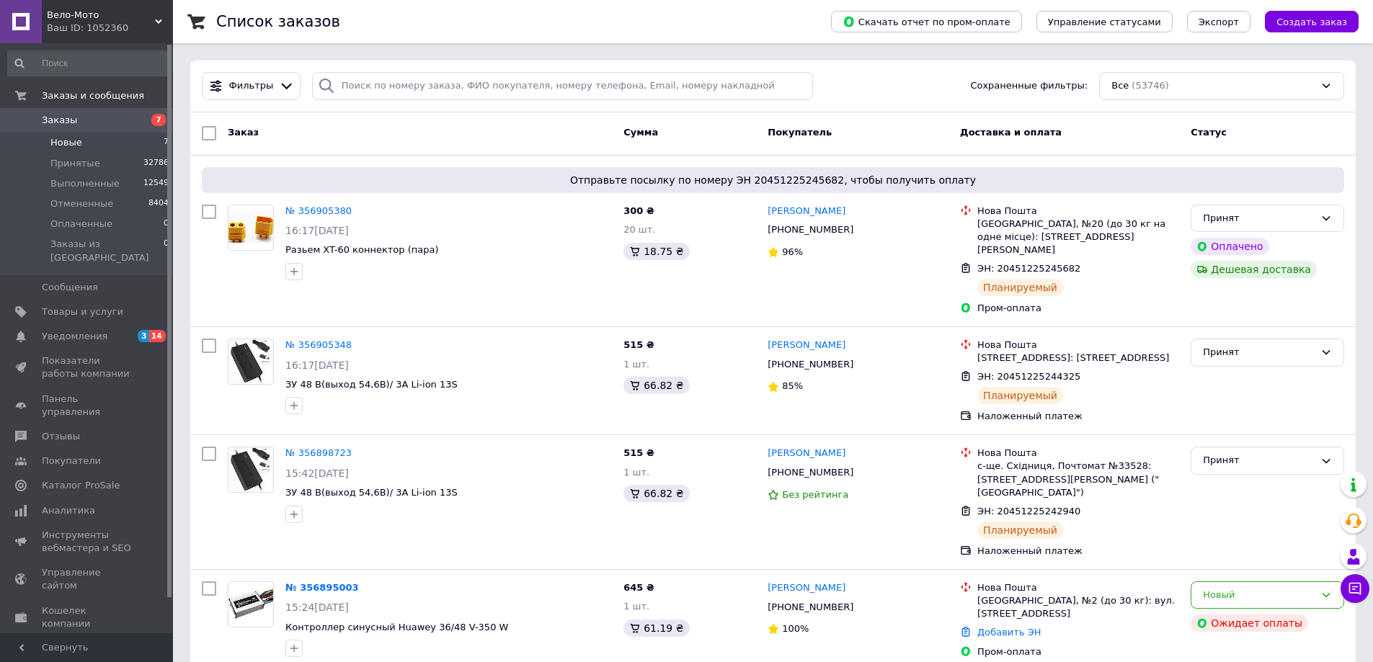
click at [65, 143] on span "Новые" at bounding box center [66, 142] width 32 height 13
